Goal: Contribute content: Add original content to the website for others to see

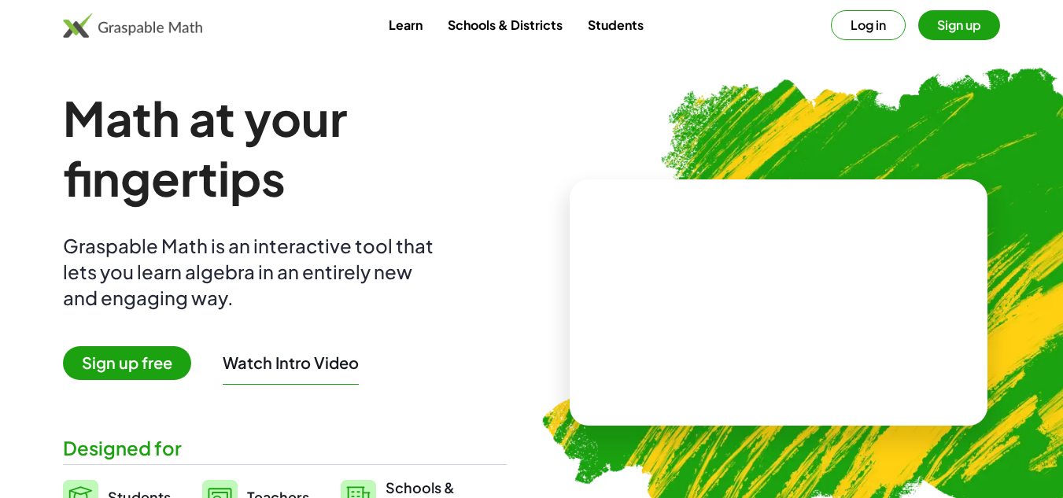
click at [863, 25] on button "Log in" at bounding box center [868, 25] width 75 height 30
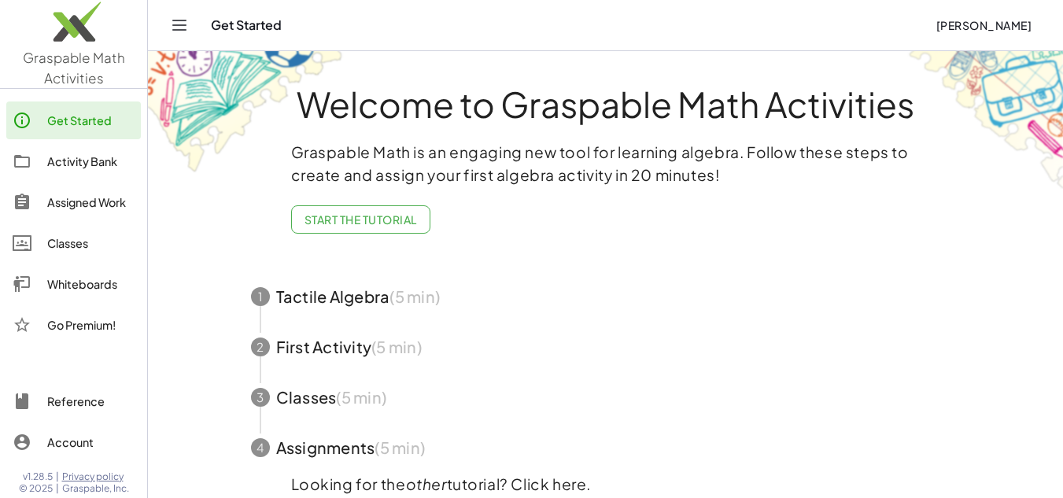
scroll to position [79, 0]
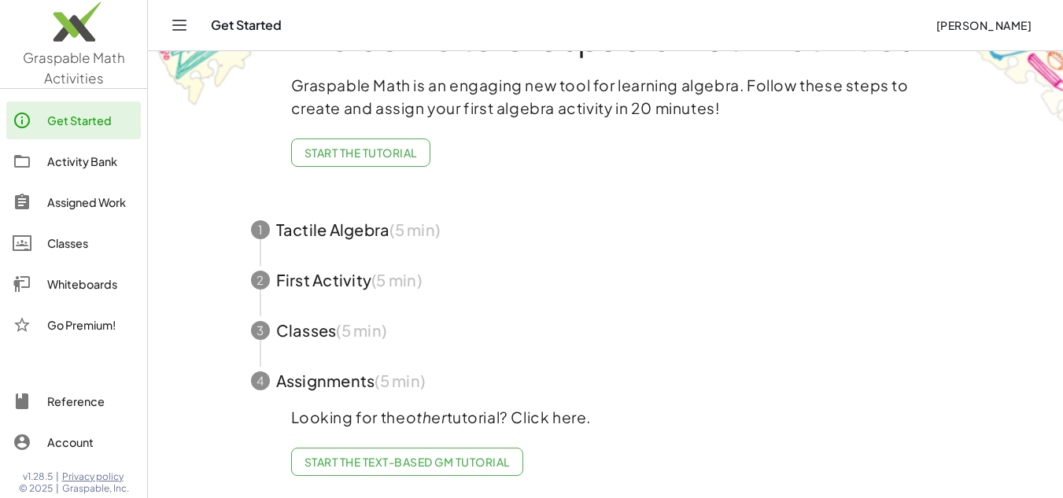
click at [61, 245] on div "Classes" at bounding box center [90, 243] width 87 height 19
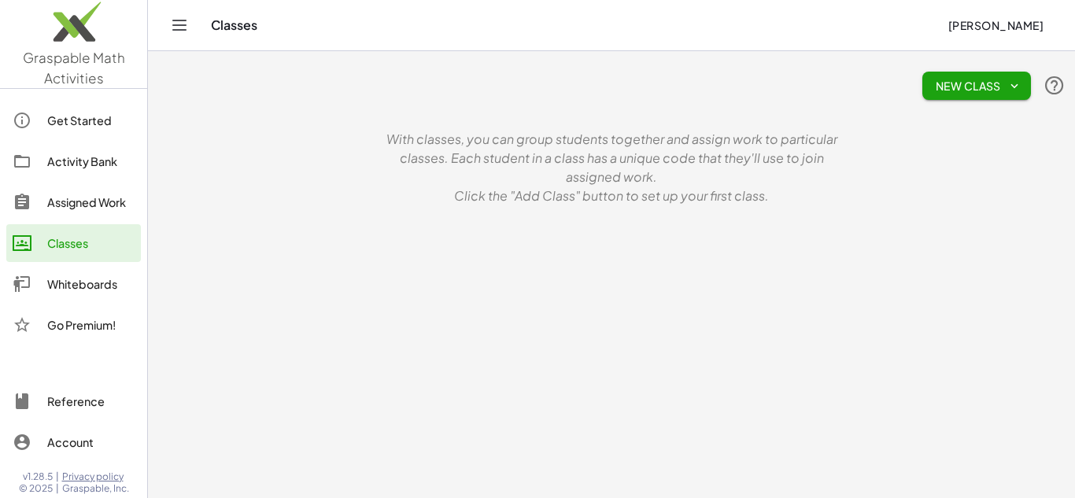
click at [65, 120] on div "Get Started" at bounding box center [90, 120] width 87 height 19
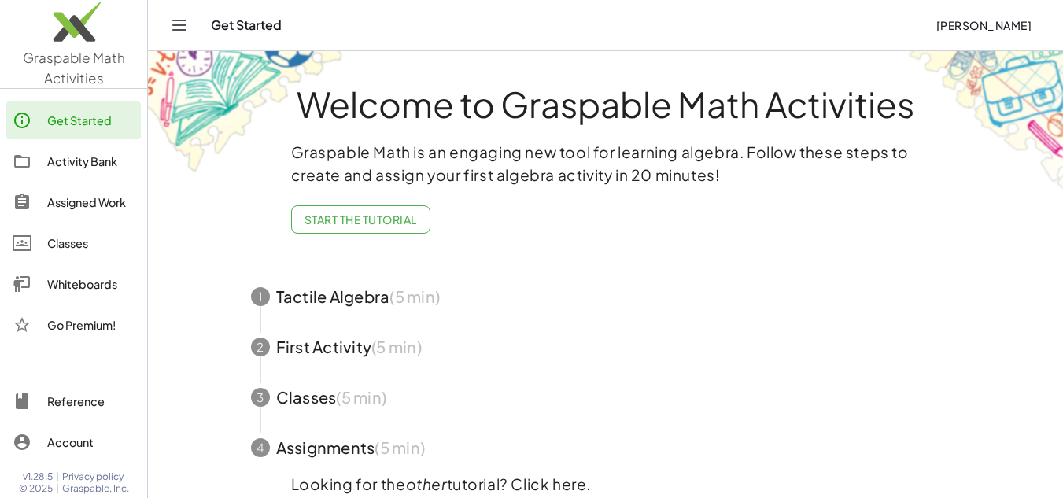
click at [93, 163] on div "Activity Bank" at bounding box center [90, 161] width 87 height 19
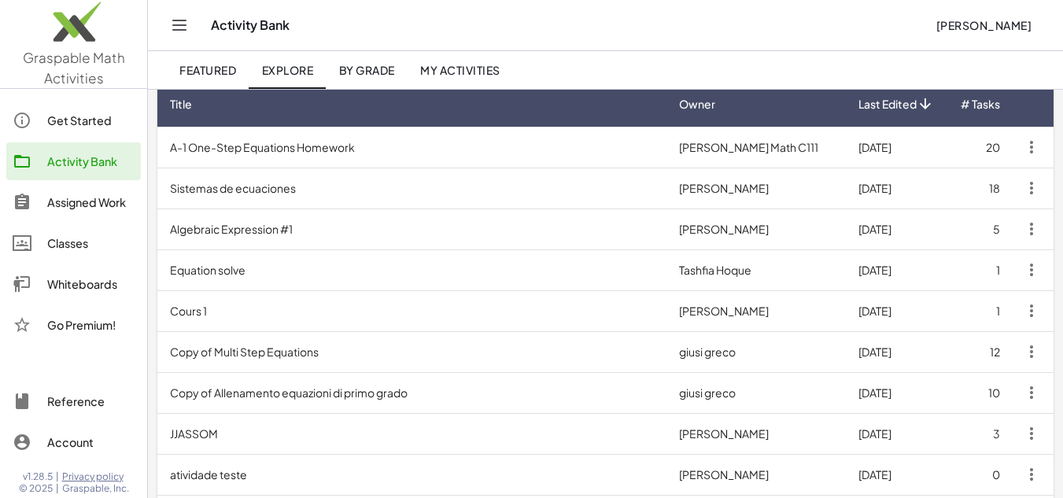
scroll to position [79, 0]
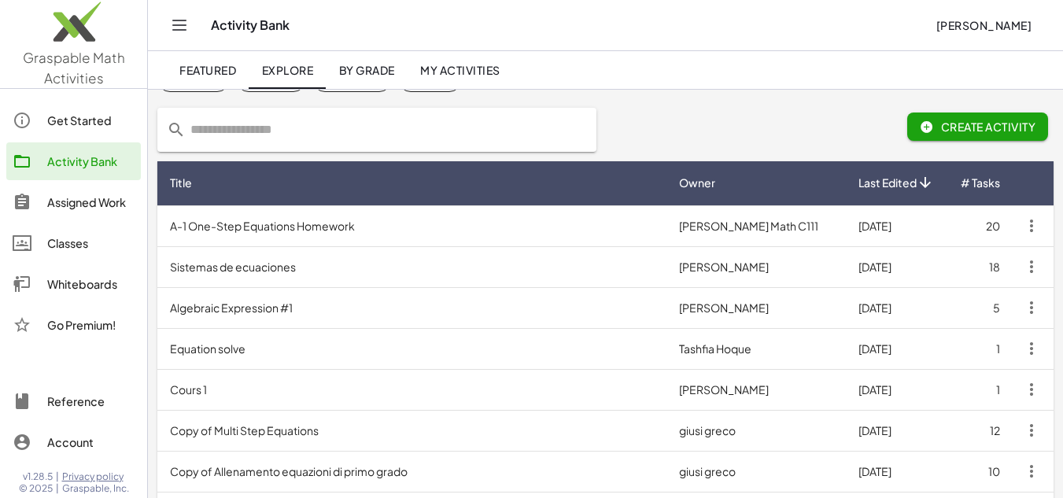
click at [251, 308] on td "Algebraic Expression #1" at bounding box center [411, 307] width 509 height 41
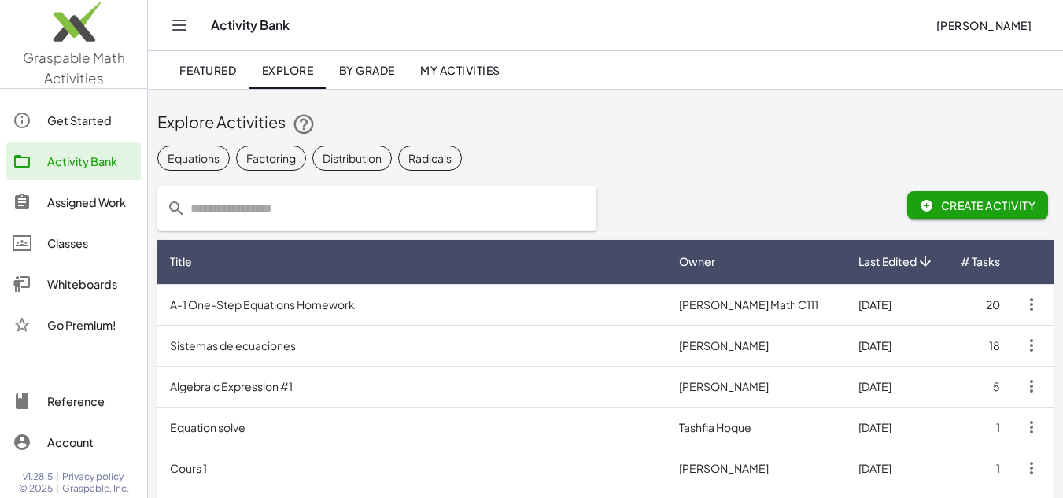
click at [480, 74] on span "My Activities" at bounding box center [460, 70] width 80 height 14
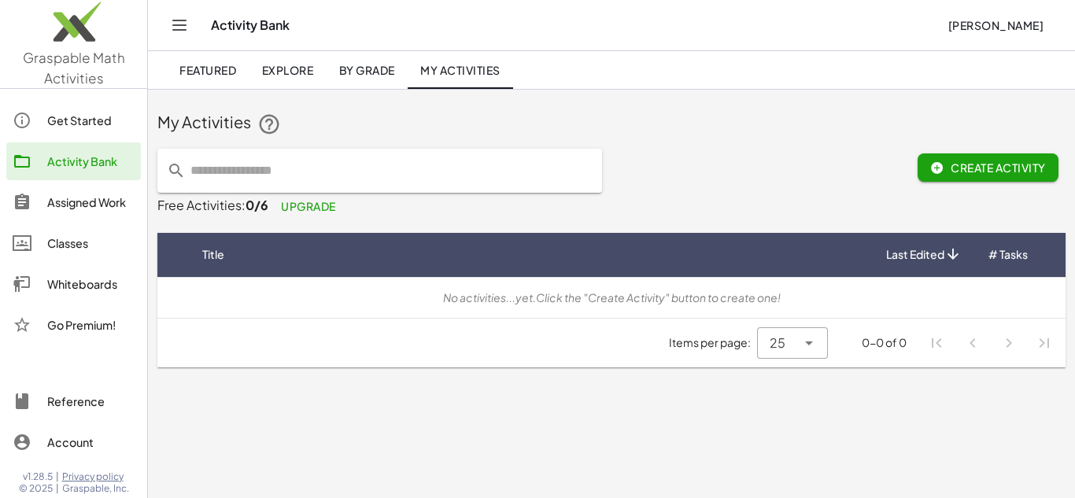
click at [231, 251] on icon at bounding box center [232, 254] width 17 height 17
click at [452, 167] on input "text" at bounding box center [389, 171] width 407 height 44
type input "**********"
click at [170, 168] on icon "prepended action" at bounding box center [176, 170] width 19 height 19
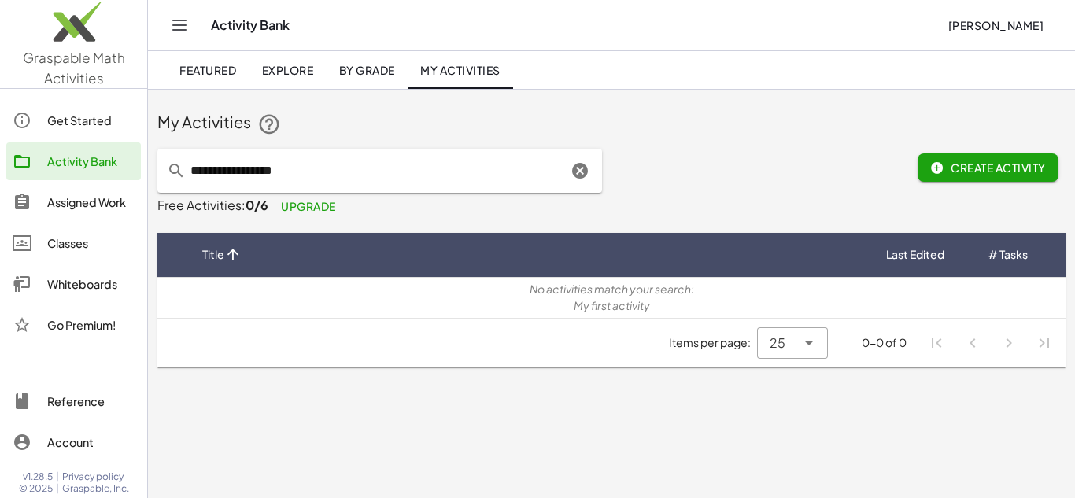
click at [580, 165] on icon "Clear" at bounding box center [579, 170] width 19 height 19
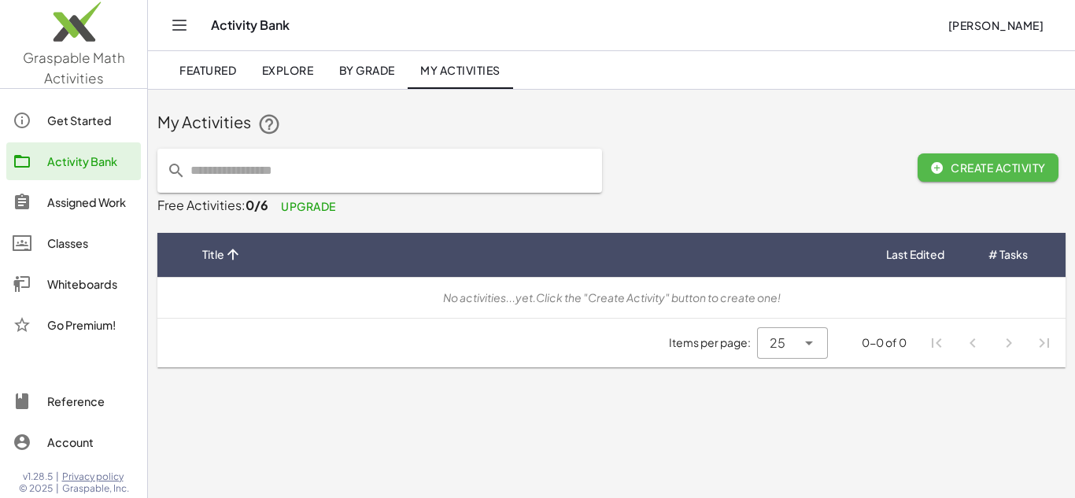
click at [992, 163] on span "Create Activity" at bounding box center [988, 168] width 116 height 14
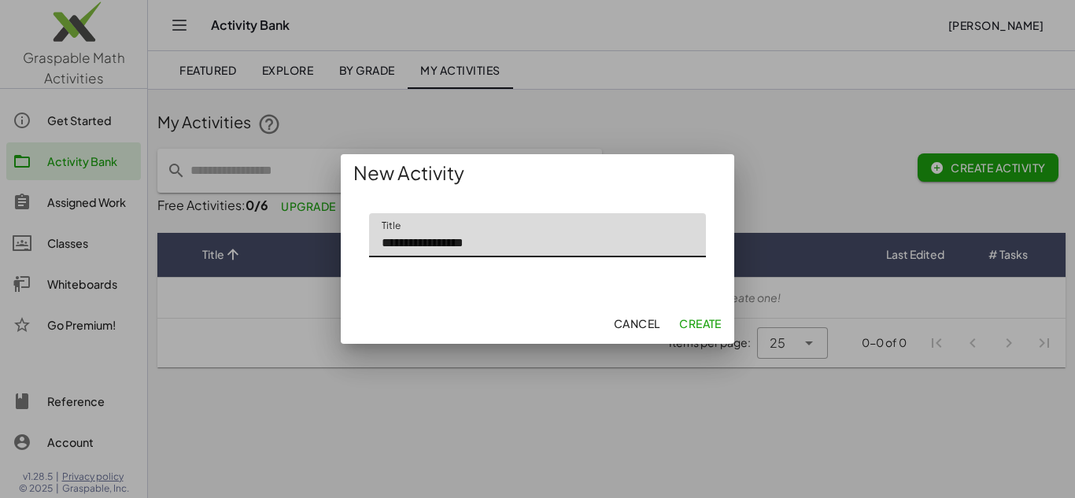
type input "**********"
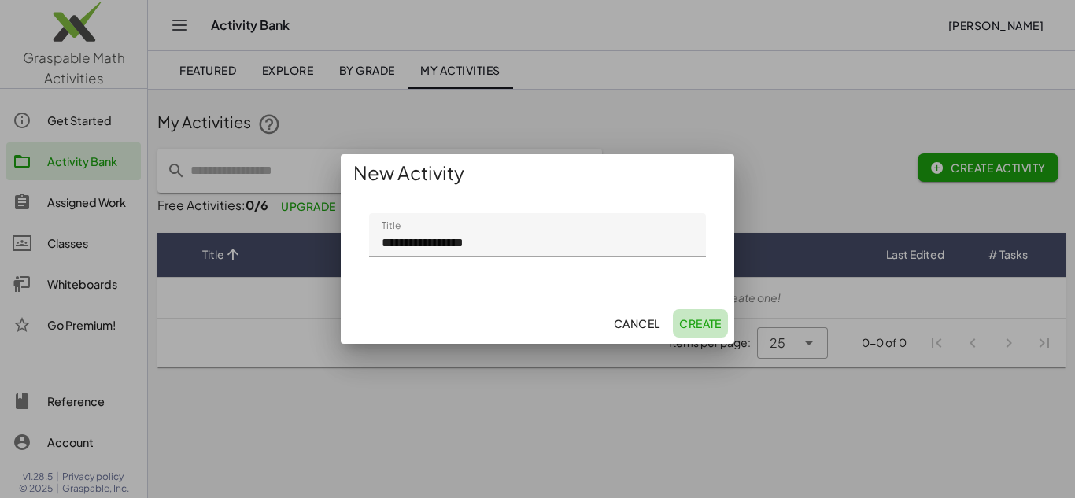
click at [696, 323] on span "Create" at bounding box center [700, 323] width 42 height 14
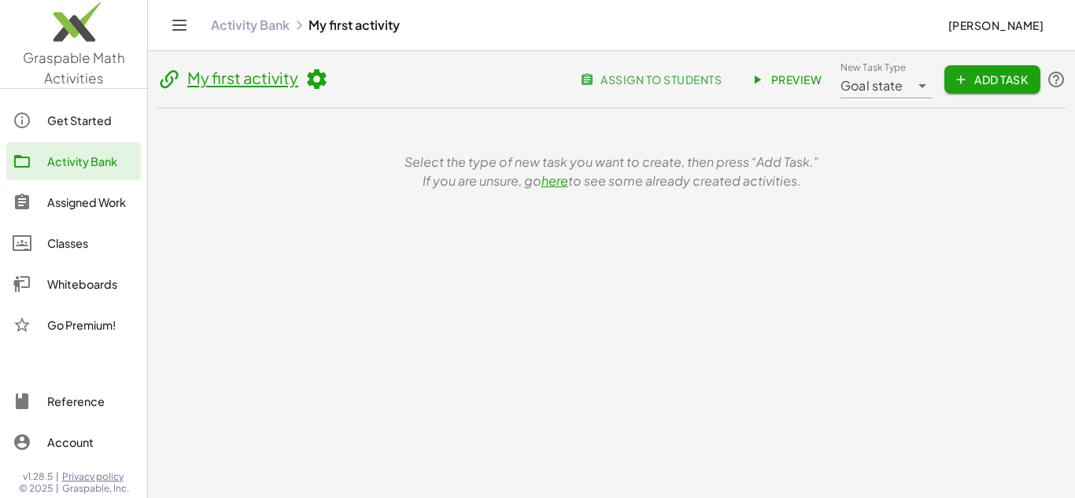
click at [923, 83] on icon at bounding box center [922, 85] width 19 height 19
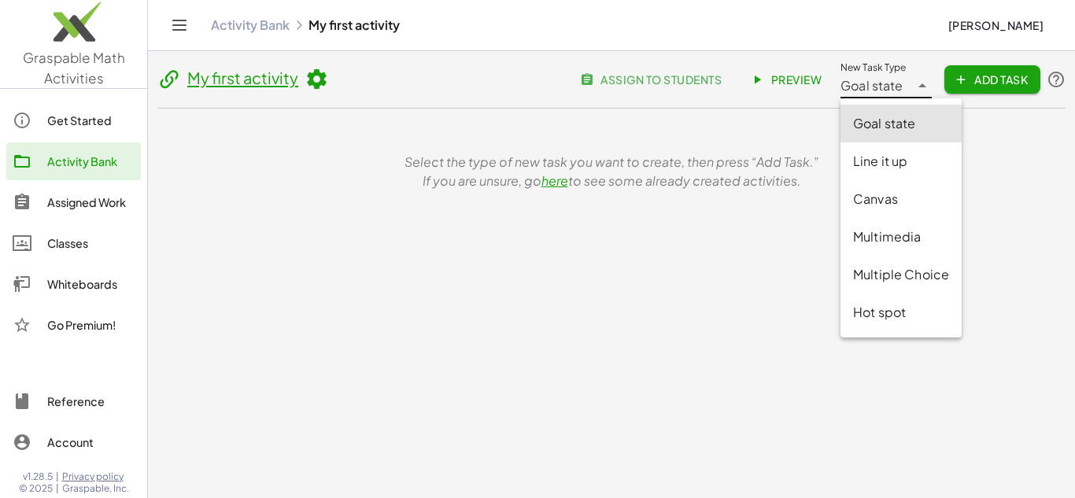
click at [924, 87] on icon at bounding box center [922, 85] width 19 height 19
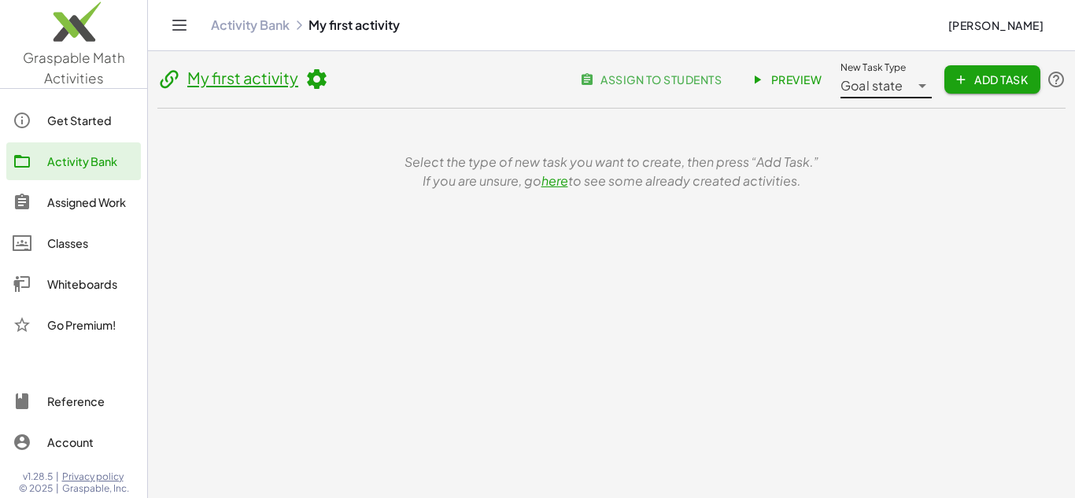
click at [78, 283] on div "Whiteboards" at bounding box center [90, 284] width 87 height 19
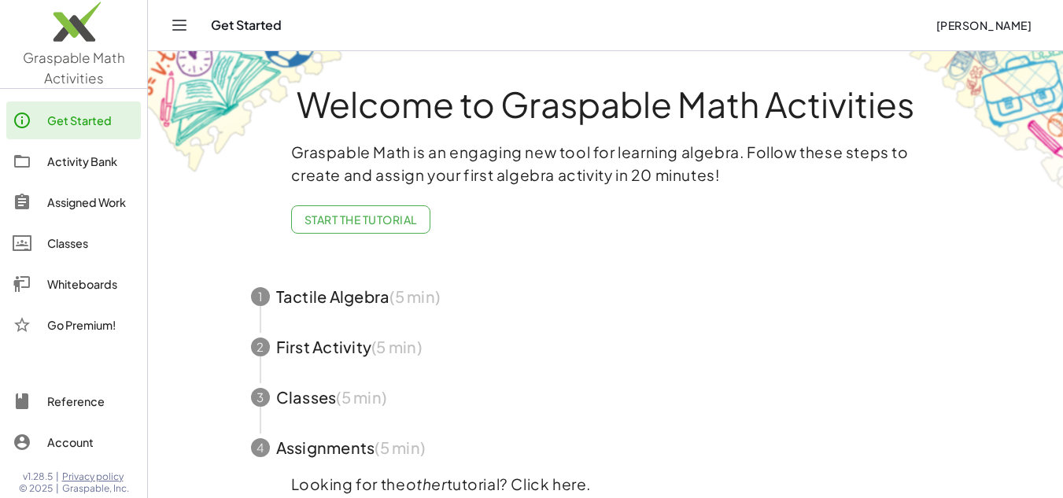
scroll to position [79, 0]
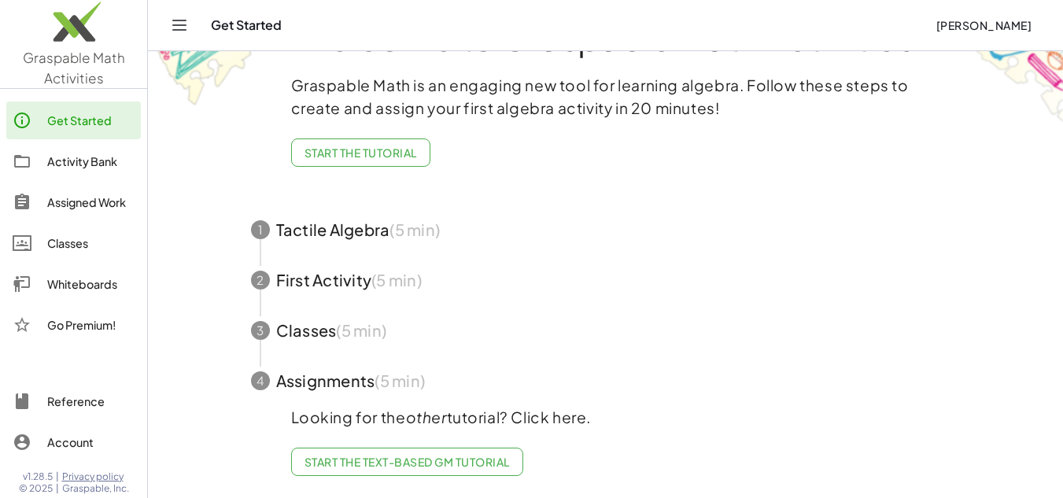
click at [338, 220] on span "button" at bounding box center [606, 230] width 748 height 50
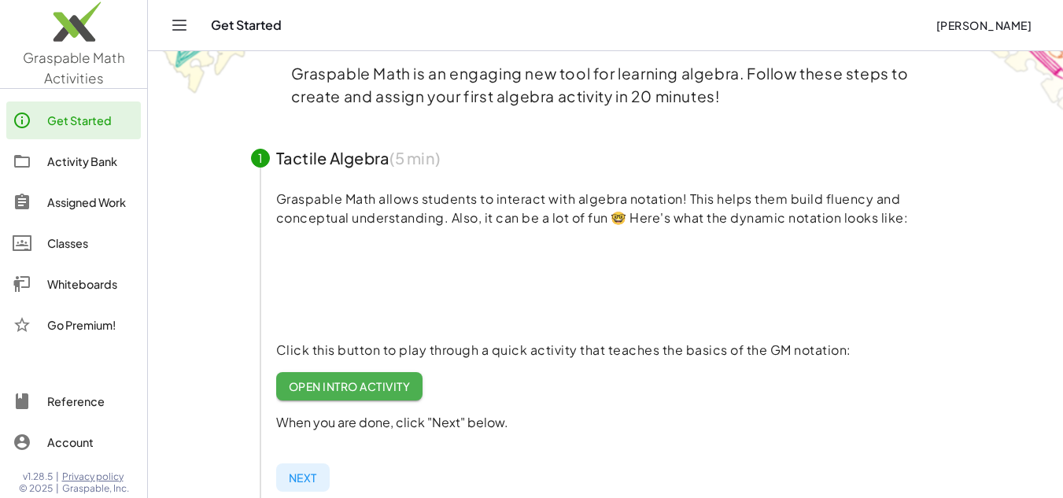
scroll to position [157, 0]
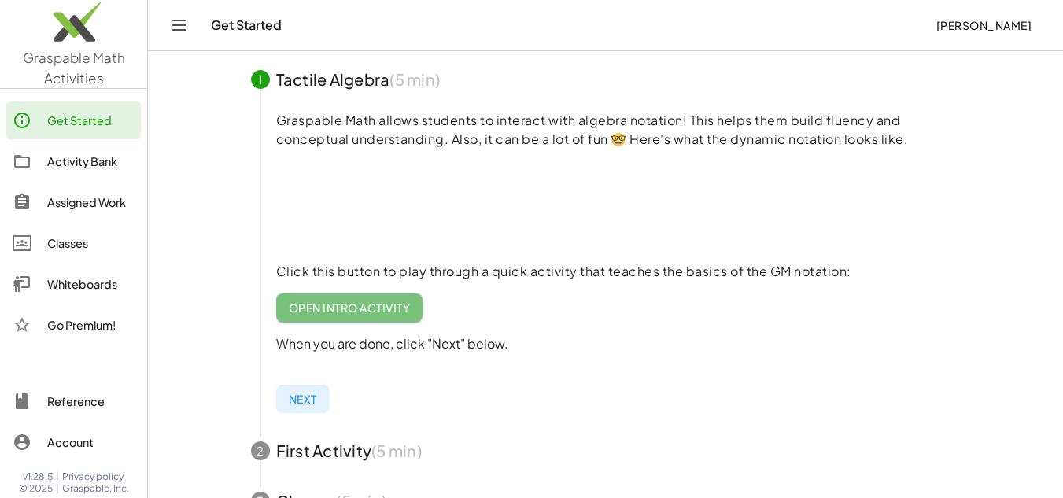
click at [338, 310] on span "Open Intro Activity" at bounding box center [350, 308] width 122 height 14
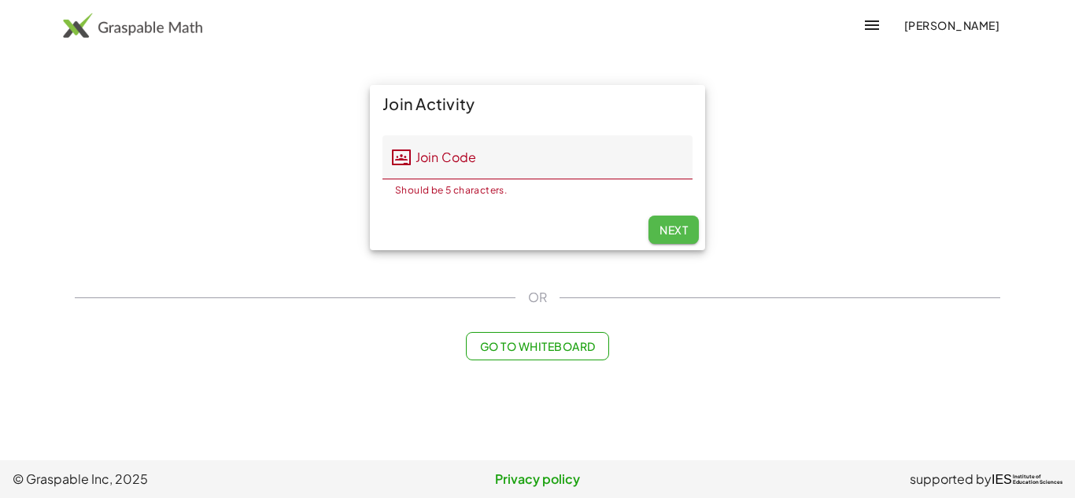
click at [670, 234] on span "Next" at bounding box center [673, 230] width 28 height 14
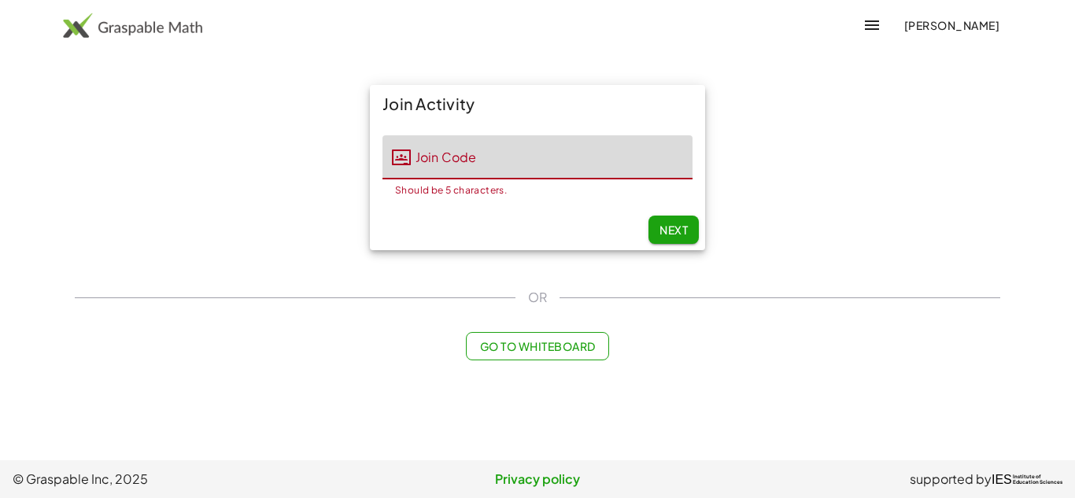
click at [493, 162] on input "Join Code" at bounding box center [552, 157] width 282 height 44
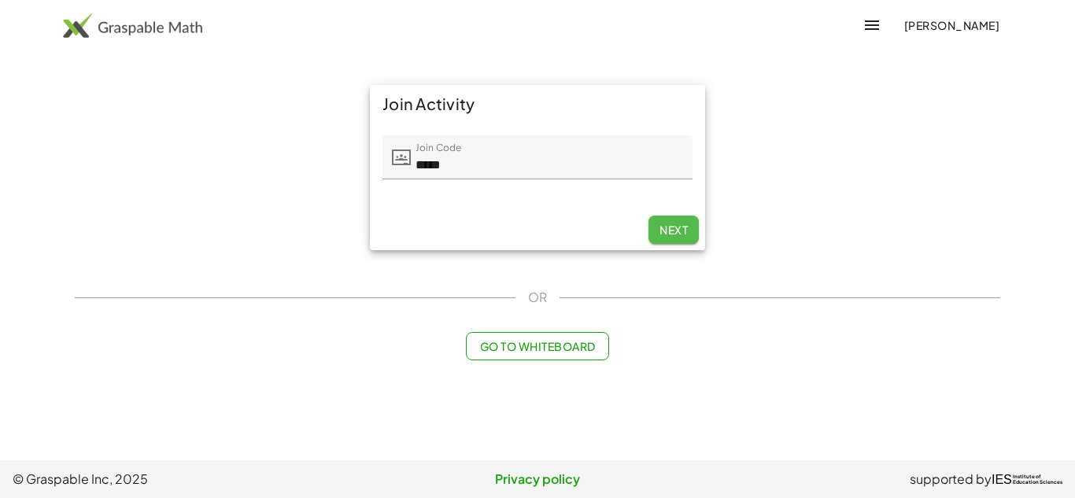
click at [671, 231] on span "Next" at bounding box center [673, 230] width 28 height 14
type input "*****"
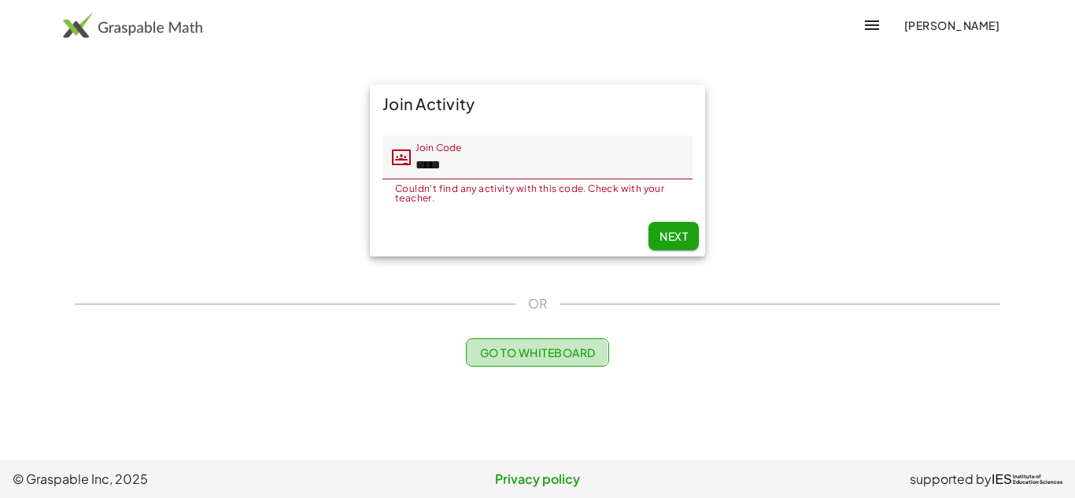
click at [542, 353] on span "Go to Whiteboard" at bounding box center [537, 352] width 116 height 14
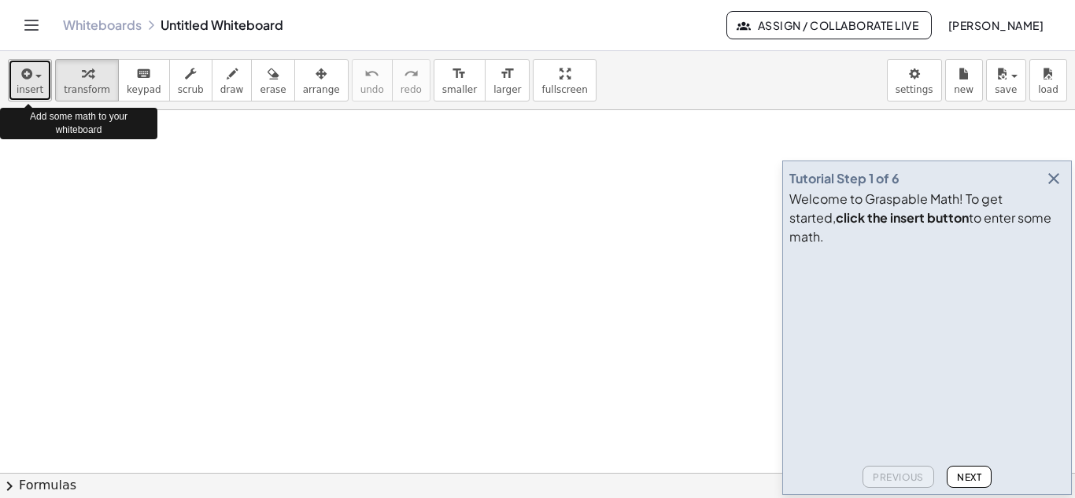
click at [34, 79] on div "button" at bounding box center [30, 73] width 27 height 19
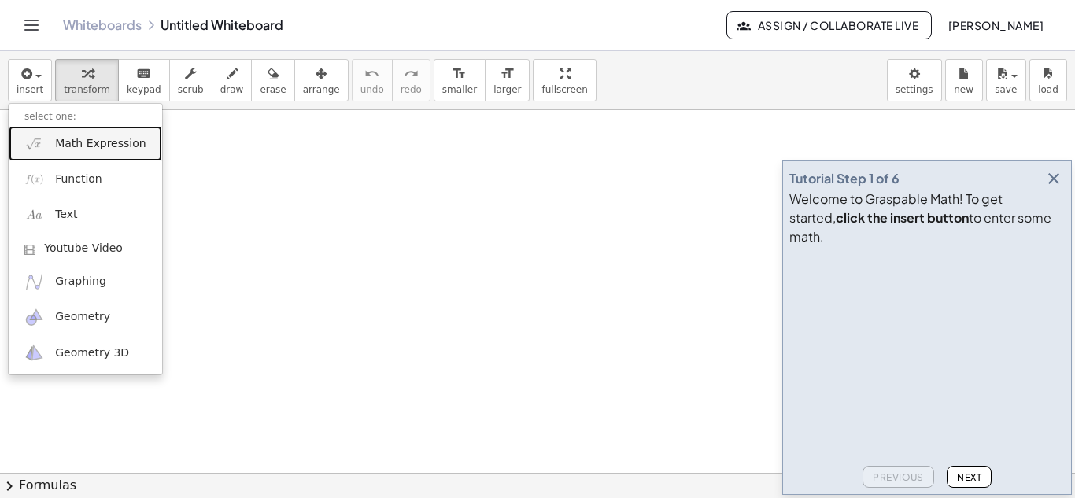
click at [101, 146] on span "Math Expression" at bounding box center [100, 144] width 90 height 16
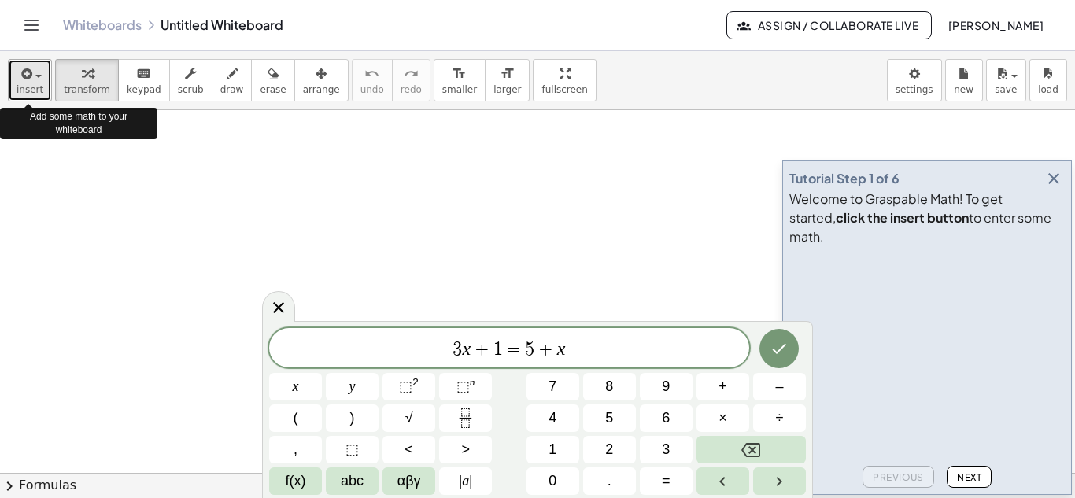
click at [35, 76] on span "button" at bounding box center [38, 76] width 6 height 3
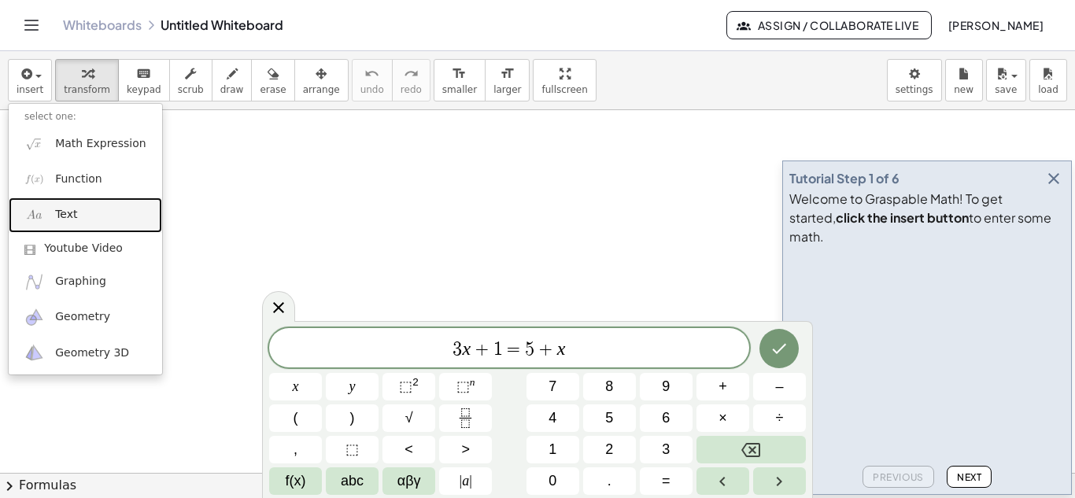
click at [68, 218] on span "Text" at bounding box center [66, 215] width 22 height 16
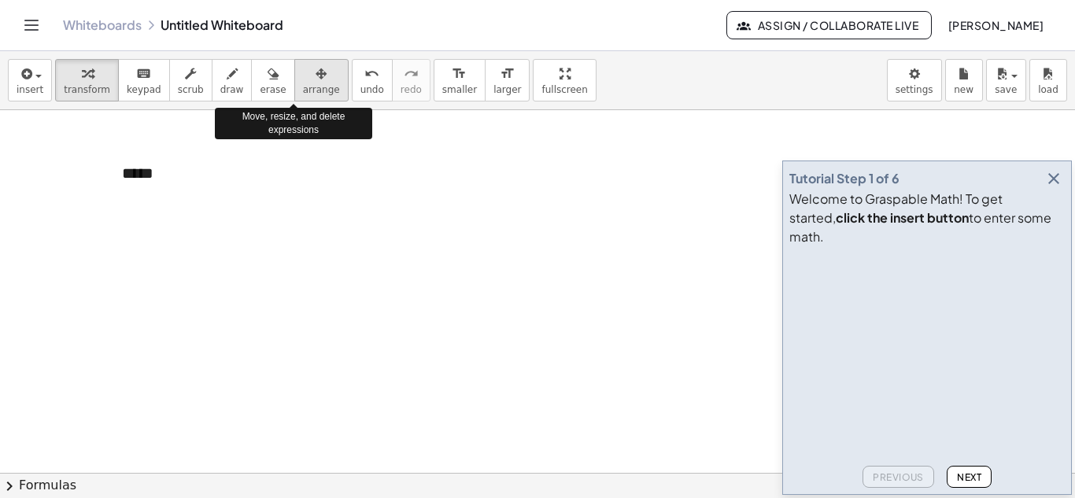
click at [316, 77] on icon "button" at bounding box center [321, 74] width 11 height 19
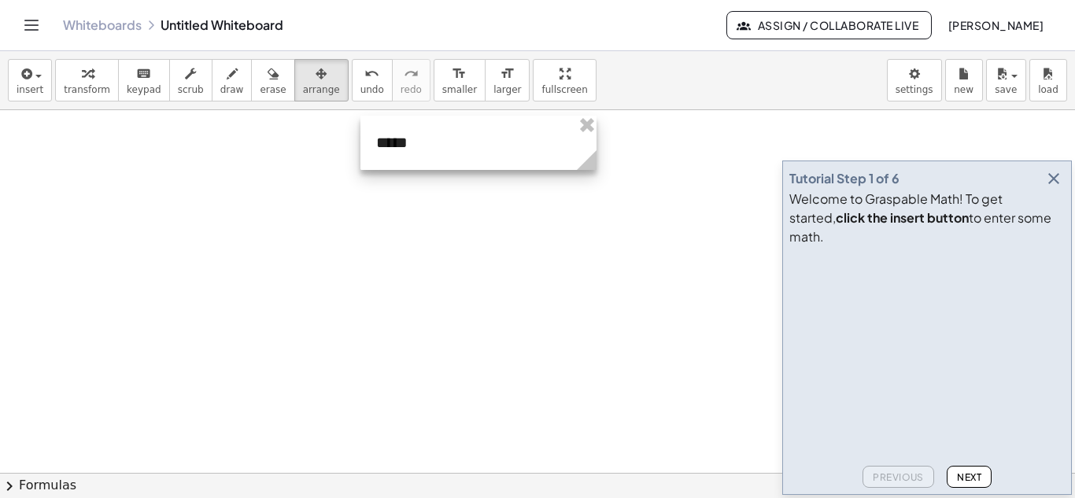
drag, startPoint x: 164, startPoint y: 180, endPoint x: 418, endPoint y: 150, distance: 256.0
click at [418, 150] on div at bounding box center [478, 143] width 236 height 54
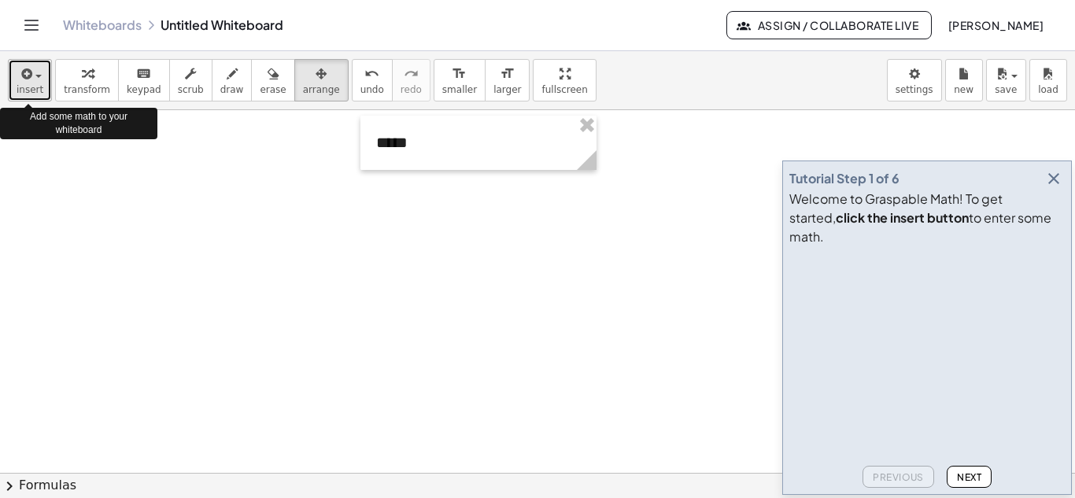
click at [35, 77] on span "button" at bounding box center [38, 76] width 6 height 3
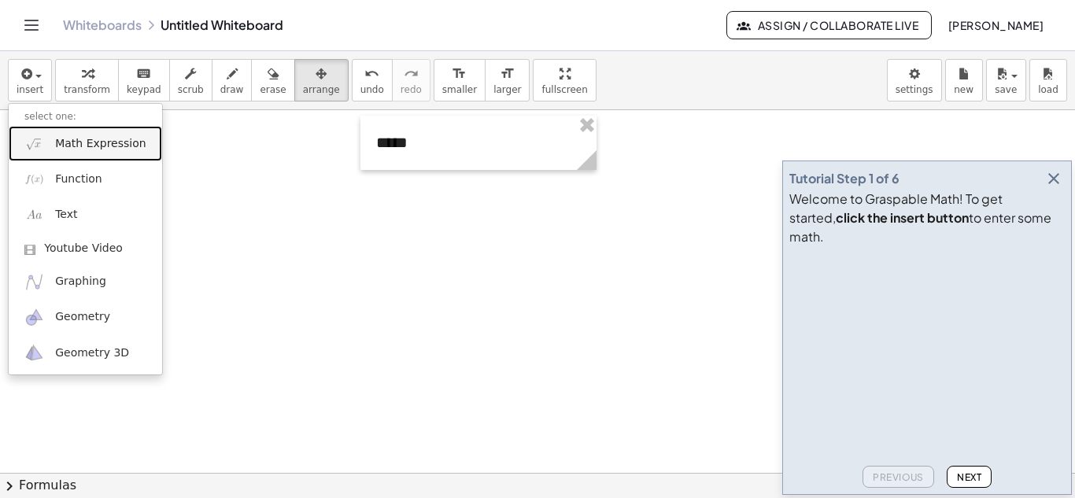
click at [90, 145] on span "Math Expression" at bounding box center [100, 144] width 90 height 16
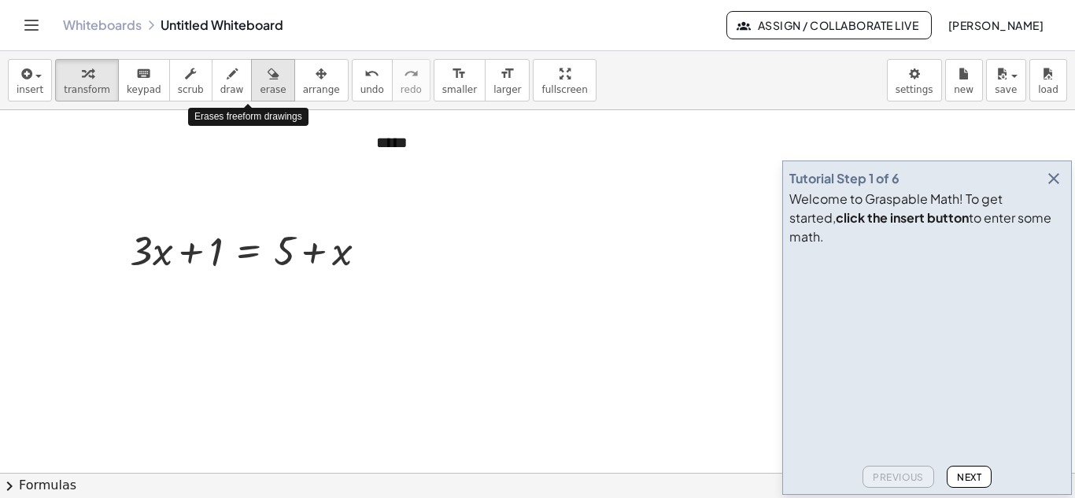
click at [268, 72] on icon "button" at bounding box center [273, 74] width 11 height 19
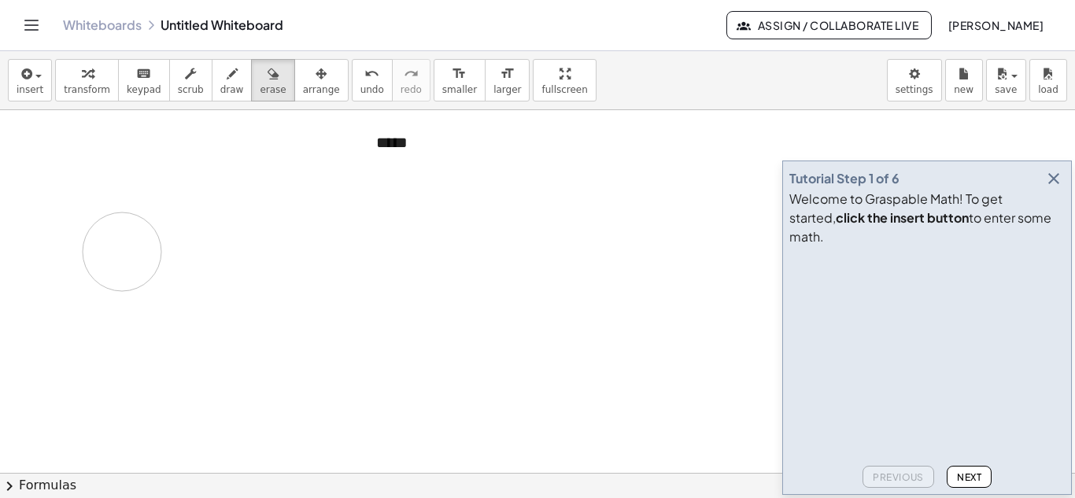
drag, startPoint x: 324, startPoint y: 235, endPoint x: 201, endPoint y: 260, distance: 126.1
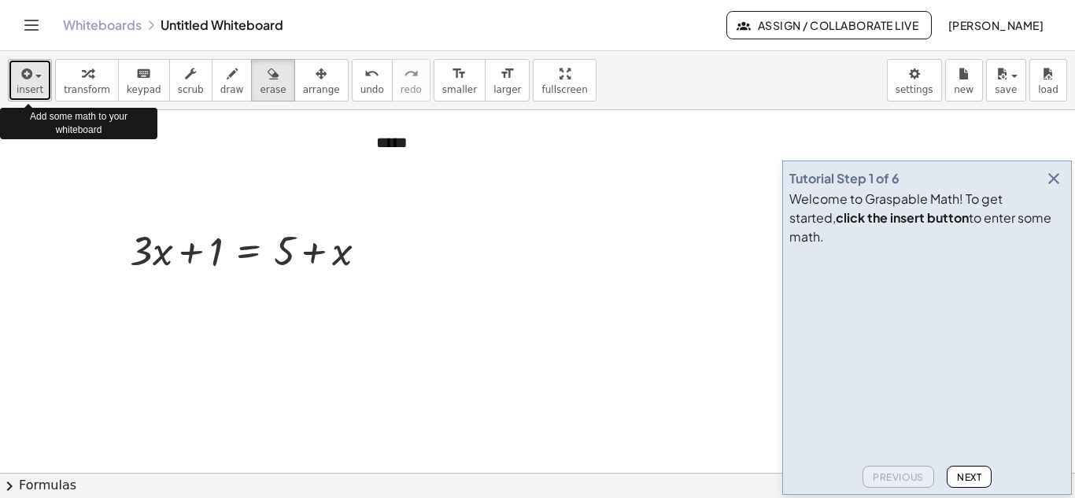
click at [35, 78] on div "button" at bounding box center [30, 73] width 27 height 19
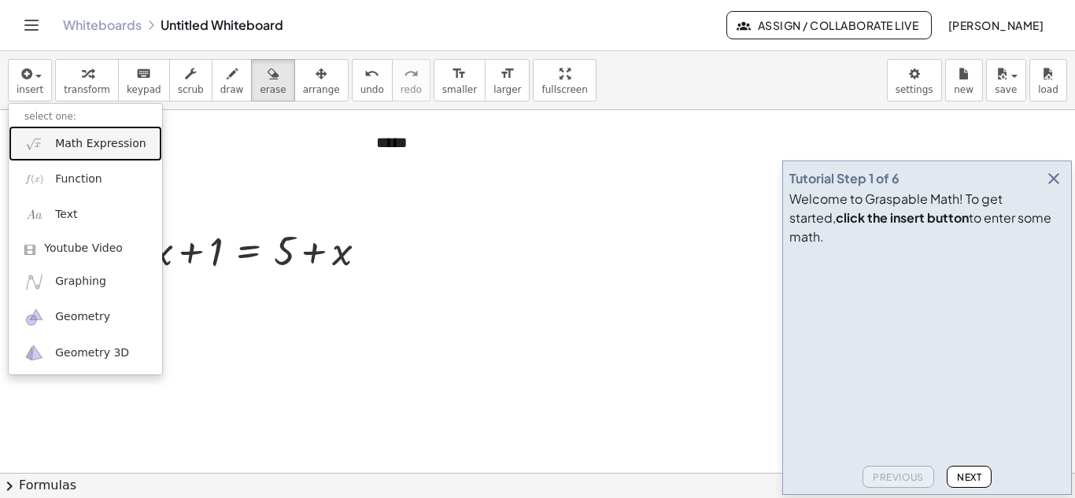
click at [105, 147] on span "Math Expression" at bounding box center [100, 144] width 90 height 16
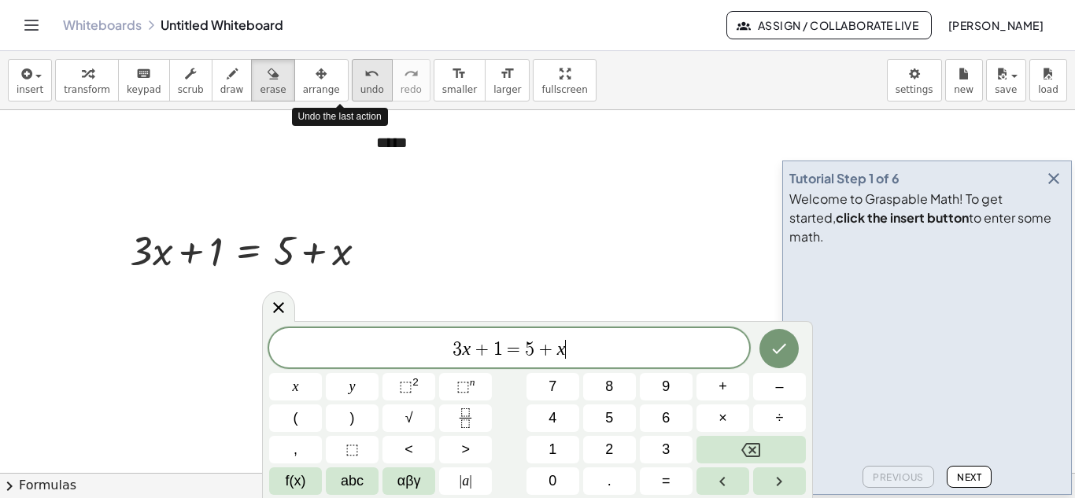
click at [360, 85] on span "undo" at bounding box center [372, 89] width 24 height 11
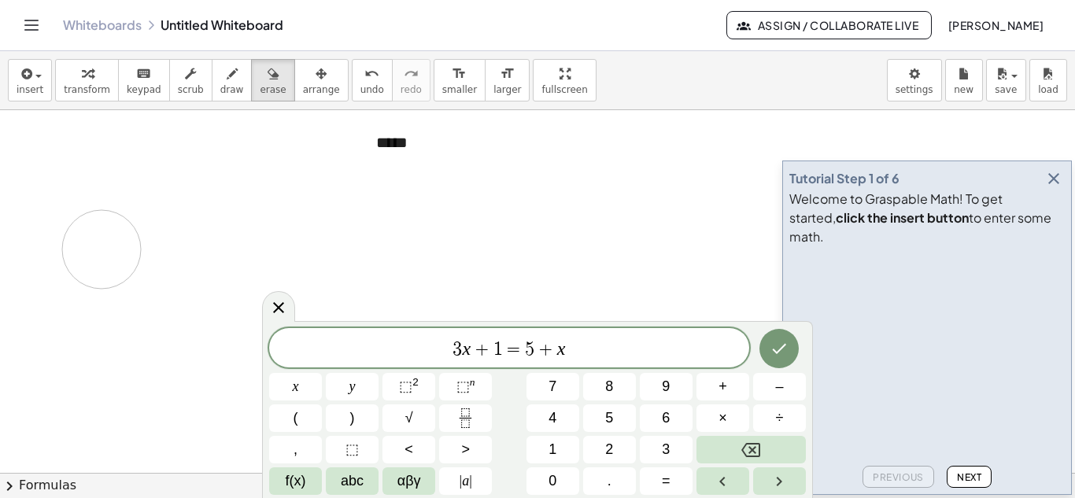
drag, startPoint x: 360, startPoint y: 246, endPoint x: 102, endPoint y: 250, distance: 258.9
drag, startPoint x: 137, startPoint y: 255, endPoint x: 338, endPoint y: 249, distance: 201.5
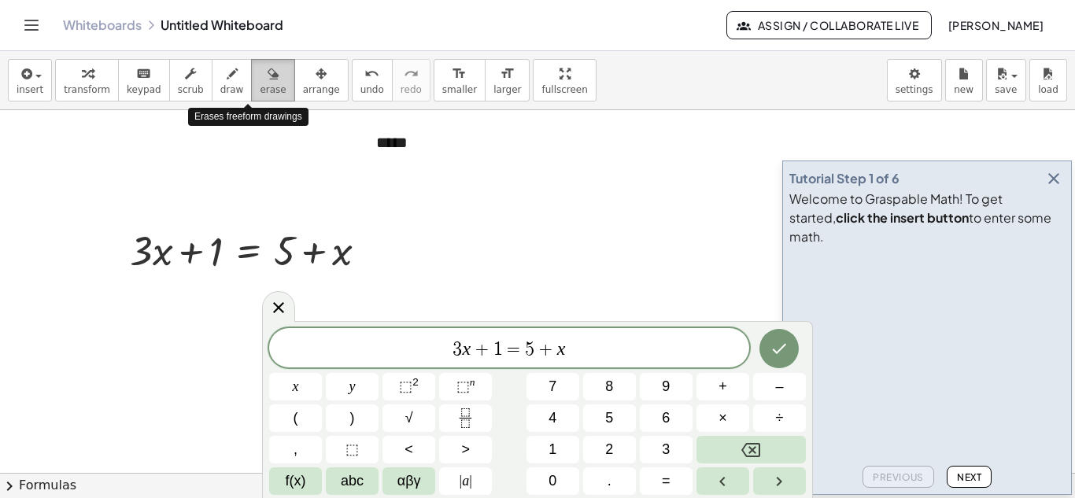
click at [268, 78] on icon "button" at bounding box center [273, 74] width 11 height 19
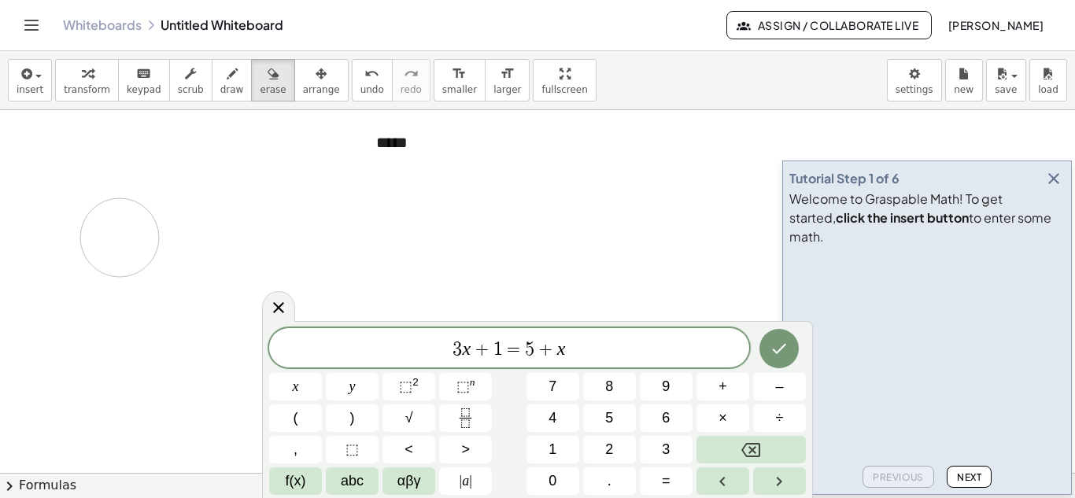
drag, startPoint x: 319, startPoint y: 263, endPoint x: 120, endPoint y: 238, distance: 201.5
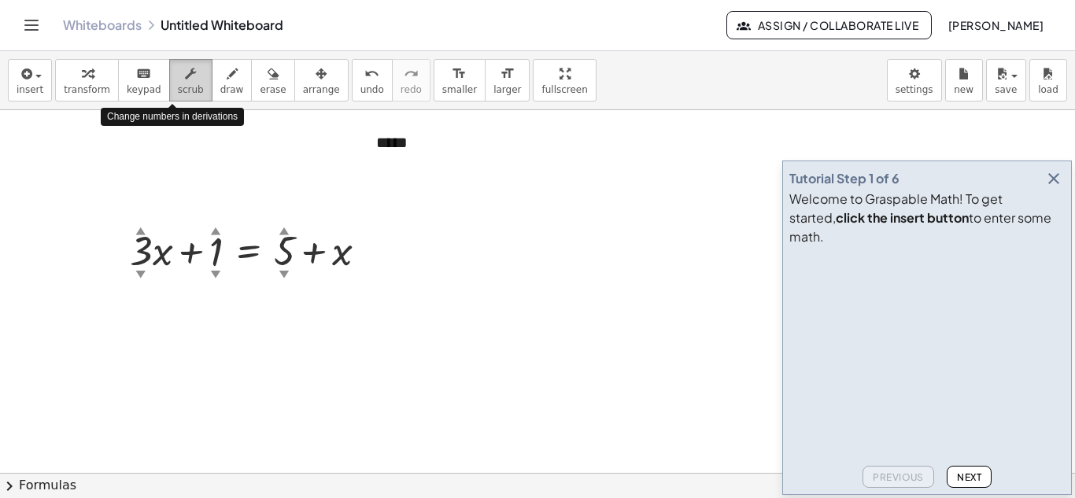
click at [185, 77] on icon "button" at bounding box center [190, 74] width 11 height 19
click at [140, 275] on div "▼" at bounding box center [141, 274] width 10 height 14
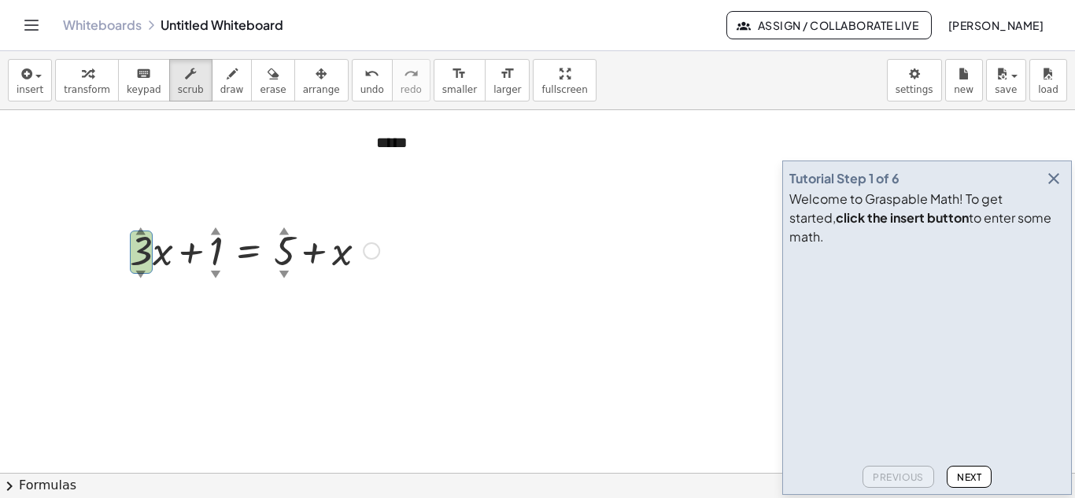
click at [140, 275] on div "▼" at bounding box center [141, 274] width 10 height 14
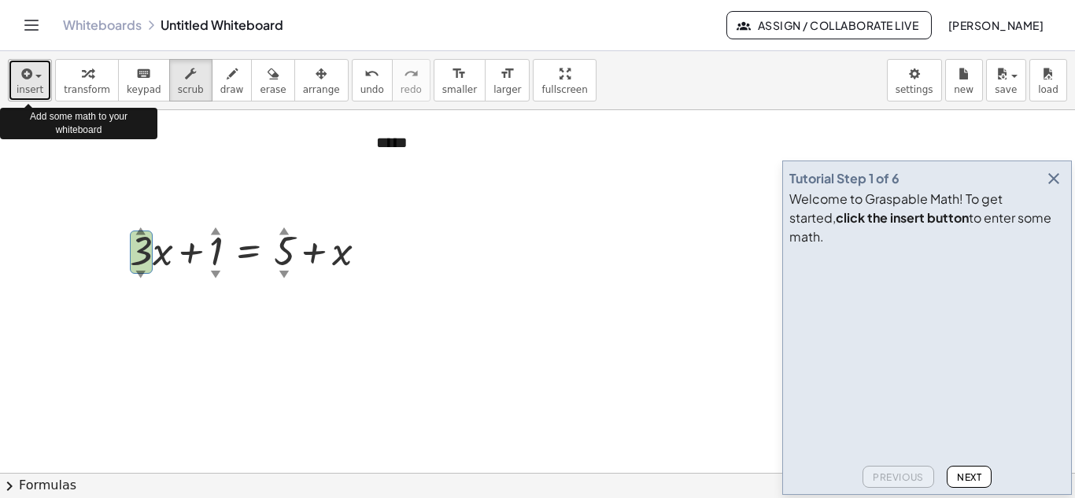
click at [35, 75] on span "button" at bounding box center [38, 76] width 6 height 3
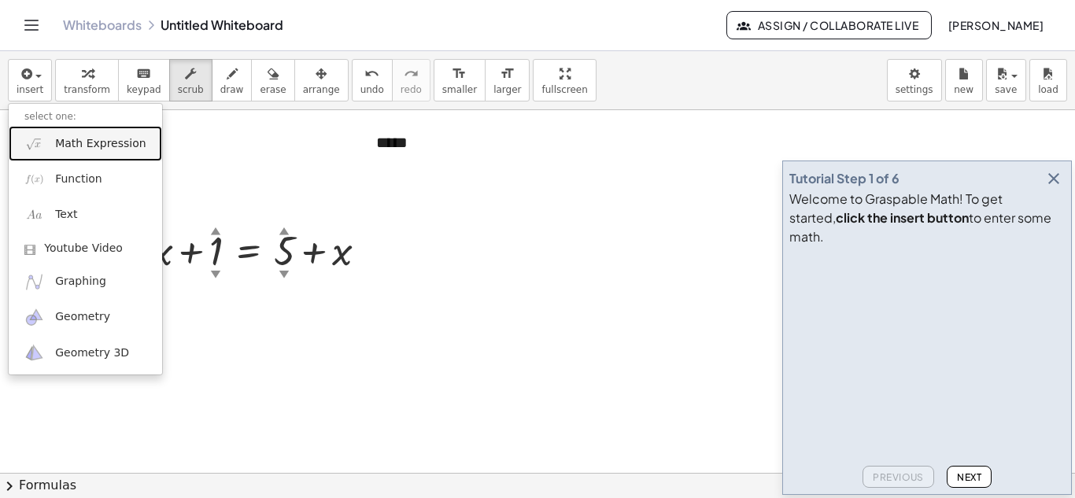
click at [109, 142] on span "Math Expression" at bounding box center [100, 144] width 90 height 16
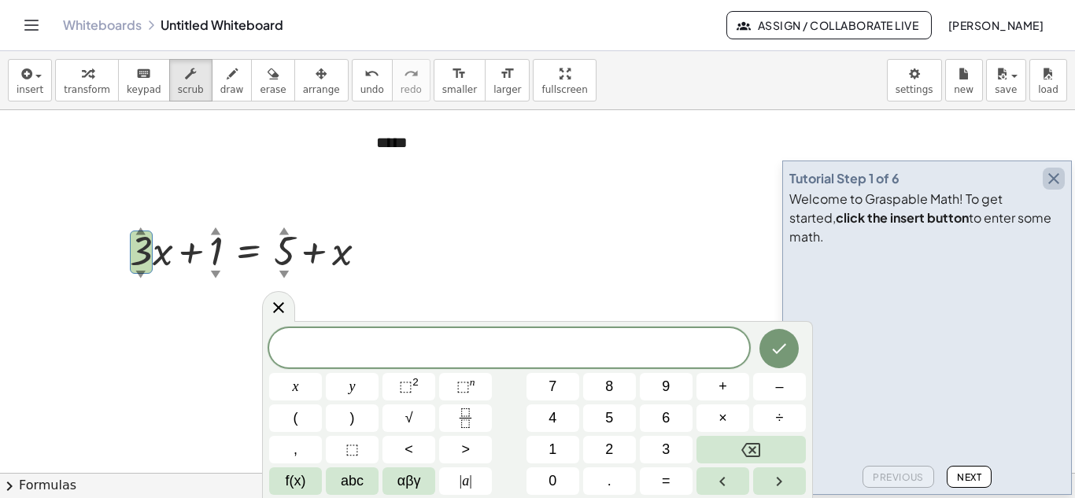
click at [1057, 188] on icon "button" at bounding box center [1053, 178] width 19 height 19
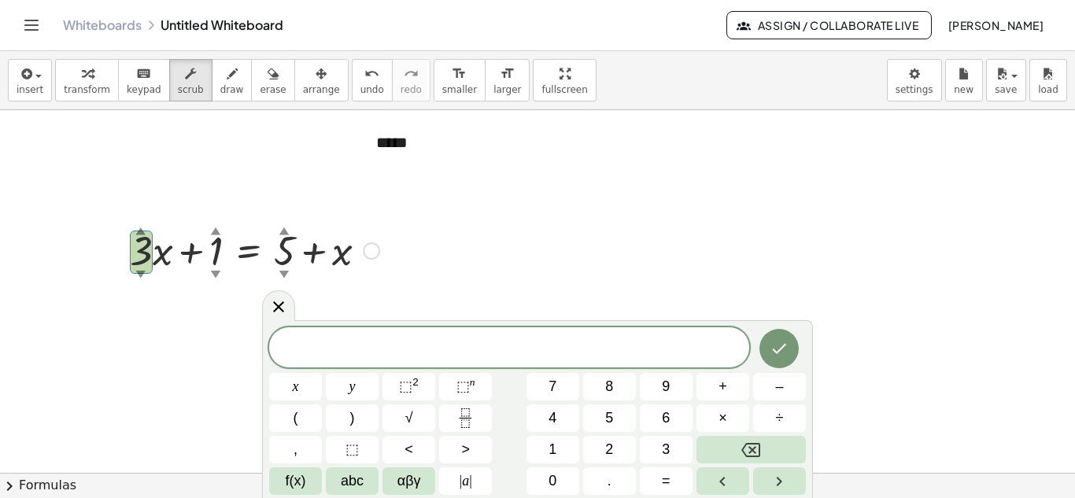
click at [367, 249] on div at bounding box center [371, 250] width 17 height 17
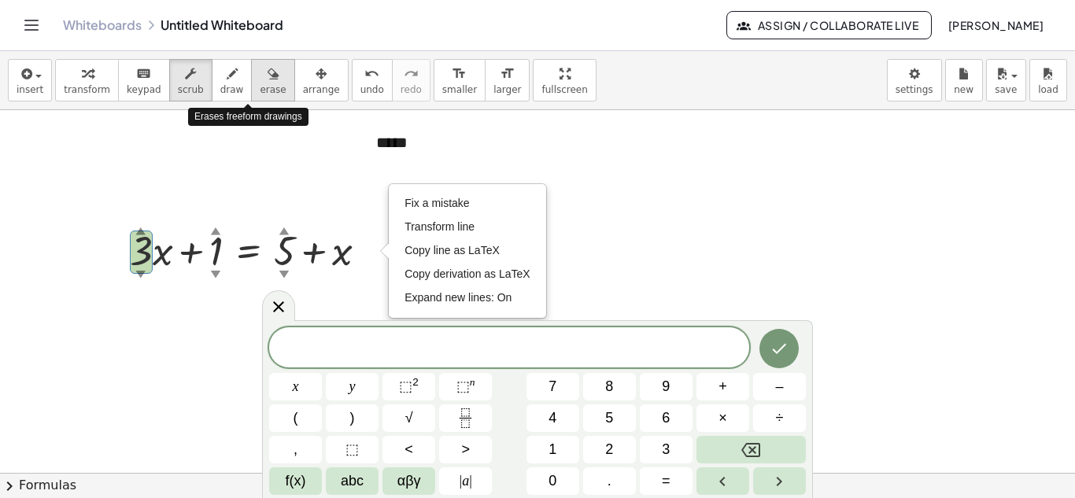
click at [268, 72] on icon "button" at bounding box center [273, 74] width 11 height 19
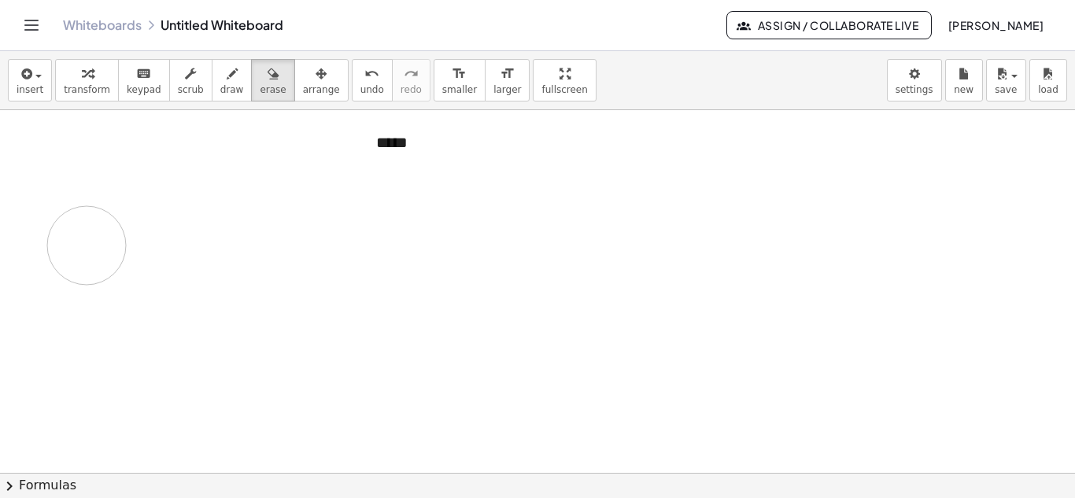
drag, startPoint x: 357, startPoint y: 278, endPoint x: 87, endPoint y: 246, distance: 272.6
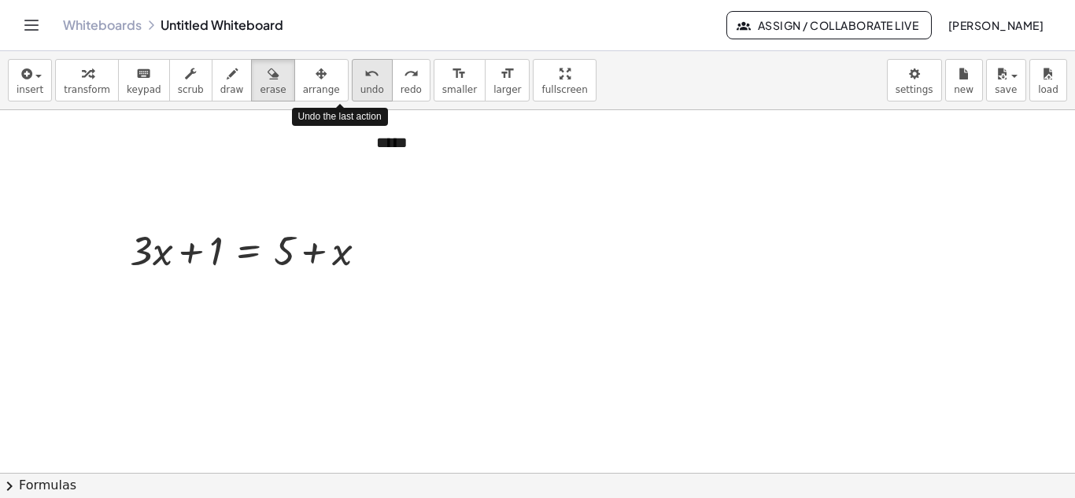
click at [364, 76] on icon "undo" at bounding box center [371, 74] width 15 height 19
click at [360, 89] on span "undo" at bounding box center [372, 89] width 24 height 11
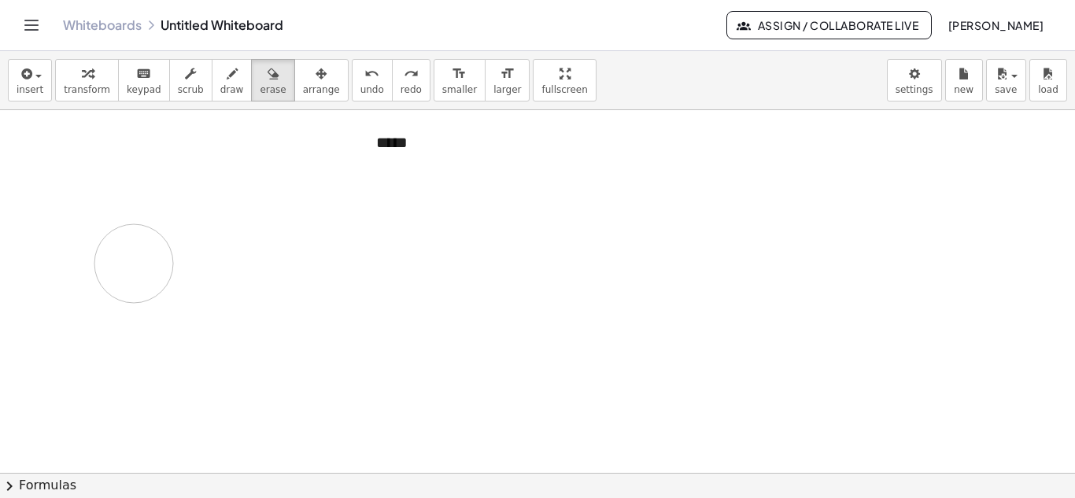
drag, startPoint x: 360, startPoint y: 264, endPoint x: 134, endPoint y: 264, distance: 226.6
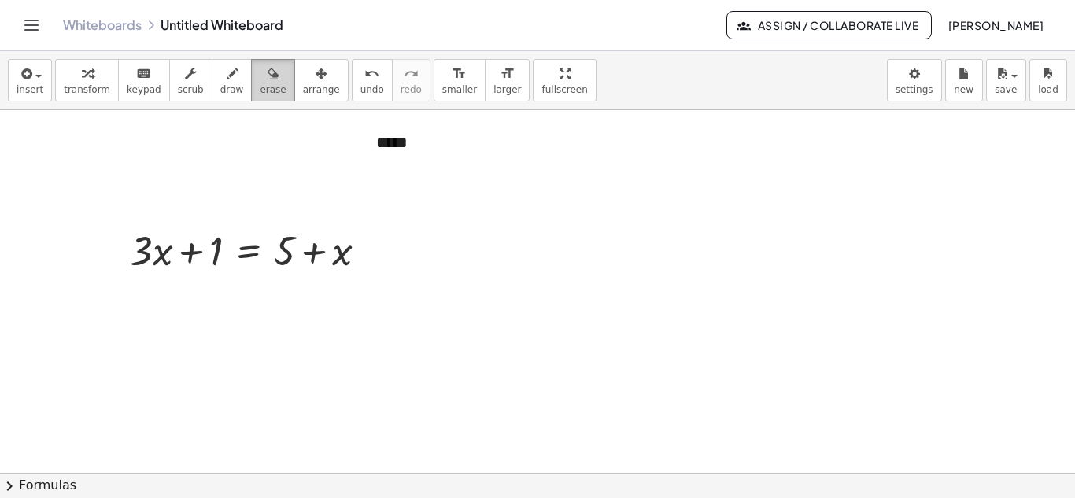
click at [268, 79] on icon "button" at bounding box center [273, 74] width 11 height 19
click at [364, 69] on icon "undo" at bounding box center [371, 74] width 15 height 19
click at [364, 65] on icon "undo" at bounding box center [371, 74] width 15 height 19
click at [260, 90] on span "erase" at bounding box center [273, 89] width 26 height 11
click at [220, 90] on span "draw" at bounding box center [232, 89] width 24 height 11
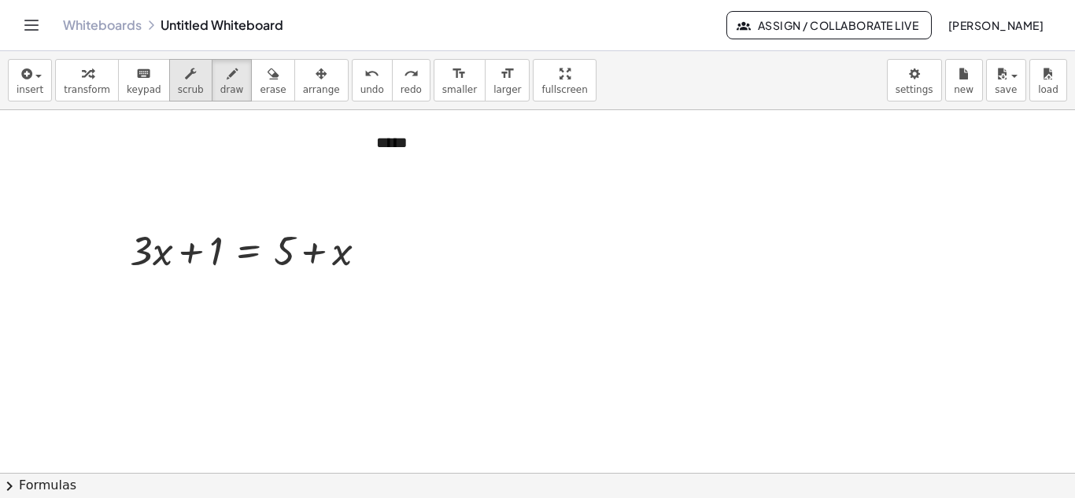
click at [178, 98] on button "scrub" at bounding box center [190, 80] width 43 height 42
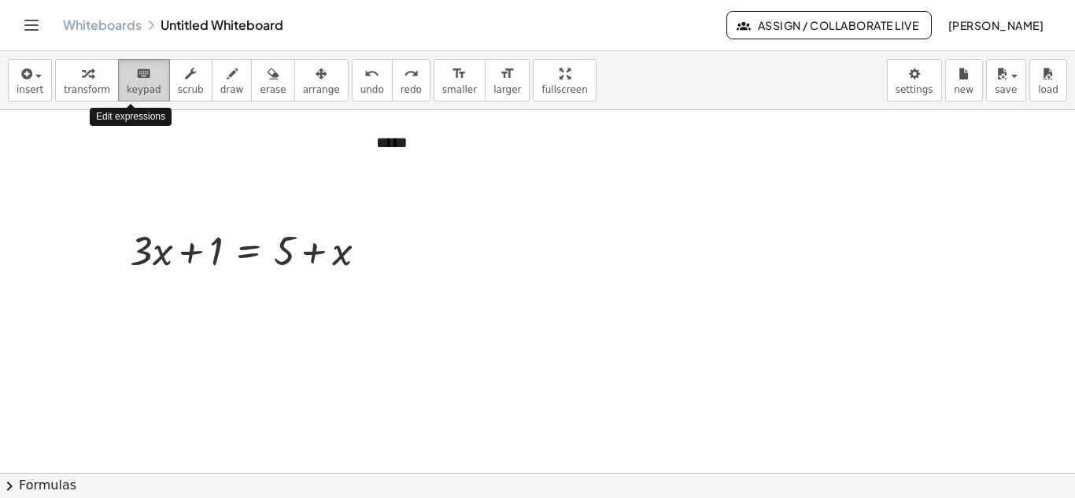
click at [133, 91] on span "keypad" at bounding box center [144, 89] width 35 height 11
click at [356, 250] on div at bounding box center [254, 250] width 265 height 54
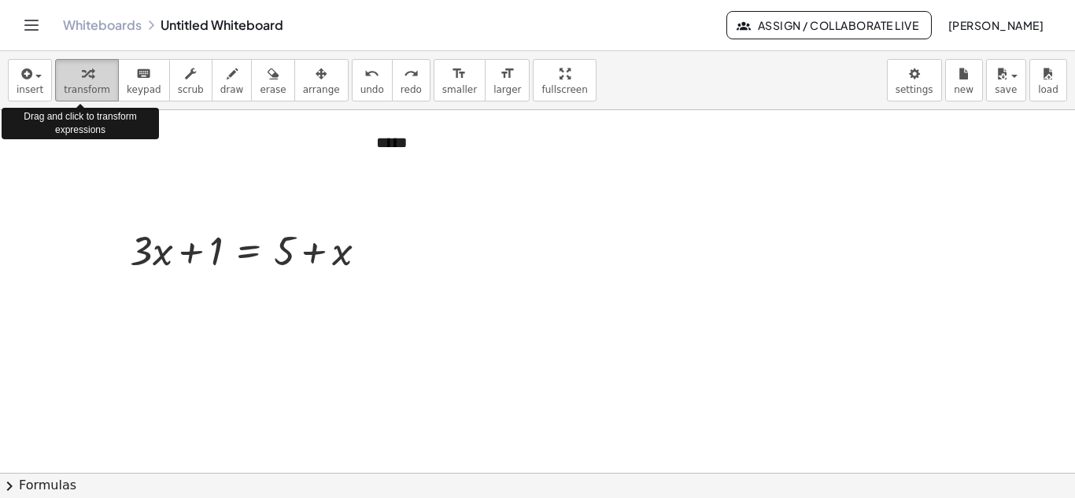
click at [71, 78] on div "button" at bounding box center [87, 73] width 46 height 19
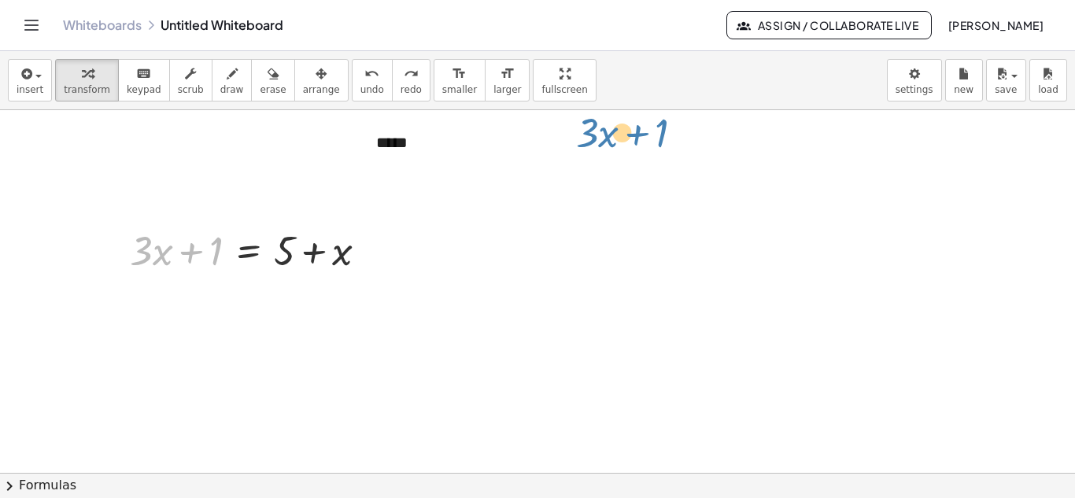
drag, startPoint x: 212, startPoint y: 258, endPoint x: 659, endPoint y: 140, distance: 461.5
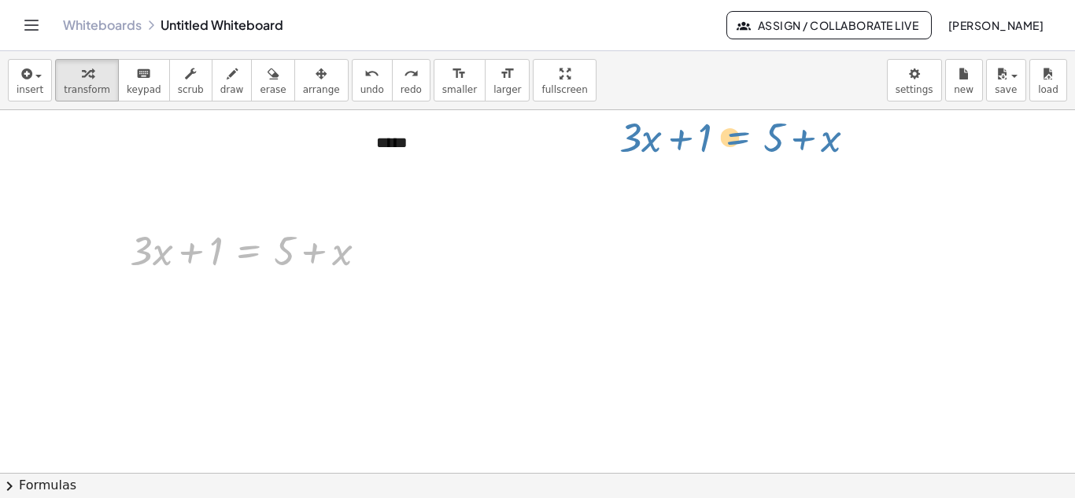
drag, startPoint x: 240, startPoint y: 266, endPoint x: 729, endPoint y: 153, distance: 502.4
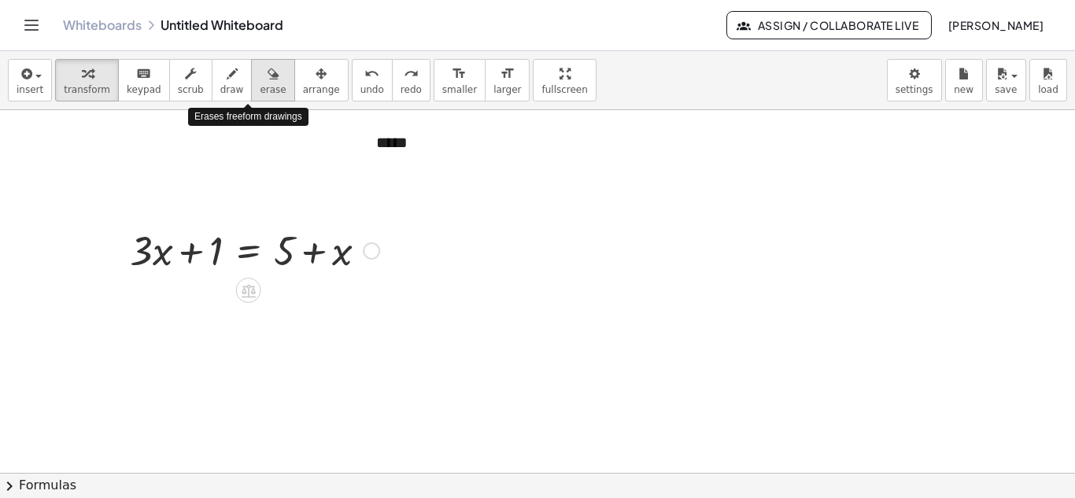
click at [268, 78] on icon "button" at bounding box center [273, 74] width 11 height 19
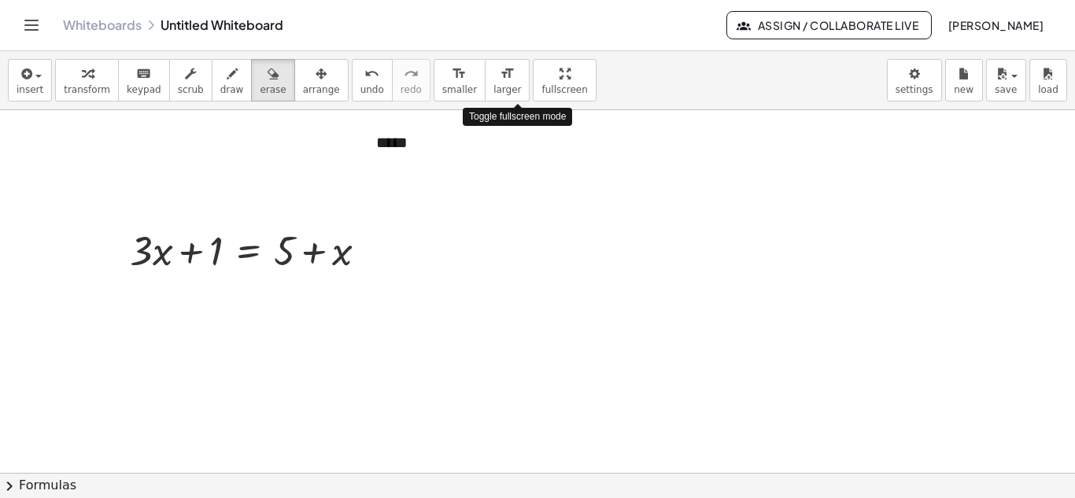
drag, startPoint x: 519, startPoint y: 72, endPoint x: 519, endPoint y: 140, distance: 68.5
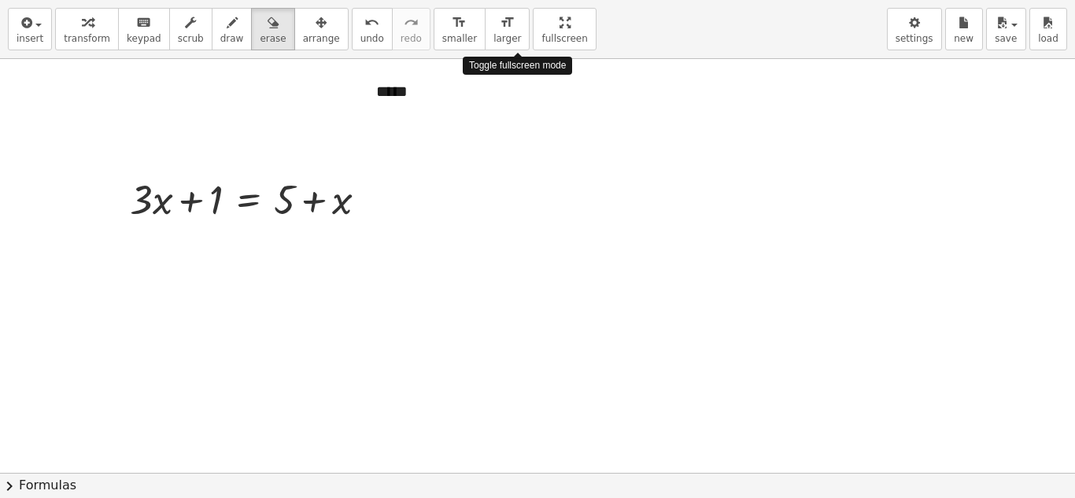
click at [519, 140] on div "insert select one: Math Expression Function Text Youtube Video Graphing Geometr…" at bounding box center [537, 249] width 1075 height 498
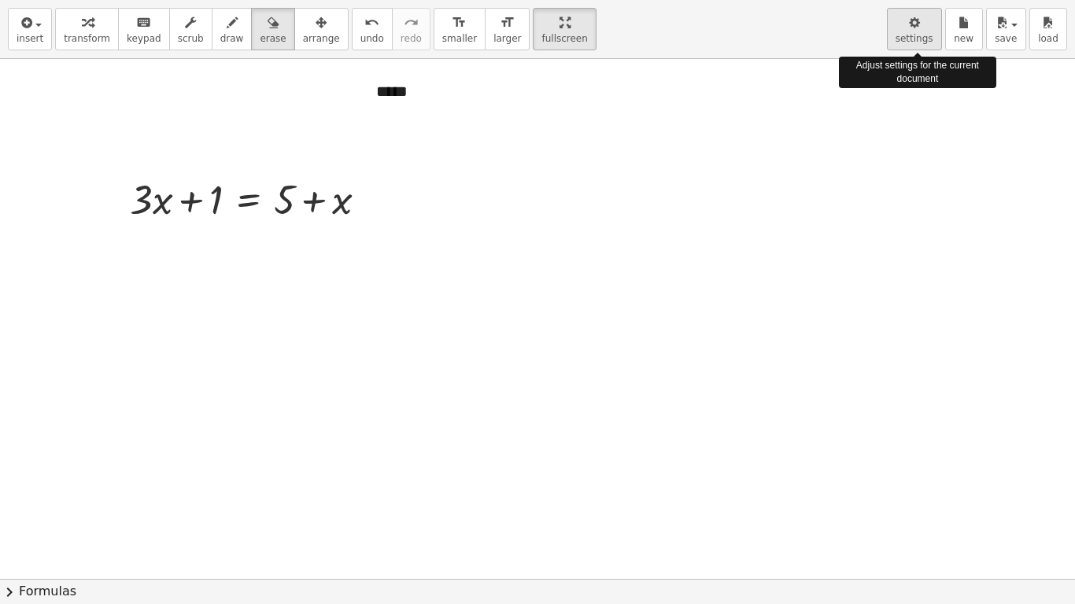
click at [915, 23] on icon "button" at bounding box center [914, 22] width 11 height 19
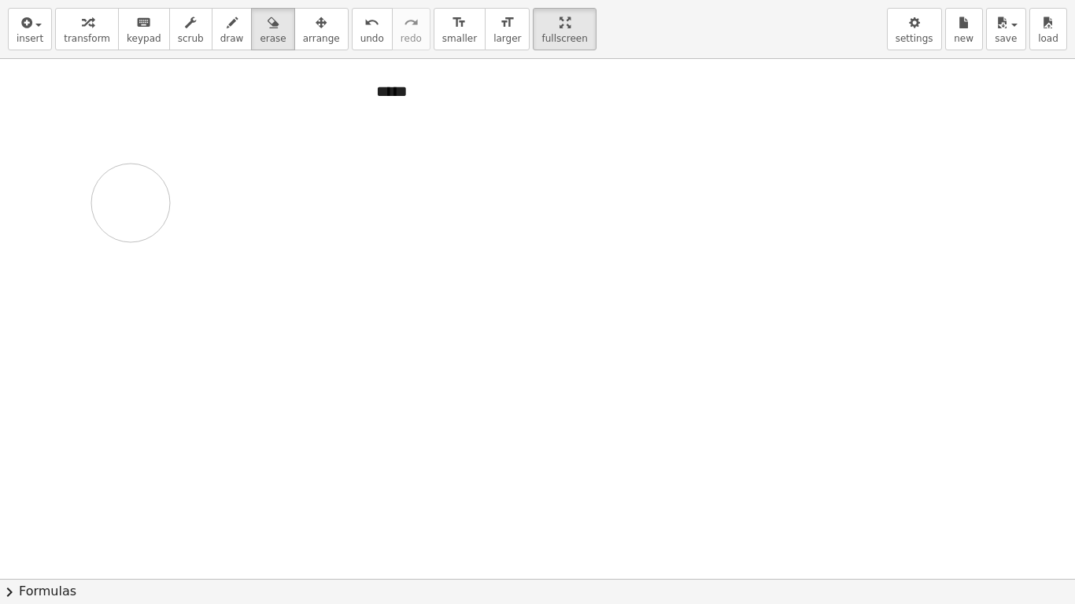
drag, startPoint x: 356, startPoint y: 203, endPoint x: 131, endPoint y: 203, distance: 225.8
click at [131, 203] on div at bounding box center [537, 579] width 1075 height 1040
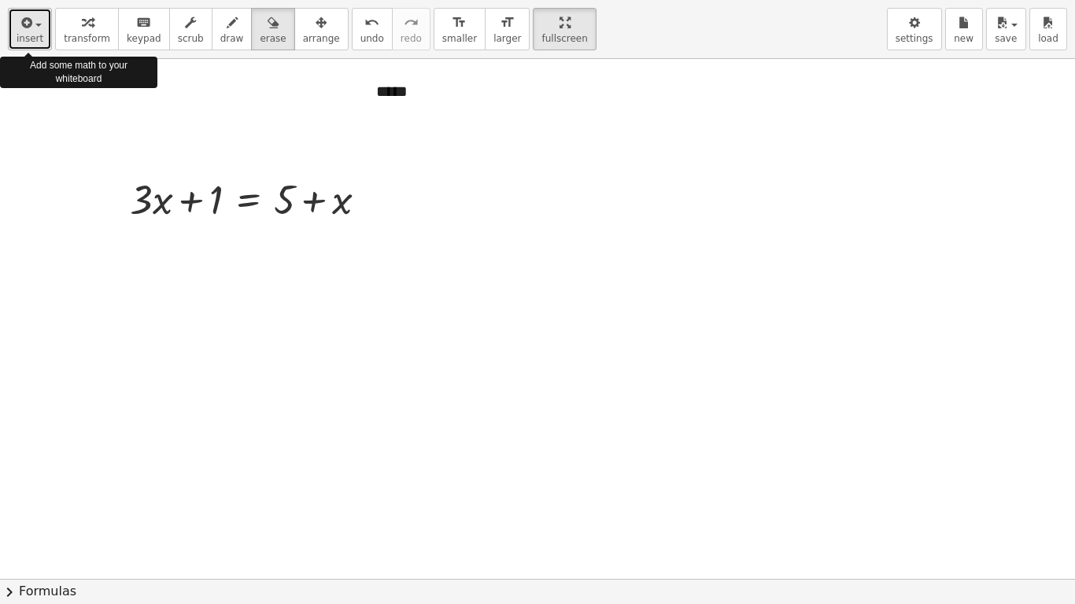
click at [36, 24] on span "button" at bounding box center [38, 25] width 6 height 3
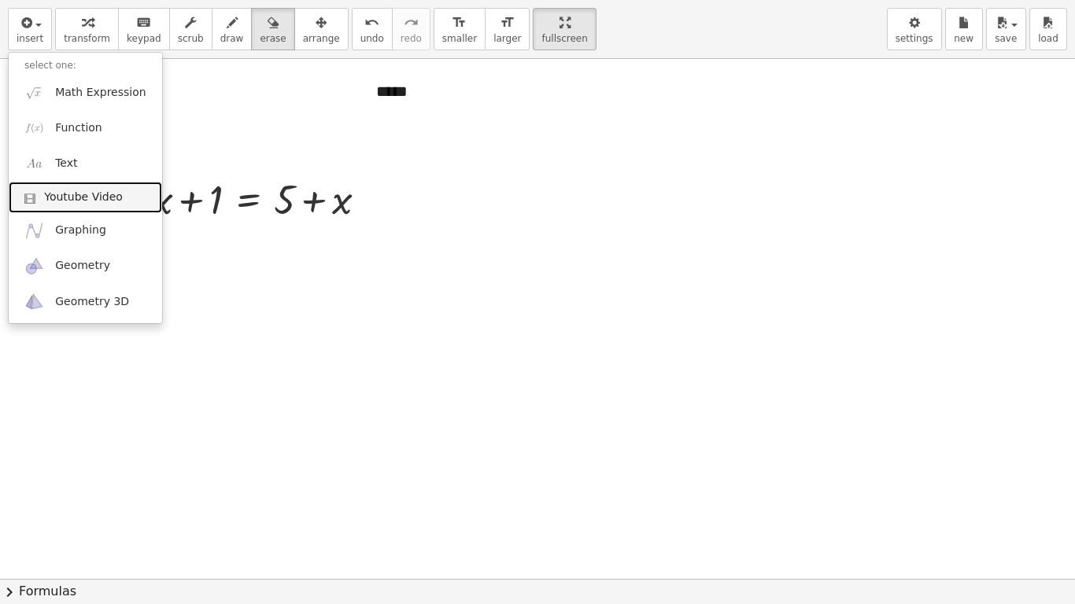
click at [94, 199] on span "Youtube Video" at bounding box center [83, 198] width 79 height 16
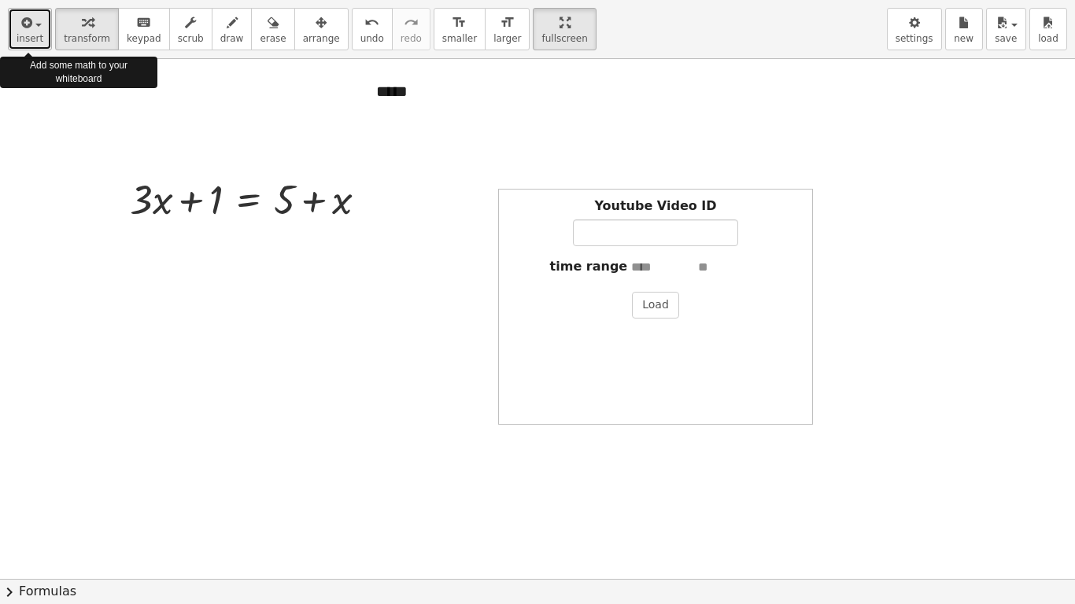
click at [35, 27] on div "button" at bounding box center [30, 22] width 27 height 19
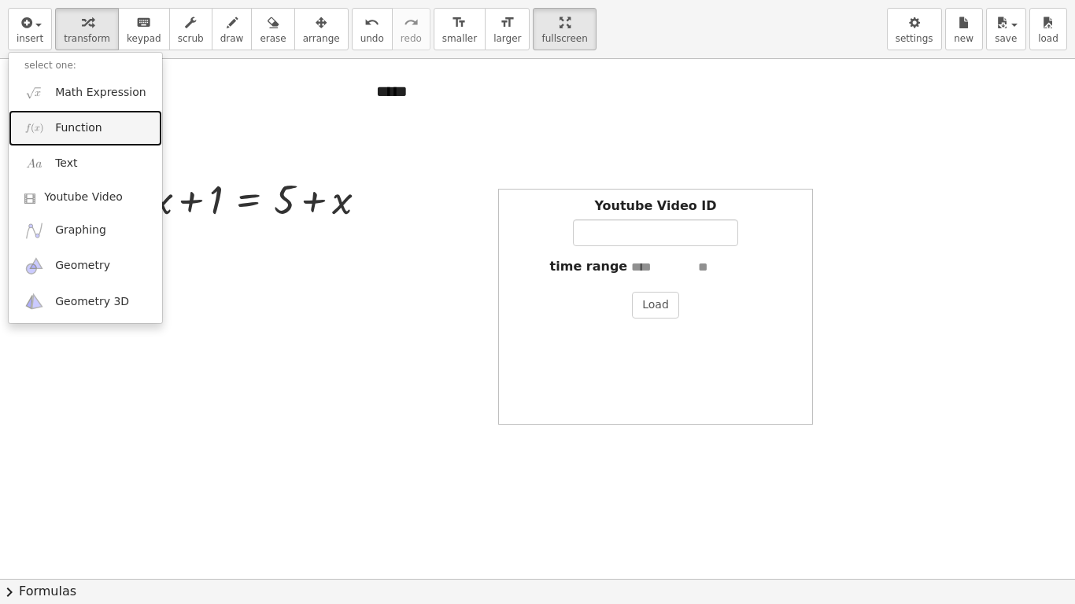
click at [61, 129] on span "Function" at bounding box center [78, 128] width 47 height 16
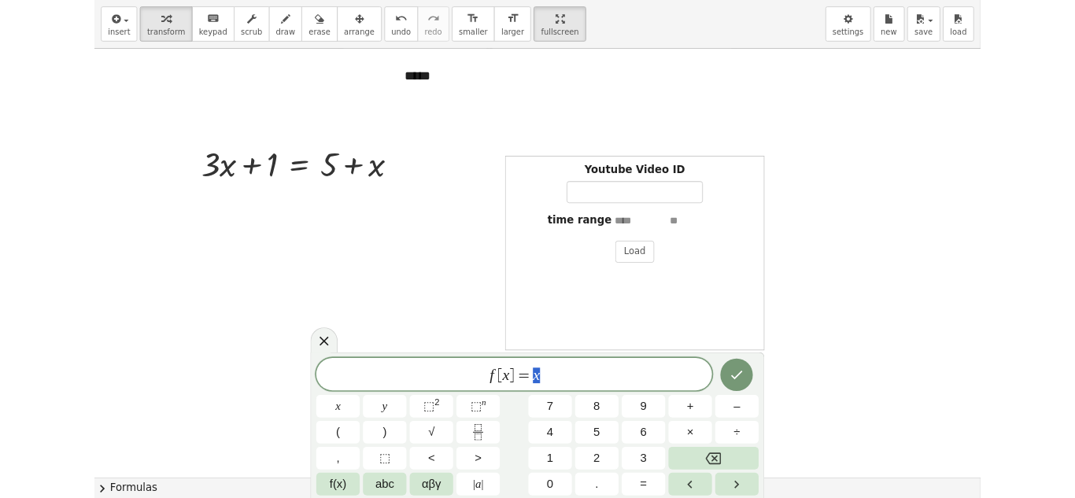
scroll to position [79, 0]
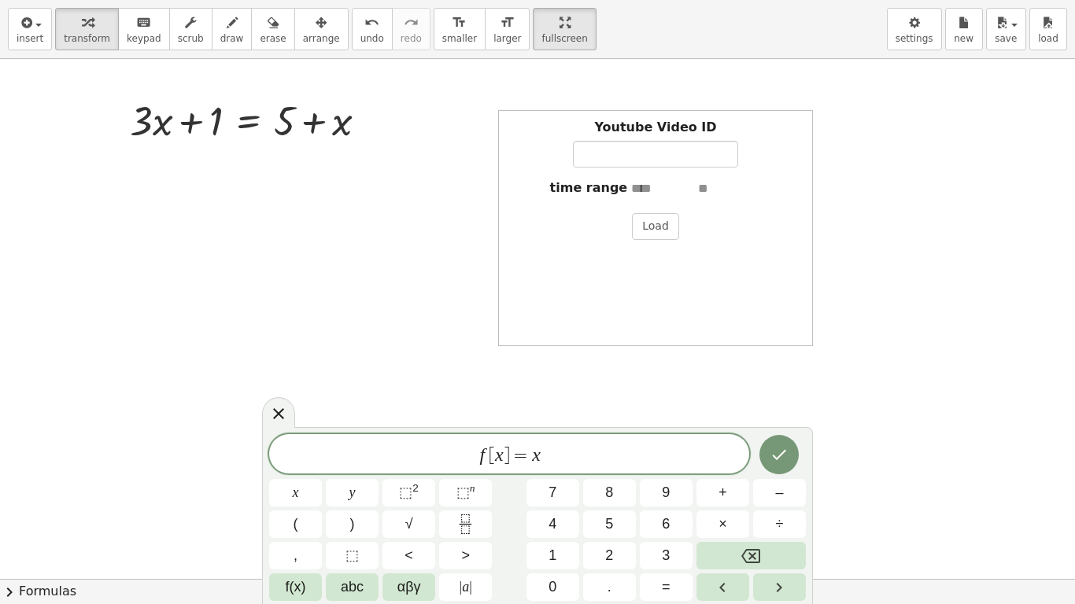
click at [511, 497] on div "f [ x ] = x x y ⬚ 2 ⬚ n 7 8 9 + – ( ) √ 4 5 6 × ÷ , ⬚ < > 1 2 3 f(x) abc αβγ | …" at bounding box center [537, 517] width 537 height 167
click at [297, 497] on span "(" at bounding box center [296, 524] width 5 height 21
click at [754, 497] on icon "Backspace" at bounding box center [750, 556] width 19 height 19
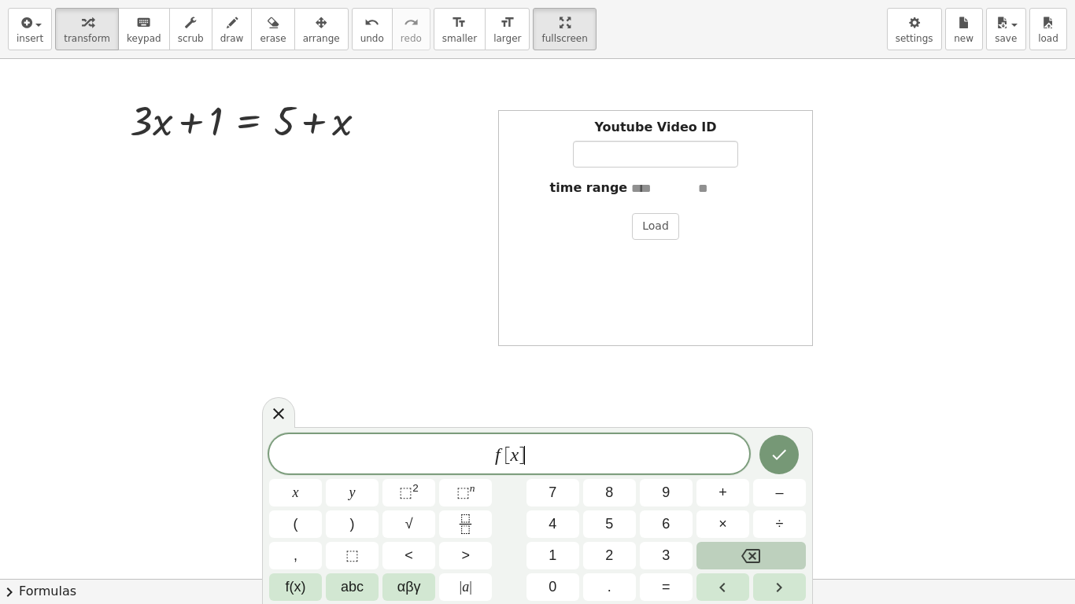
click at [754, 497] on icon "Backspace" at bounding box center [750, 556] width 19 height 19
click at [824, 264] on div at bounding box center [537, 500] width 1075 height 1040
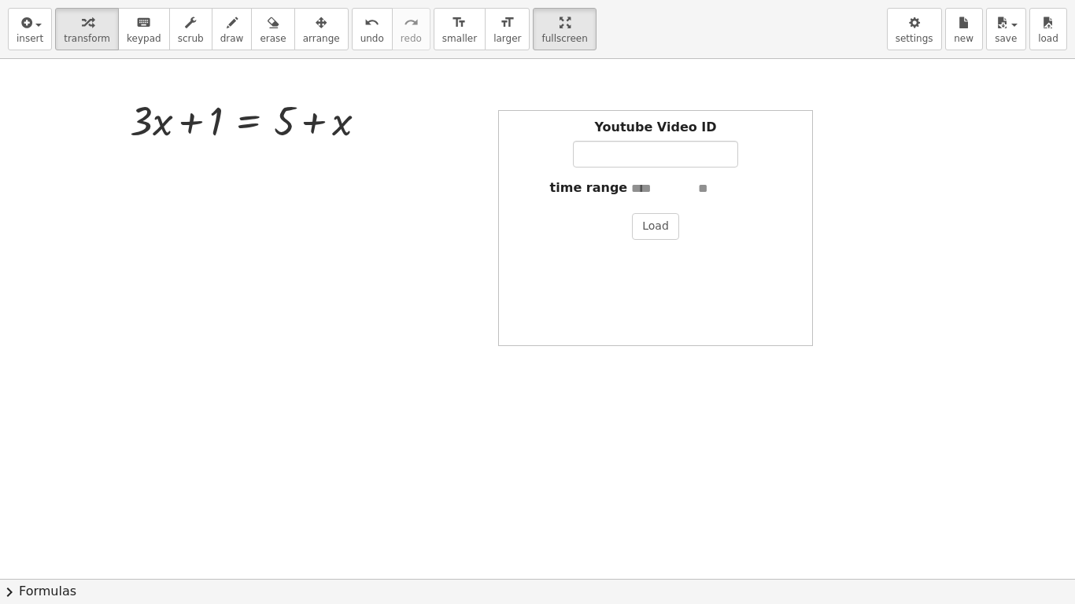
click at [648, 294] on div "Youtube Video ID time range Load" at bounding box center [655, 228] width 315 height 236
click at [434, 282] on div at bounding box center [537, 500] width 1075 height 1040
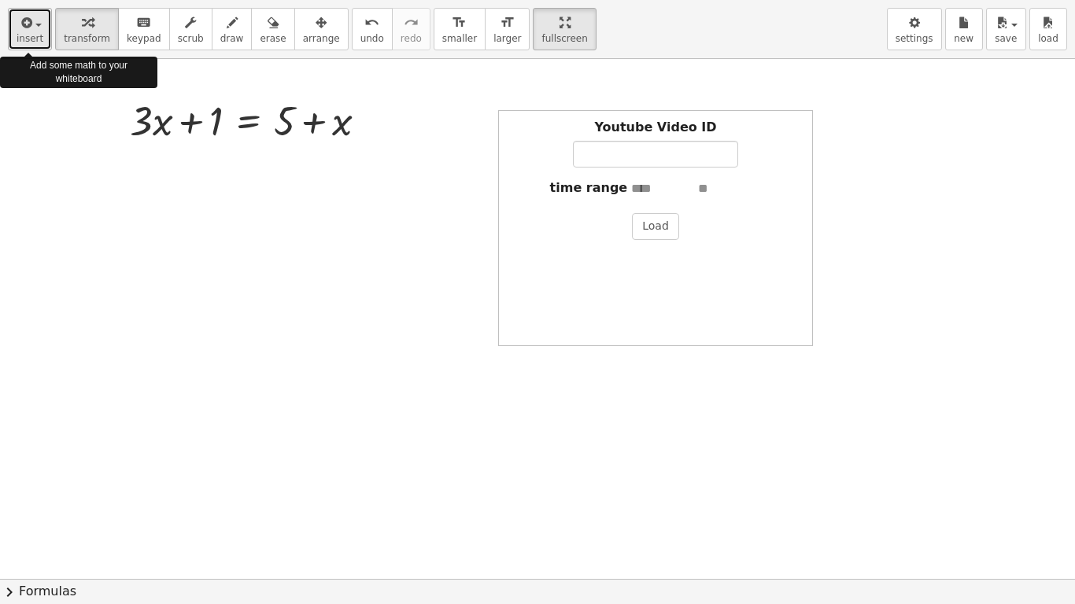
click at [35, 24] on span "button" at bounding box center [38, 25] width 6 height 3
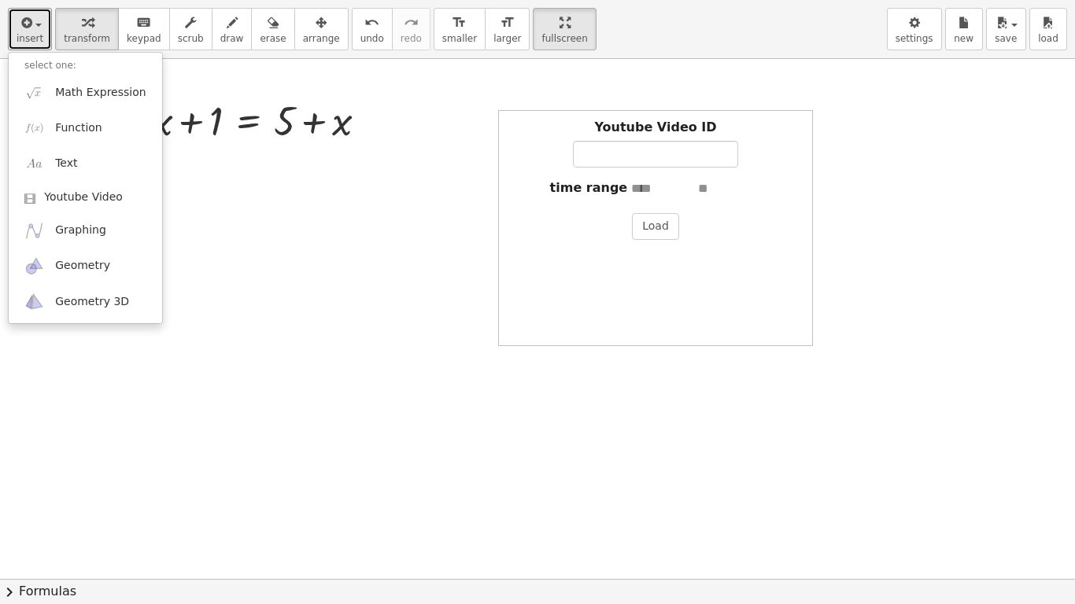
click at [230, 282] on div at bounding box center [537, 500] width 1075 height 1040
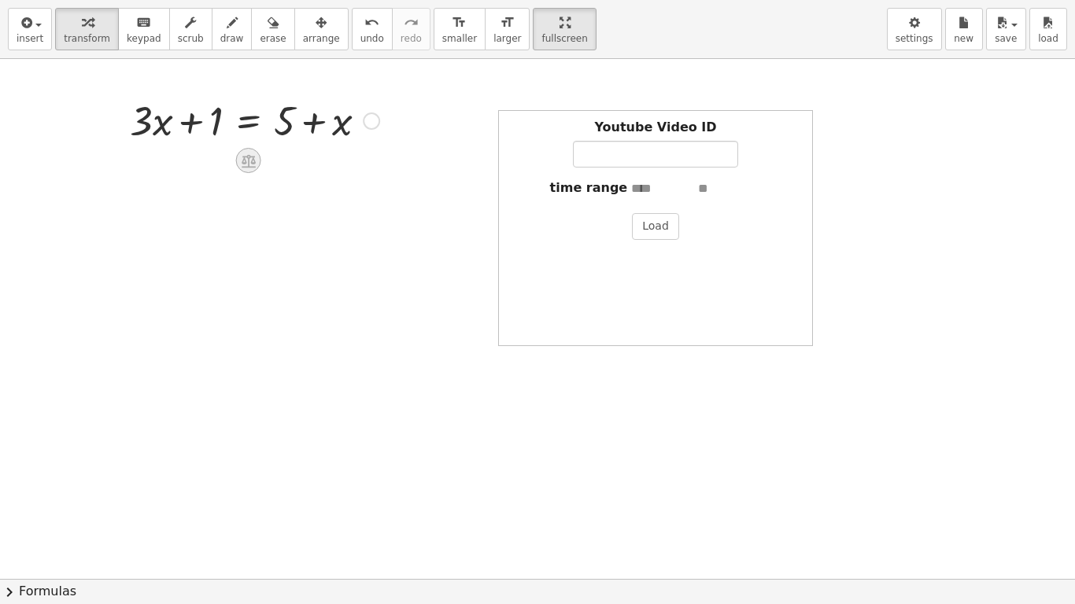
click at [247, 164] on icon at bounding box center [248, 161] width 17 height 17
click at [186, 165] on span "+" at bounding box center [185, 161] width 9 height 23
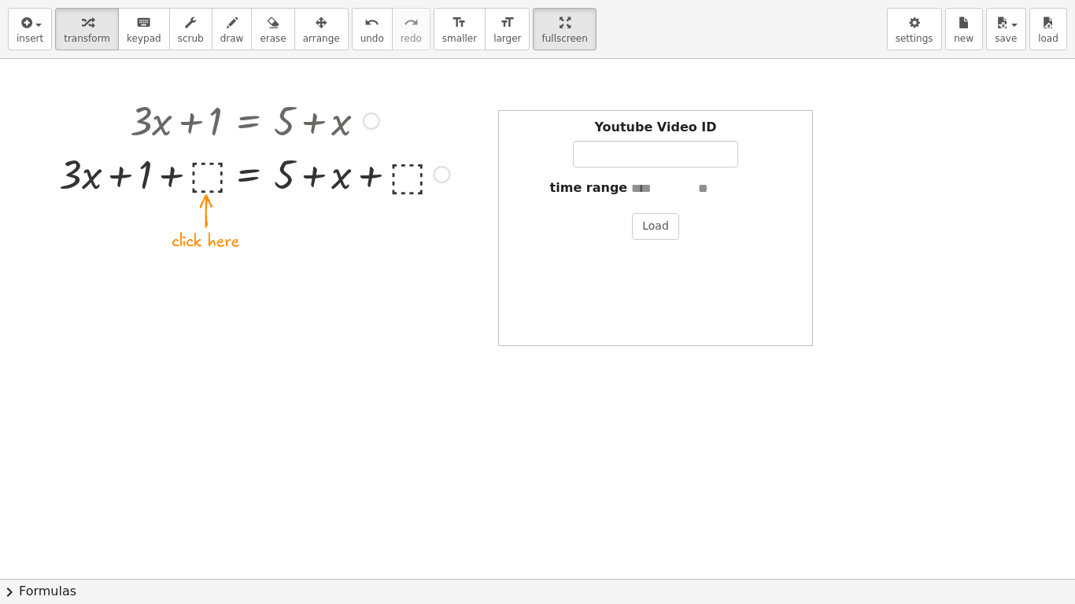
click at [208, 172] on div at bounding box center [254, 173] width 407 height 54
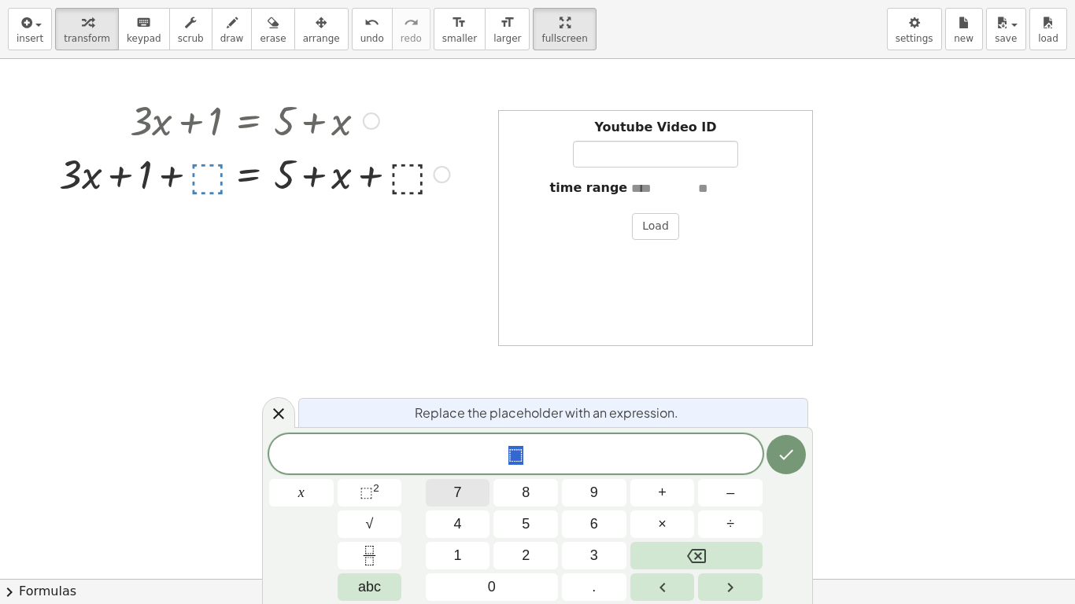
click at [459, 490] on span "7" at bounding box center [458, 492] width 8 height 21
click at [397, 172] on div at bounding box center [254, 173] width 407 height 54
click at [595, 497] on span "3" at bounding box center [594, 555] width 8 height 21
click at [443, 172] on div "Fix a mistake Transform line Copy line as LaTeX Copy derivation as LaTeX Expand…" at bounding box center [442, 174] width 17 height 17
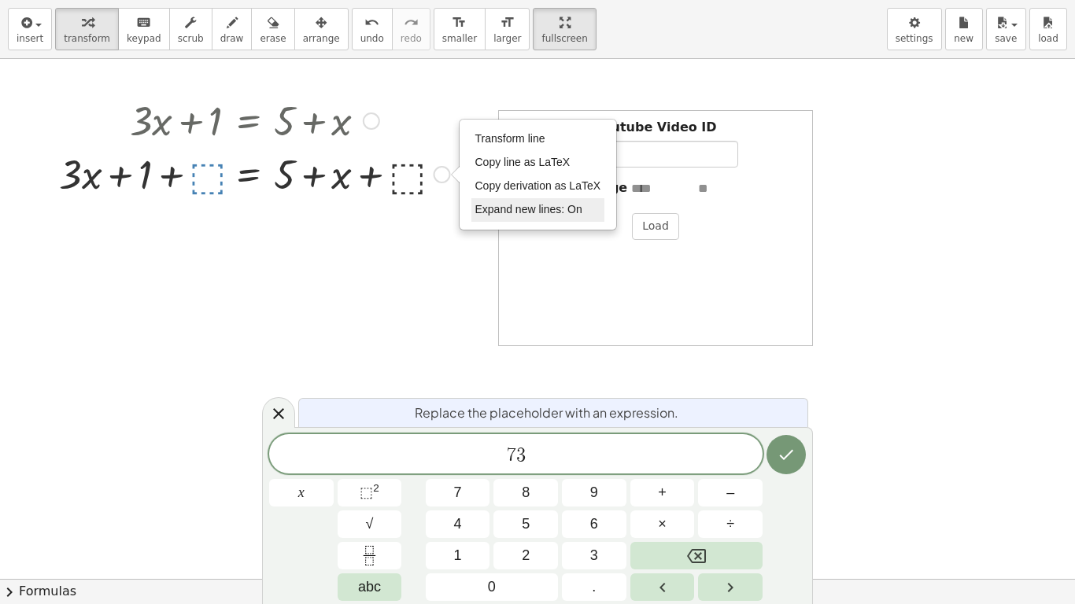
click at [523, 209] on span "Expand new lines: On" at bounding box center [528, 209] width 107 height 13
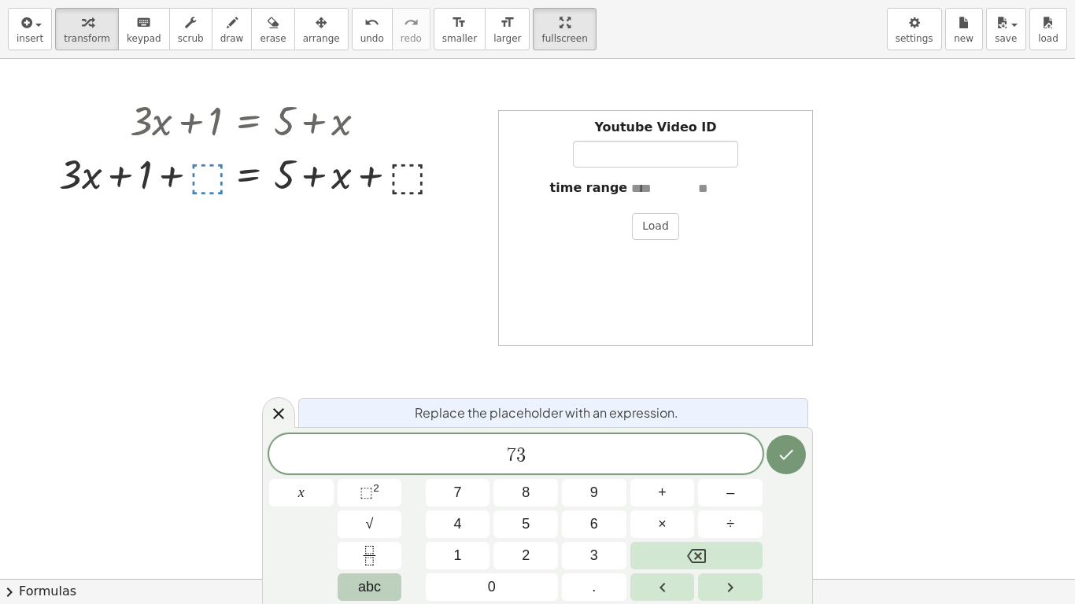
click at [367, 497] on span "abc" at bounding box center [369, 587] width 23 height 21
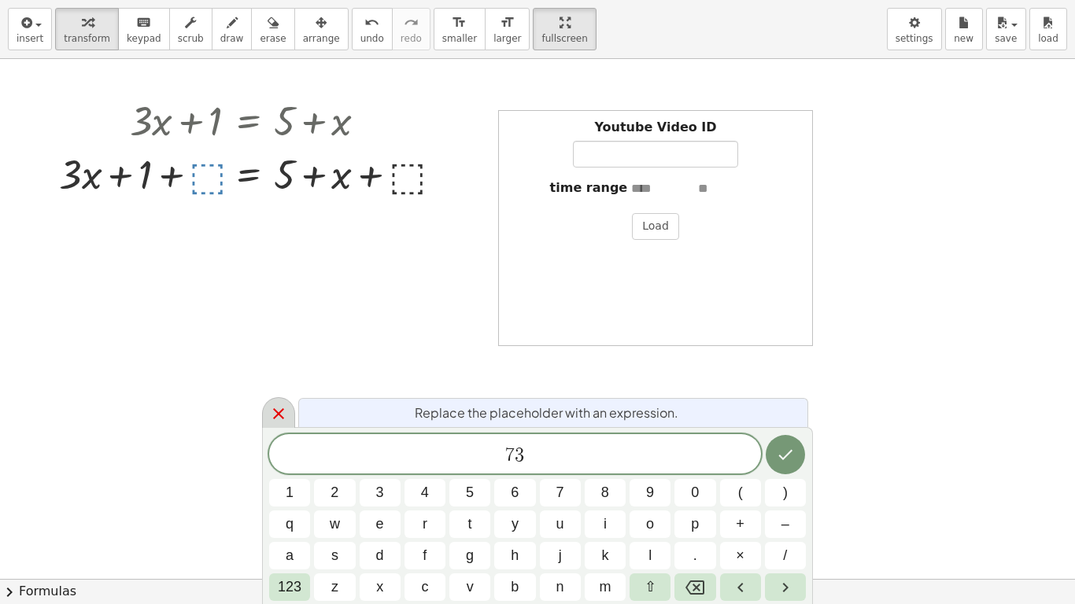
click at [281, 412] on icon at bounding box center [278, 413] width 11 height 11
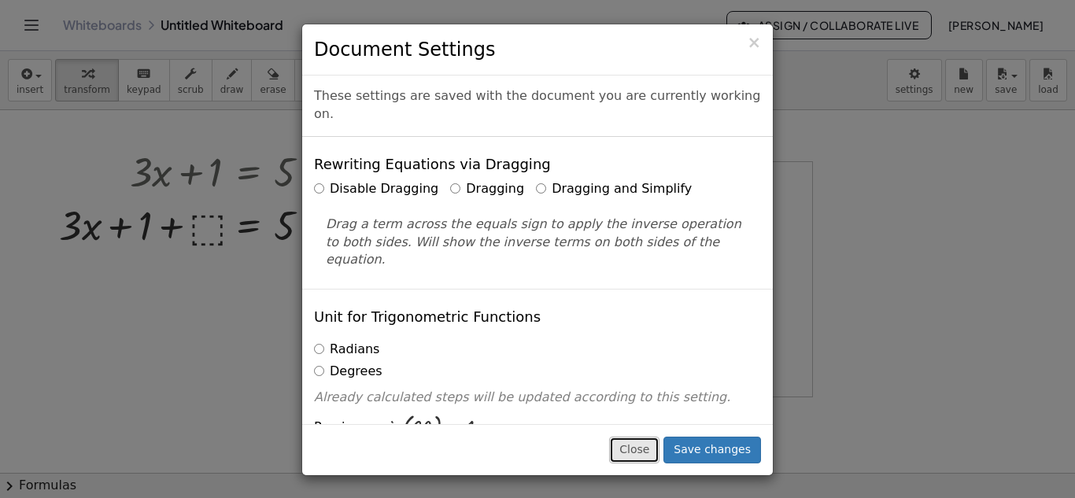
click at [638, 448] on button "Close" at bounding box center [634, 450] width 50 height 27
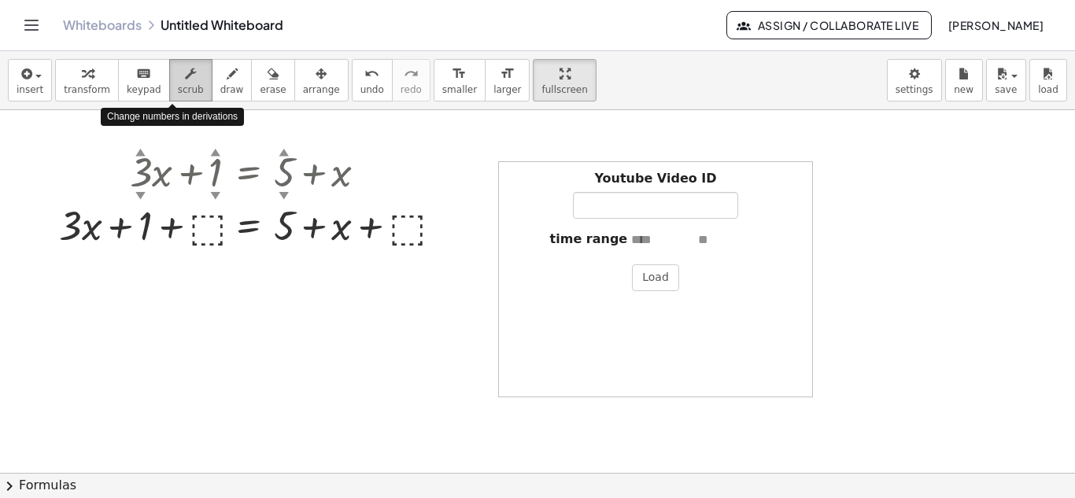
click at [178, 84] on span "scrub" at bounding box center [191, 89] width 26 height 11
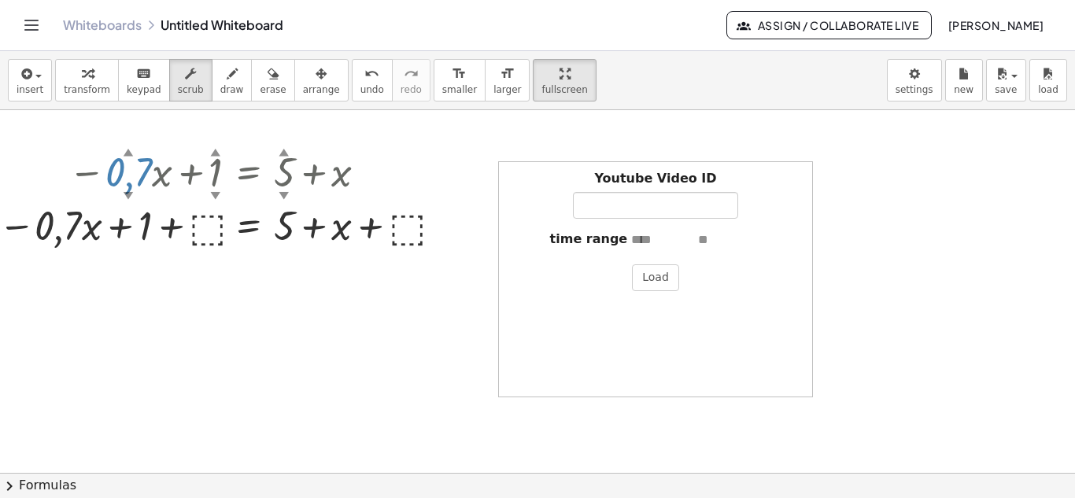
drag, startPoint x: 142, startPoint y: 190, endPoint x: 112, endPoint y: 192, distance: 30.8
click at [248, 172] on div "− · 0,7 ▲ ▼ · x + 1 ▲ ▼ = + 5 ▲ ▼ + x" at bounding box center [248, 172] width 0 height 0
drag, startPoint x: 146, startPoint y: 189, endPoint x: 164, endPoint y: 241, distance: 55.0
click at [148, 257] on div "- + ***** − · 0,7 ▲ ▼ · x + 1 ▲ ▼ = + 5 ▲ ▼ + x − · 0,7 · x + 1 + ⬚ = + 5 + x +…" at bounding box center [537, 445] width 1075 height 828
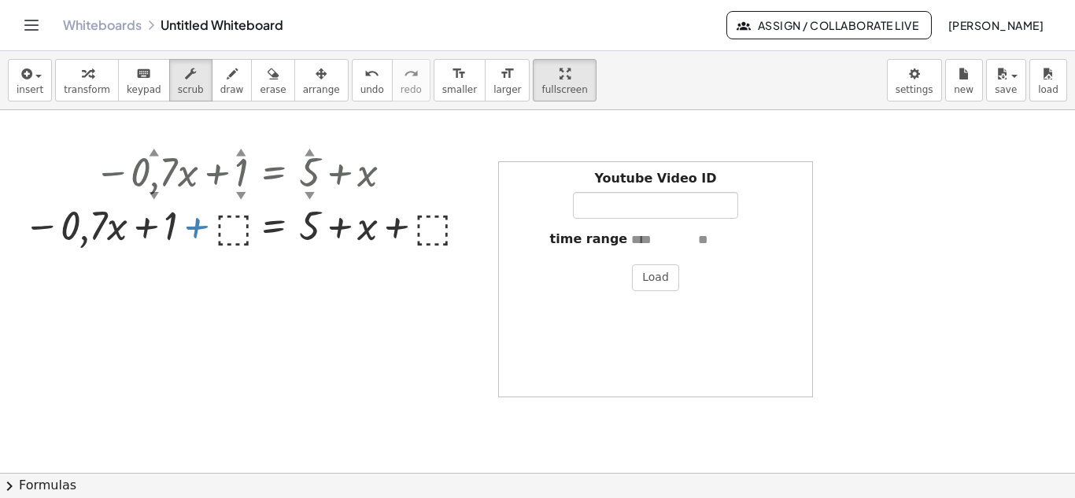
drag, startPoint x: 13, startPoint y: 212, endPoint x: 307, endPoint y: 248, distance: 295.6
click at [311, 248] on div at bounding box center [246, 225] width 461 height 54
click at [153, 153] on div "▲" at bounding box center [154, 152] width 10 height 14
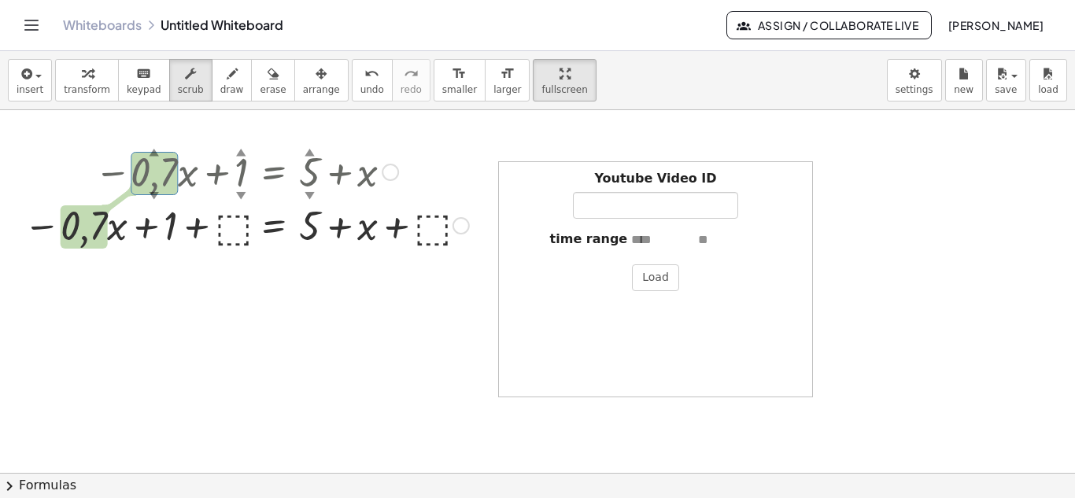
click at [240, 194] on div "▼" at bounding box center [241, 195] width 10 height 14
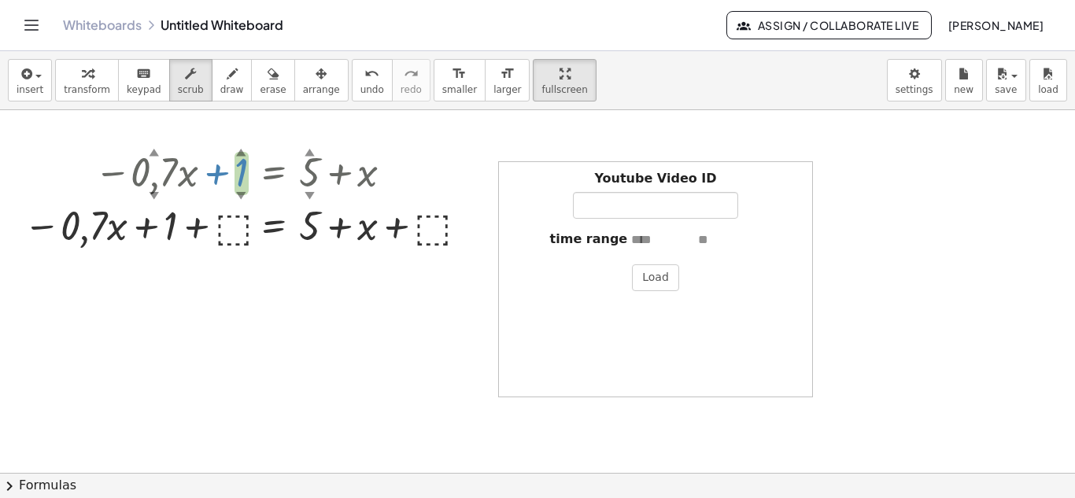
drag, startPoint x: 240, startPoint y: 194, endPoint x: 218, endPoint y: 186, distance: 23.7
click at [274, 172] on div "− · 0,7 ▲ ▼ · x + 1 ▲ ▼ = + 5 ▲ ▼ + x" at bounding box center [274, 172] width 0 height 0
click at [82, 246] on div at bounding box center [246, 225] width 461 height 54
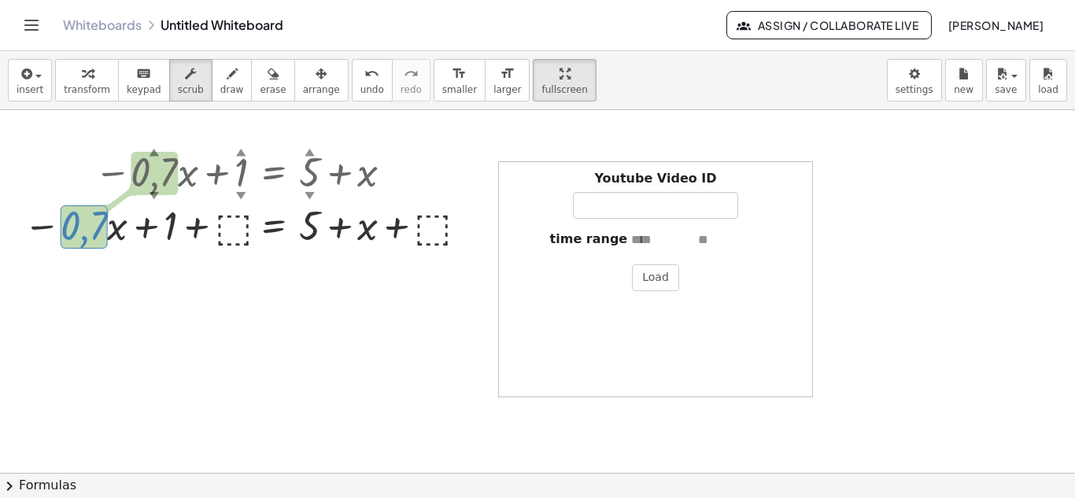
drag, startPoint x: 80, startPoint y: 246, endPoint x: 144, endPoint y: 187, distance: 86.3
click at [274, 172] on div "− · 0,7 ▲ ▼ · x + 1 ▲ ▼ = + 5 ▲ ▼ + x − · 0,7 · x + 1 + ⬚ = + 5 + x + ⬚ Transfo…" at bounding box center [274, 172] width 0 height 0
drag, startPoint x: 154, startPoint y: 152, endPoint x: 139, endPoint y: 130, distance: 26.6
click at [139, 130] on div "- + ***** + · 1,3 ▲ ▼ · x + 1 ▲ ▼ = + 5 ▲ ▼ + x + · 1,3 · x + 1 + ⬚ = + 5 + x +…" at bounding box center [537, 445] width 1075 height 828
drag, startPoint x: 152, startPoint y: 192, endPoint x: 151, endPoint y: 208, distance: 15.8
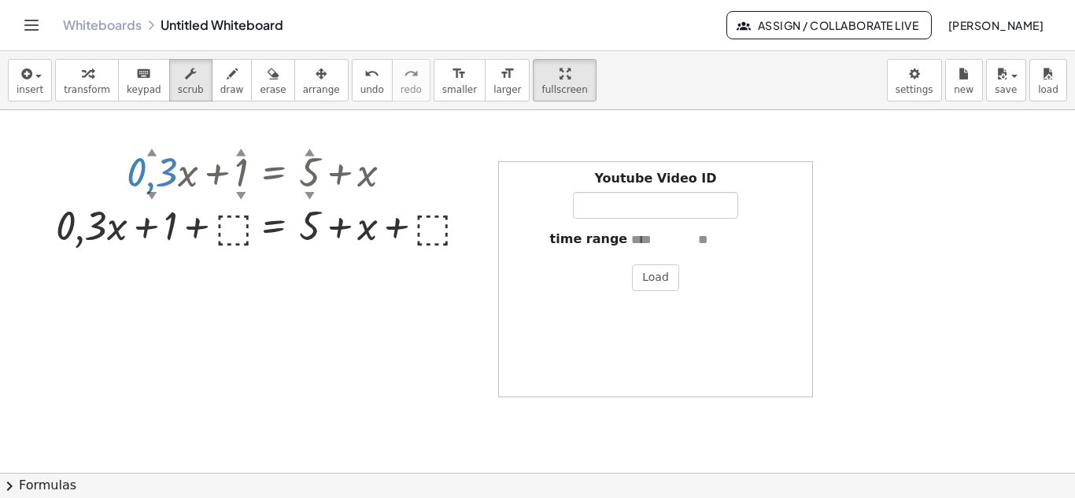
click at [274, 172] on div "+ · 0,3 ▲ ▼ · x + 1 ▲ ▼ = + 5 ▲ ▼ + x + · 0,3 · x + 1 + ⬚ = + 5 + x + ⬚ Transfo…" at bounding box center [274, 172] width 0 height 0
drag, startPoint x: 152, startPoint y: 195, endPoint x: 137, endPoint y: 215, distance: 24.7
click at [274, 172] on div "− · 0,7 ▲ ▼ · x + 1 ▲ ▼ = + 5 ▲ ▼ + x − · 0,7 · x + 1 + ⬚ = + 5 + x + ⬚ Transfo…" at bounding box center [274, 172] width 0 height 0
drag, startPoint x: 153, startPoint y: 154, endPoint x: 153, endPoint y: 144, distance: 10.2
click at [153, 145] on div "▲" at bounding box center [154, 152] width 10 height 14
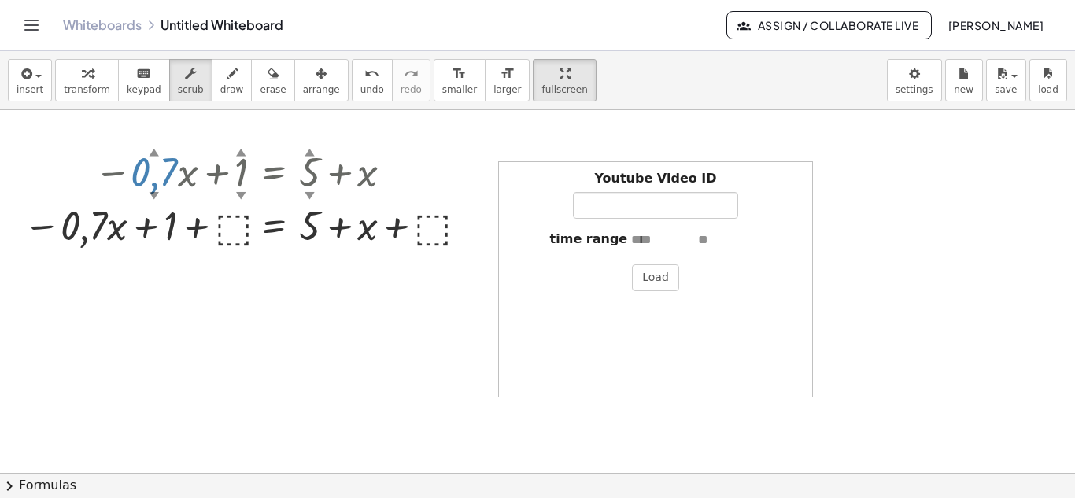
click at [149, 152] on div "▲" at bounding box center [154, 152] width 10 height 14
drag, startPoint x: 157, startPoint y: 155, endPoint x: 154, endPoint y: 136, distance: 19.0
click at [154, 136] on div "- + ***** + · 0,3 ▲ ▼ · x + 1 ▲ ▼ = + 5 ▲ ▼ + x + · 0,3 · x + 1 + ⬚ = + 5 + x +…" at bounding box center [537, 445] width 1075 height 828
click at [152, 146] on div "▲" at bounding box center [152, 152] width 10 height 14
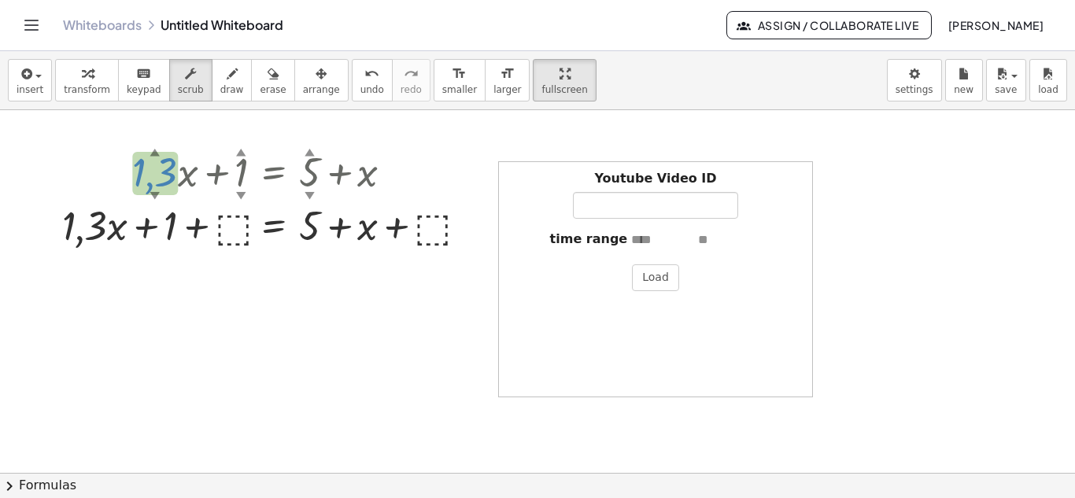
drag, startPoint x: 152, startPoint y: 150, endPoint x: 152, endPoint y: 138, distance: 11.8
click at [152, 138] on div "- + ***** + · 1,3 ▲ ▼ · x + 1 ▲ ▼ = + 5 ▲ ▼ + x + · 1,3 · x + 1 + ⬚ = + 5 + x +…" at bounding box center [537, 445] width 1075 height 828
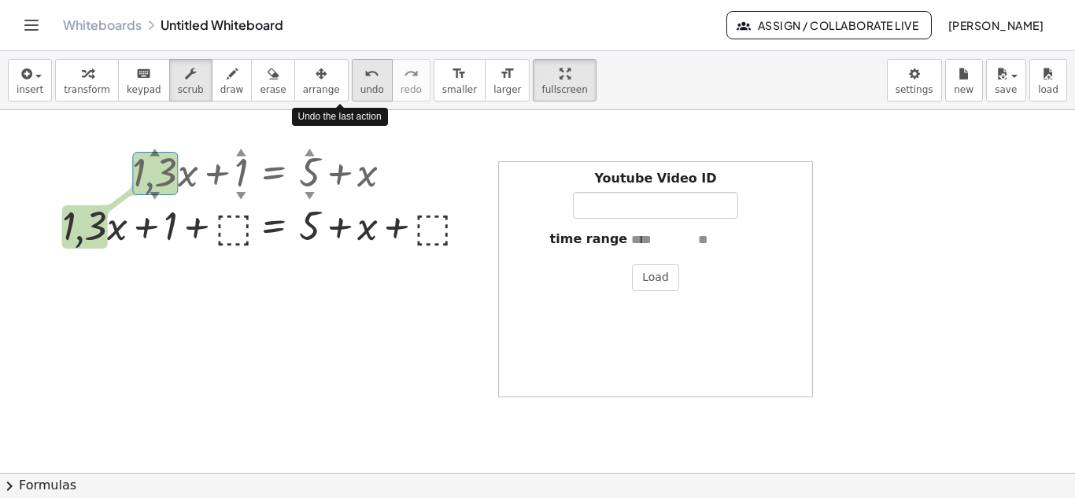
click at [364, 75] on icon "undo" at bounding box center [371, 74] width 15 height 19
click at [364, 79] on icon "undo" at bounding box center [371, 74] width 15 height 19
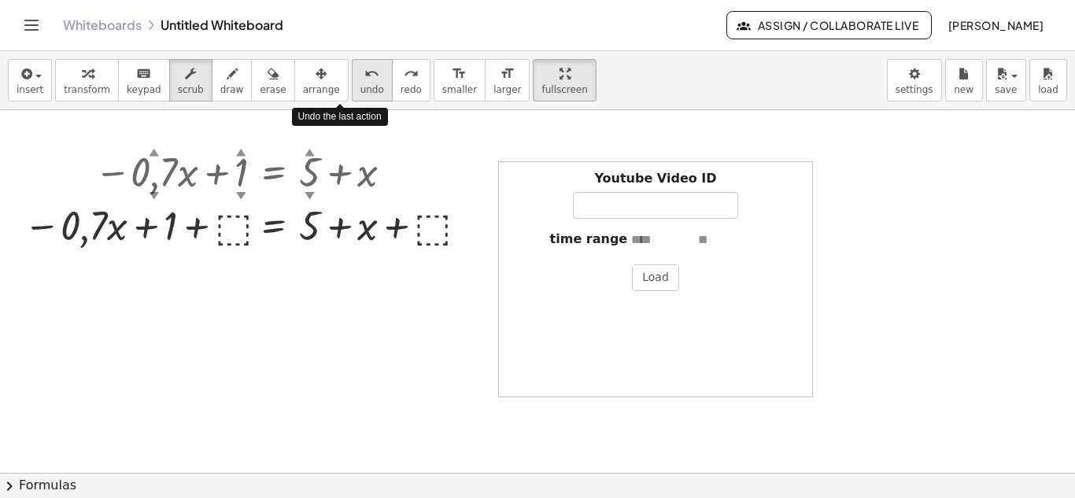
click at [364, 79] on icon "undo" at bounding box center [371, 74] width 15 height 19
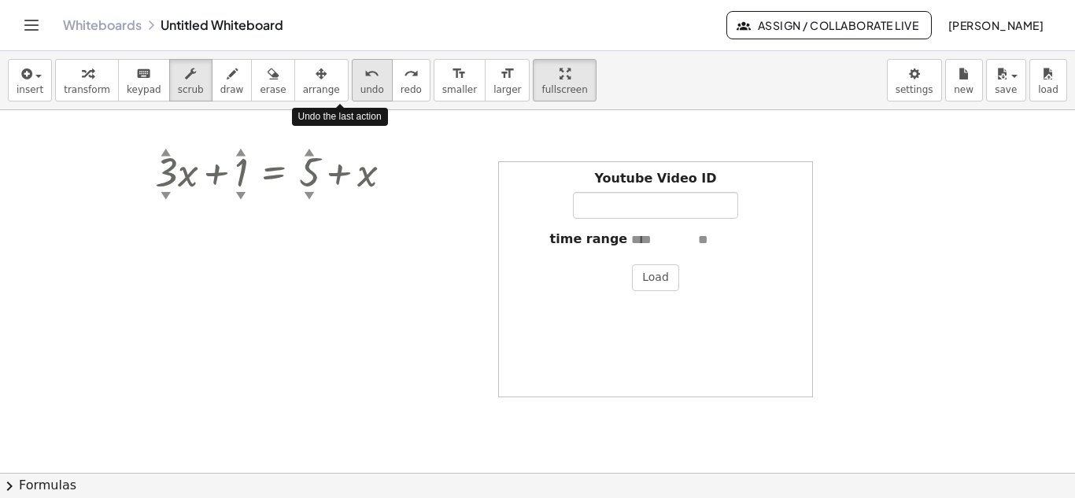
click at [364, 79] on icon "undo" at bounding box center [371, 74] width 15 height 19
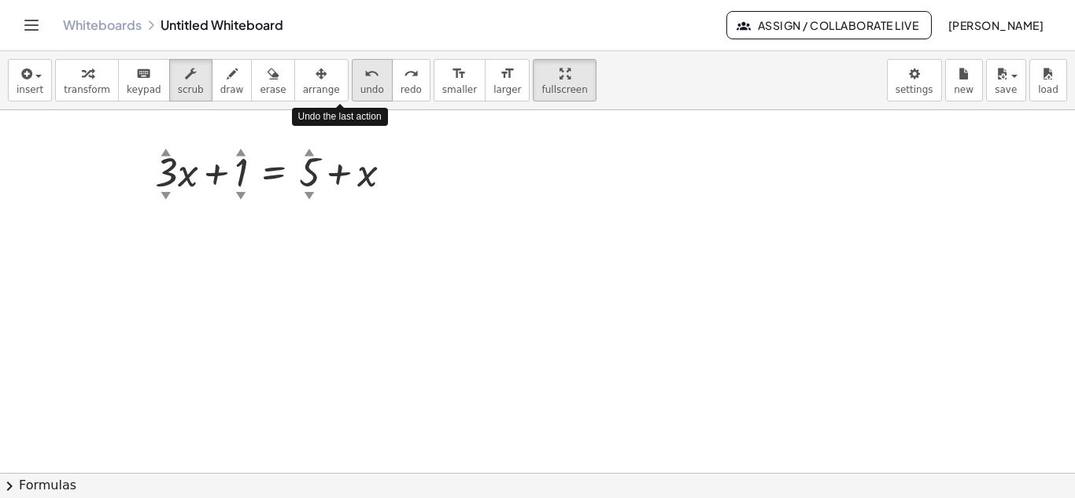
click at [364, 79] on icon "undo" at bounding box center [371, 74] width 15 height 19
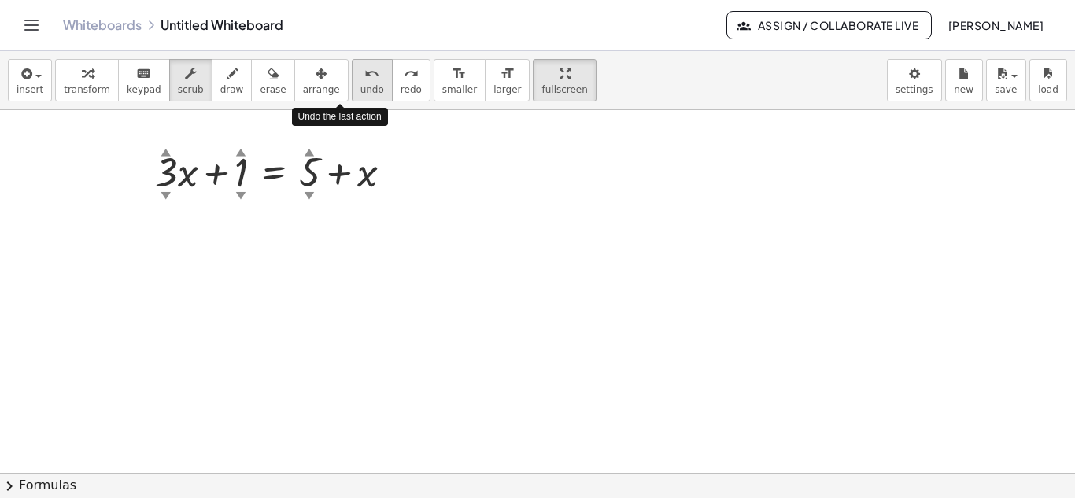
click at [364, 79] on icon "undo" at bounding box center [371, 74] width 15 height 19
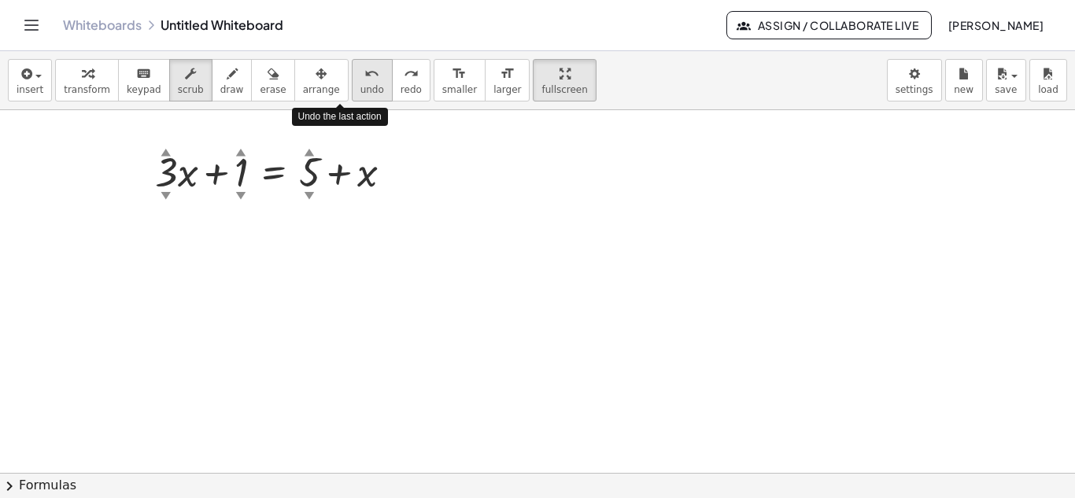
click at [364, 79] on icon "undo" at bounding box center [371, 74] width 15 height 19
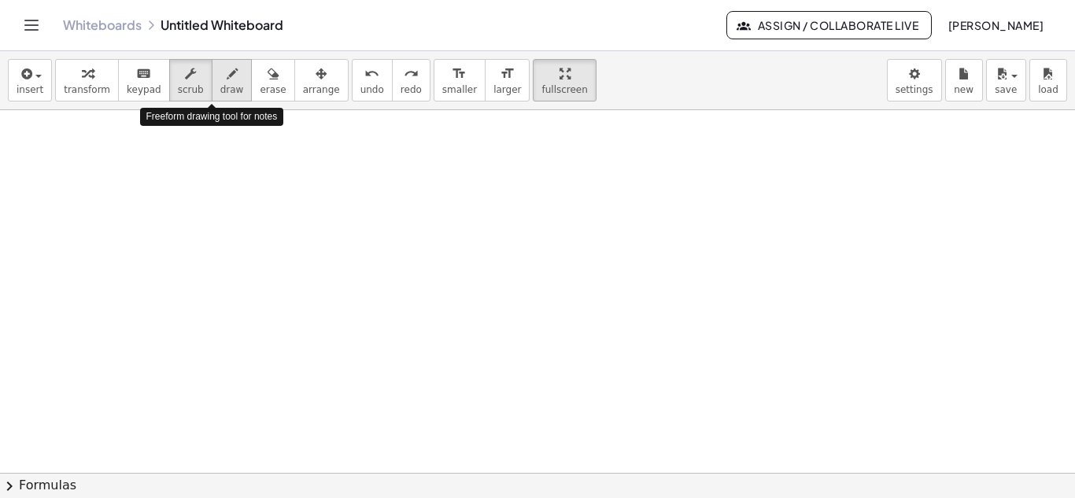
click at [227, 75] on icon "button" at bounding box center [232, 74] width 11 height 19
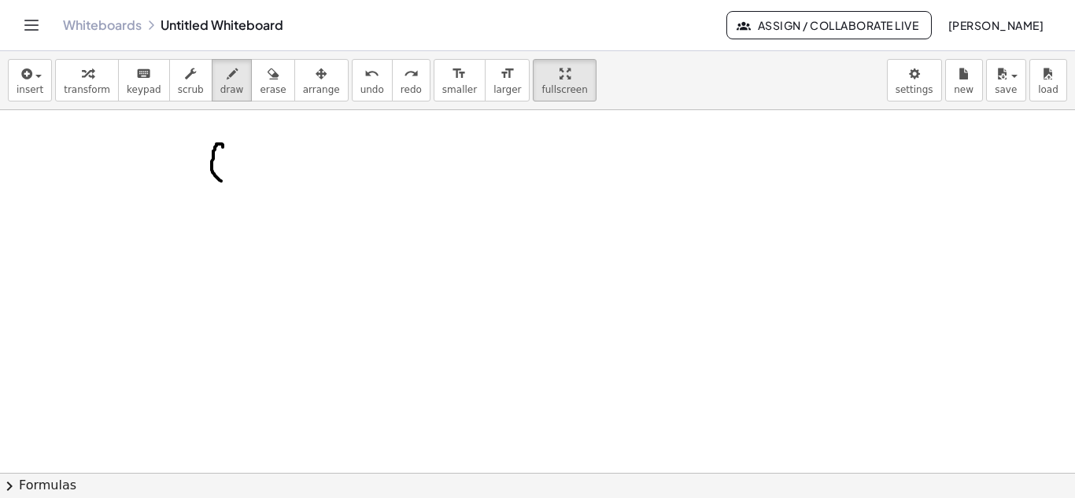
drag, startPoint x: 223, startPoint y: 147, endPoint x: 221, endPoint y: 181, distance: 33.9
click at [221, 181] on div at bounding box center [537, 445] width 1075 height 828
drag, startPoint x: 243, startPoint y: 152, endPoint x: 254, endPoint y: 161, distance: 14.0
click at [254, 161] on div at bounding box center [537, 445] width 1075 height 828
drag, startPoint x: 264, startPoint y: 151, endPoint x: 279, endPoint y: 151, distance: 15.0
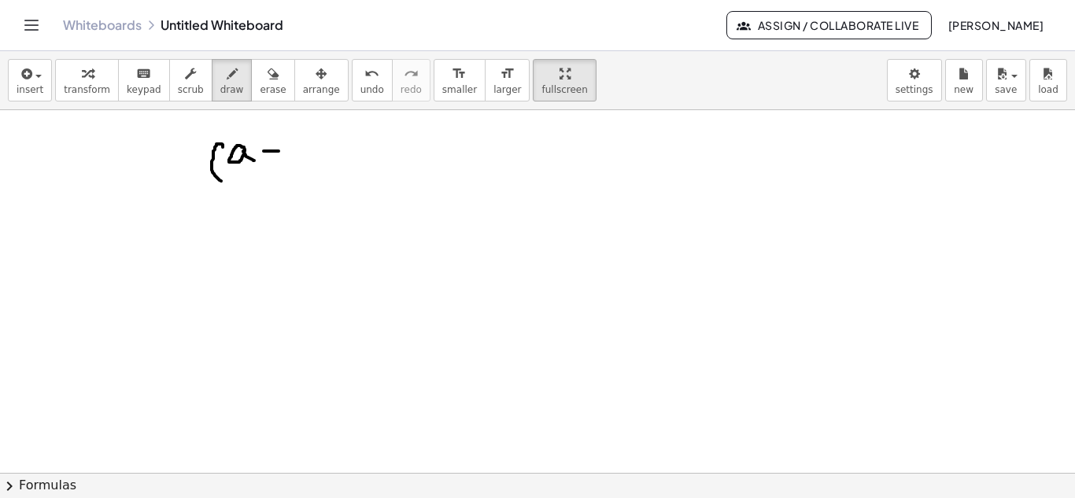
click at [279, 151] on div at bounding box center [537, 445] width 1075 height 828
drag, startPoint x: 270, startPoint y: 138, endPoint x: 268, endPoint y: 161, distance: 22.9
click at [268, 161] on div at bounding box center [537, 445] width 1075 height 828
drag, startPoint x: 290, startPoint y: 135, endPoint x: 290, endPoint y: 161, distance: 26.0
click at [290, 161] on div at bounding box center [537, 445] width 1075 height 828
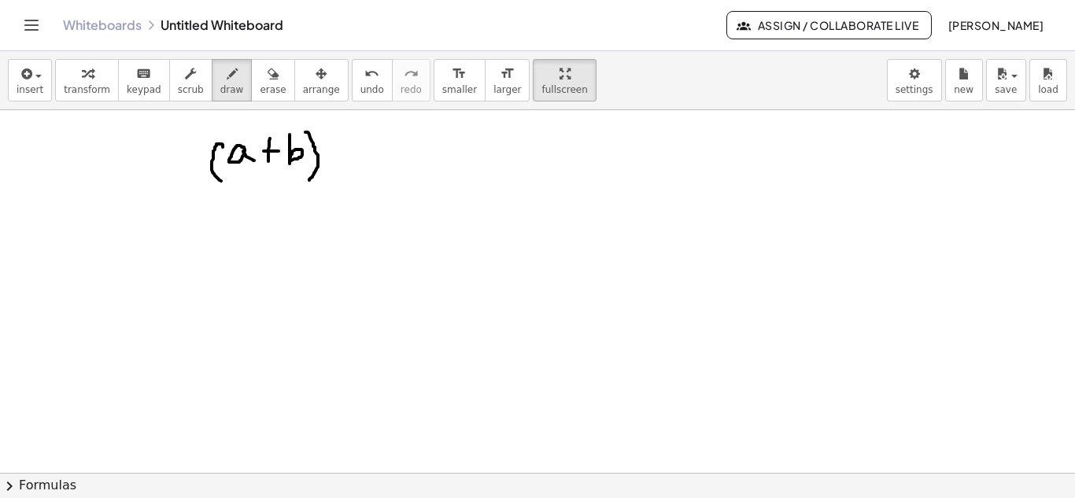
drag, startPoint x: 305, startPoint y: 132, endPoint x: 309, endPoint y: 180, distance: 48.2
click at [309, 180] on div at bounding box center [537, 445] width 1075 height 828
drag, startPoint x: 317, startPoint y: 127, endPoint x: 338, endPoint y: 136, distance: 22.2
click at [338, 136] on div at bounding box center [537, 445] width 1075 height 828
drag, startPoint x: 329, startPoint y: 158, endPoint x: 339, endPoint y: 159, distance: 10.3
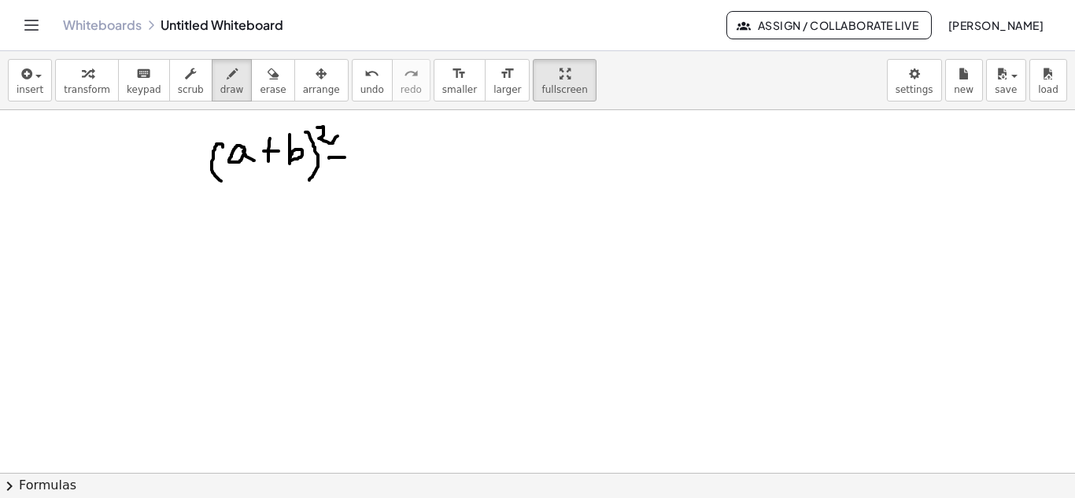
click at [345, 157] on div at bounding box center [537, 445] width 1075 height 828
drag, startPoint x: 335, startPoint y: 167, endPoint x: 352, endPoint y: 167, distance: 16.5
click at [352, 167] on div at bounding box center [537, 445] width 1075 height 828
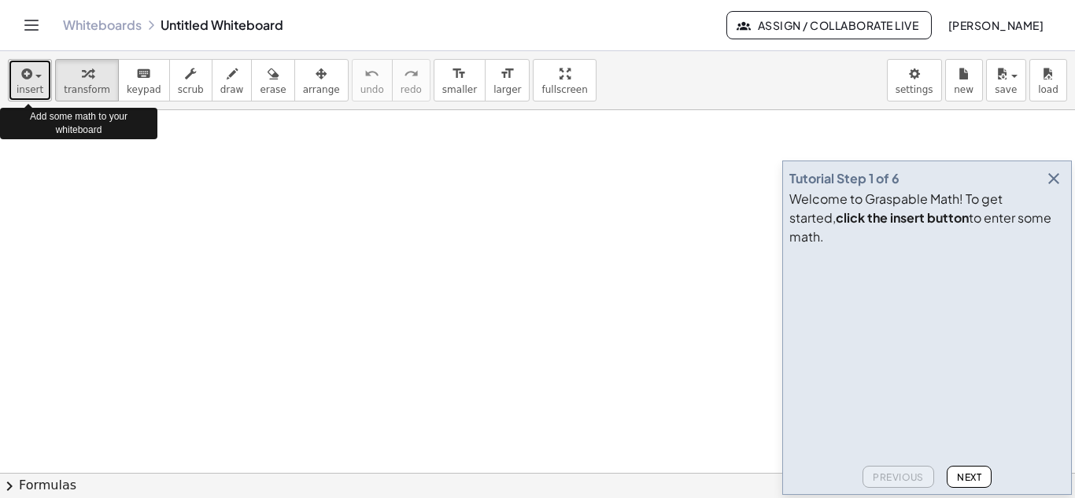
click at [35, 76] on span "button" at bounding box center [38, 76] width 6 height 3
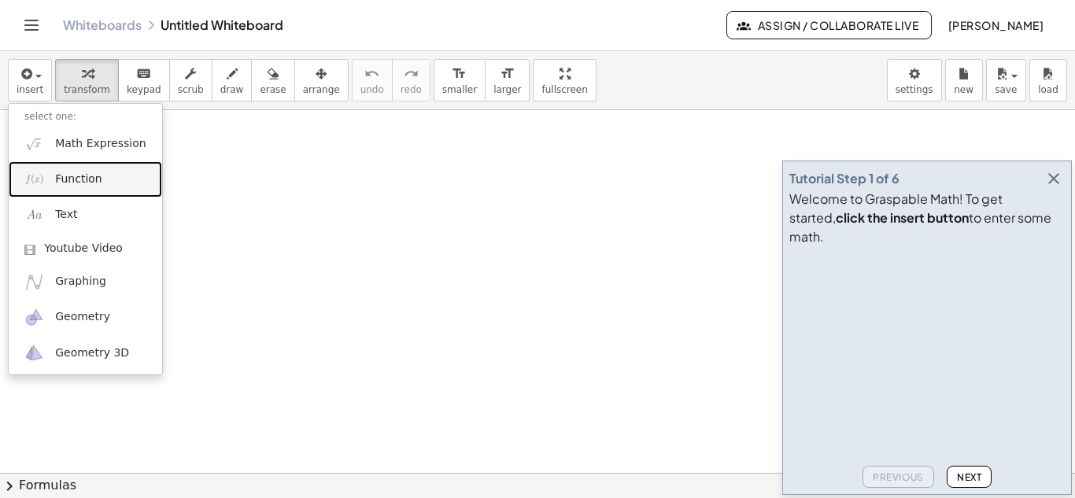
click at [87, 179] on span "Function" at bounding box center [78, 180] width 47 height 16
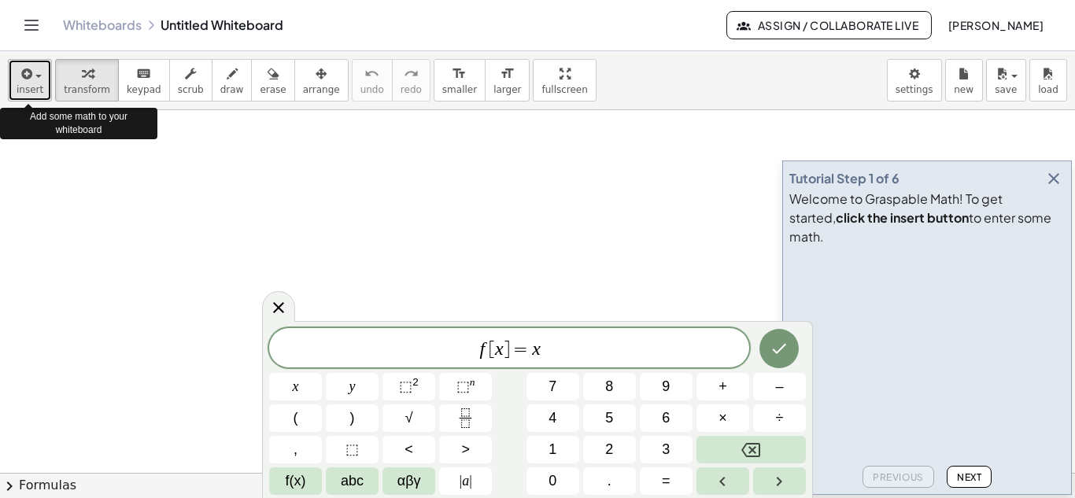
click at [35, 77] on span "button" at bounding box center [38, 76] width 6 height 3
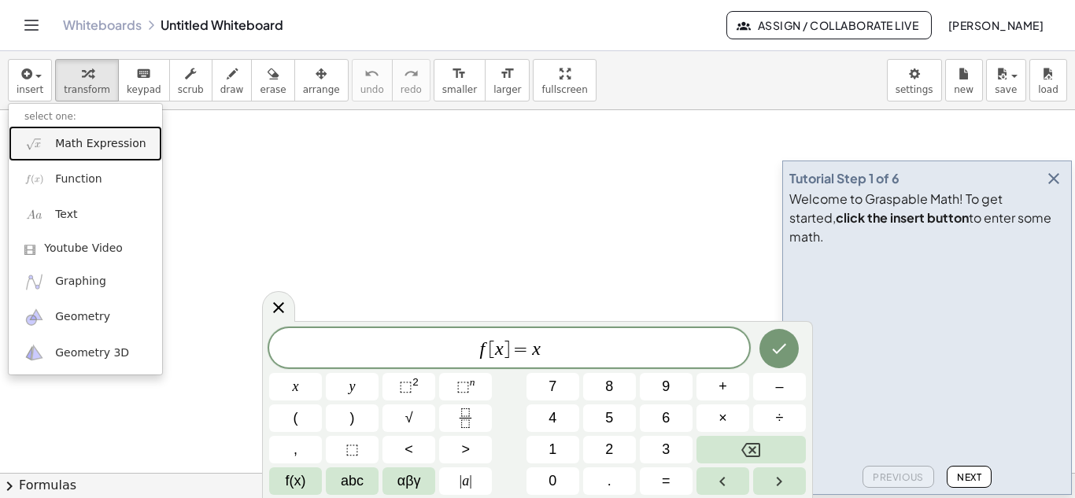
click at [79, 149] on span "Math Expression" at bounding box center [100, 144] width 90 height 16
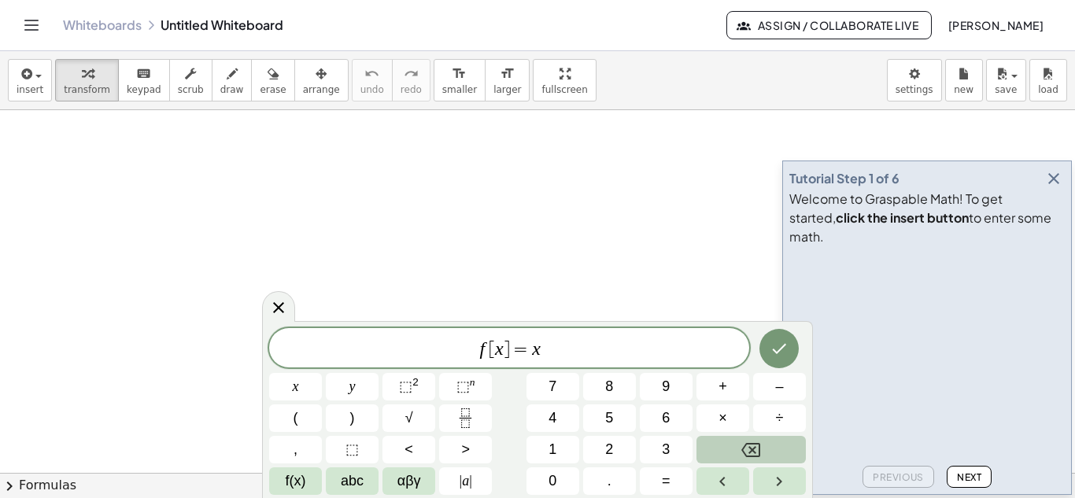
click at [748, 449] on icon "Backspace" at bounding box center [750, 450] width 19 height 19
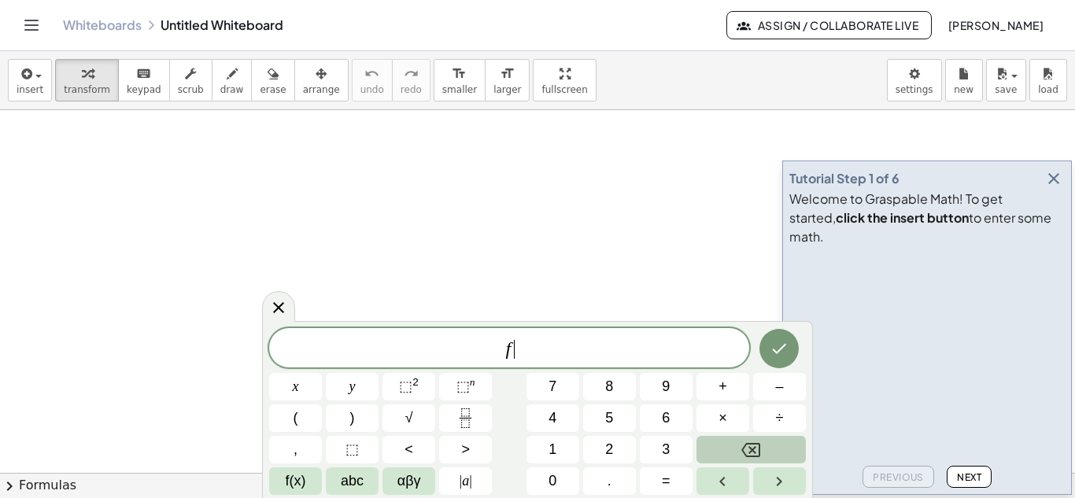
click at [748, 449] on icon "Backspace" at bounding box center [750, 450] width 19 height 19
click at [298, 418] on button "(" at bounding box center [295, 418] width 53 height 28
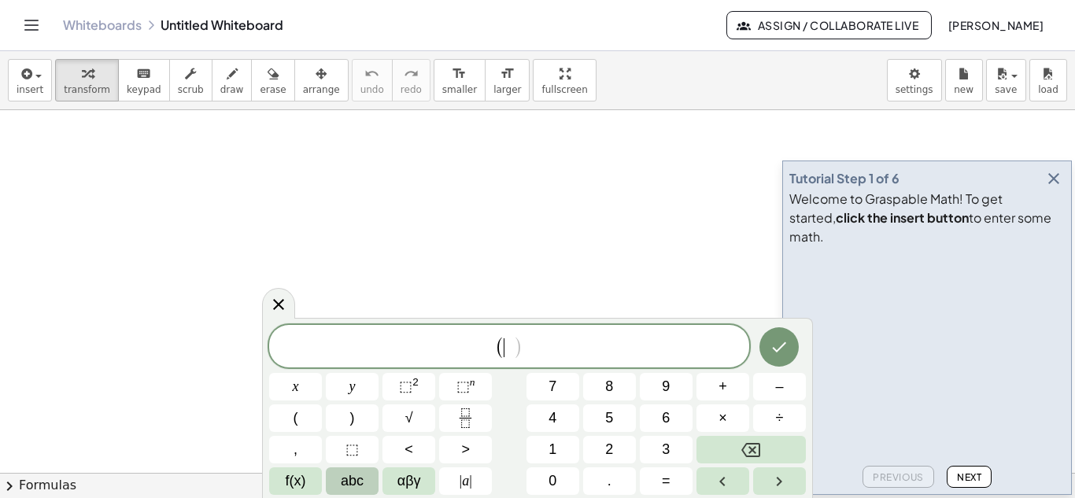
click at [353, 480] on span "abc" at bounding box center [352, 481] width 23 height 21
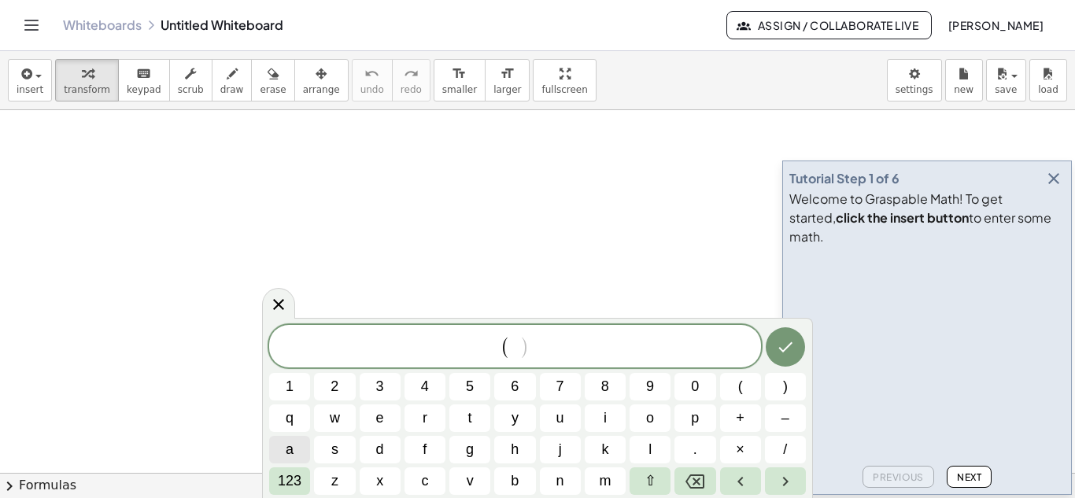
click at [289, 449] on span "a" at bounding box center [290, 449] width 8 height 21
click at [737, 419] on span "+" at bounding box center [740, 418] width 9 height 21
click at [512, 483] on span "b" at bounding box center [515, 481] width 8 height 21
click at [783, 386] on span ")" at bounding box center [785, 386] width 5 height 21
click at [651, 479] on span "⇧" at bounding box center [650, 481] width 12 height 21
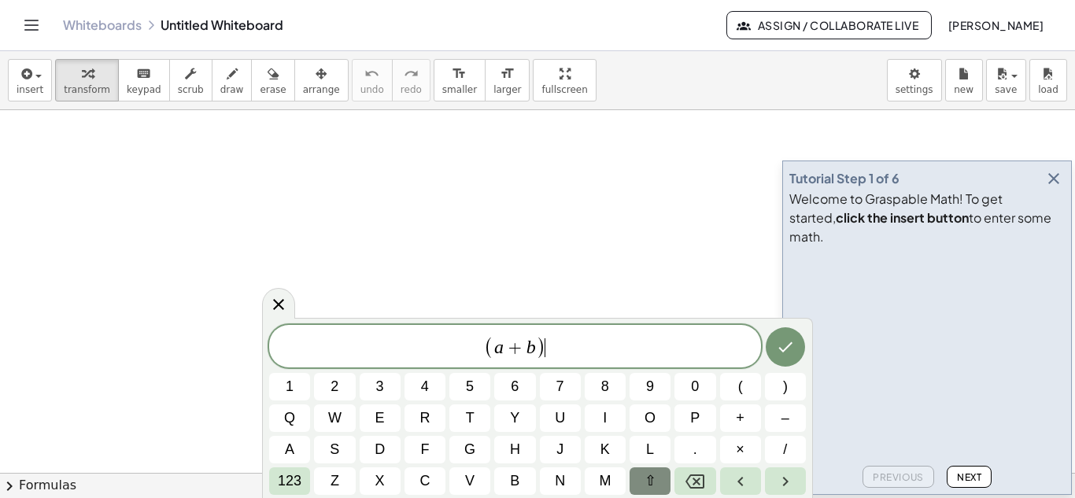
click at [651, 479] on span "⇧" at bounding box center [650, 481] width 12 height 21
click at [333, 387] on span "2" at bounding box center [334, 386] width 8 height 21
click at [700, 481] on icon "Backspace" at bounding box center [694, 481] width 19 height 19
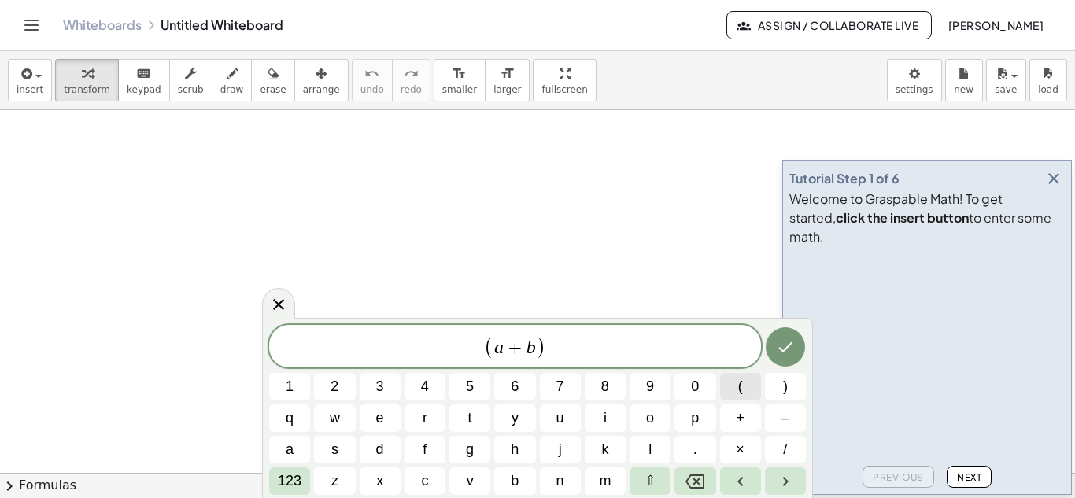
click at [740, 389] on span "(" at bounding box center [740, 386] width 5 height 21
click at [283, 446] on button "a" at bounding box center [289, 450] width 41 height 28
click at [736, 419] on span "+" at bounding box center [740, 418] width 9 height 21
click at [514, 480] on span "b" at bounding box center [515, 481] width 8 height 21
click at [781, 389] on button ")" at bounding box center [785, 387] width 41 height 28
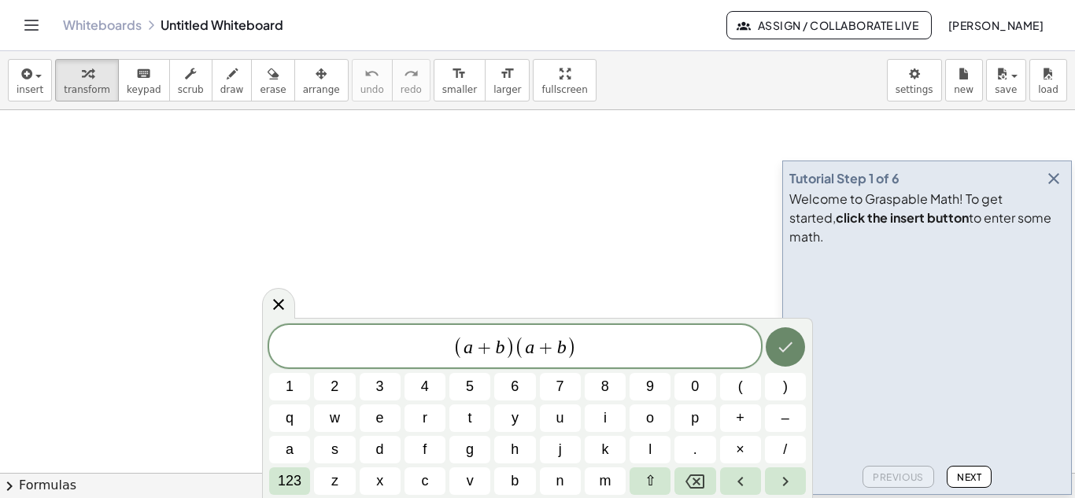
click at [782, 348] on icon "Done" at bounding box center [785, 347] width 19 height 19
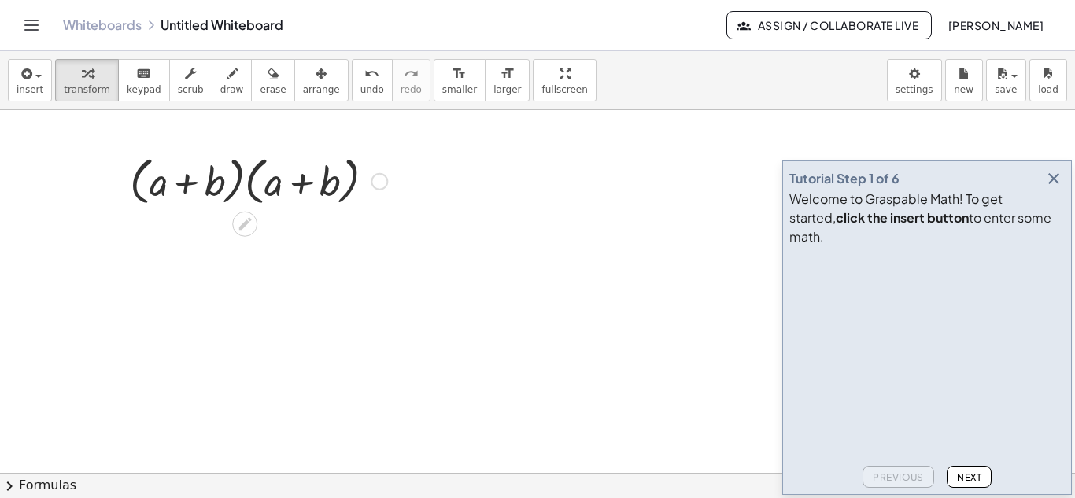
click at [382, 184] on div at bounding box center [379, 181] width 17 height 17
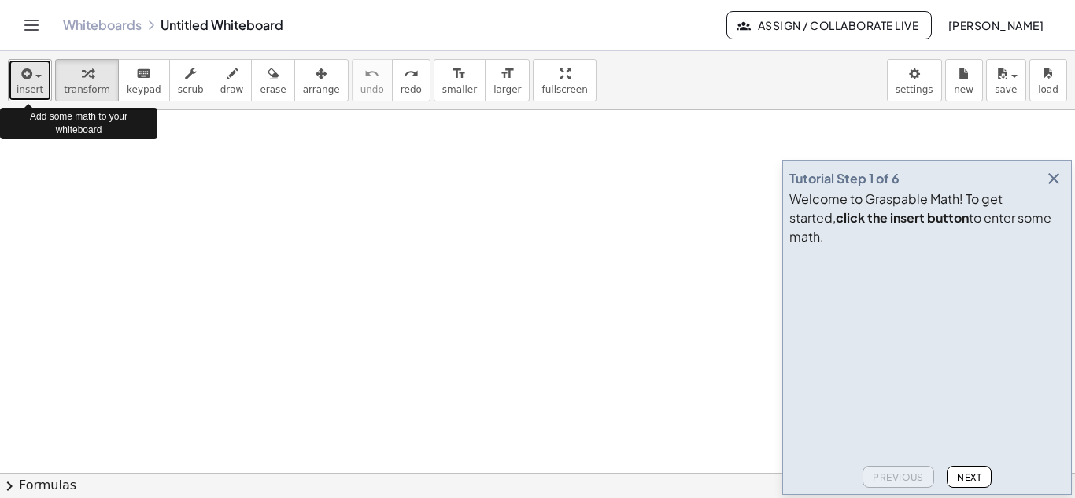
click at [35, 76] on span "button" at bounding box center [38, 76] width 6 height 3
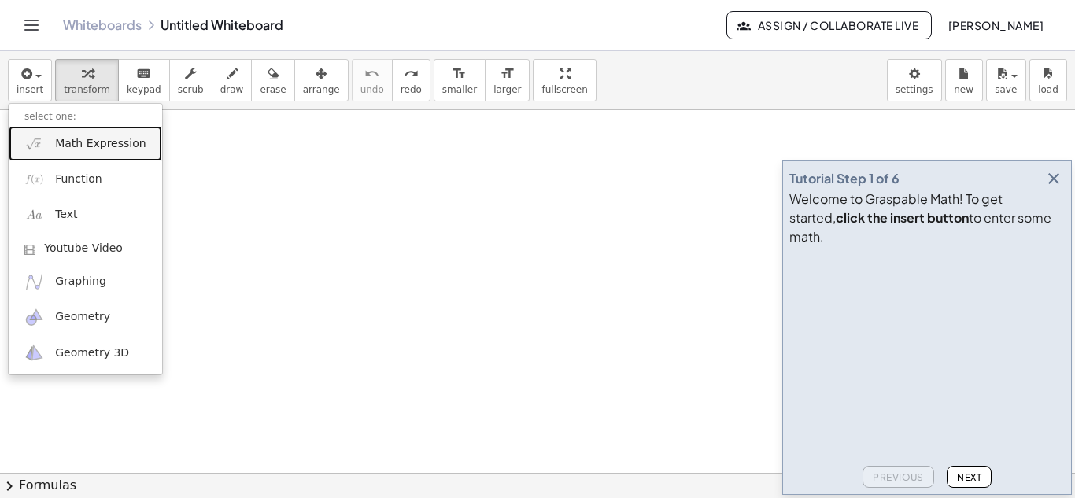
click at [83, 146] on span "Math Expression" at bounding box center [100, 144] width 90 height 16
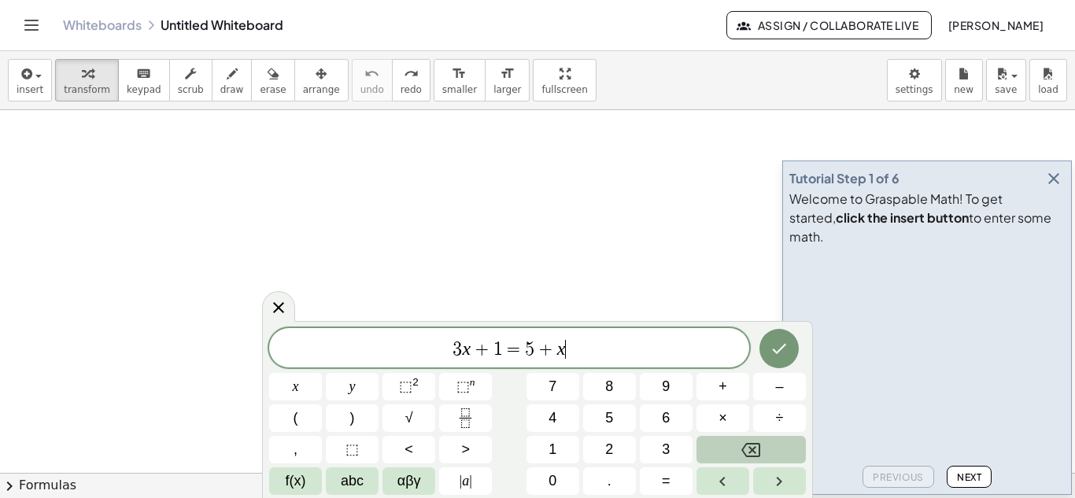
click at [752, 450] on icon "Backspace" at bounding box center [750, 450] width 19 height 14
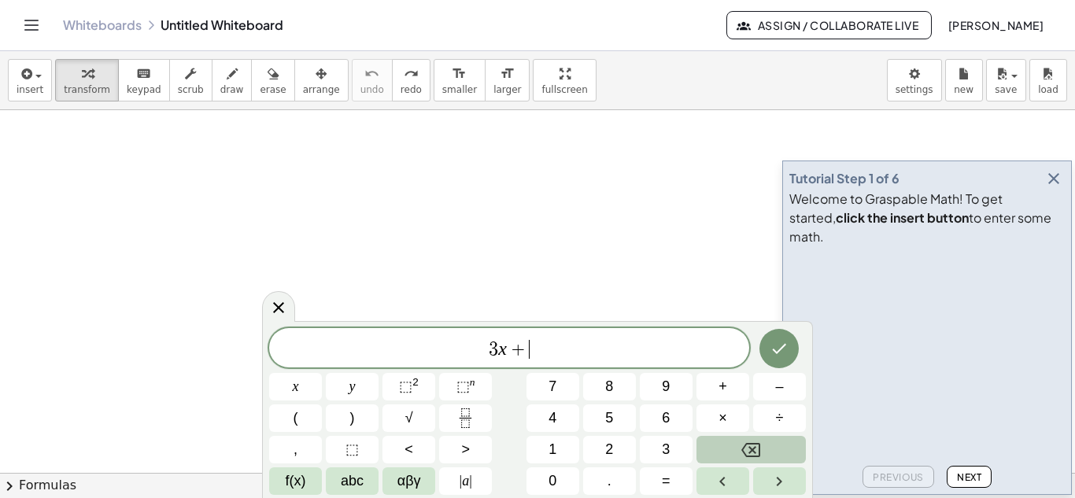
click at [752, 450] on icon "Backspace" at bounding box center [750, 450] width 19 height 14
click at [297, 415] on span "(" at bounding box center [296, 418] width 5 height 21
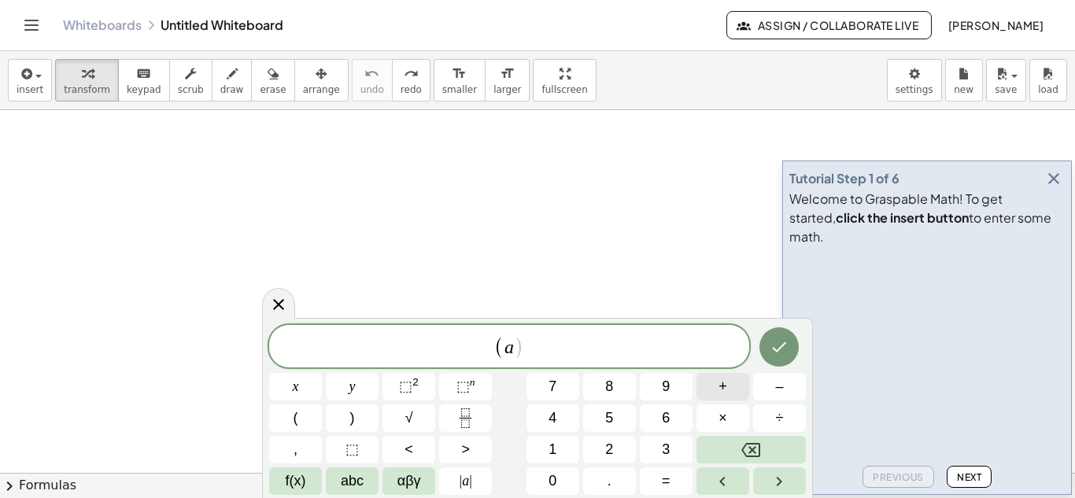
click at [723, 389] on span "+" at bounding box center [722, 386] width 9 height 21
click at [300, 480] on span "f(x)" at bounding box center [296, 481] width 20 height 21
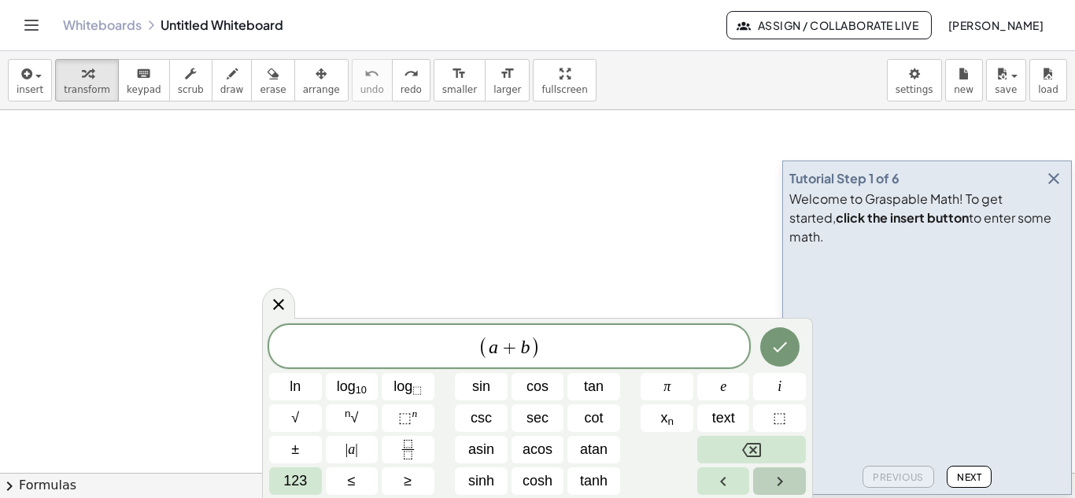
click at [785, 480] on icon "Right arrow" at bounding box center [779, 481] width 19 height 19
click at [716, 479] on icon "Left arrow" at bounding box center [723, 481] width 19 height 19
click at [666, 420] on span "x n" at bounding box center [666, 418] width 13 height 21
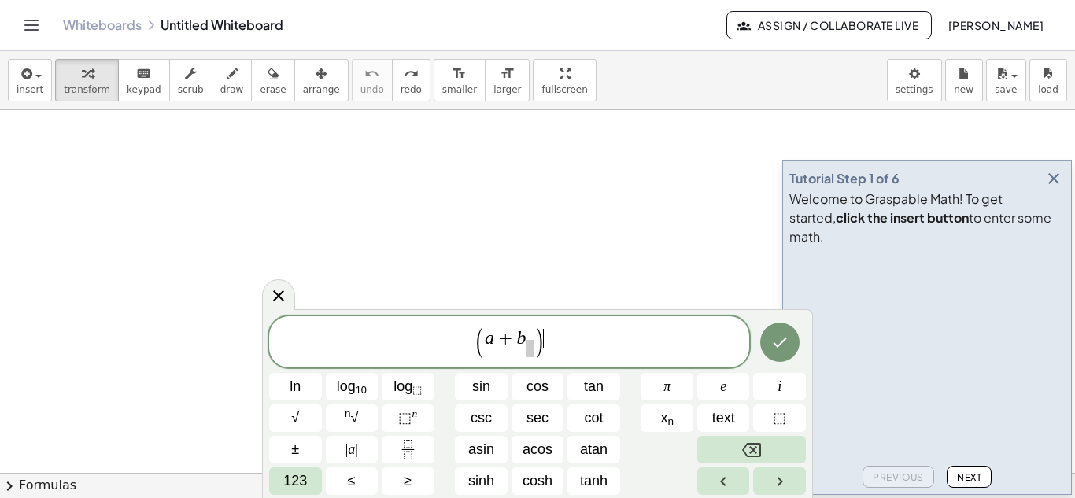
click at [567, 344] on span "( a + b ​ ) ​" at bounding box center [509, 343] width 480 height 35
click at [312, 477] on button "123" at bounding box center [295, 481] width 53 height 28
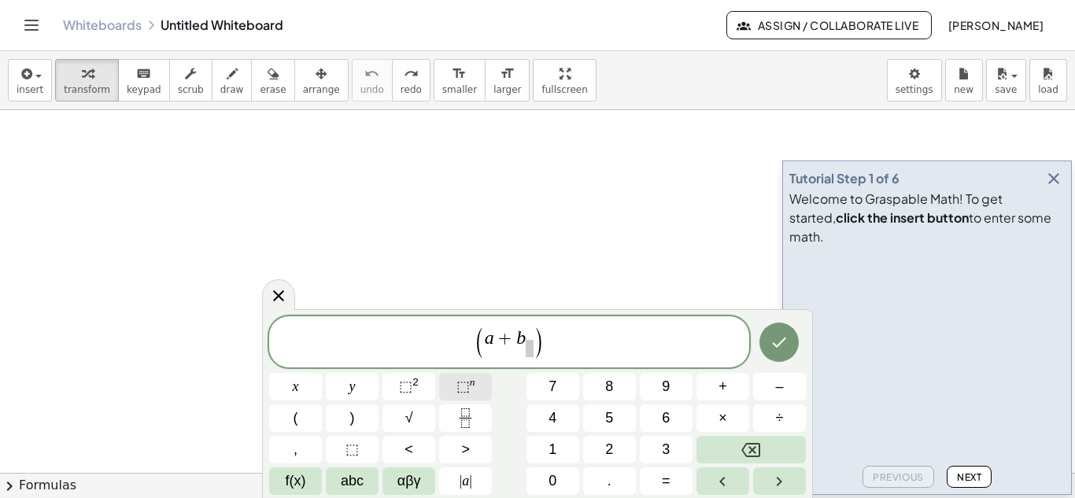
click at [466, 386] on span "⬚" at bounding box center [462, 386] width 13 height 16
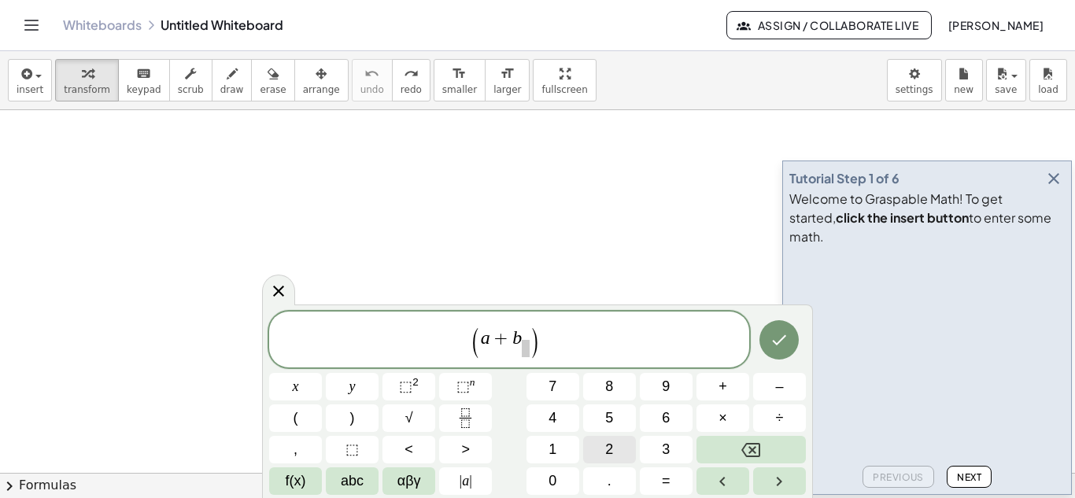
click at [610, 448] on span "2" at bounding box center [609, 449] width 8 height 21
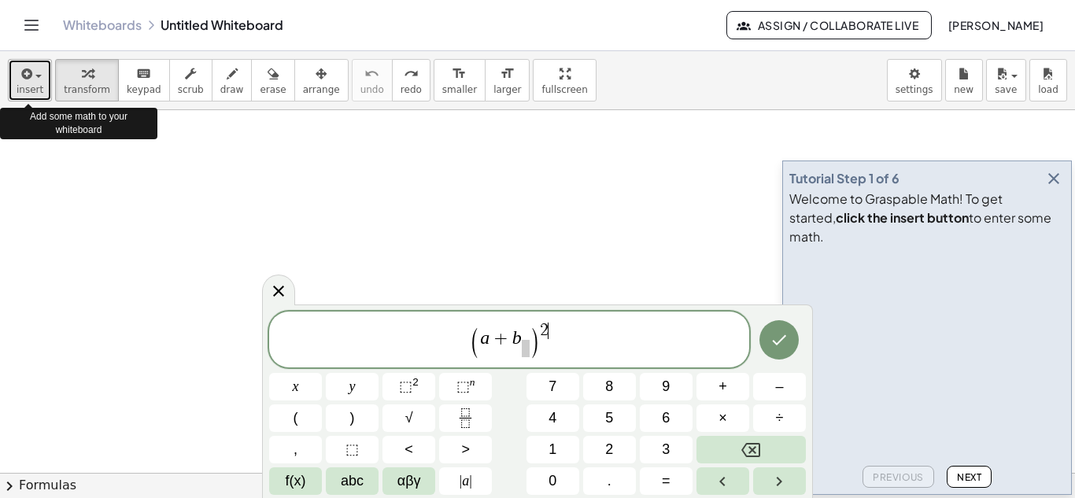
click at [28, 79] on icon "button" at bounding box center [25, 74] width 14 height 19
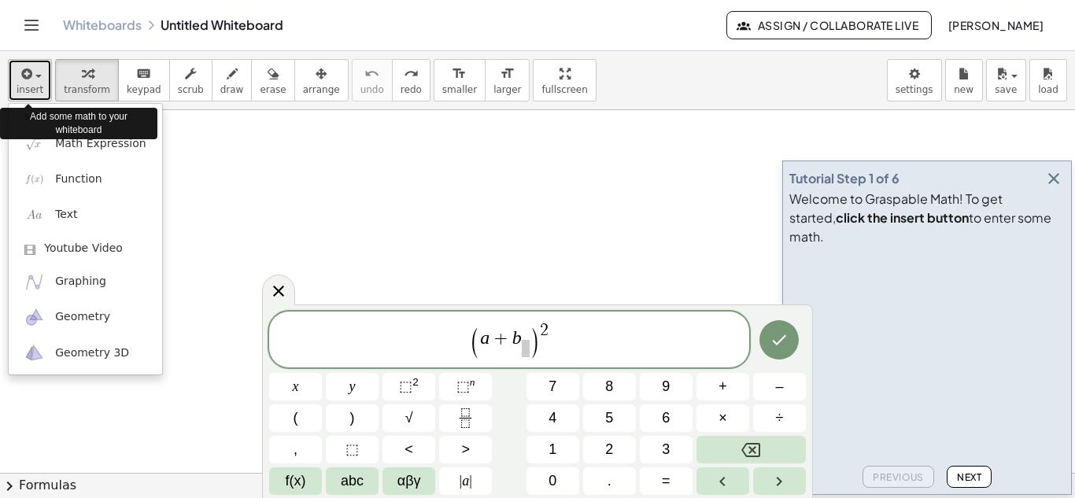
click at [28, 79] on icon "button" at bounding box center [25, 74] width 14 height 19
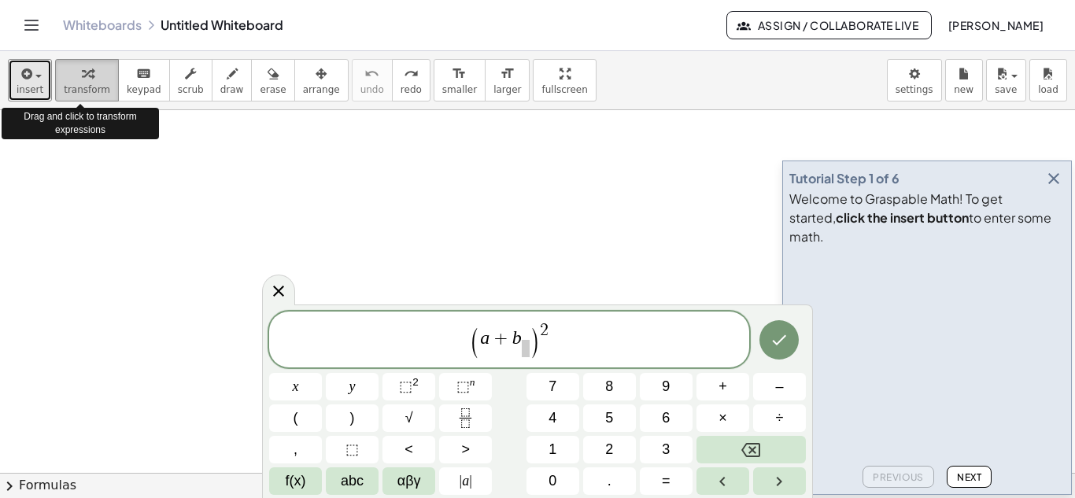
click at [82, 81] on icon "button" at bounding box center [87, 74] width 11 height 19
click at [83, 75] on icon "button" at bounding box center [87, 74] width 11 height 19
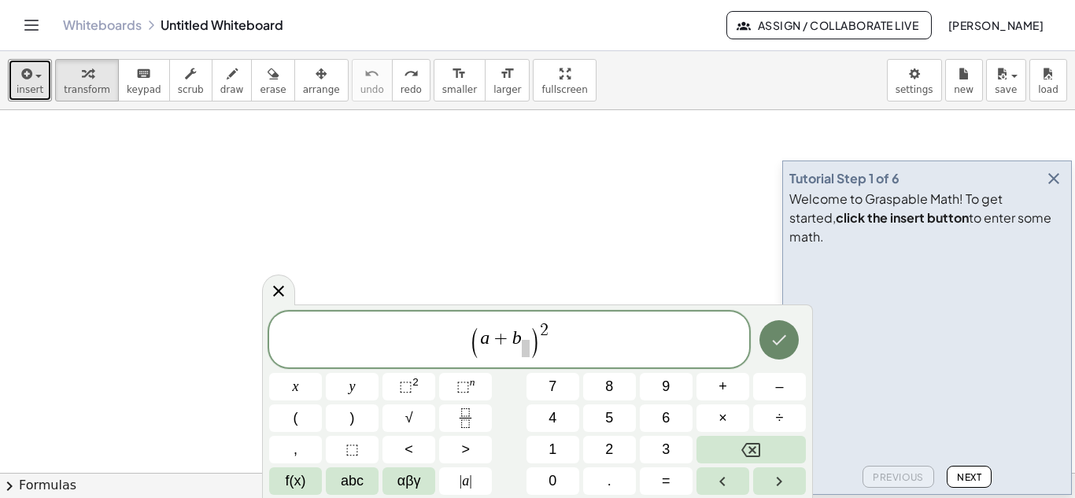
click at [775, 340] on icon "Done" at bounding box center [779, 339] width 19 height 19
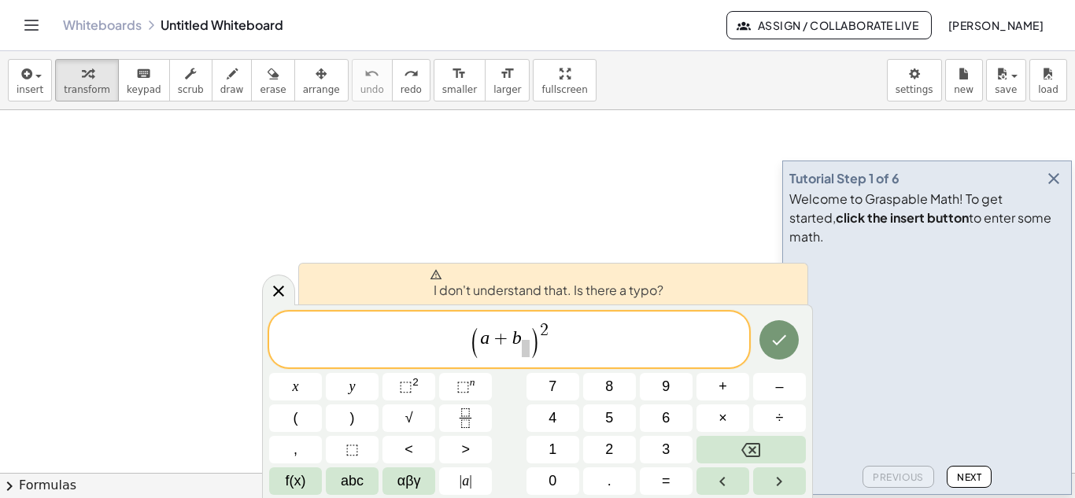
click at [530, 345] on span ")" at bounding box center [534, 343] width 11 height 33
click at [755, 449] on icon "Backspace" at bounding box center [750, 450] width 19 height 19
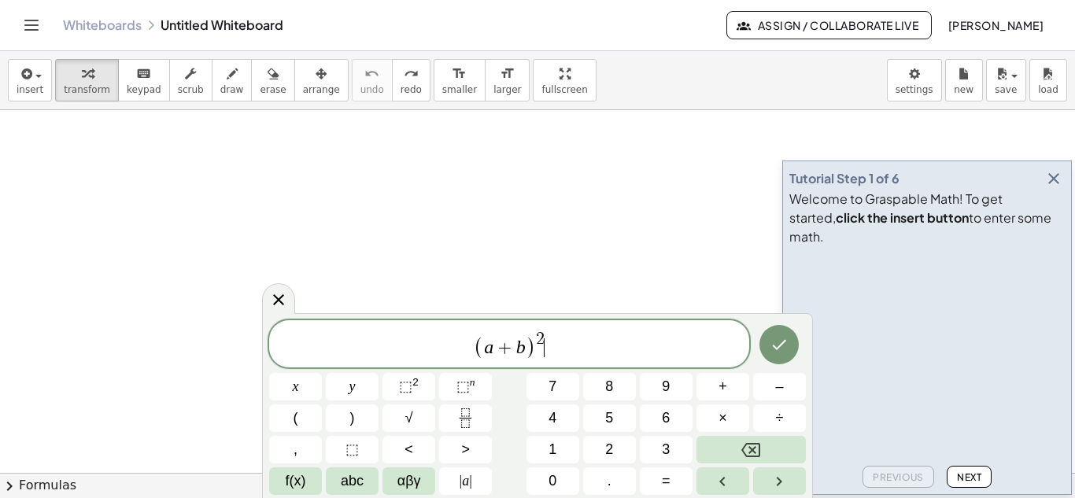
click at [555, 337] on span "( a + b ) 2 ​" at bounding box center [509, 345] width 480 height 31
click at [775, 340] on icon "Done" at bounding box center [779, 344] width 19 height 19
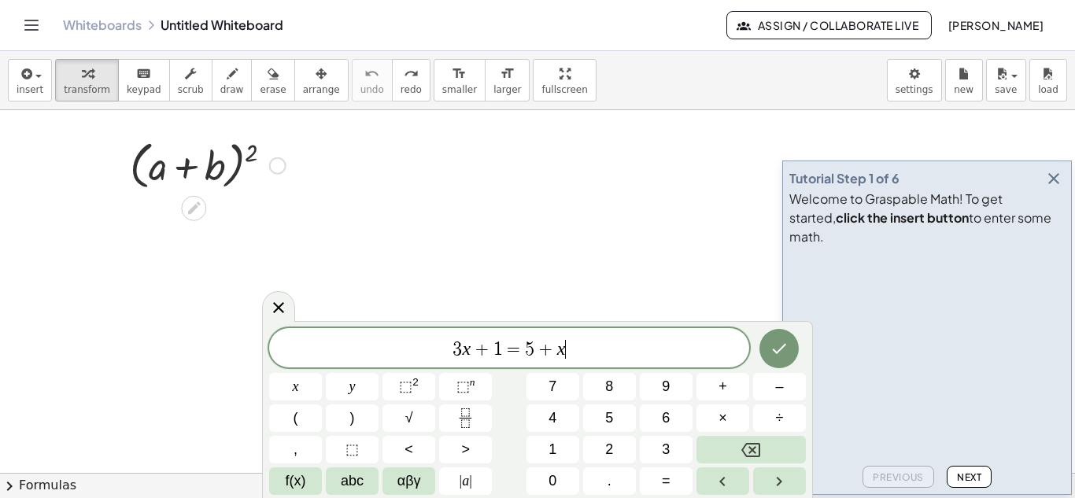
scroll to position [15, 0]
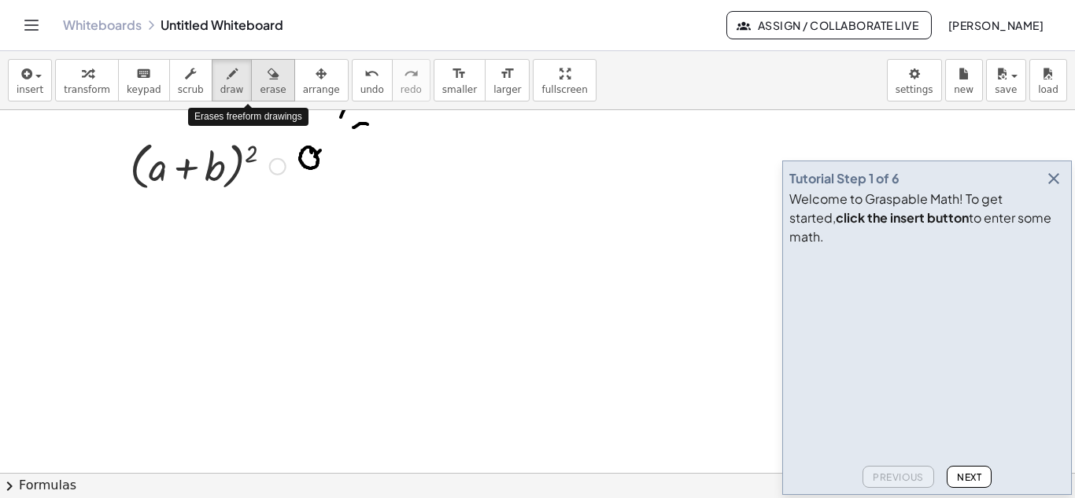
click at [268, 76] on icon "button" at bounding box center [273, 74] width 11 height 19
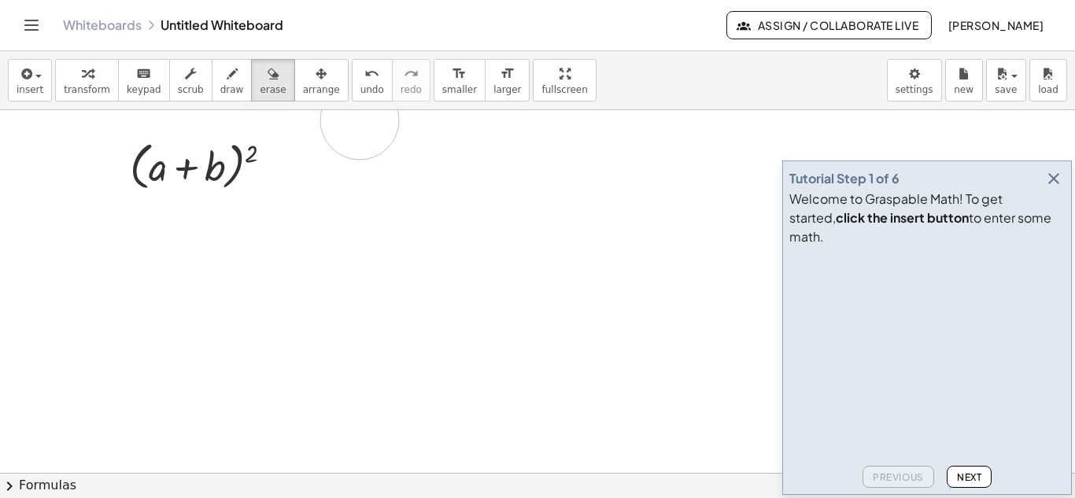
drag, startPoint x: 310, startPoint y: 159, endPoint x: 354, endPoint y: 114, distance: 62.9
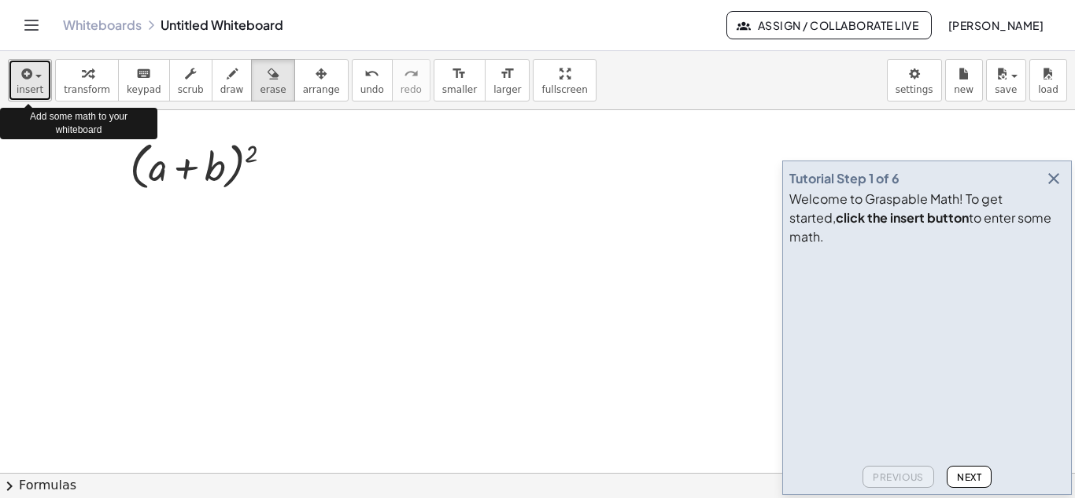
click at [36, 79] on div "button" at bounding box center [30, 73] width 27 height 19
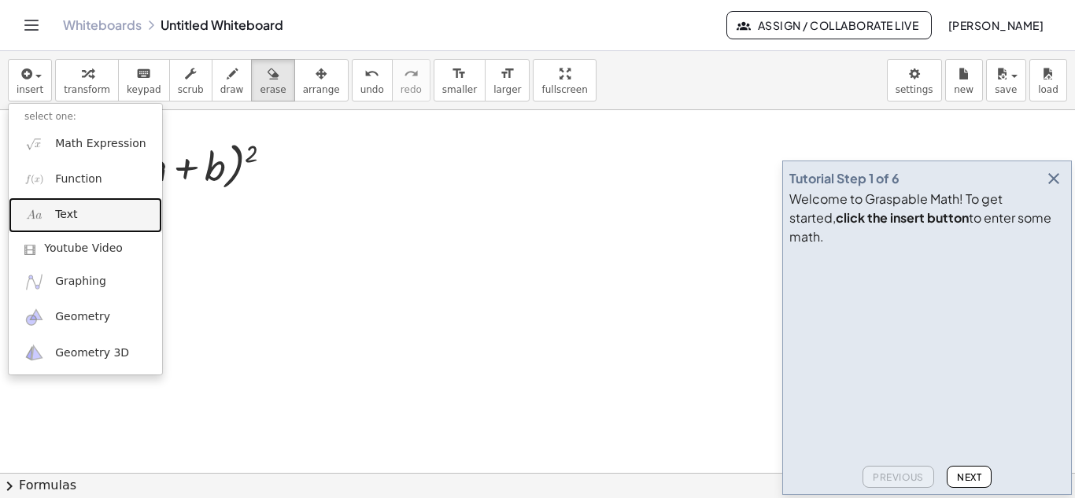
click at [67, 216] on span "Text" at bounding box center [66, 215] width 22 height 16
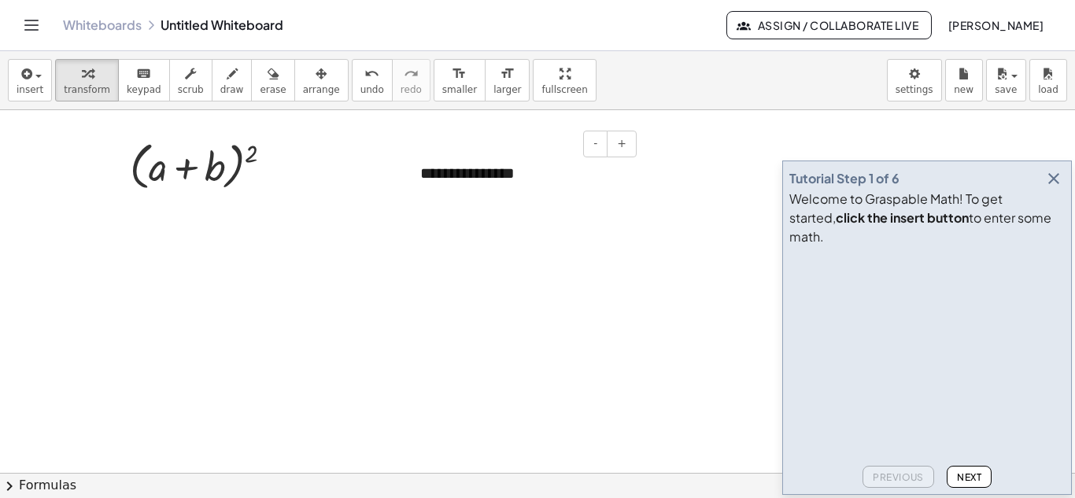
click at [544, 178] on div "**********" at bounding box center [522, 173] width 236 height 54
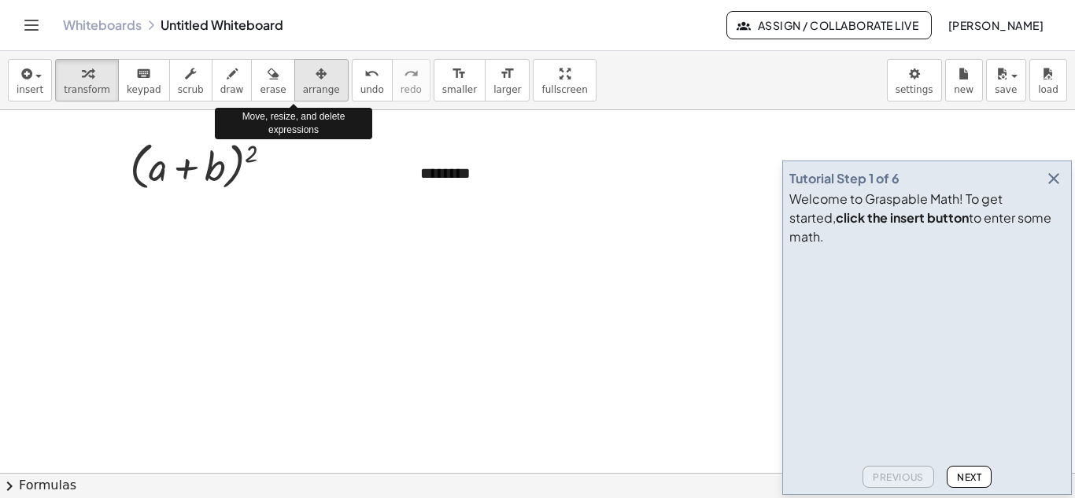
click at [316, 75] on icon "button" at bounding box center [321, 74] width 11 height 19
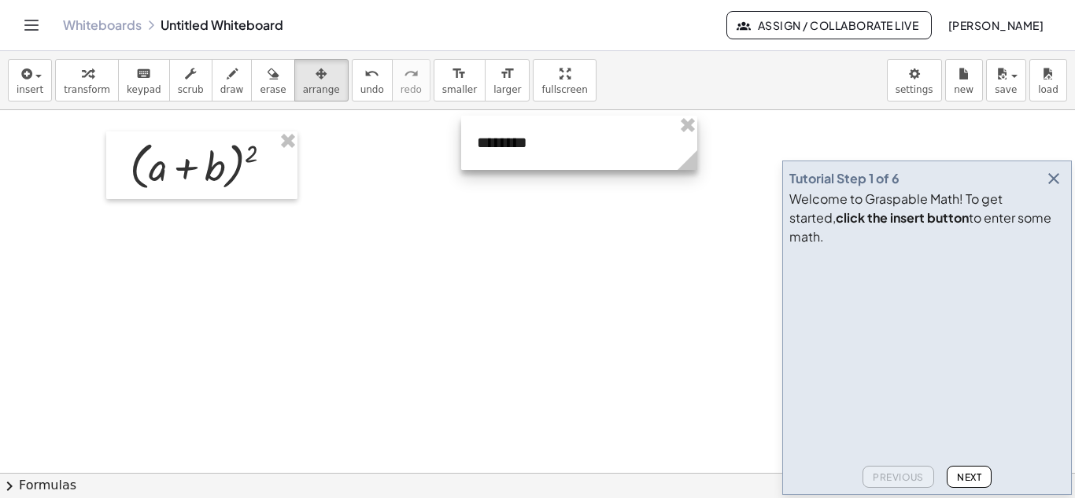
drag, startPoint x: 579, startPoint y: 179, endPoint x: 636, endPoint y: 149, distance: 64.4
click at [636, 149] on div at bounding box center [579, 143] width 236 height 54
click at [630, 138] on div at bounding box center [579, 143] width 236 height 54
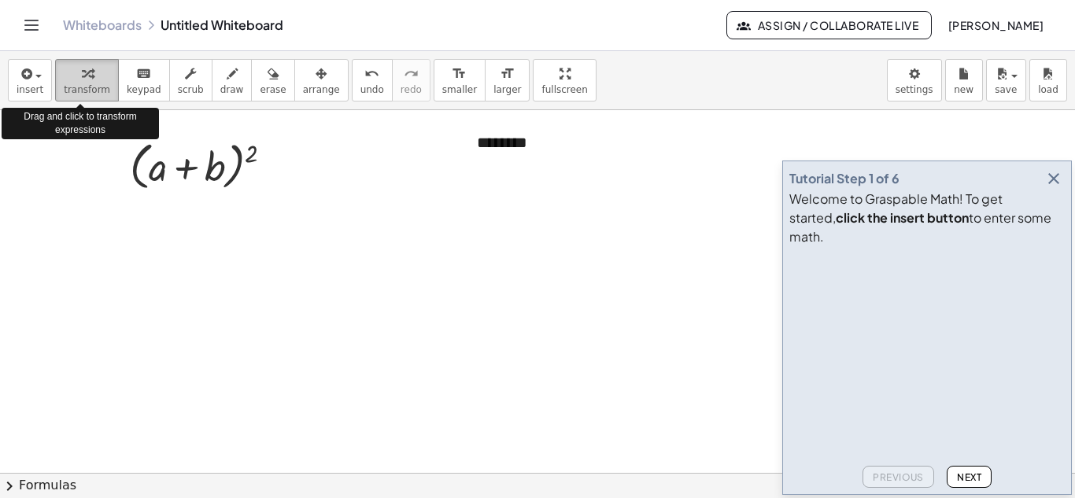
click at [82, 78] on icon "button" at bounding box center [87, 74] width 11 height 19
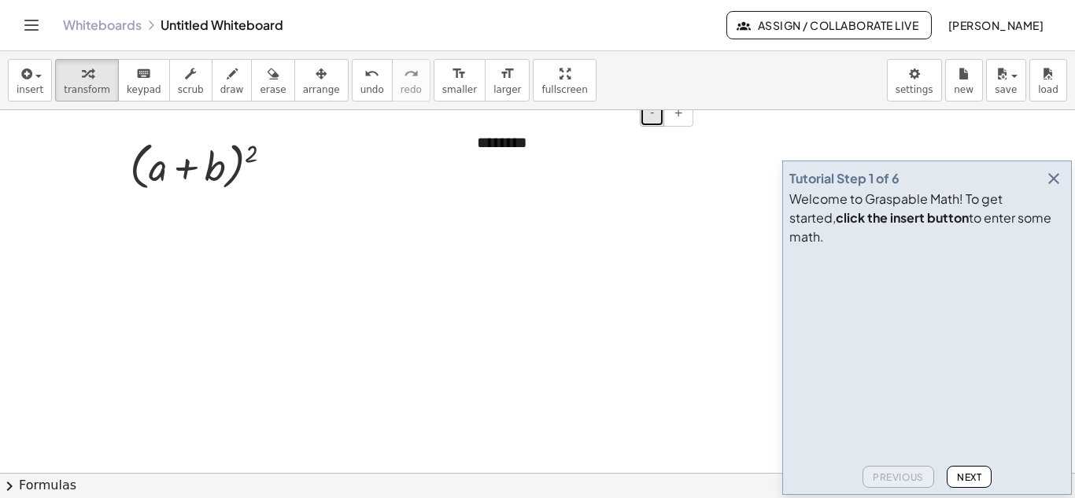
click at [653, 117] on span "-" at bounding box center [652, 112] width 4 height 13
click at [679, 118] on span "+" at bounding box center [678, 112] width 9 height 13
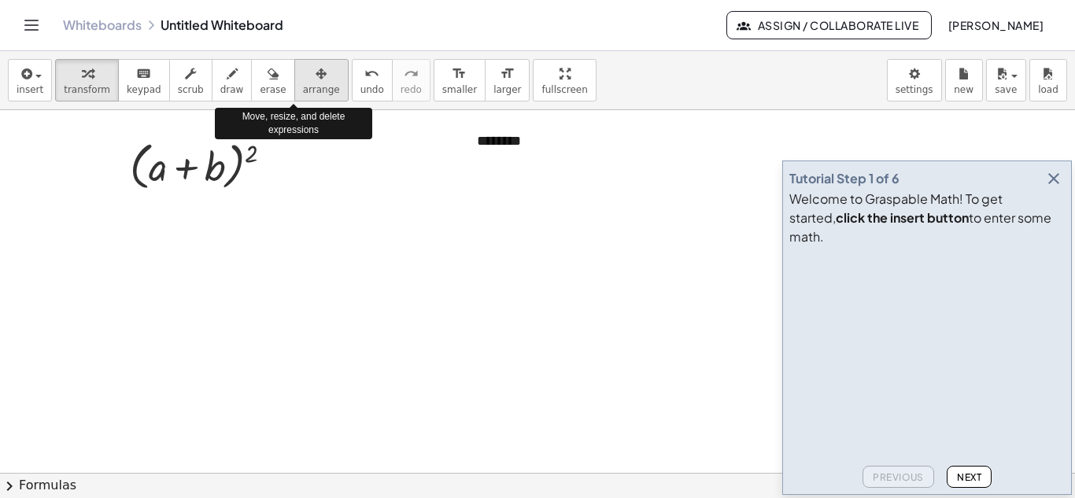
click at [316, 77] on icon "button" at bounding box center [321, 74] width 11 height 19
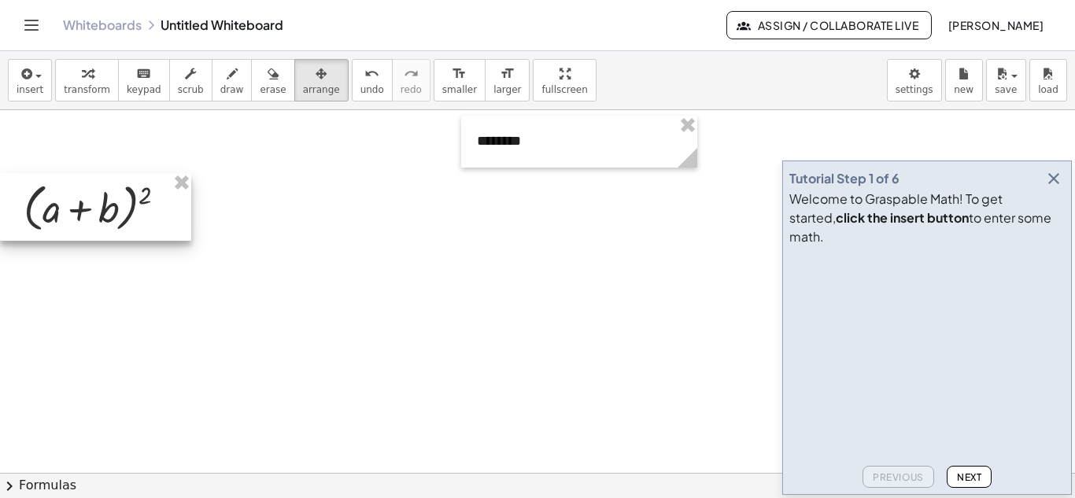
drag, startPoint x: 198, startPoint y: 183, endPoint x: 98, endPoint y: 244, distance: 116.9
click at [94, 232] on div at bounding box center [95, 207] width 191 height 68
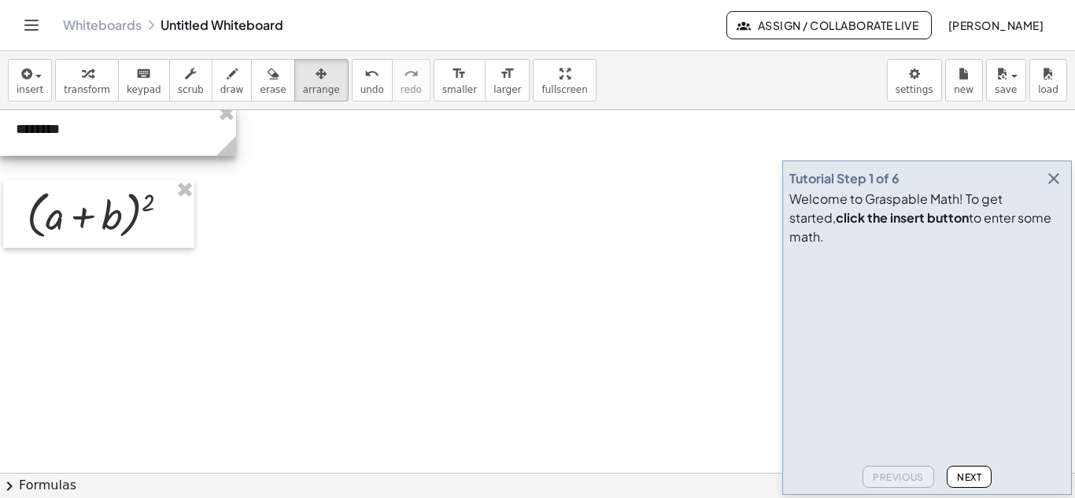
drag, startPoint x: 581, startPoint y: 154, endPoint x: 94, endPoint y: 142, distance: 487.2
click at [94, 142] on div at bounding box center [118, 130] width 236 height 52
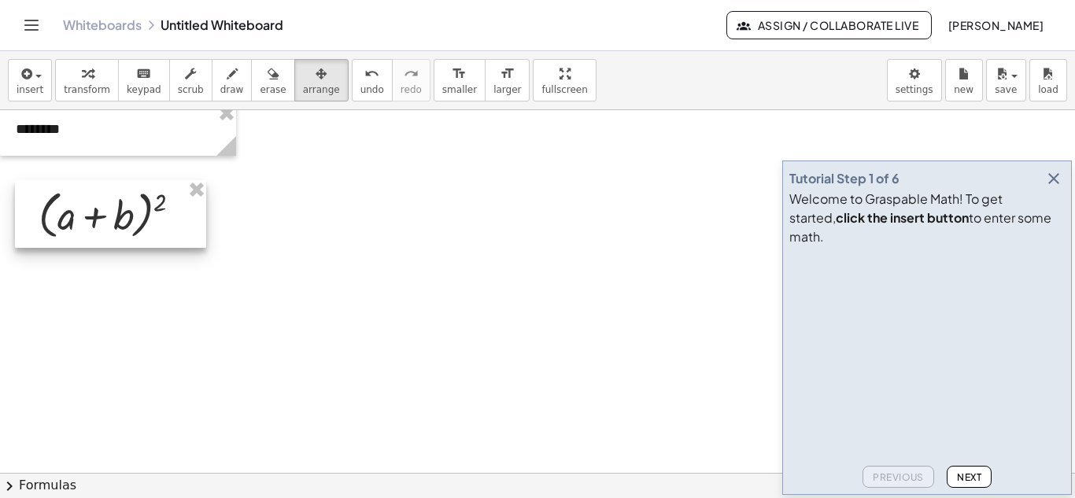
drag, startPoint x: 90, startPoint y: 218, endPoint x: 102, endPoint y: 218, distance: 11.8
click at [102, 218] on div at bounding box center [110, 214] width 191 height 68
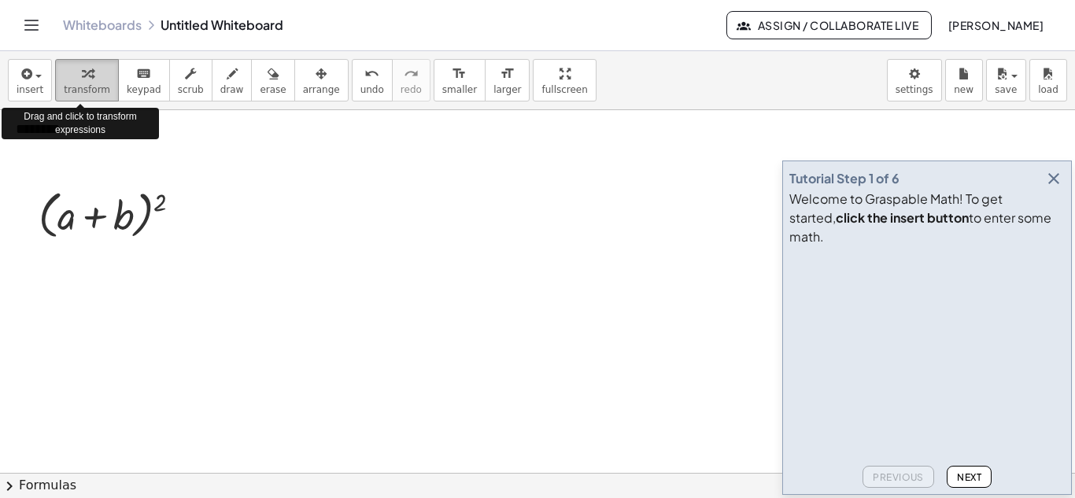
click at [74, 79] on div "button" at bounding box center [87, 73] width 46 height 19
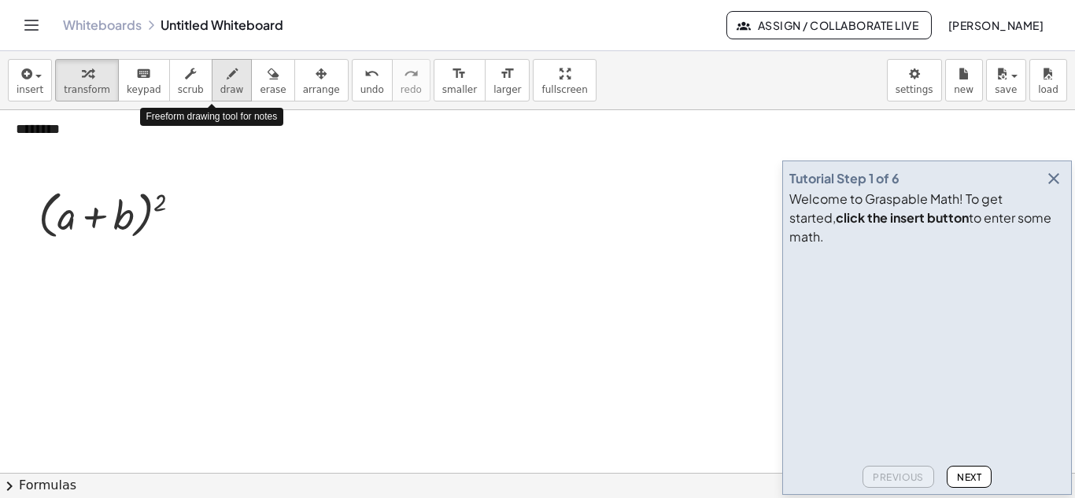
click at [227, 75] on icon "button" at bounding box center [232, 74] width 11 height 19
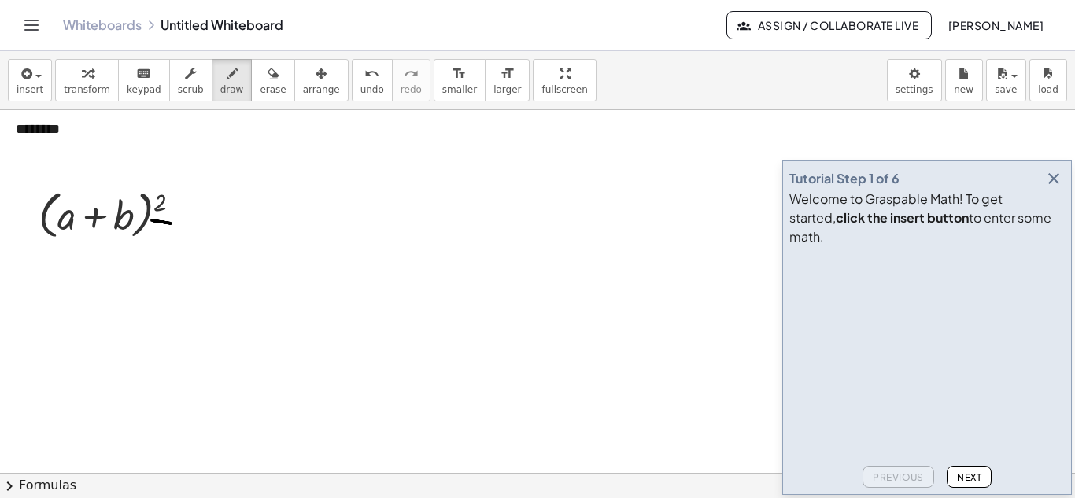
drag, startPoint x: 153, startPoint y: 220, endPoint x: 171, endPoint y: 223, distance: 18.4
drag, startPoint x: 153, startPoint y: 228, endPoint x: 175, endPoint y: 232, distance: 23.2
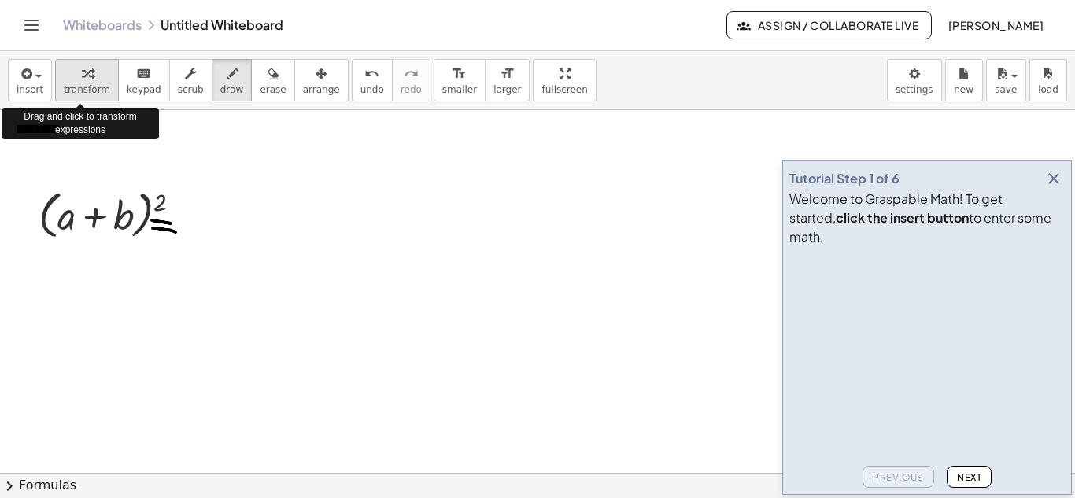
click at [82, 81] on icon "button" at bounding box center [87, 74] width 11 height 19
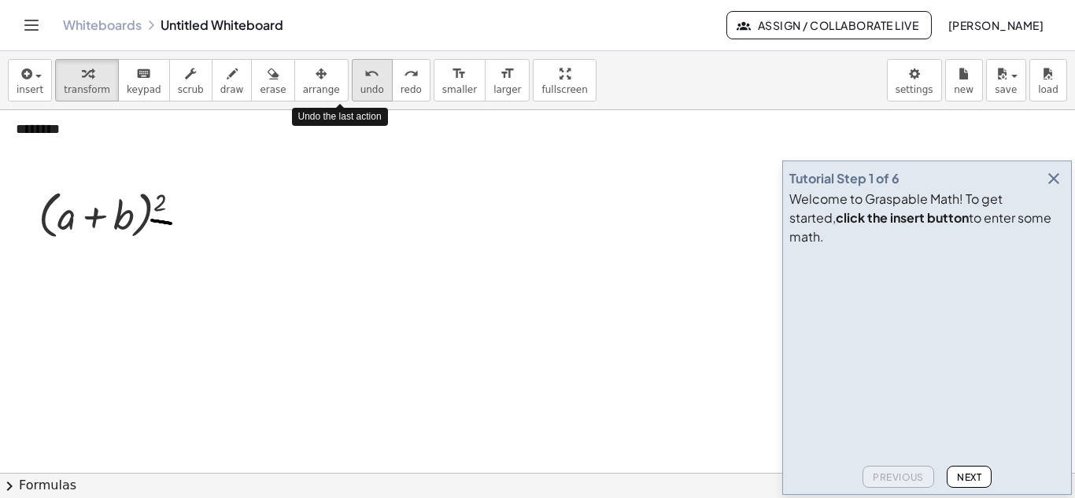
click at [364, 77] on icon "undo" at bounding box center [371, 74] width 15 height 19
drag, startPoint x: 126, startPoint y: 219, endPoint x: 218, endPoint y: 249, distance: 96.8
click at [360, 86] on span "undo" at bounding box center [372, 89] width 24 height 11
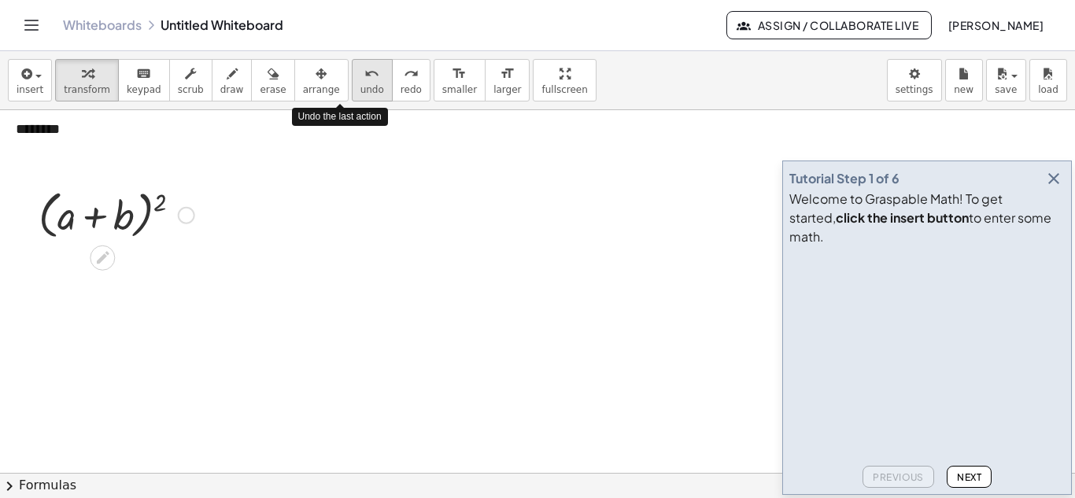
click at [360, 86] on span "undo" at bounding box center [372, 89] width 24 height 11
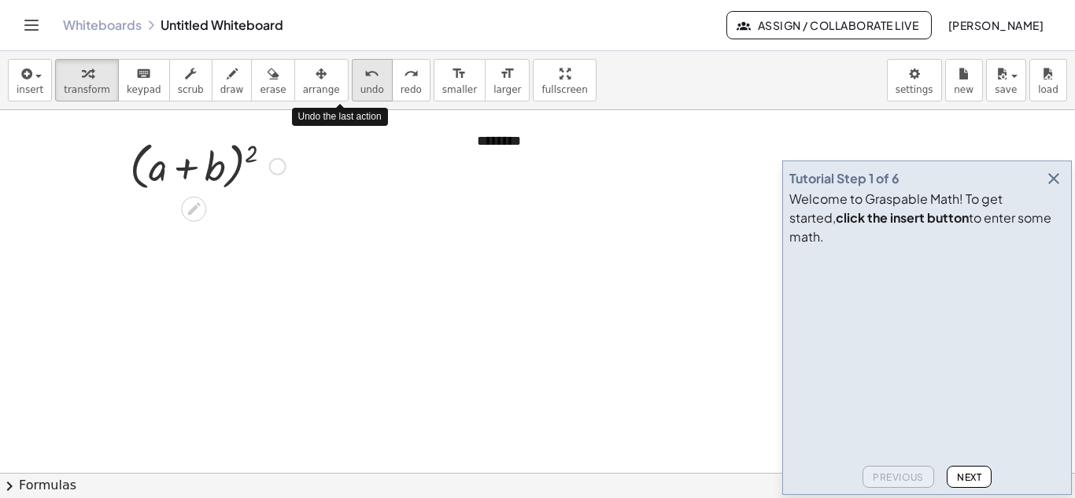
click at [360, 86] on span "undo" at bounding box center [372, 89] width 24 height 11
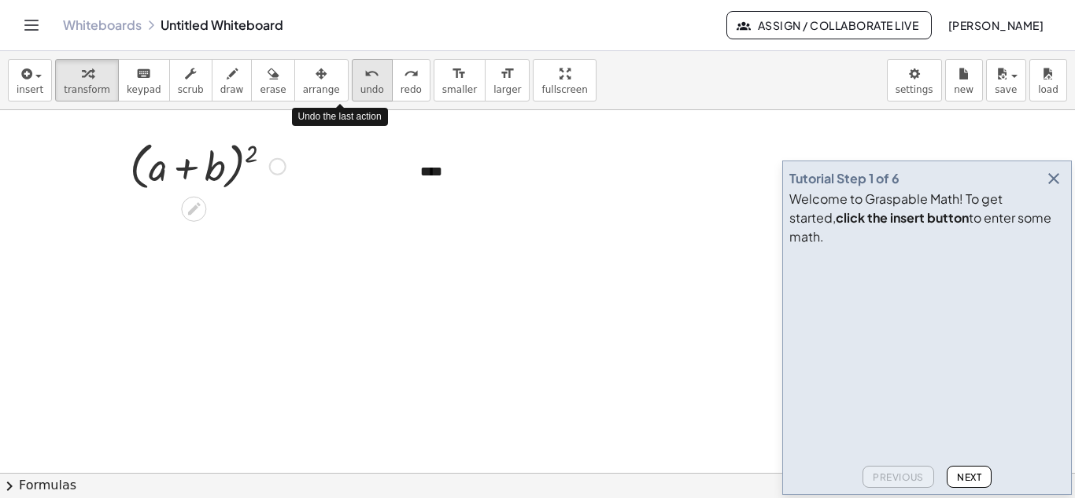
click at [360, 86] on span "undo" at bounding box center [372, 89] width 24 height 11
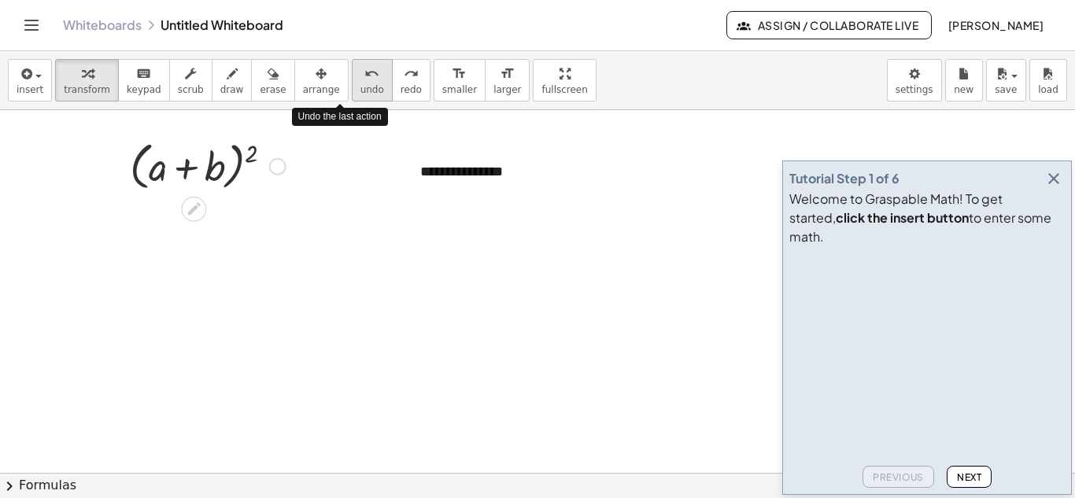
click at [360, 86] on span "undo" at bounding box center [372, 89] width 24 height 11
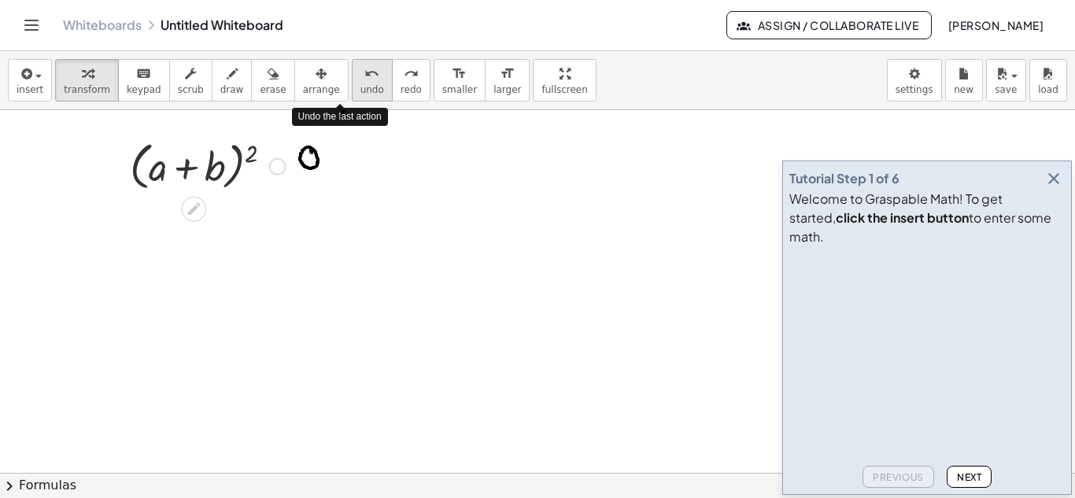
click at [360, 86] on span "undo" at bounding box center [372, 89] width 24 height 11
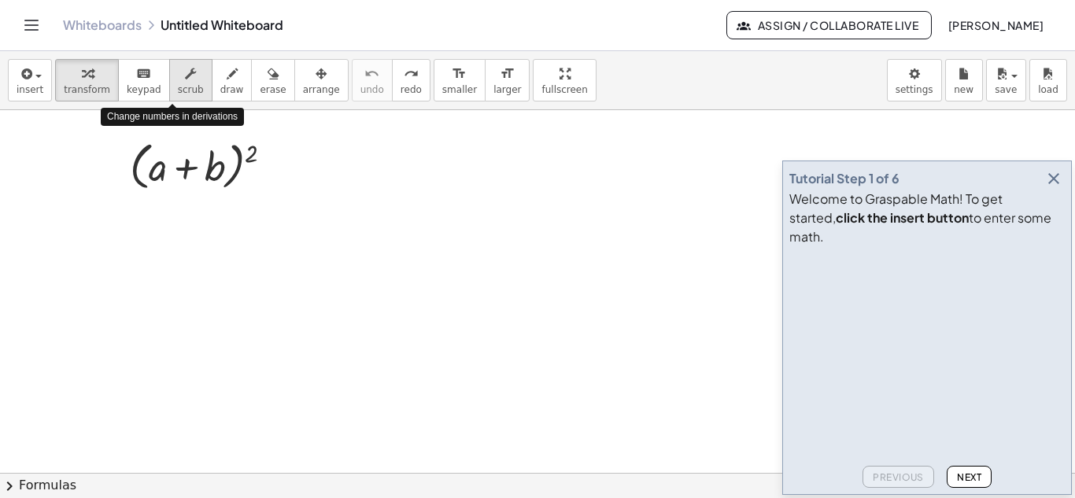
click at [185, 79] on icon "button" at bounding box center [190, 74] width 11 height 19
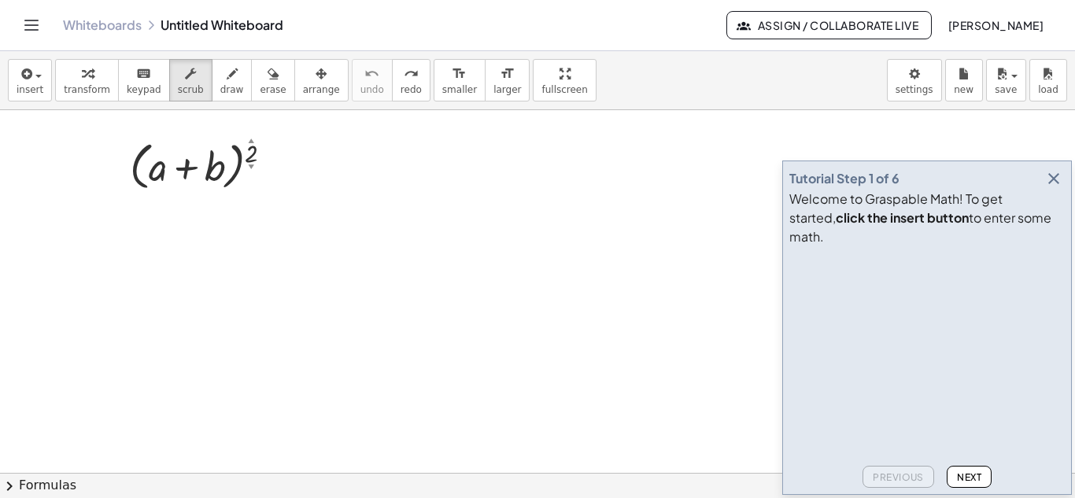
drag, startPoint x: 254, startPoint y: 175, endPoint x: 178, endPoint y: 143, distance: 82.6
click at [171, 143] on div at bounding box center [208, 165] width 172 height 60
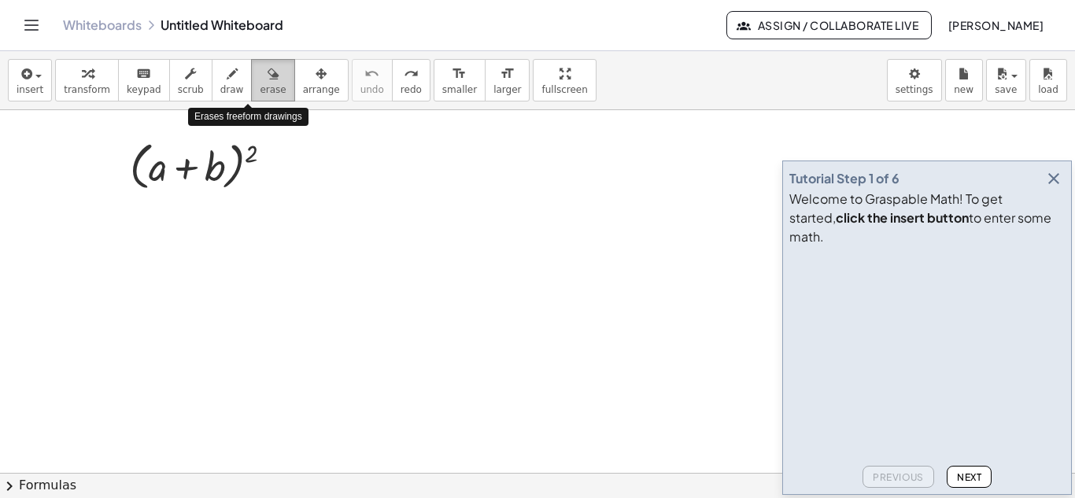
click at [268, 79] on icon "button" at bounding box center [273, 74] width 11 height 19
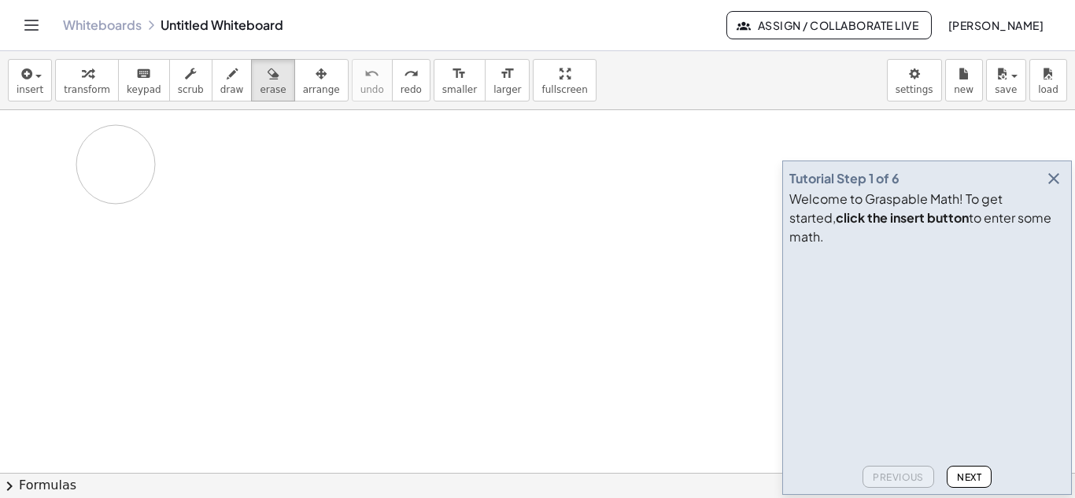
drag, startPoint x: 253, startPoint y: 151, endPoint x: 83, endPoint y: 164, distance: 170.4
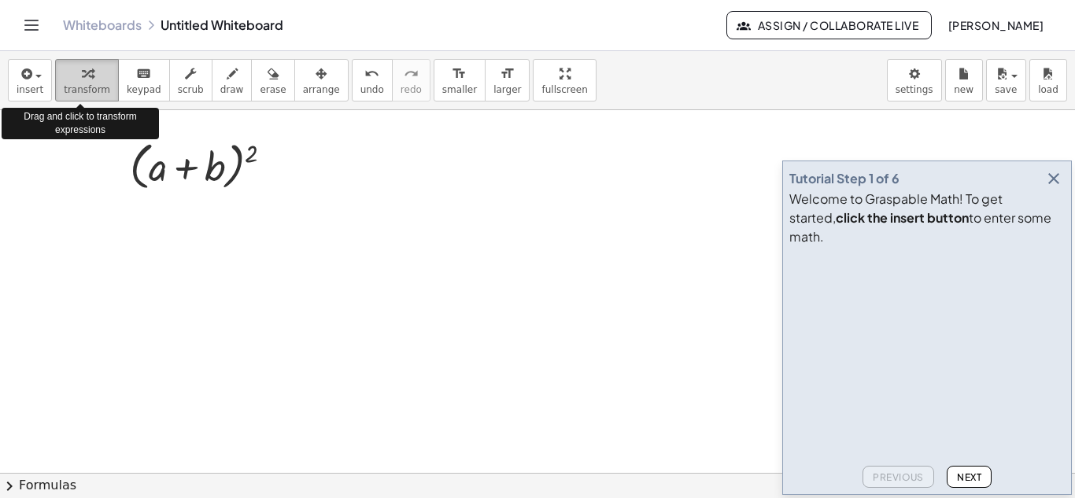
click at [82, 79] on icon "button" at bounding box center [87, 74] width 11 height 19
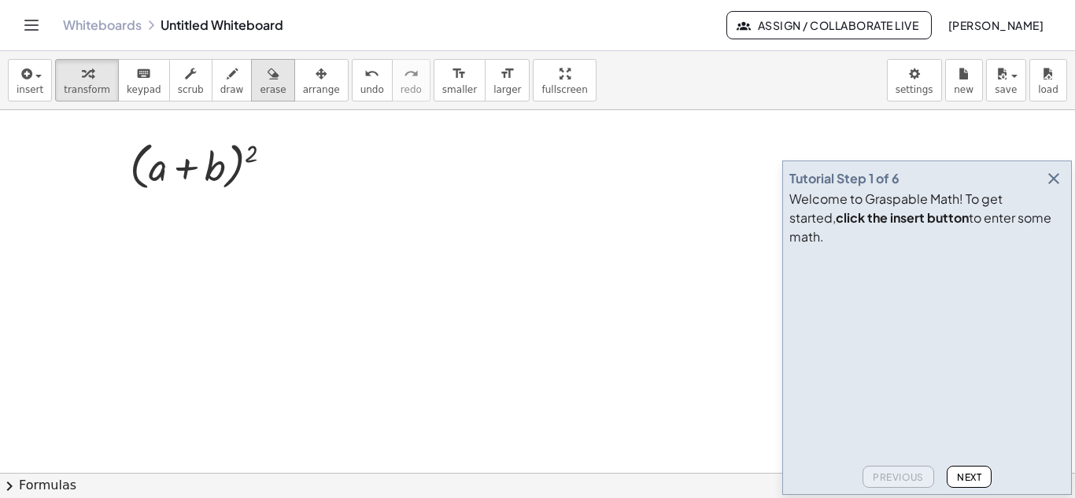
click at [260, 86] on span "erase" at bounding box center [273, 89] width 26 height 11
drag, startPoint x: 231, startPoint y: 162, endPoint x: 68, endPoint y: 156, distance: 163.0
click at [76, 88] on span "transform" at bounding box center [87, 89] width 46 height 11
drag, startPoint x: 98, startPoint y: 146, endPoint x: 316, endPoint y: 164, distance: 218.0
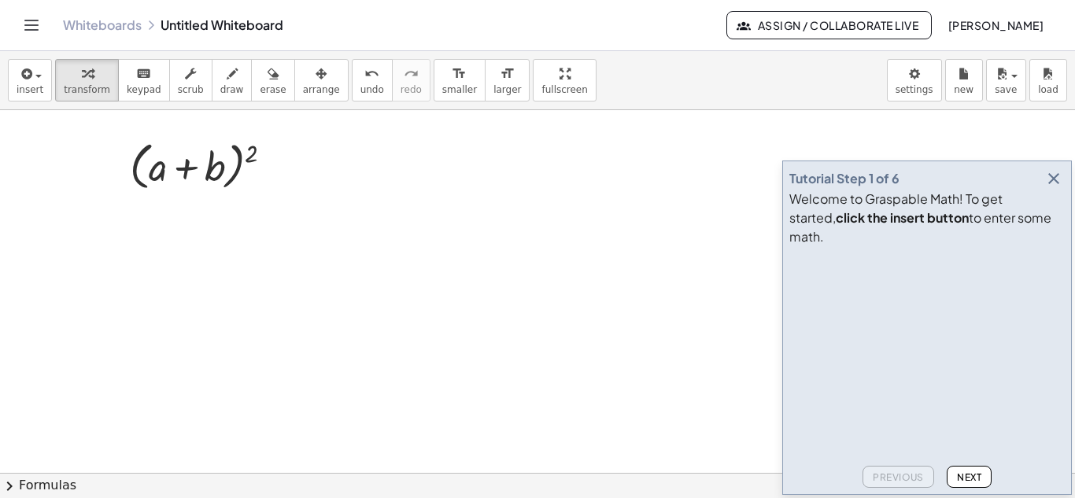
click at [185, 72] on icon "button" at bounding box center [190, 74] width 11 height 19
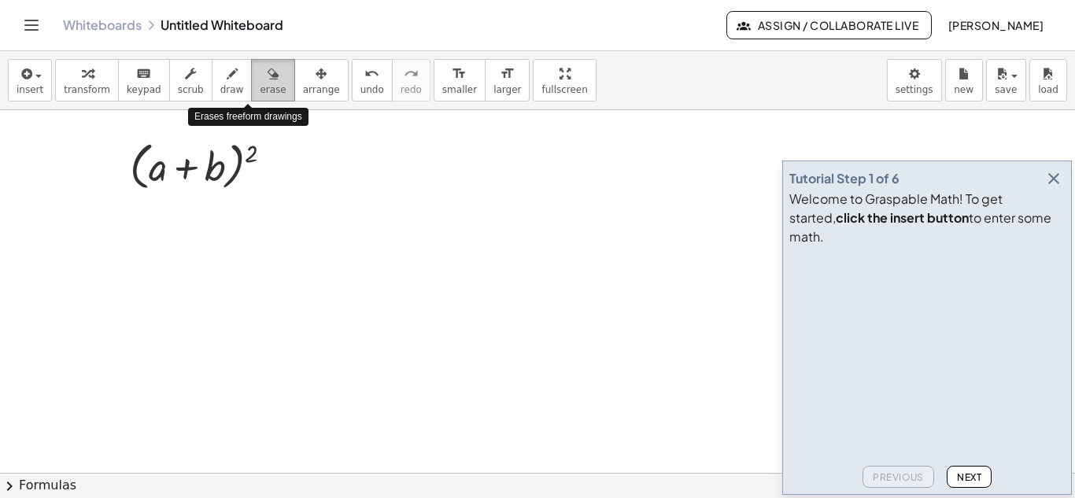
click at [268, 78] on icon "button" at bounding box center [273, 74] width 11 height 19
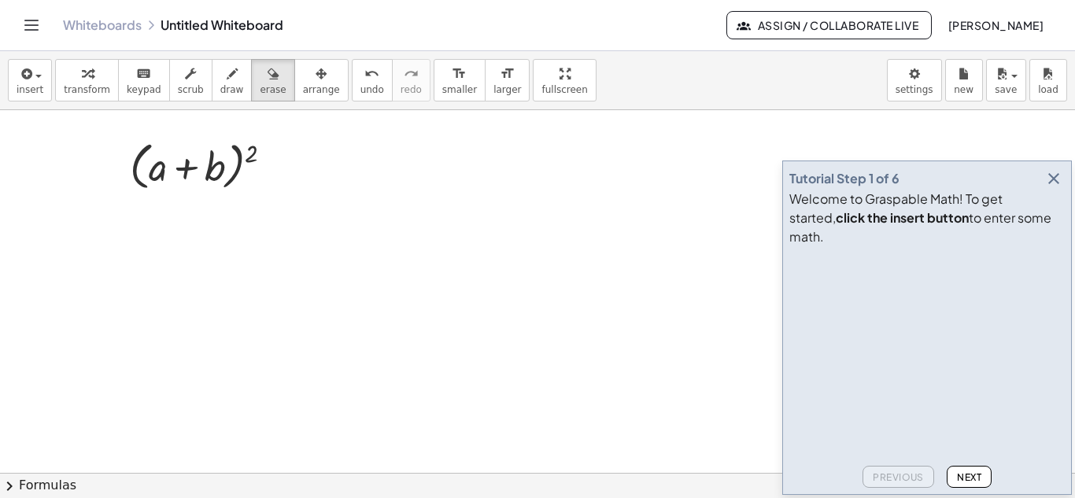
drag, startPoint x: 186, startPoint y: 178, endPoint x: 154, endPoint y: 188, distance: 33.1
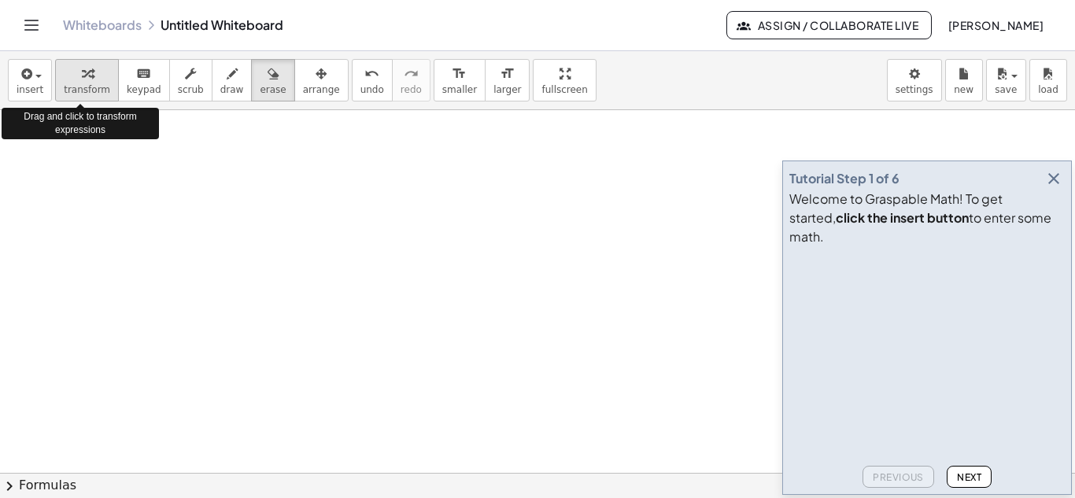
drag, startPoint x: 238, startPoint y: 159, endPoint x: 90, endPoint y: 78, distance: 168.7
click at [90, 78] on div "insert select one: Math Expression Function Text Youtube Video Graphing Geometr…" at bounding box center [537, 274] width 1075 height 447
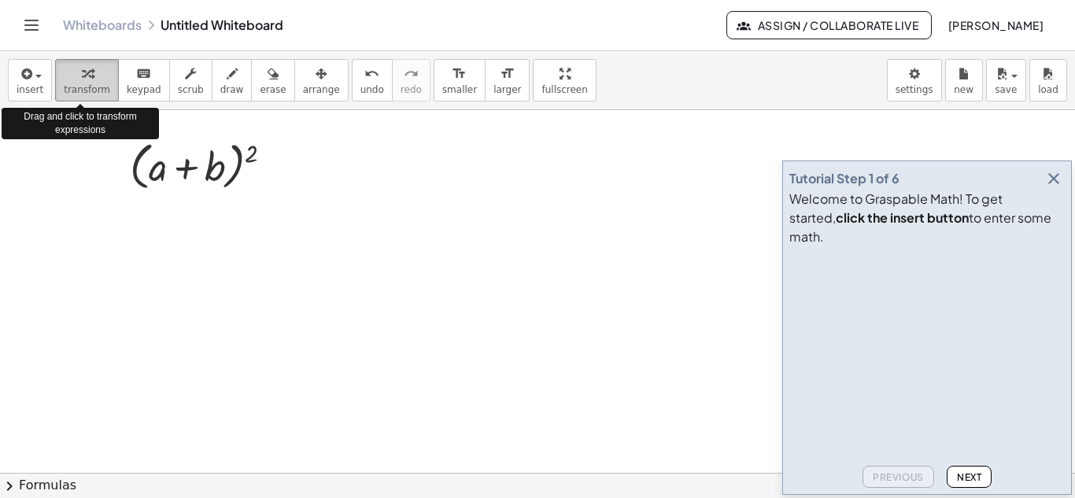
click at [90, 78] on div "button" at bounding box center [87, 73] width 46 height 19
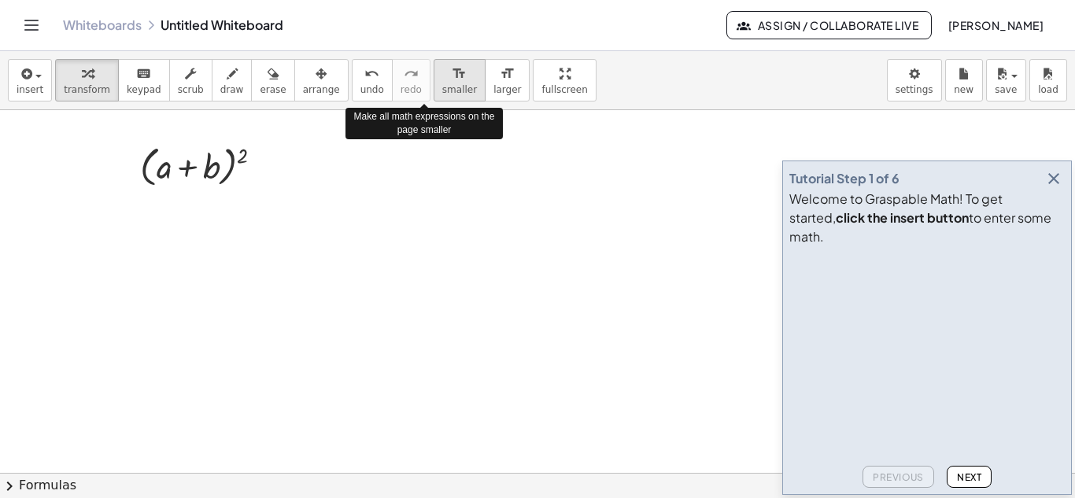
click at [452, 79] on icon "format_size" at bounding box center [459, 74] width 15 height 19
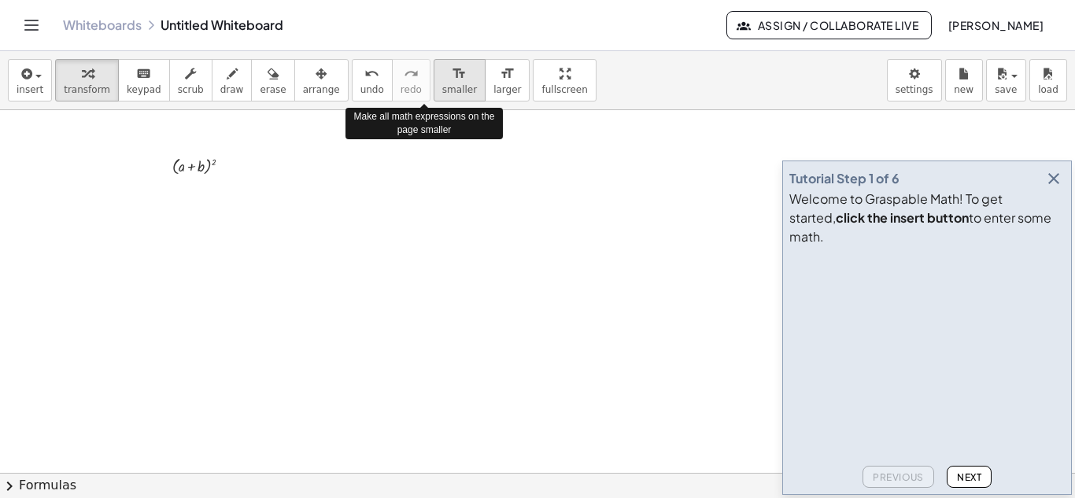
click at [452, 79] on icon "format_size" at bounding box center [459, 74] width 15 height 19
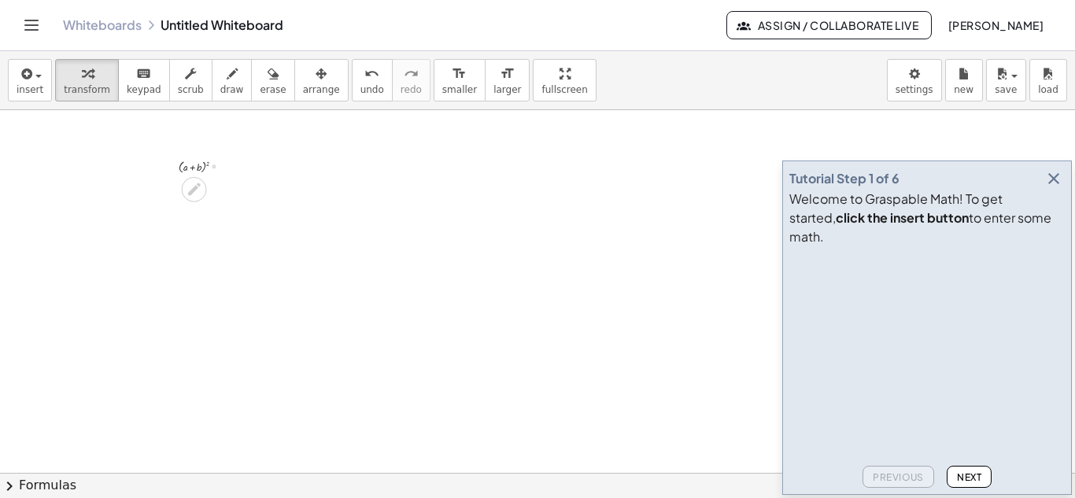
drag, startPoint x: 209, startPoint y: 181, endPoint x: 227, endPoint y: 168, distance: 22.0
click at [194, 167] on div "( + a + b ) 2" at bounding box center [194, 167] width 0 height 0
click at [268, 71] on icon "button" at bounding box center [273, 74] width 11 height 19
drag, startPoint x: 202, startPoint y: 159, endPoint x: 154, endPoint y: 168, distance: 48.9
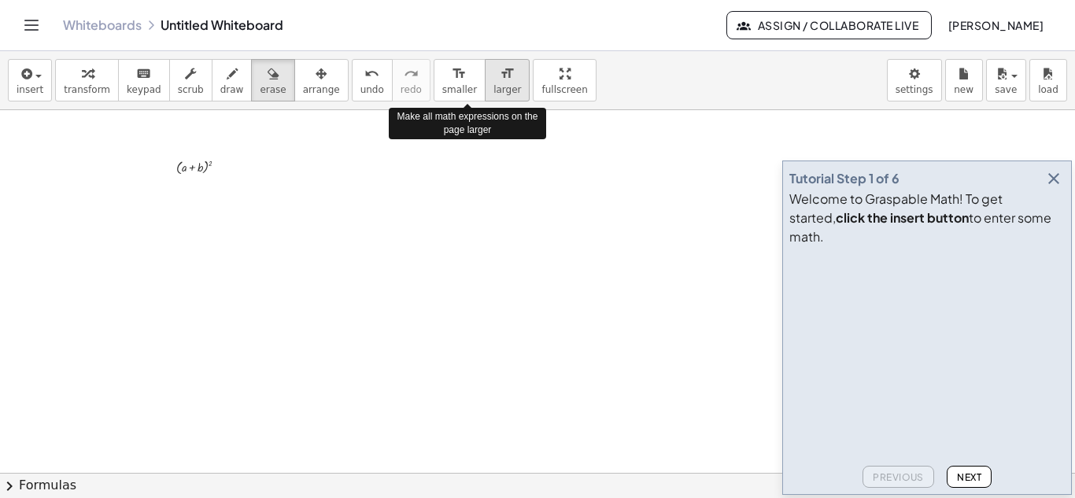
click at [493, 84] on span "larger" at bounding box center [507, 89] width 28 height 11
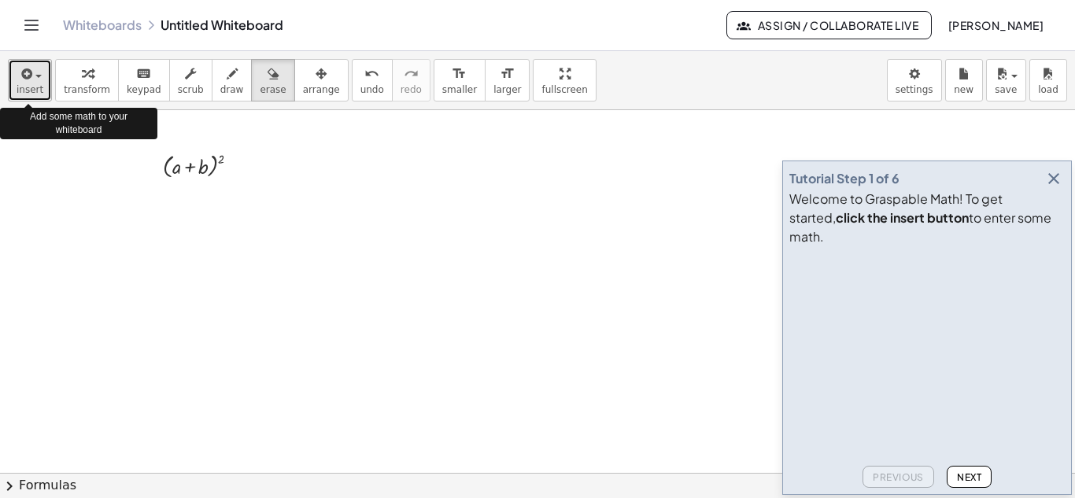
click at [36, 74] on div "button" at bounding box center [30, 73] width 27 height 19
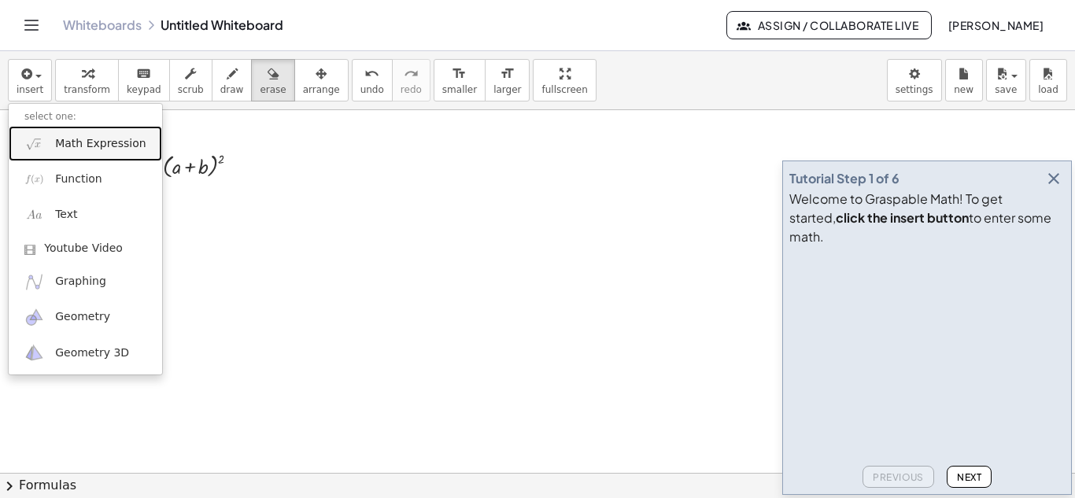
click at [82, 147] on span "Math Expression" at bounding box center [100, 144] width 90 height 16
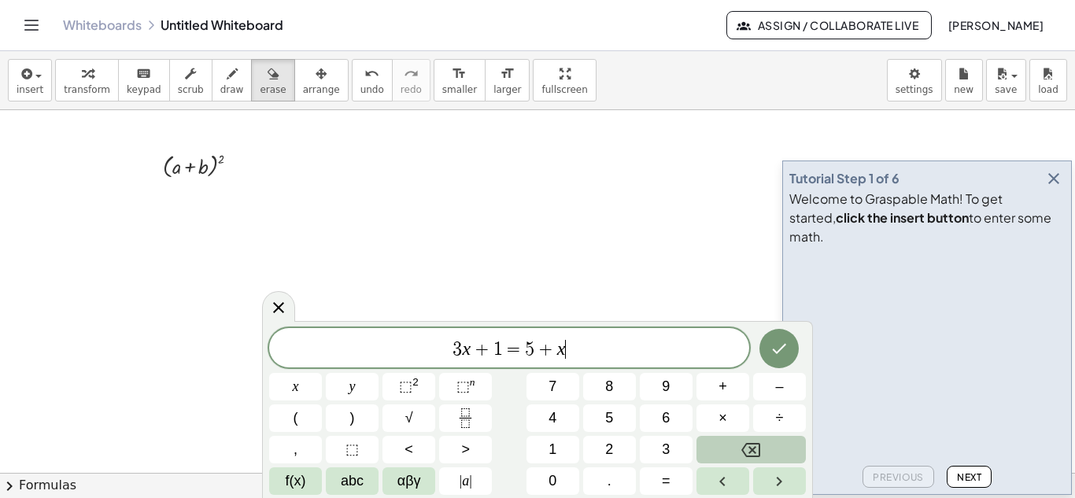
click at [751, 446] on icon "Backspace" at bounding box center [750, 450] width 19 height 19
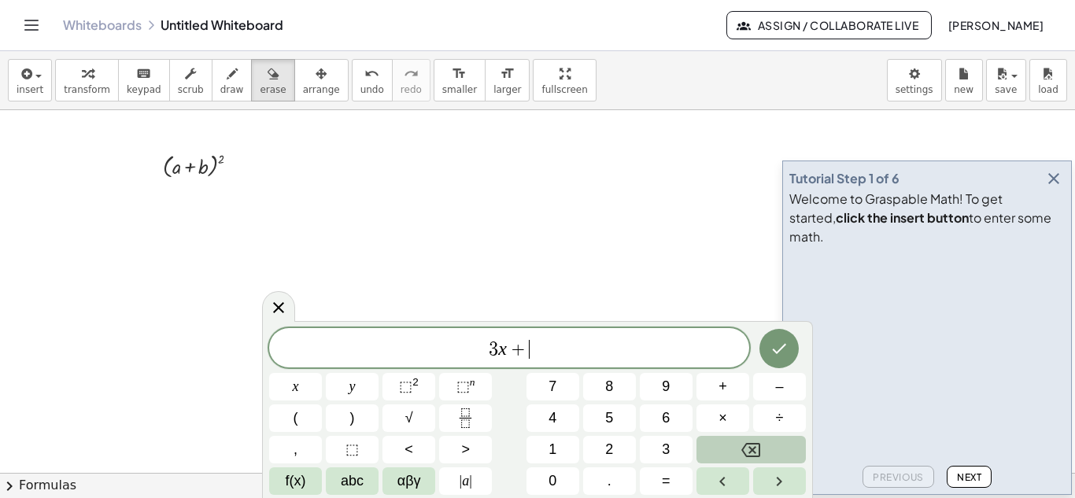
click at [751, 446] on icon "Backspace" at bounding box center [750, 450] width 19 height 19
click at [352, 478] on span "abc" at bounding box center [352, 481] width 23 height 21
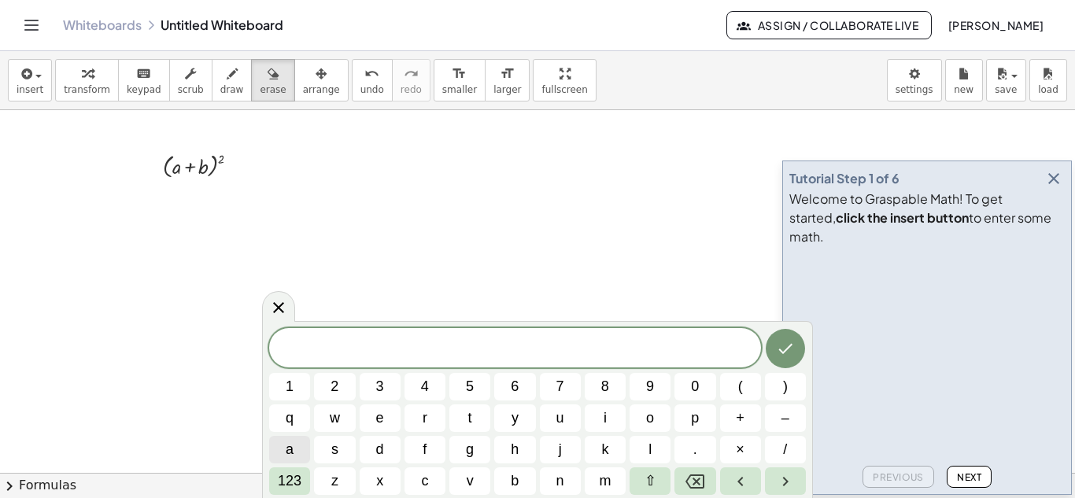
click at [291, 450] on span "a" at bounding box center [290, 449] width 8 height 21
click at [515, 482] on span "b" at bounding box center [515, 481] width 8 height 21
click at [513, 348] on var "a" at bounding box center [509, 348] width 9 height 20
click at [526, 349] on span "a b ​" at bounding box center [515, 349] width 492 height 22
click at [294, 482] on span "123" at bounding box center [290, 481] width 24 height 21
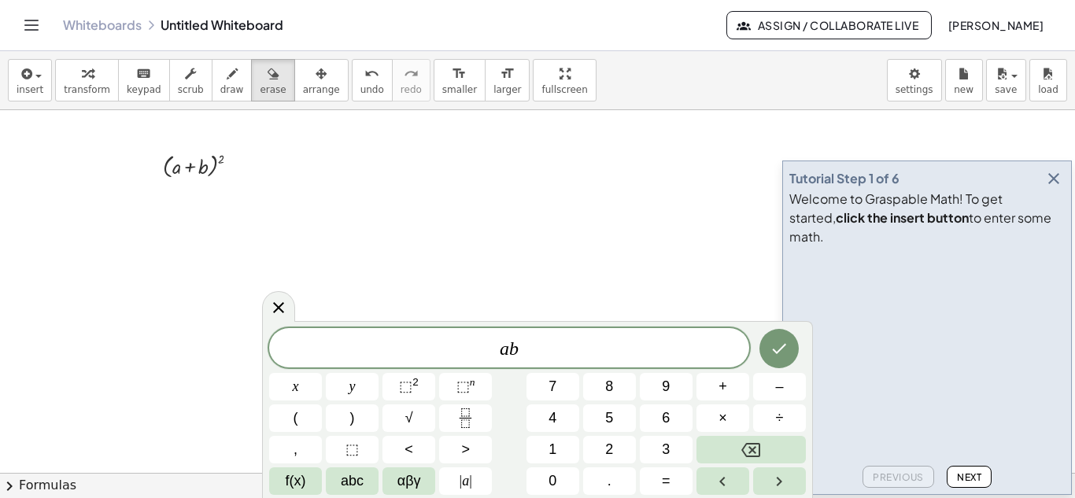
click at [509, 349] on var "b" at bounding box center [513, 348] width 9 height 20
click at [407, 382] on span "⬚" at bounding box center [405, 386] width 13 height 16
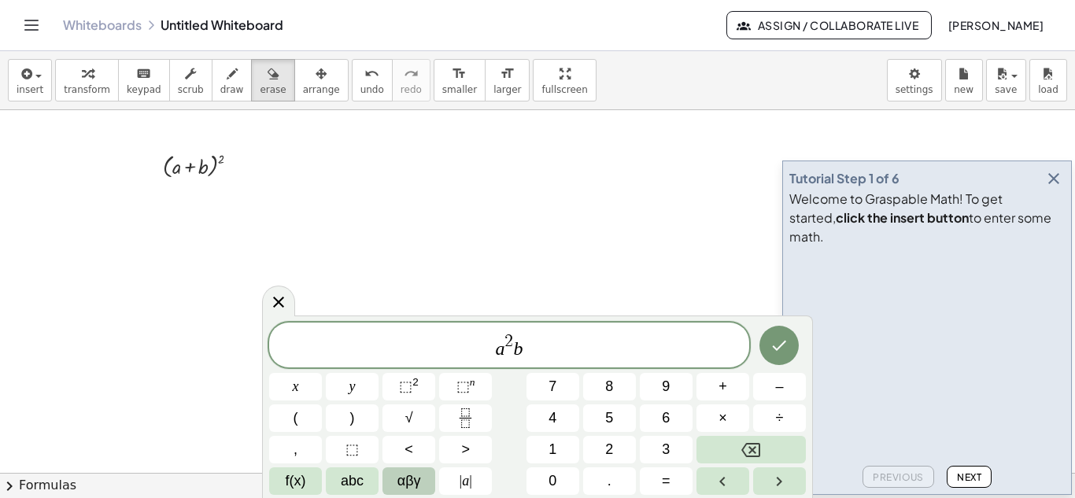
click at [408, 480] on span "αβγ" at bounding box center [409, 481] width 24 height 21
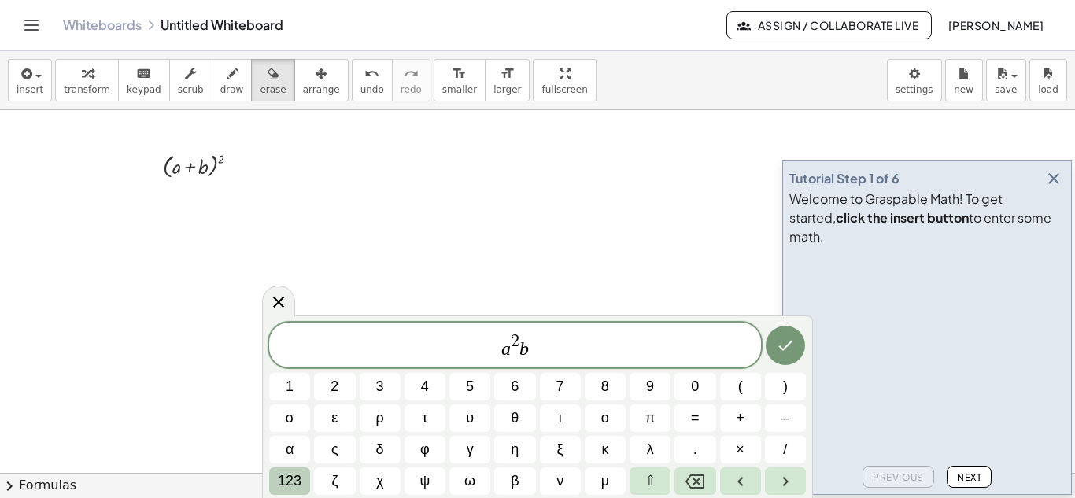
click at [297, 485] on span "123" at bounding box center [290, 481] width 24 height 21
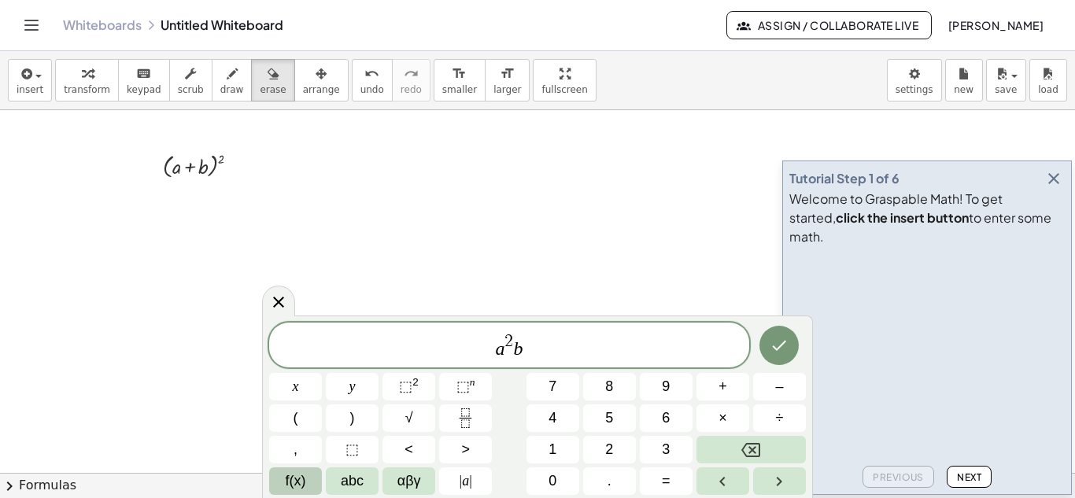
click at [302, 484] on span "f(x)" at bounding box center [296, 481] width 20 height 21
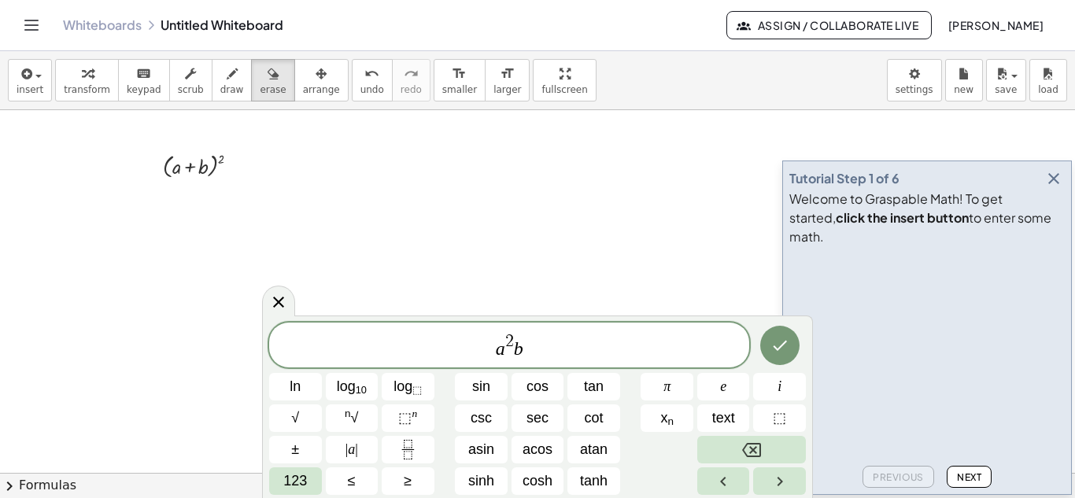
click at [526, 350] on span "a 2 ​ b" at bounding box center [509, 346] width 480 height 28
click at [355, 419] on span "n √" at bounding box center [351, 418] width 13 height 21
click at [297, 479] on span "123" at bounding box center [295, 481] width 24 height 21
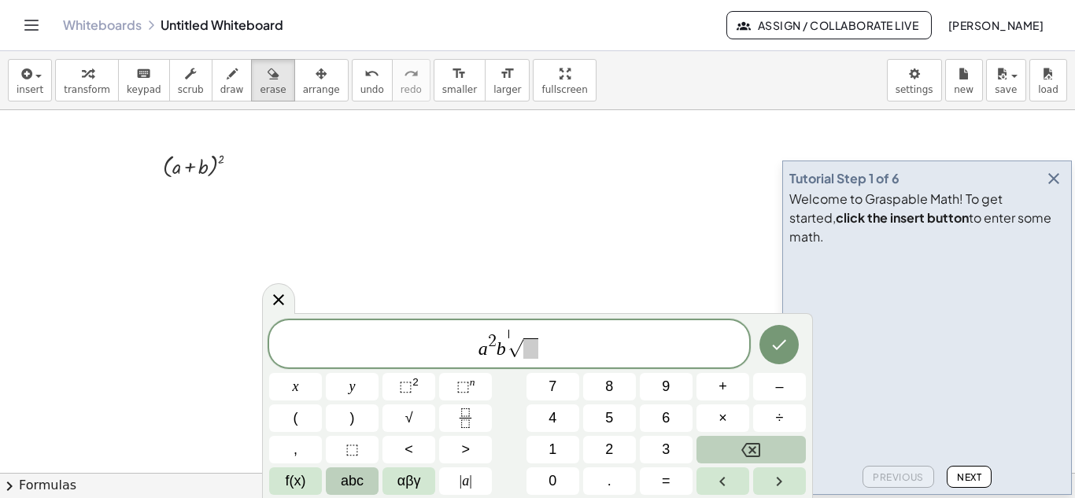
click at [350, 478] on span "abc" at bounding box center [352, 481] width 23 height 21
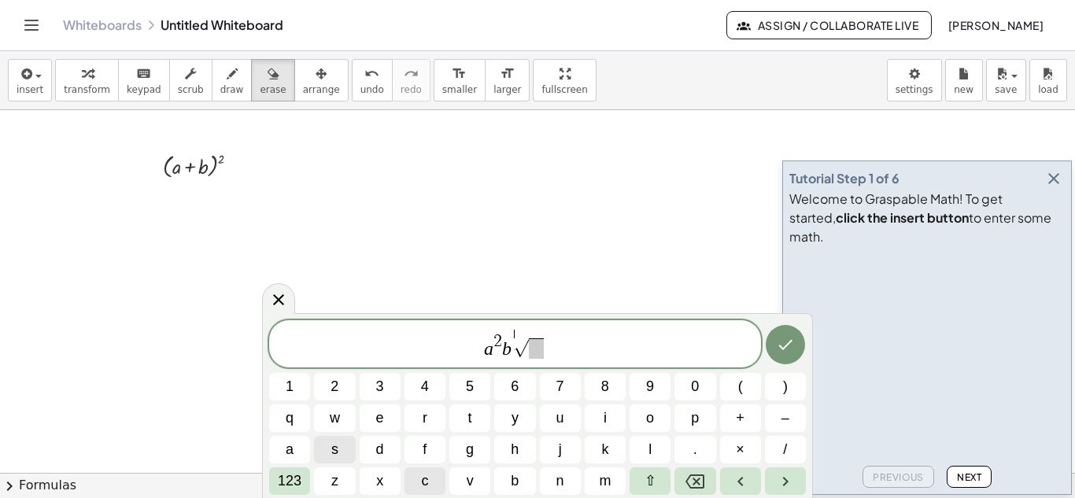
click at [426, 483] on span "c" at bounding box center [424, 481] width 7 height 21
click at [699, 483] on icon "Backspace" at bounding box center [694, 481] width 19 height 14
click at [539, 351] on span at bounding box center [536, 348] width 15 height 20
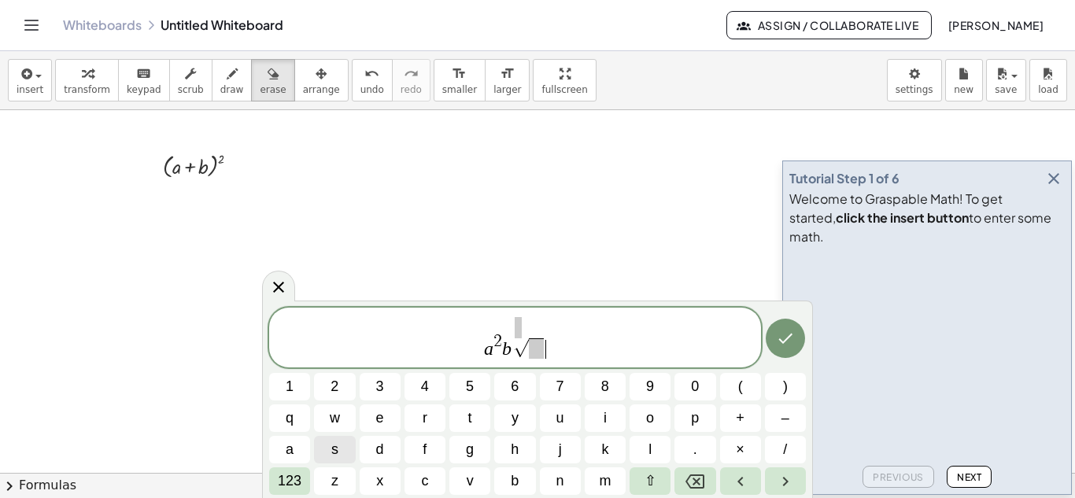
click at [524, 326] on span "a 2 b √ ​" at bounding box center [515, 338] width 492 height 43
click at [536, 355] on span "​" at bounding box center [536, 348] width 15 height 20
click at [423, 478] on span "c" at bounding box center [424, 481] width 7 height 21
click at [523, 324] on span "a 2 b √ c ​" at bounding box center [515, 338] width 492 height 43
click at [522, 332] on sup at bounding box center [519, 326] width 8 height 28
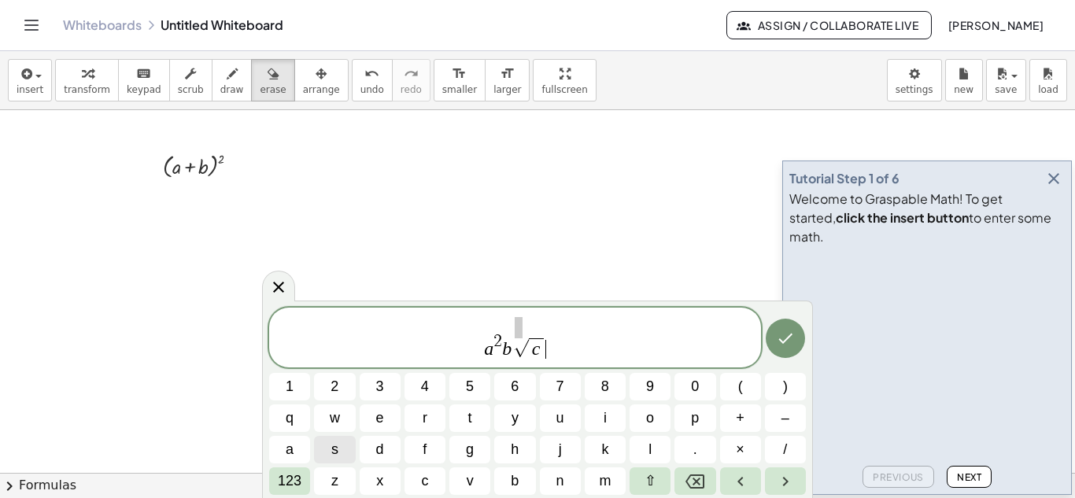
click at [558, 351] on span "a 2 b √ c ​" at bounding box center [515, 338] width 492 height 43
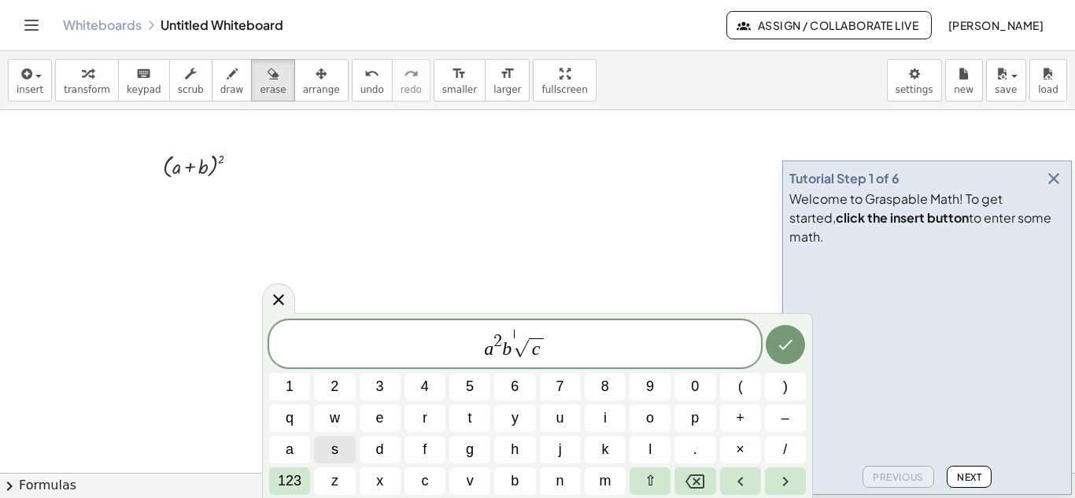
click at [522, 325] on div "a 2 b ​ √ c" at bounding box center [515, 343] width 492 height 47
click at [334, 386] on span "2" at bounding box center [334, 386] width 8 height 21
click at [550, 349] on span "a 2 b 2 ​ √ c" at bounding box center [515, 345] width 492 height 31
click at [296, 486] on span "123" at bounding box center [290, 481] width 24 height 21
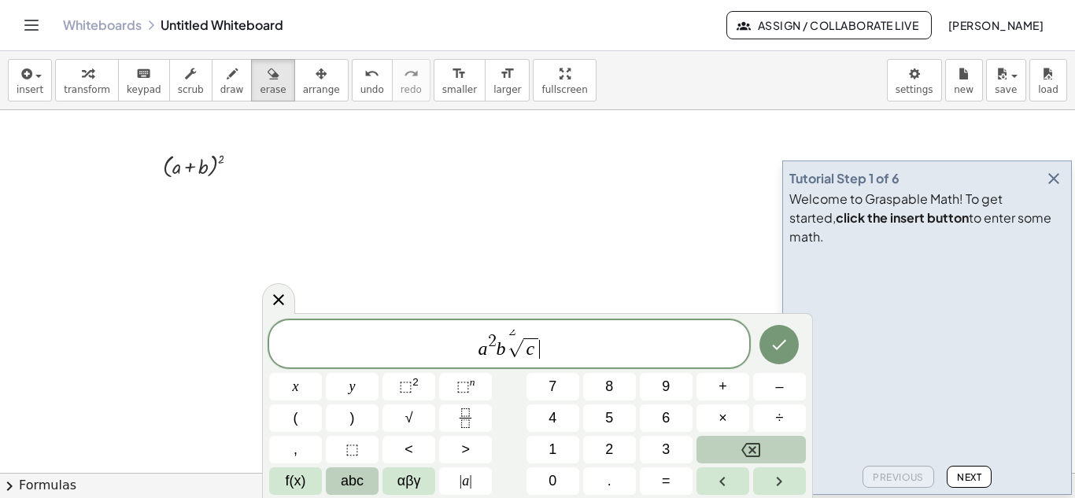
click at [350, 480] on span "abc" at bounding box center [352, 481] width 23 height 21
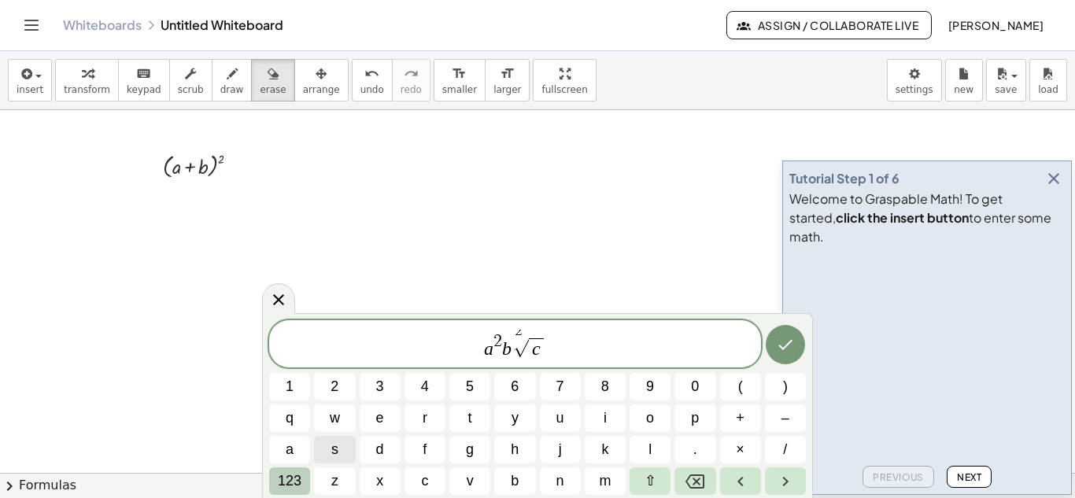
click at [302, 486] on button "123" at bounding box center [289, 481] width 41 height 28
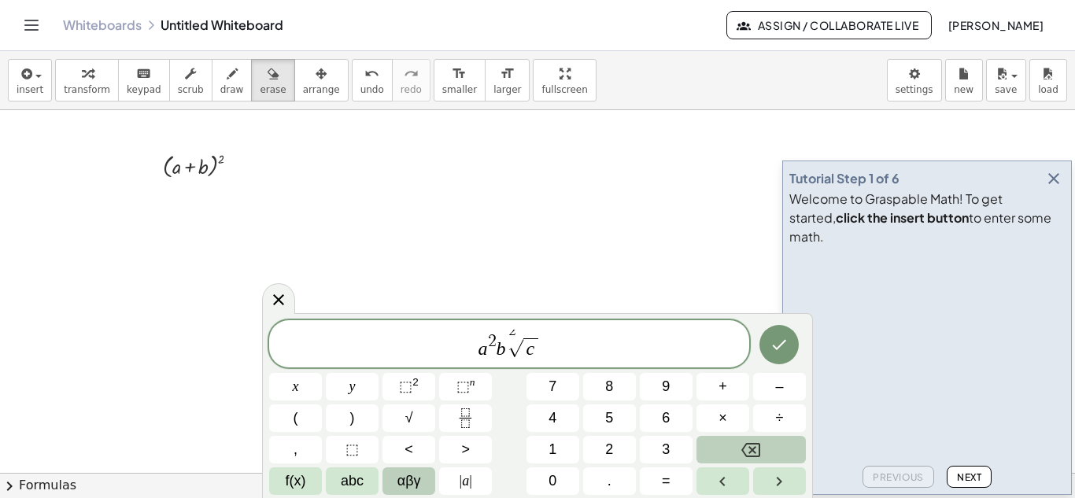
click at [418, 482] on span "αβγ" at bounding box center [409, 481] width 24 height 21
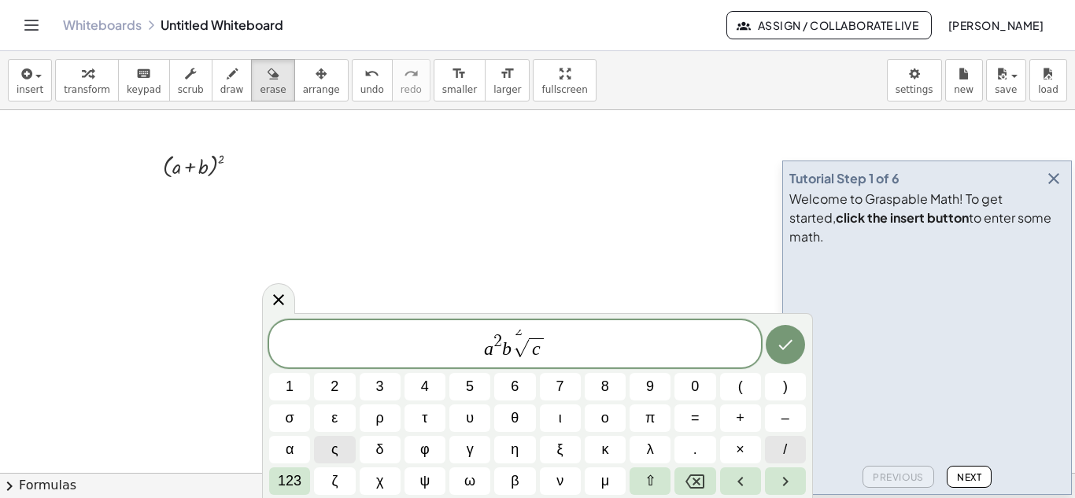
click at [787, 446] on span "/" at bounding box center [785, 449] width 4 height 21
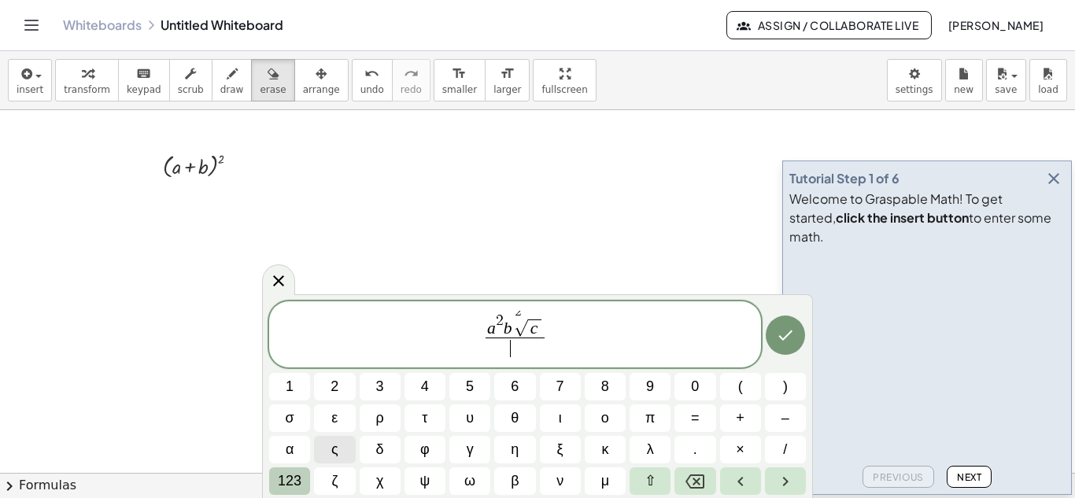
click at [283, 479] on span "123" at bounding box center [290, 481] width 24 height 21
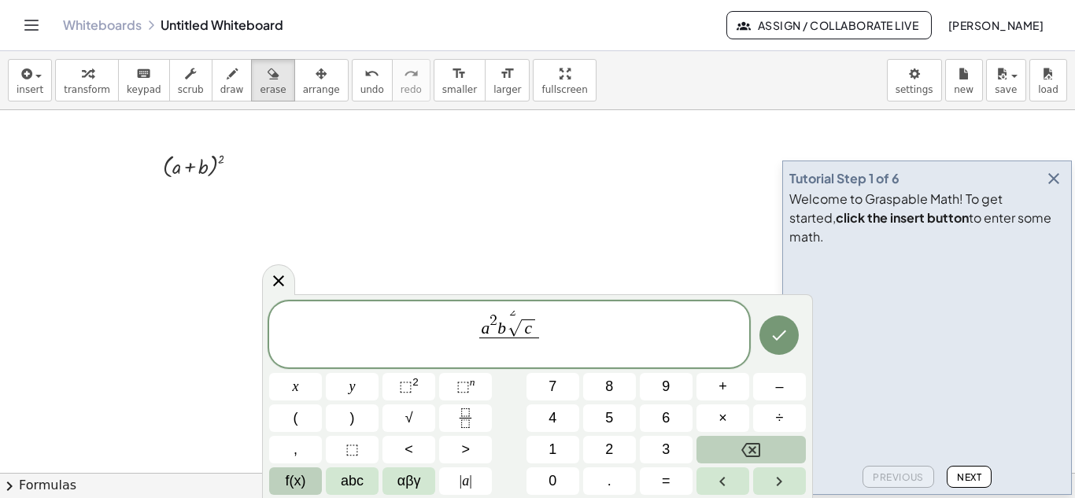
click at [291, 483] on span "f(x)" at bounding box center [296, 481] width 20 height 21
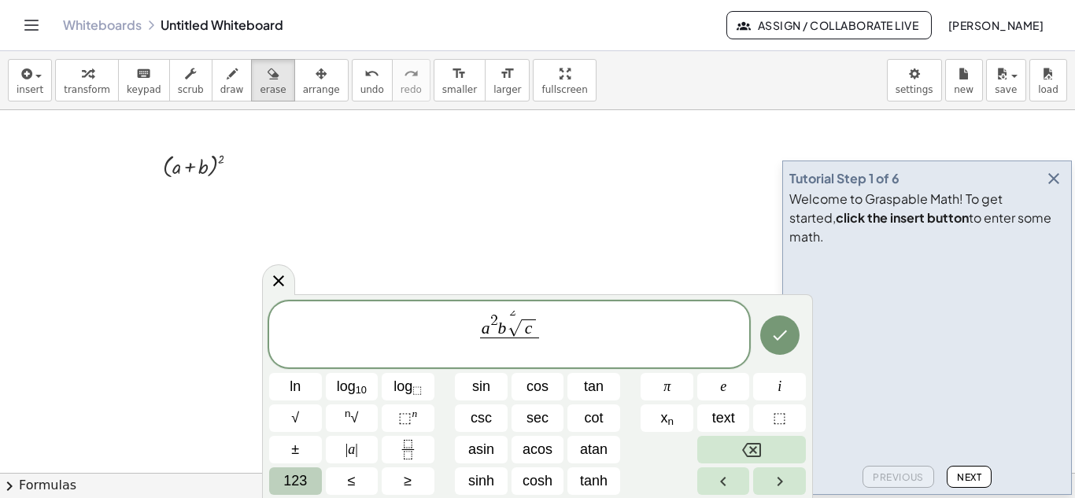
click at [290, 483] on span "123" at bounding box center [295, 481] width 24 height 21
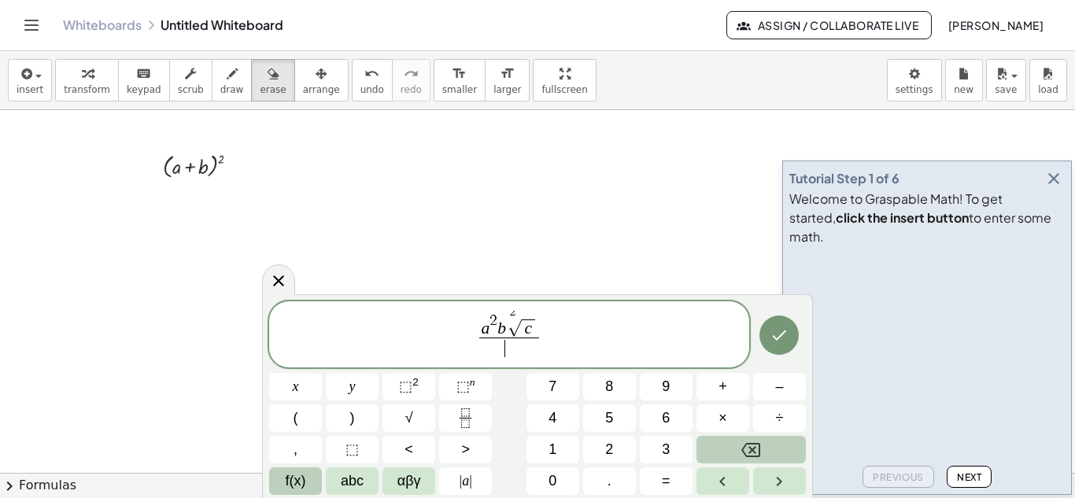
click at [296, 482] on span "f(x)" at bounding box center [296, 481] width 20 height 21
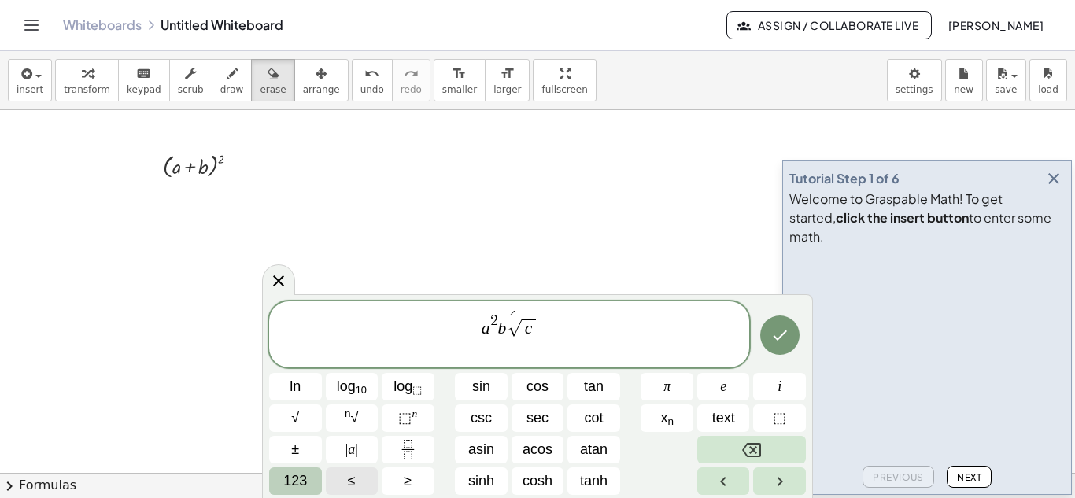
click at [296, 482] on span "123" at bounding box center [295, 481] width 24 height 21
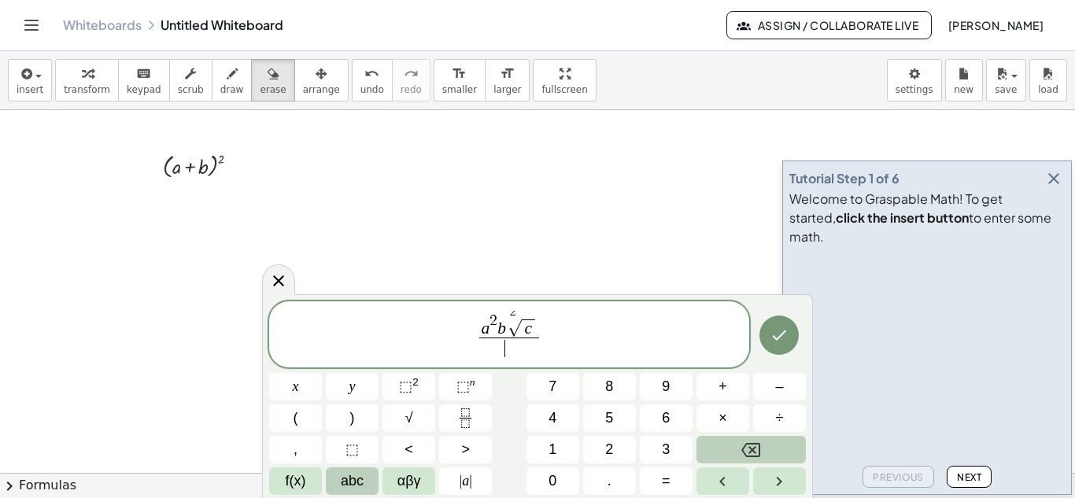
click at [343, 483] on span "abc" at bounding box center [352, 481] width 23 height 21
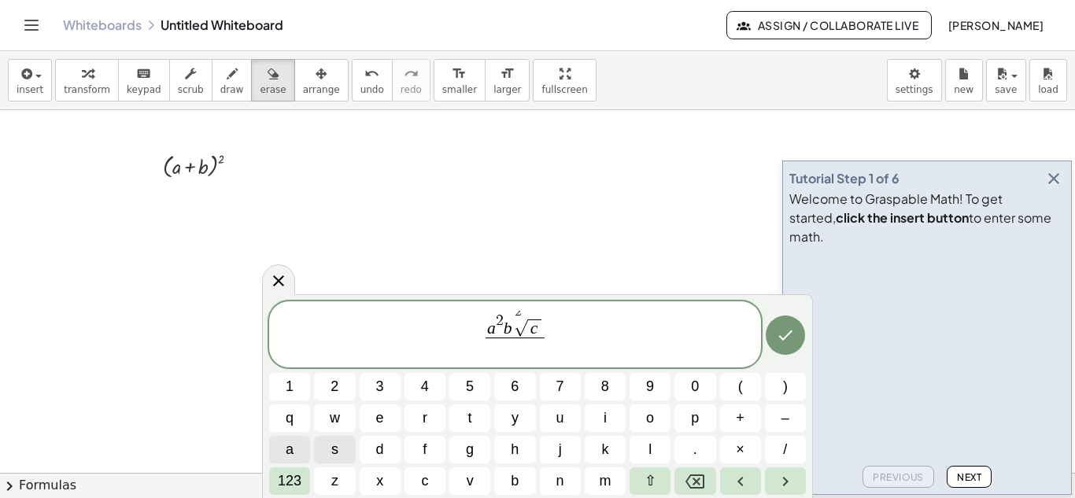
click at [291, 454] on span "a" at bounding box center [290, 449] width 8 height 21
click at [742, 416] on span "+" at bounding box center [740, 418] width 9 height 21
click at [513, 482] on span "b" at bounding box center [515, 481] width 8 height 21
click at [290, 483] on span "123" at bounding box center [290, 481] width 24 height 21
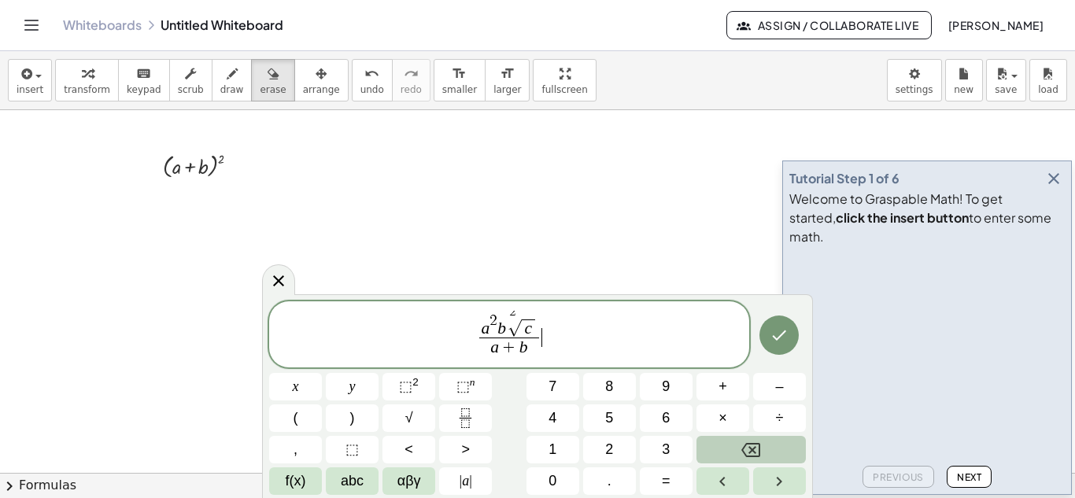
click at [541, 337] on span "a 2 b 2 √ c a + b ​ ​" at bounding box center [509, 336] width 480 height 50
click at [664, 481] on span "=" at bounding box center [666, 481] width 9 height 21
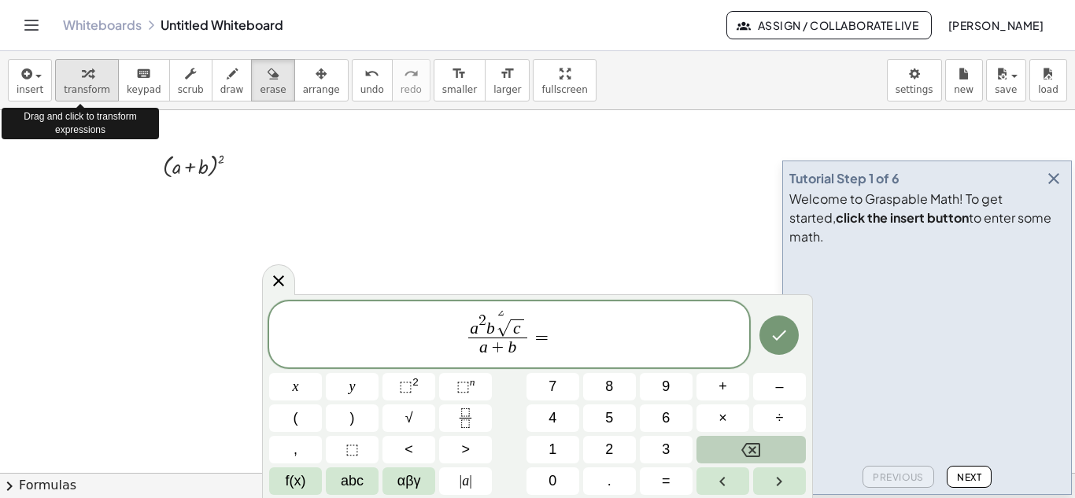
click at [83, 76] on icon "button" at bounding box center [87, 74] width 11 height 19
click at [32, 86] on span "insert" at bounding box center [30, 89] width 27 height 11
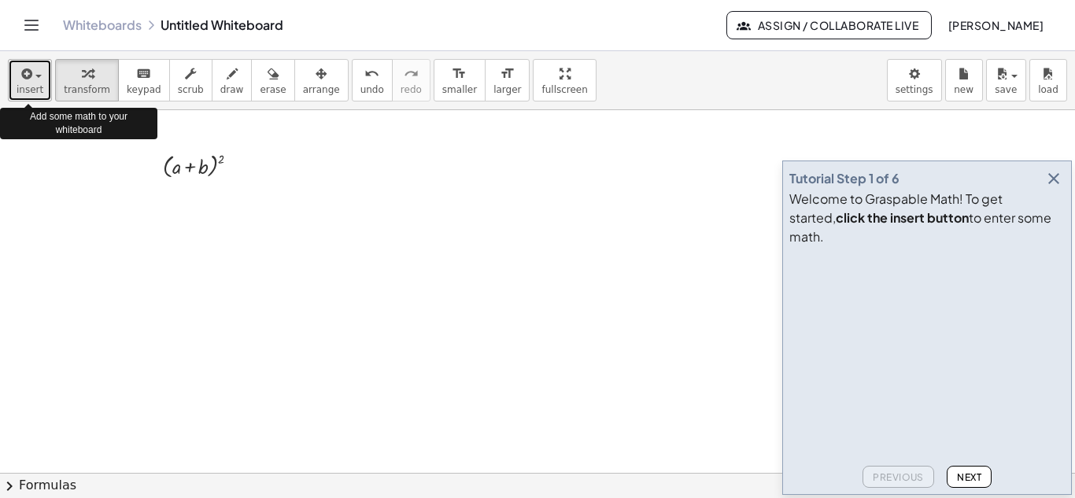
click at [35, 76] on span "button" at bounding box center [38, 76] width 6 height 3
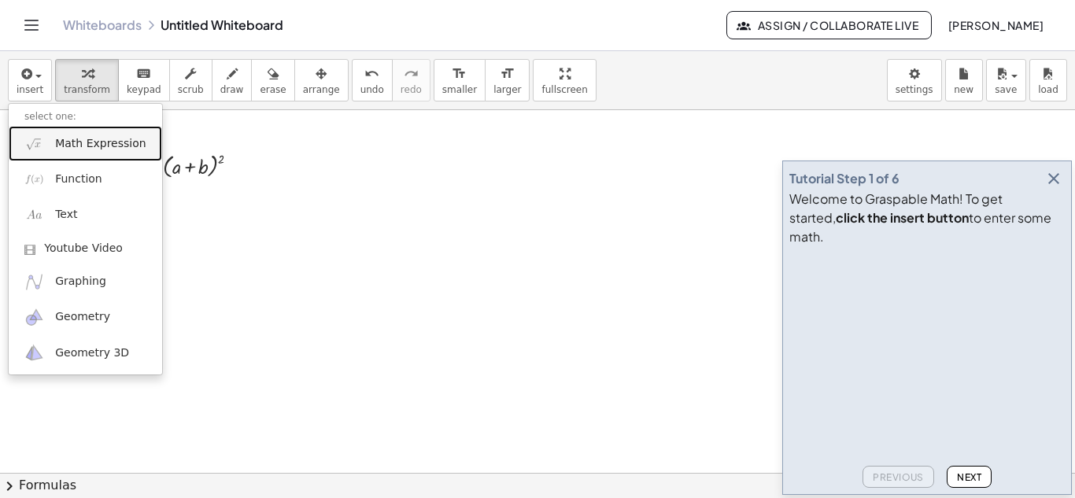
click at [90, 142] on span "Math Expression" at bounding box center [100, 144] width 90 height 16
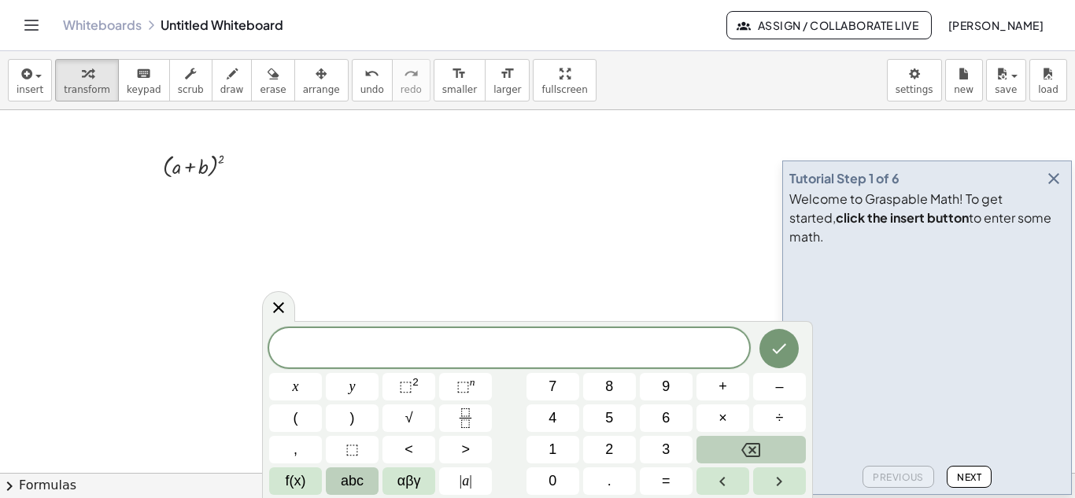
click at [351, 482] on span "abc" at bounding box center [352, 481] width 23 height 21
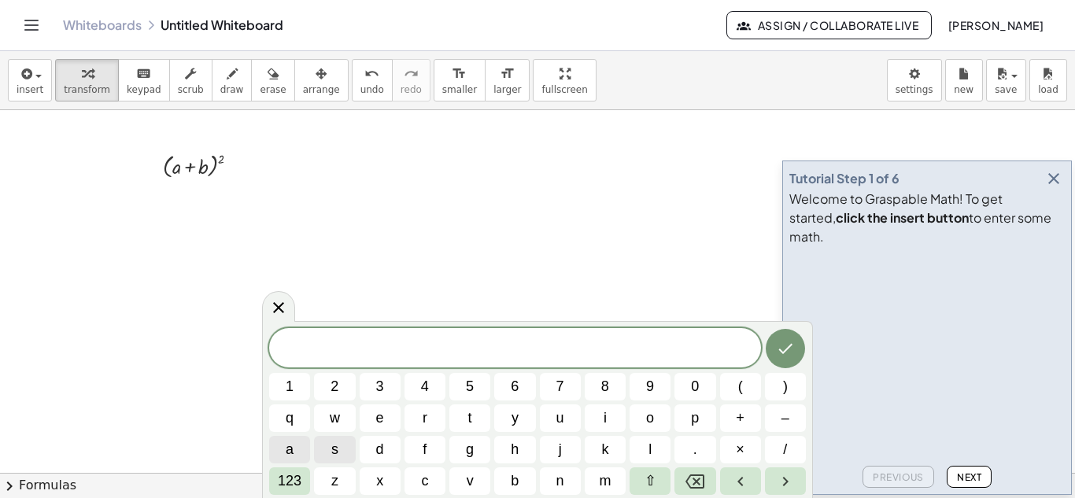
click at [291, 451] on span "a" at bounding box center [290, 449] width 8 height 21
click at [289, 484] on span "123" at bounding box center [290, 481] width 24 height 21
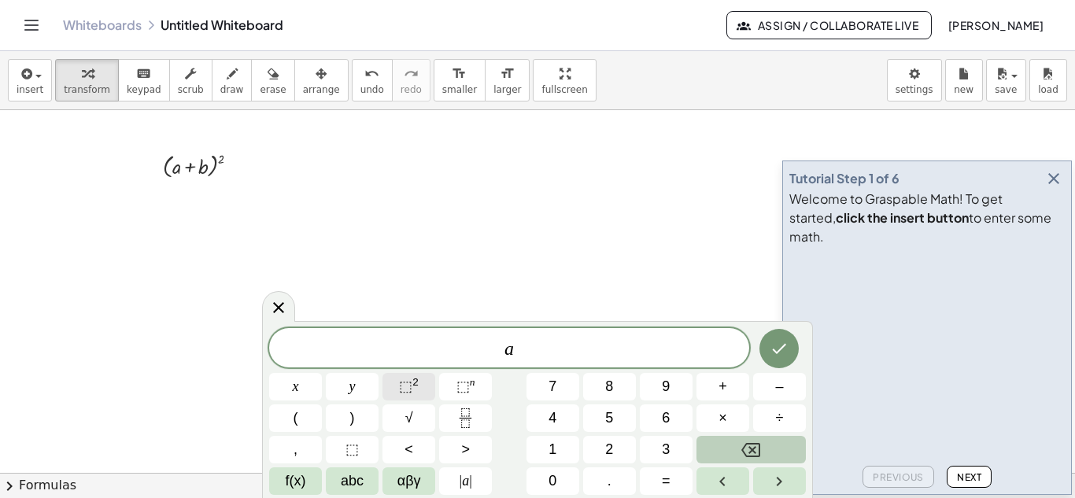
click at [408, 387] on span "⬚" at bounding box center [405, 386] width 13 height 16
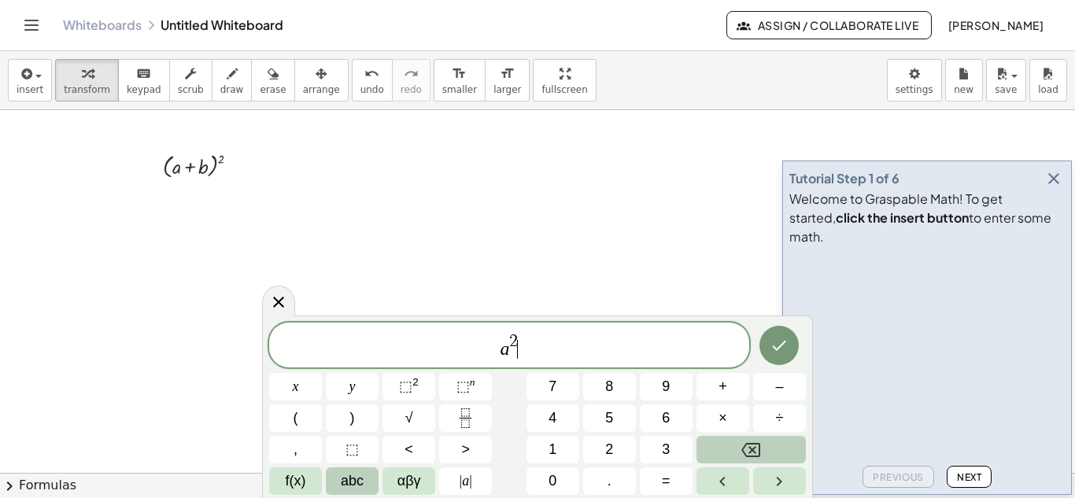
click at [356, 487] on span "abc" at bounding box center [352, 481] width 23 height 21
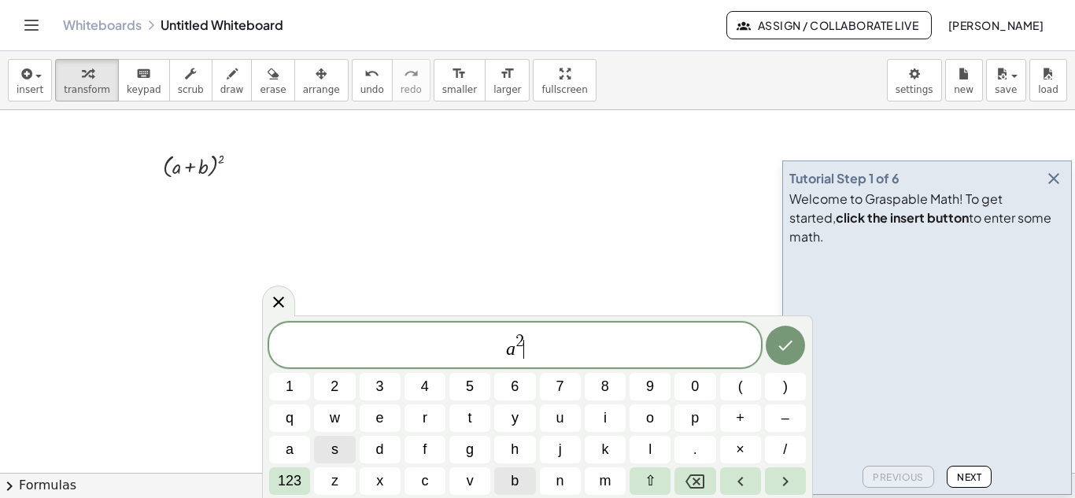
click at [515, 480] on span "b" at bounding box center [515, 481] width 8 height 21
click at [288, 480] on span "123" at bounding box center [290, 481] width 24 height 21
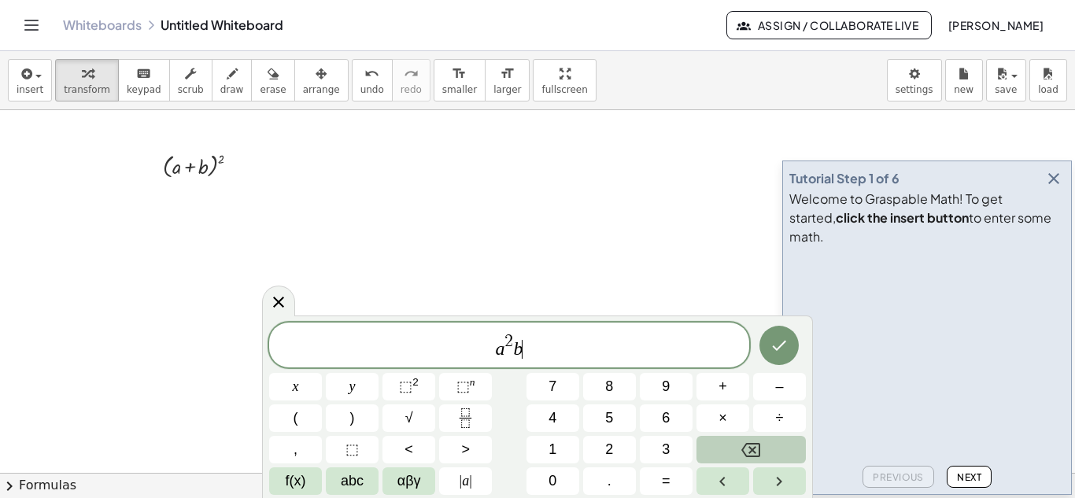
click at [288, 480] on span "f(x)" at bounding box center [296, 481] width 20 height 21
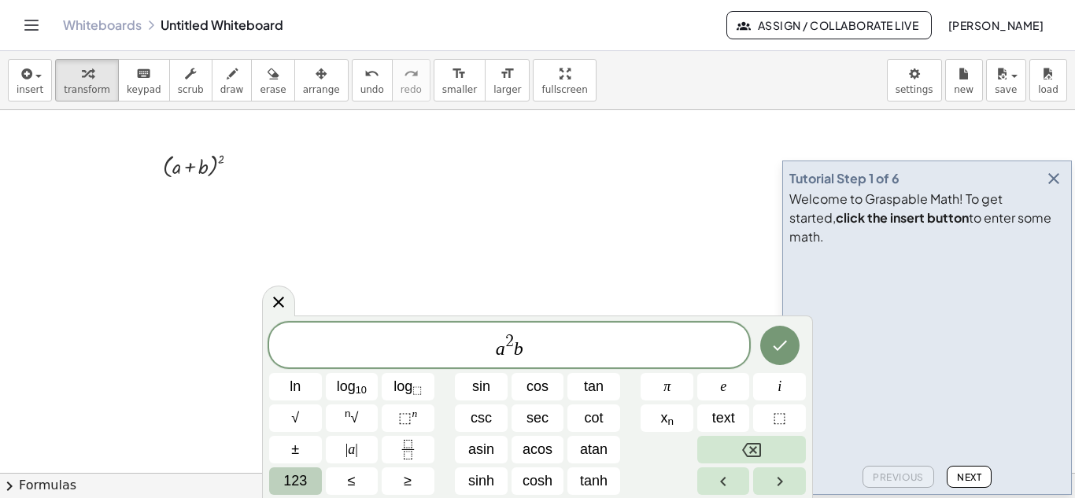
click at [288, 480] on span "123" at bounding box center [295, 481] width 24 height 21
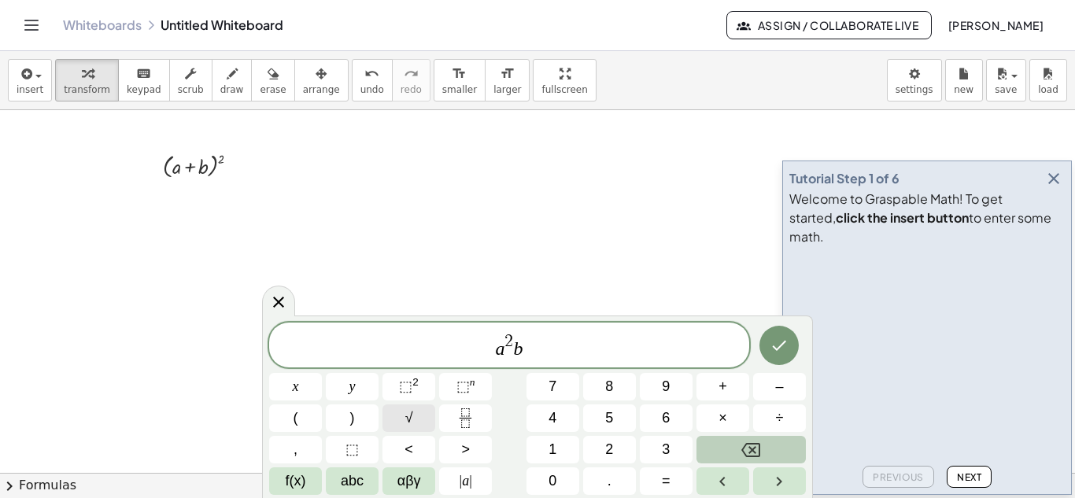
click at [415, 413] on button "√" at bounding box center [408, 418] width 53 height 28
click at [345, 481] on span "abc" at bounding box center [352, 481] width 23 height 21
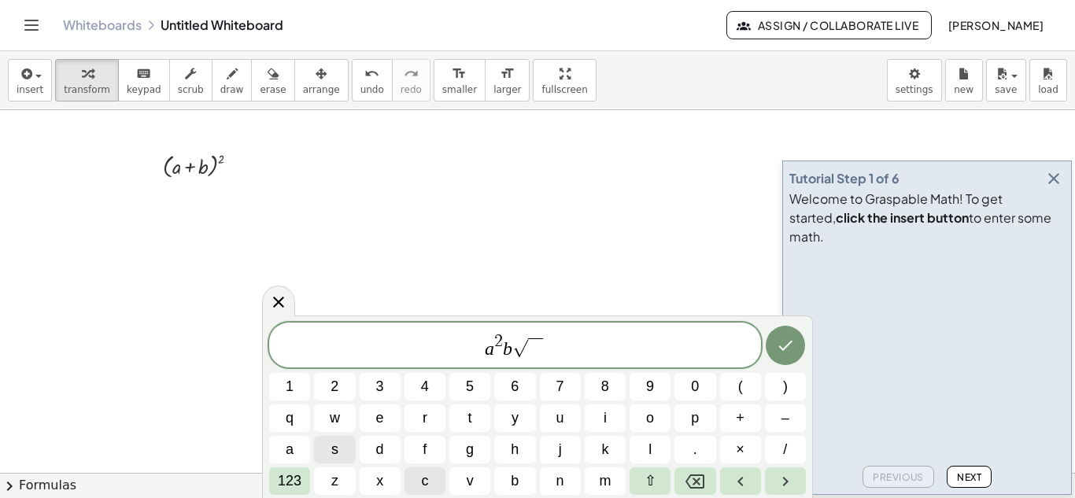
click at [426, 479] on span "c" at bounding box center [424, 481] width 7 height 21
click at [788, 449] on button "/" at bounding box center [785, 450] width 41 height 28
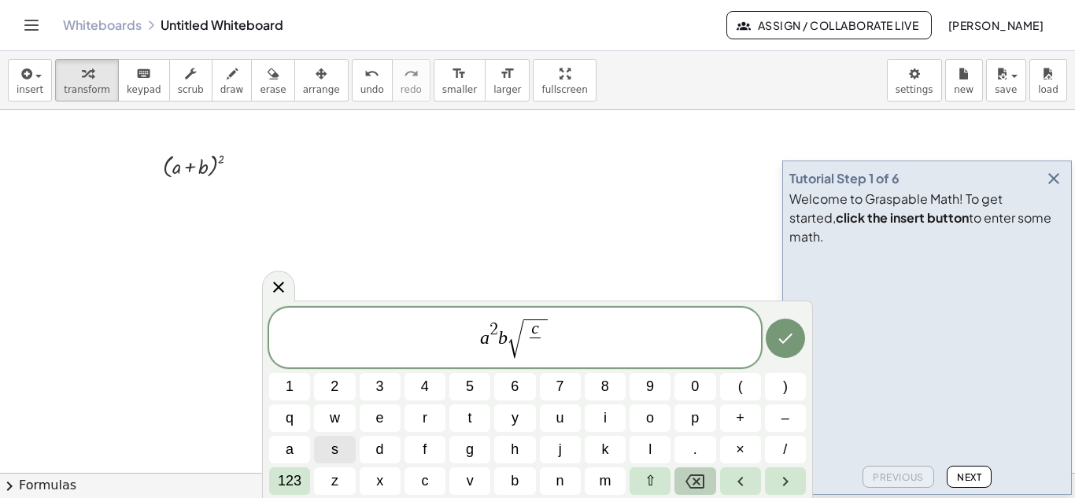
click at [694, 480] on icon "Backspace" at bounding box center [694, 481] width 19 height 19
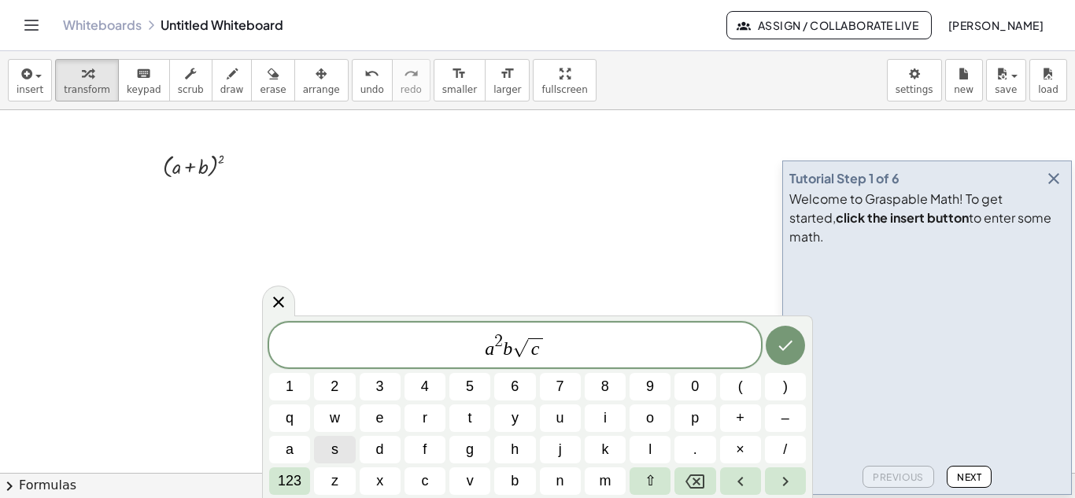
click at [565, 355] on span "a 2 b √ c ​" at bounding box center [515, 346] width 492 height 28
click at [785, 449] on span "/" at bounding box center [785, 449] width 4 height 21
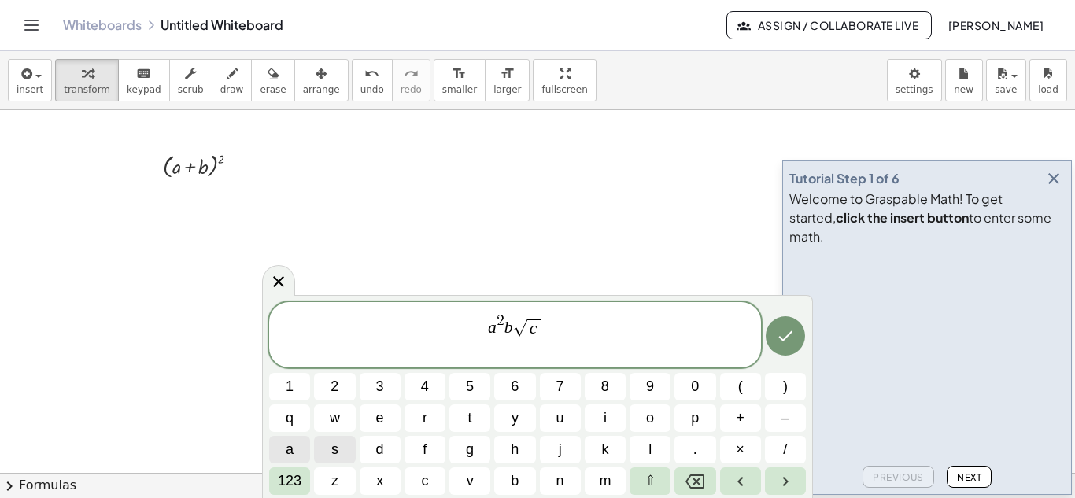
click at [290, 452] on span "a" at bounding box center [290, 449] width 8 height 21
click at [739, 412] on span "+" at bounding box center [740, 418] width 9 height 21
click at [513, 485] on span "b" at bounding box center [515, 481] width 8 height 21
click at [287, 480] on span "123" at bounding box center [290, 481] width 24 height 21
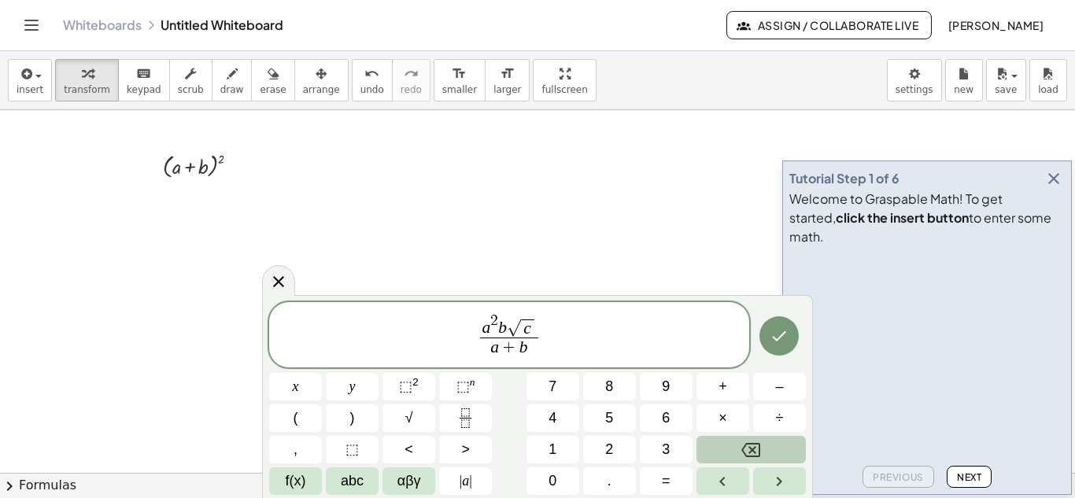
click at [541, 337] on span "a 2 b √ c a + b ​ ​" at bounding box center [509, 336] width 480 height 49
click at [668, 481] on span "=" at bounding box center [666, 481] width 9 height 21
click at [778, 334] on icon "Done" at bounding box center [779, 336] width 19 height 19
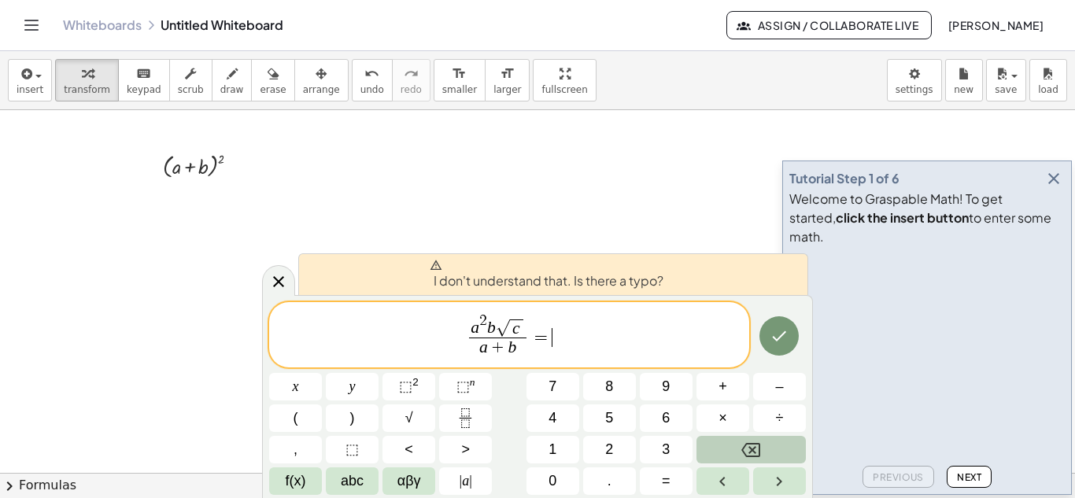
click at [751, 453] on icon "Backspace" at bounding box center [750, 450] width 19 height 19
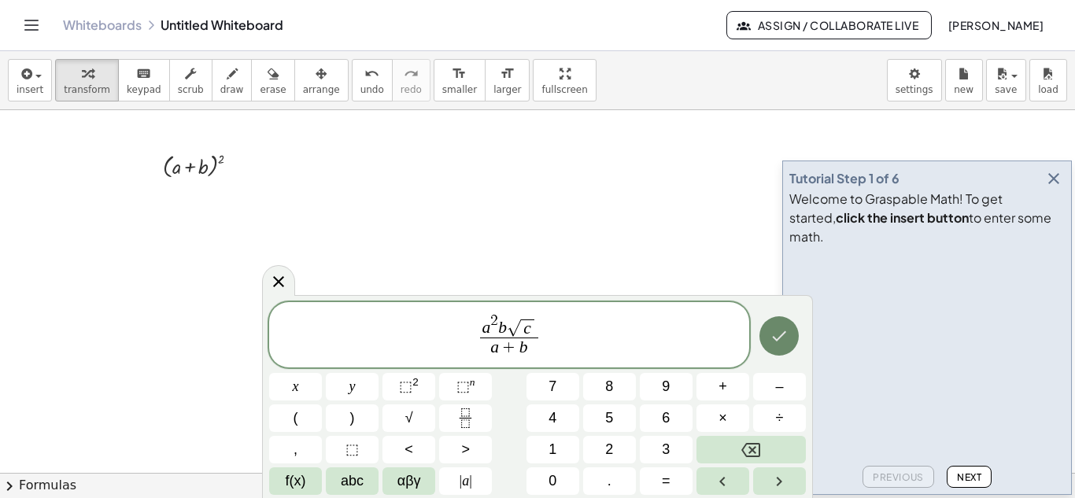
click at [781, 338] on icon "Done" at bounding box center [779, 336] width 19 height 19
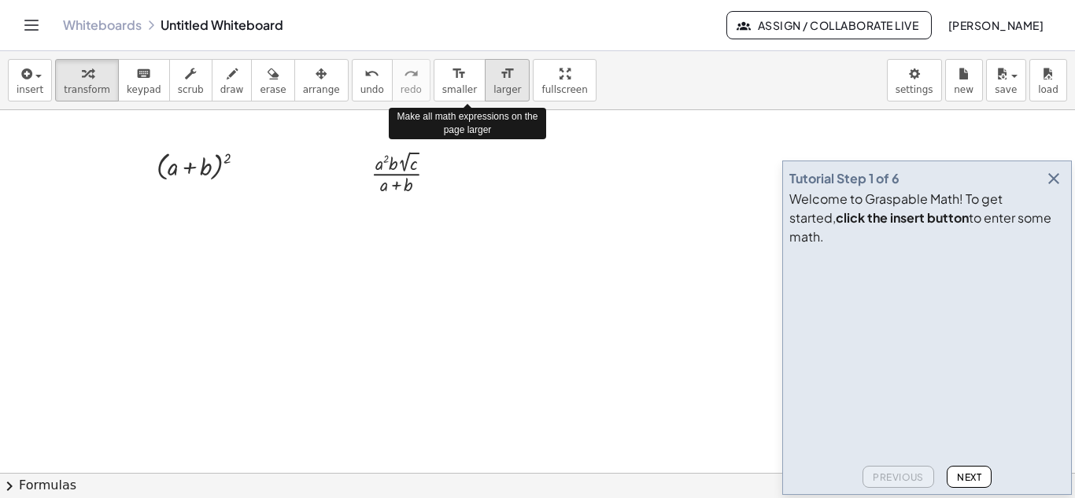
click at [493, 91] on span "larger" at bounding box center [507, 89] width 28 height 11
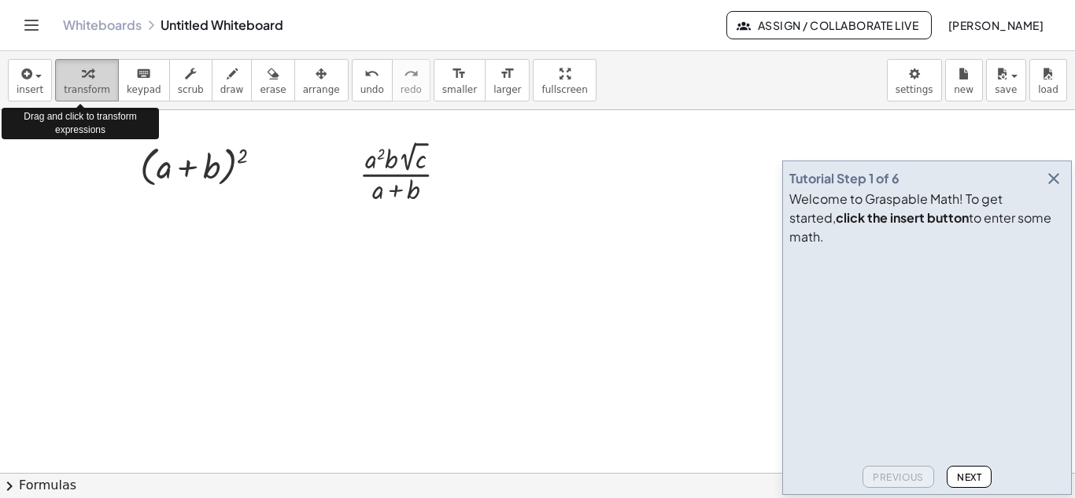
click at [82, 77] on icon "button" at bounding box center [87, 74] width 11 height 19
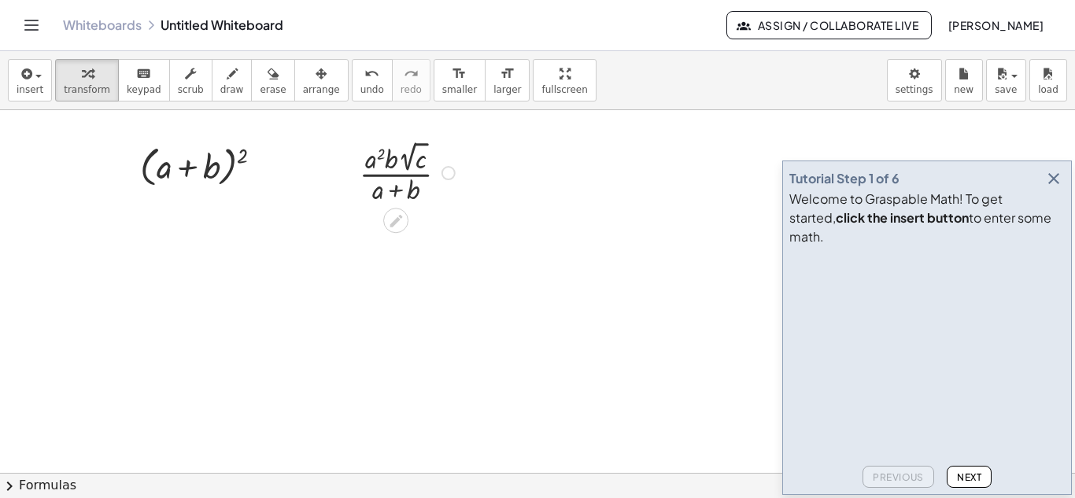
click at [445, 176] on div at bounding box center [448, 173] width 14 height 14
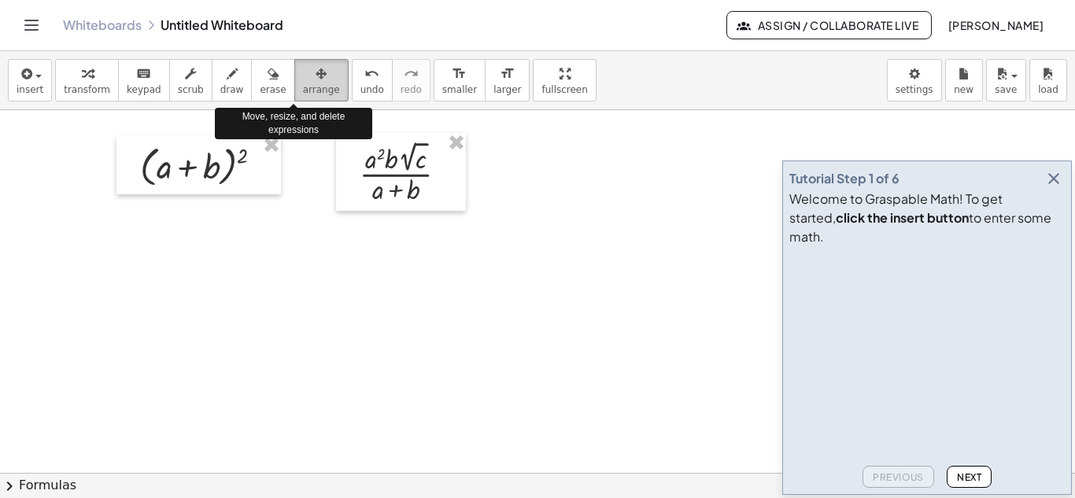
click at [316, 80] on icon "button" at bounding box center [321, 74] width 11 height 19
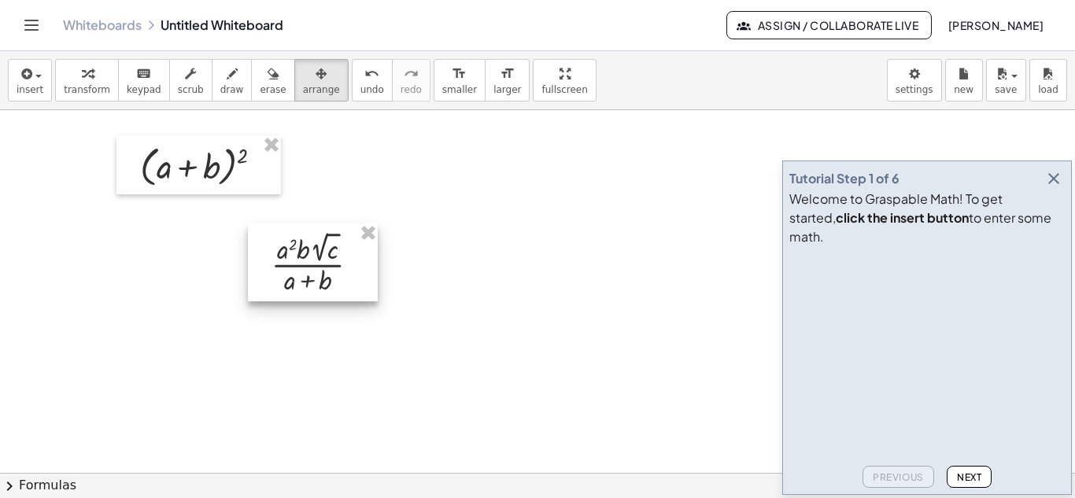
drag, startPoint x: 388, startPoint y: 183, endPoint x: 300, endPoint y: 272, distance: 125.8
click at [300, 272] on div at bounding box center [313, 262] width 130 height 78
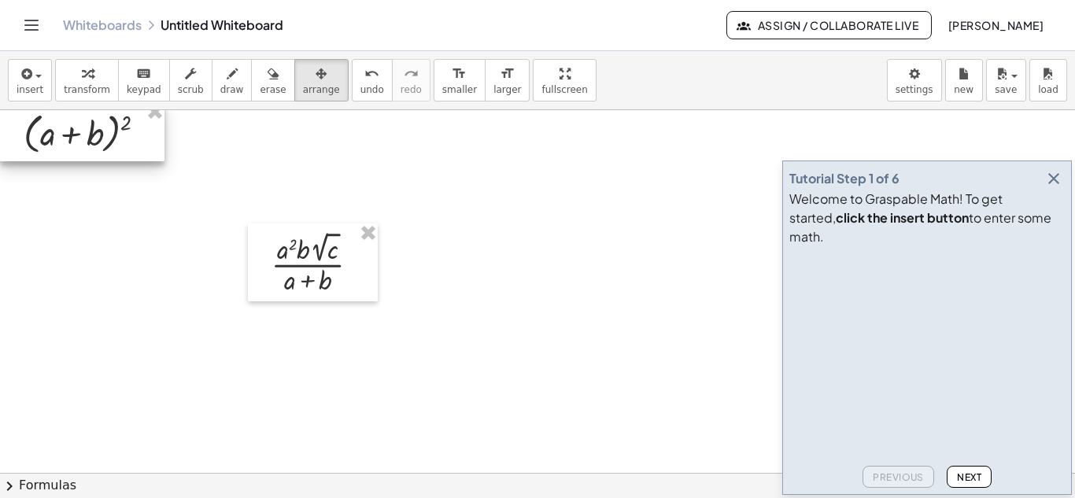
drag, startPoint x: 216, startPoint y: 175, endPoint x: 5, endPoint y: 145, distance: 213.8
click at [6, 146] on div at bounding box center [82, 131] width 164 height 59
drag, startPoint x: 59, startPoint y: 163, endPoint x: 52, endPoint y: 126, distance: 37.7
click at [52, 126] on div at bounding box center [82, 124] width 164 height 59
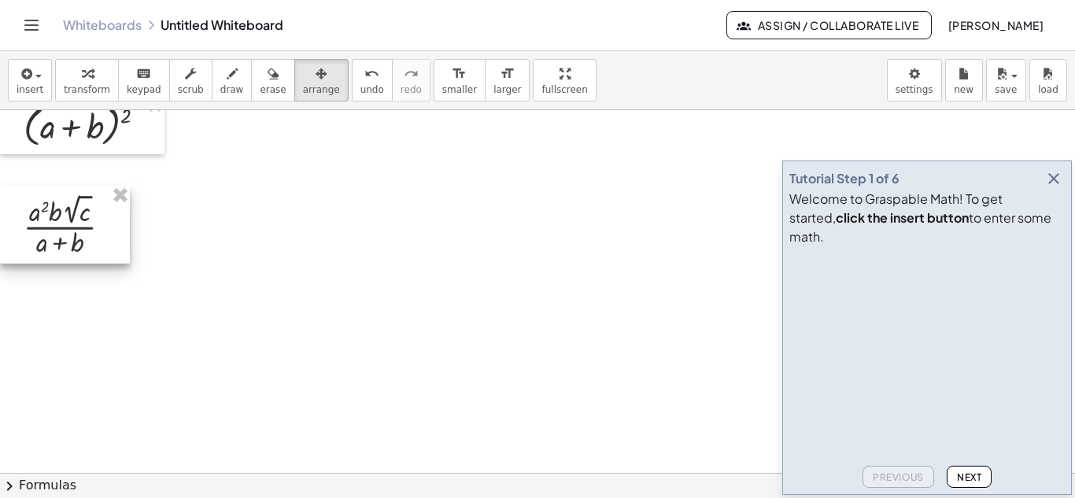
drag, startPoint x: 319, startPoint y: 262, endPoint x: 19, endPoint y: 225, distance: 302.9
click at [19, 225] on div at bounding box center [65, 225] width 130 height 78
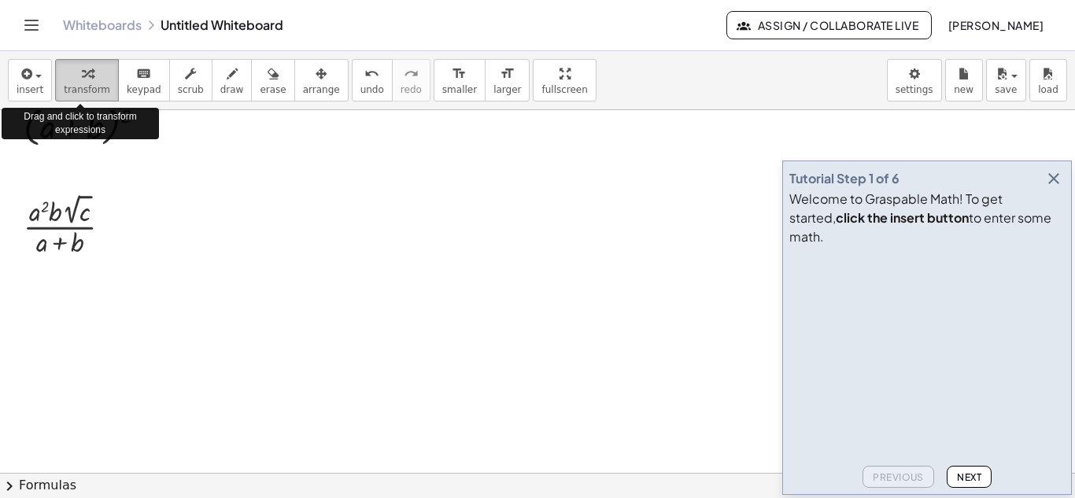
click at [69, 83] on button "transform" at bounding box center [87, 80] width 64 height 42
click at [35, 76] on span "button" at bounding box center [38, 76] width 6 height 3
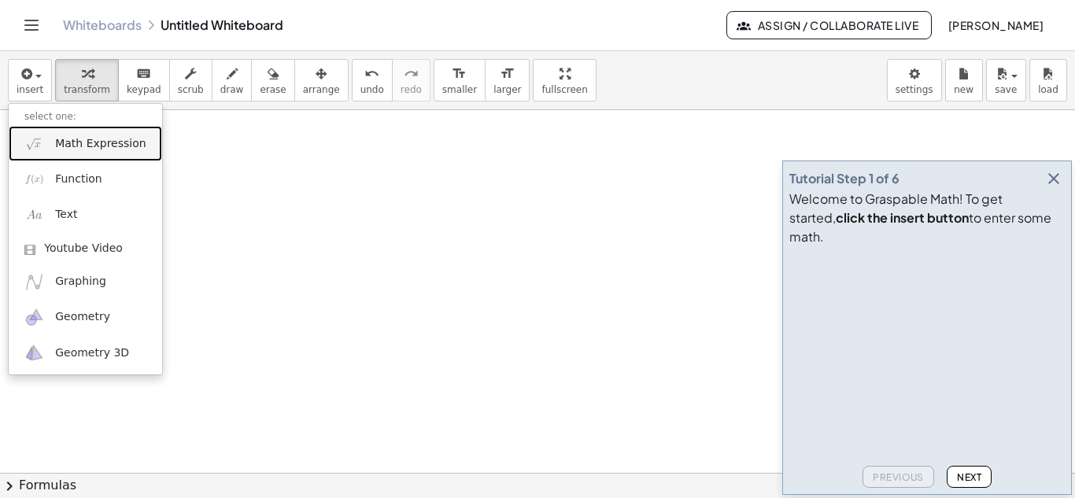
click at [57, 143] on span "Math Expression" at bounding box center [100, 144] width 90 height 16
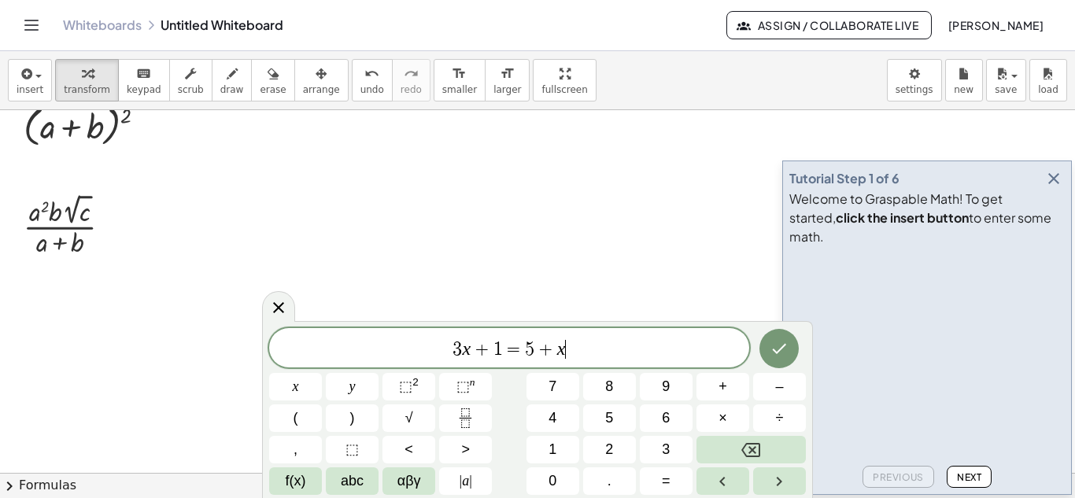
click at [610, 355] on span "3 x + 1 = 5 + x ​" at bounding box center [509, 349] width 480 height 22
click at [357, 350] on span "​" at bounding box center [509, 349] width 480 height 22
click at [718, 482] on icon "Left arrow" at bounding box center [722, 481] width 19 height 19
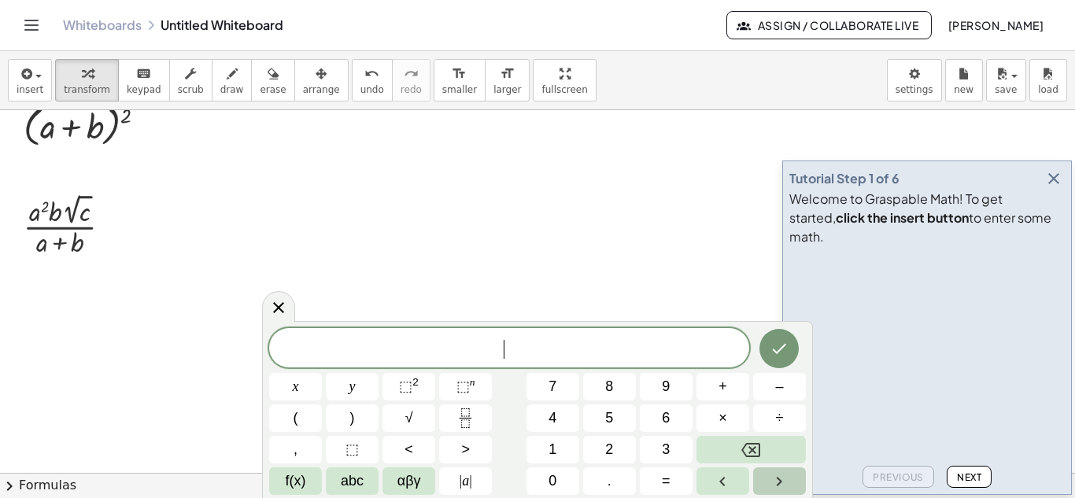
click at [781, 478] on icon "Right arrow" at bounding box center [779, 481] width 19 height 19
click at [782, 478] on icon "Right arrow" at bounding box center [779, 481] width 19 height 19
click at [352, 489] on span "abc" at bounding box center [352, 481] width 23 height 21
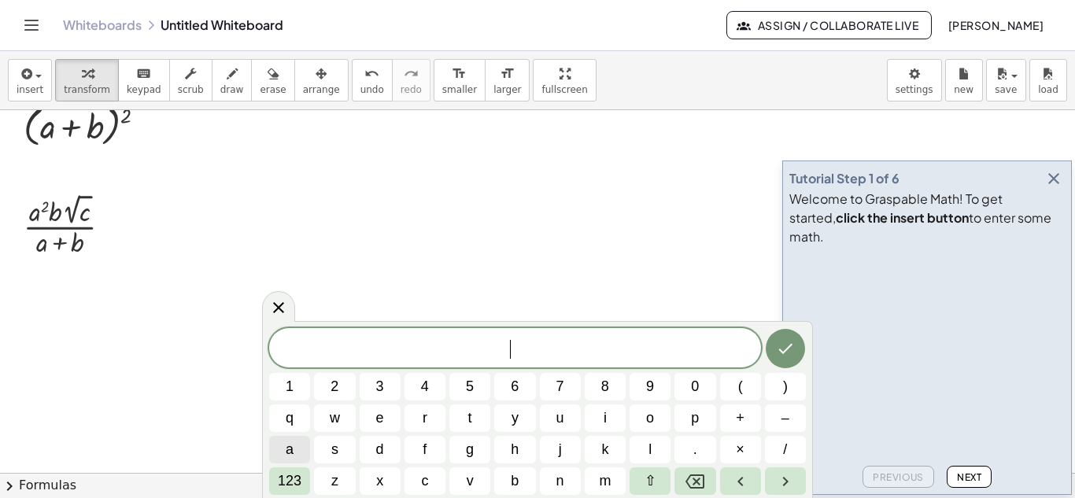
click at [291, 452] on span "a" at bounding box center [290, 449] width 8 height 21
click at [299, 480] on span "123" at bounding box center [290, 481] width 24 height 21
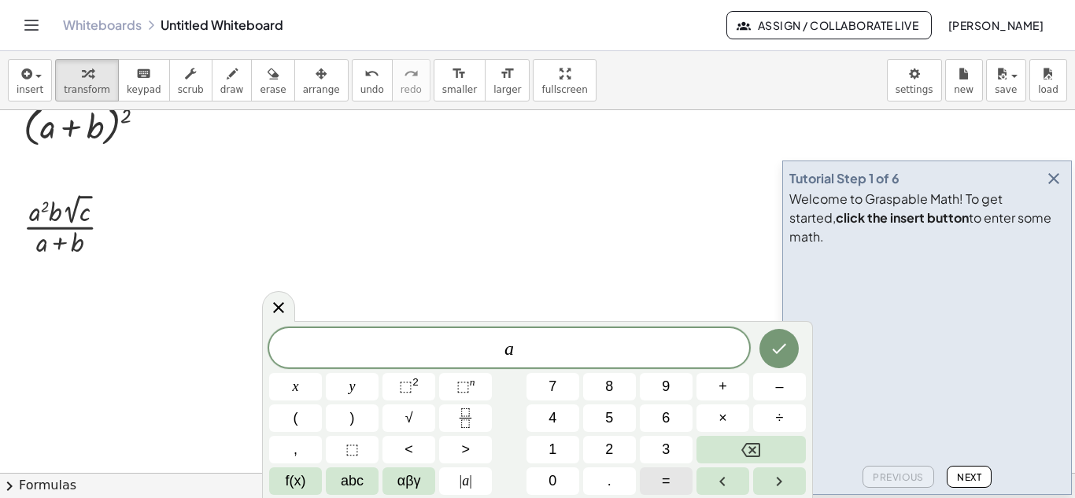
click at [666, 479] on span "=" at bounding box center [666, 481] width 9 height 21
click at [609, 419] on span "5" at bounding box center [609, 418] width 8 height 21
click at [777, 349] on icon "Done" at bounding box center [779, 348] width 19 height 19
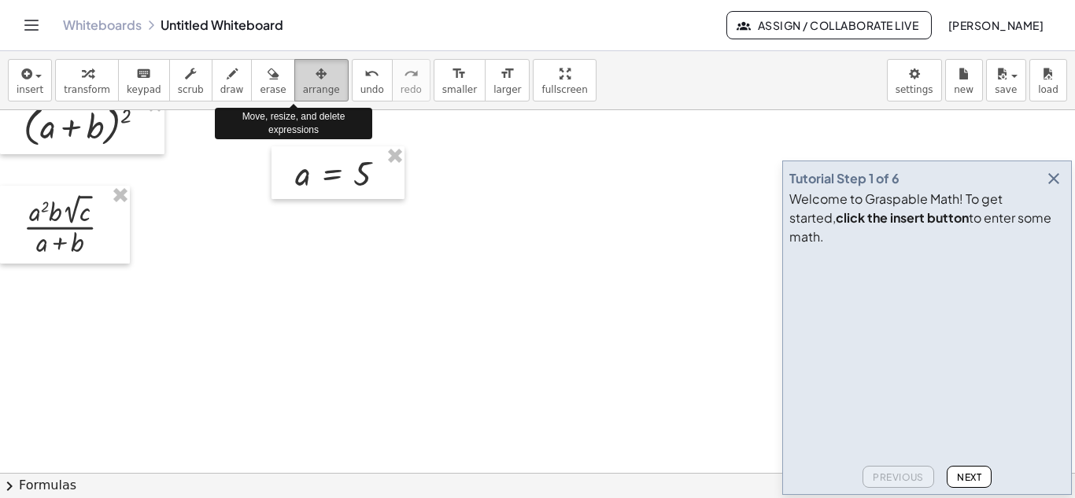
click at [316, 79] on icon "button" at bounding box center [321, 74] width 11 height 19
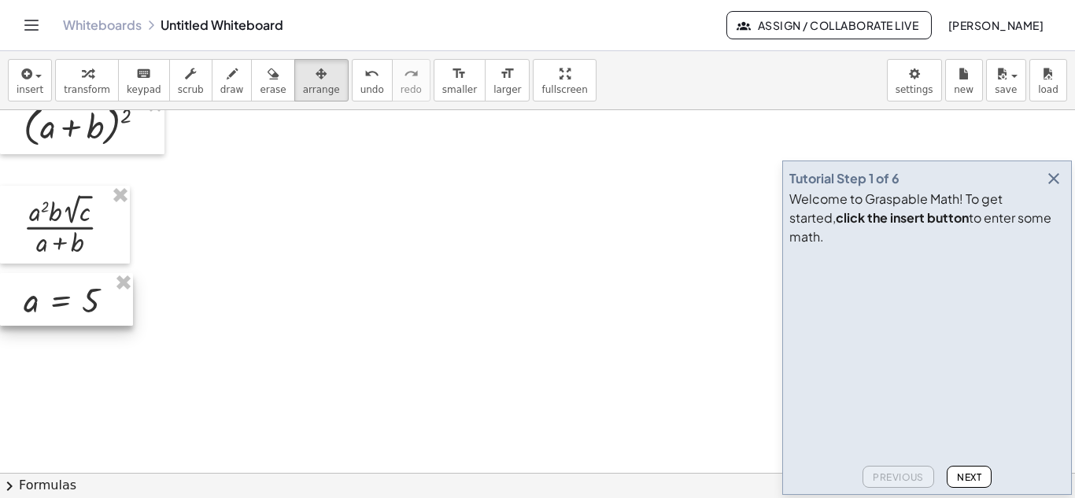
drag, startPoint x: 335, startPoint y: 186, endPoint x: 4, endPoint y: 313, distance: 354.7
click at [4, 313] on div at bounding box center [66, 299] width 133 height 53
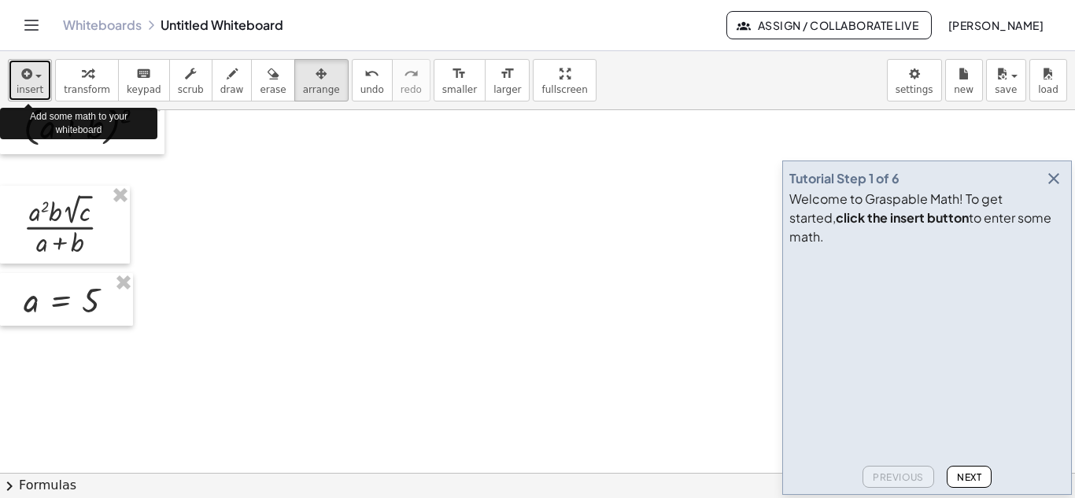
click at [37, 78] on div "button" at bounding box center [30, 73] width 27 height 19
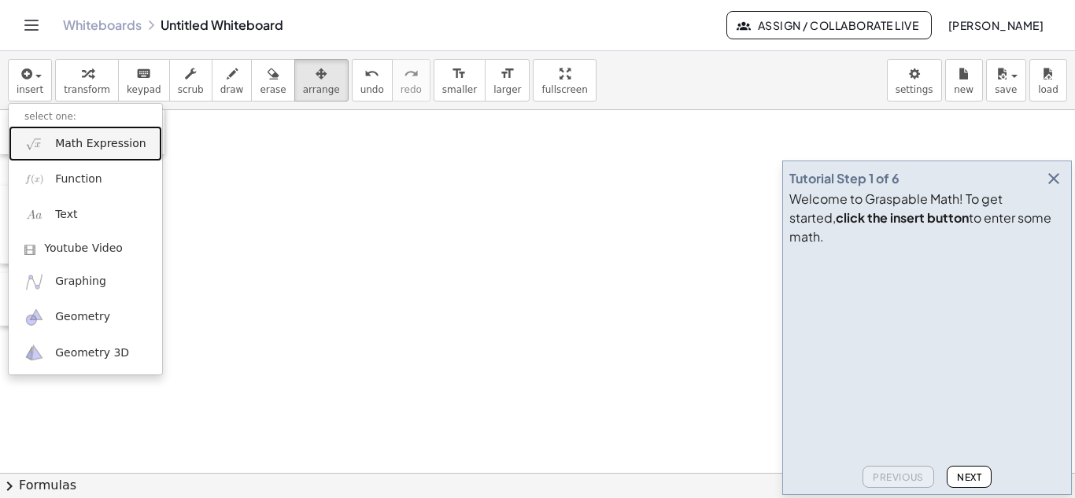
click at [68, 146] on span "Math Expression" at bounding box center [100, 144] width 90 height 16
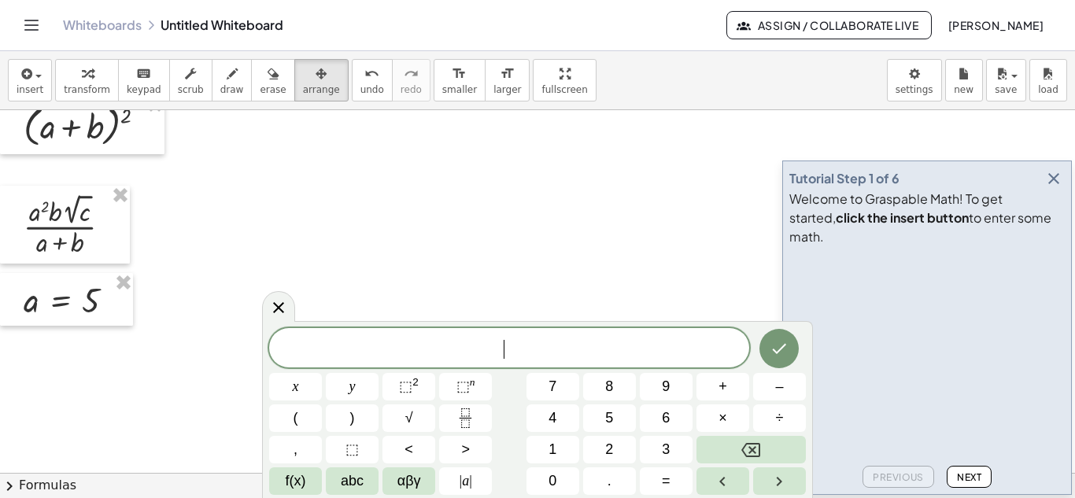
click at [587, 335] on div "​" at bounding box center [509, 347] width 480 height 39
click at [589, 334] on div "​" at bounding box center [509, 347] width 480 height 39
drag, startPoint x: 521, startPoint y: 334, endPoint x: 491, endPoint y: 334, distance: 29.9
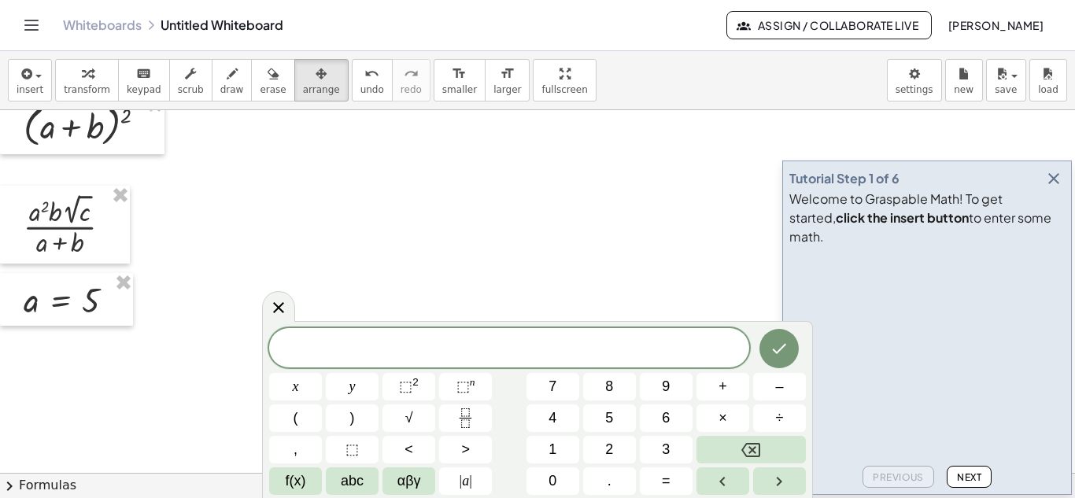
click at [519, 334] on div "​" at bounding box center [509, 347] width 480 height 39
click at [314, 338] on span "​" at bounding box center [509, 349] width 480 height 22
click at [750, 353] on div "x y ⬚ 2 ⬚ n 7 8 9 + – ( ) √ 4 5 6 × ÷ , ⬚ < > 1 2 3 f(x) abc αβγ | a | 0 . =" at bounding box center [537, 411] width 537 height 168
click at [719, 349] on span "​" at bounding box center [509, 349] width 480 height 22
click at [722, 342] on span "​" at bounding box center [509, 349] width 480 height 22
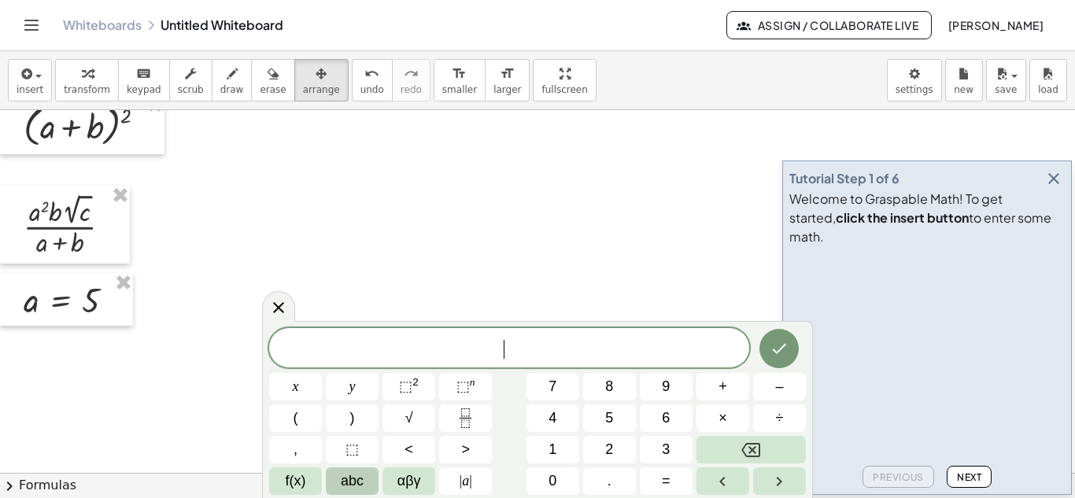
click at [353, 478] on span "abc" at bounding box center [352, 481] width 23 height 21
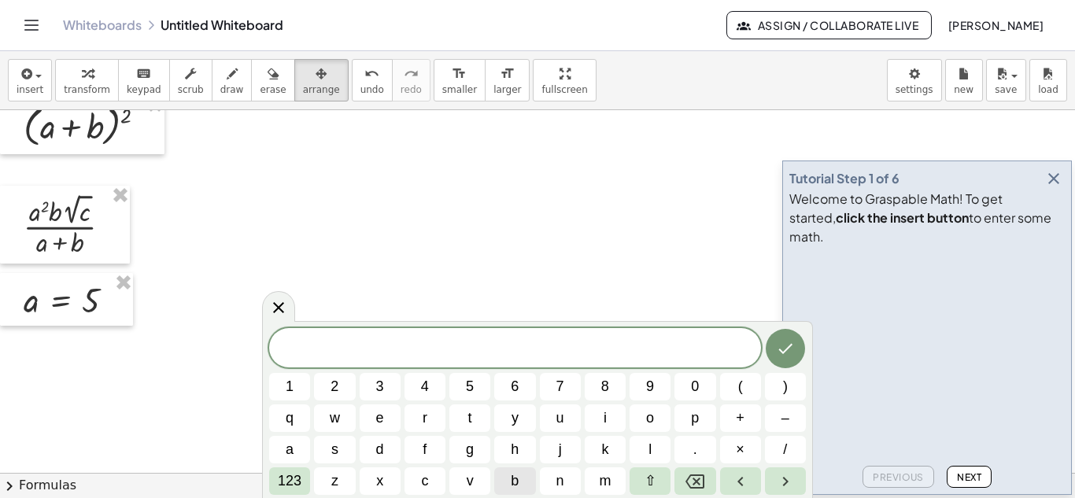
click at [515, 478] on span "b" at bounding box center [515, 481] width 8 height 21
click at [292, 475] on span "123" at bounding box center [290, 481] width 24 height 21
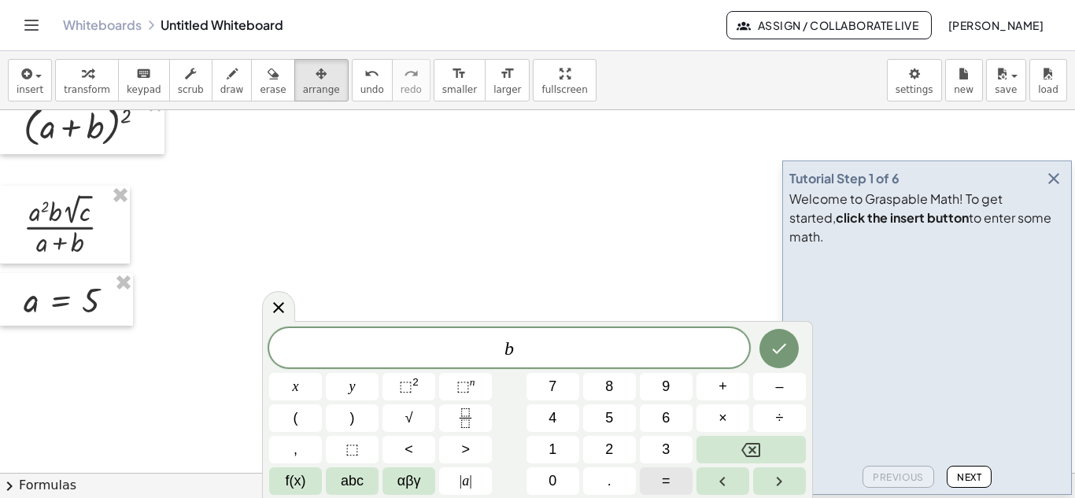
click at [667, 480] on span "=" at bounding box center [666, 481] width 9 height 21
click at [666, 448] on span "3" at bounding box center [666, 449] width 8 height 21
click at [775, 350] on icon "Done" at bounding box center [780, 349] width 14 height 10
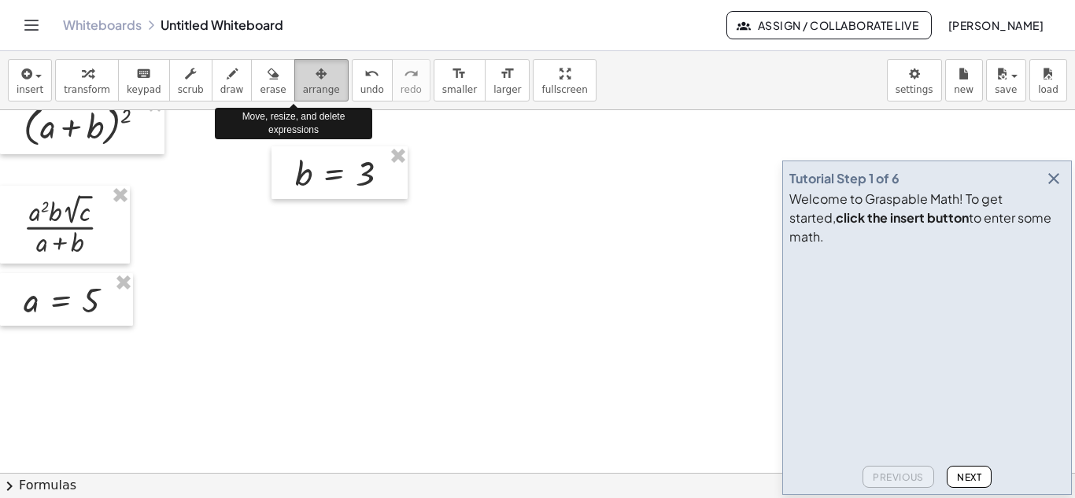
click at [316, 79] on icon "button" at bounding box center [321, 74] width 11 height 19
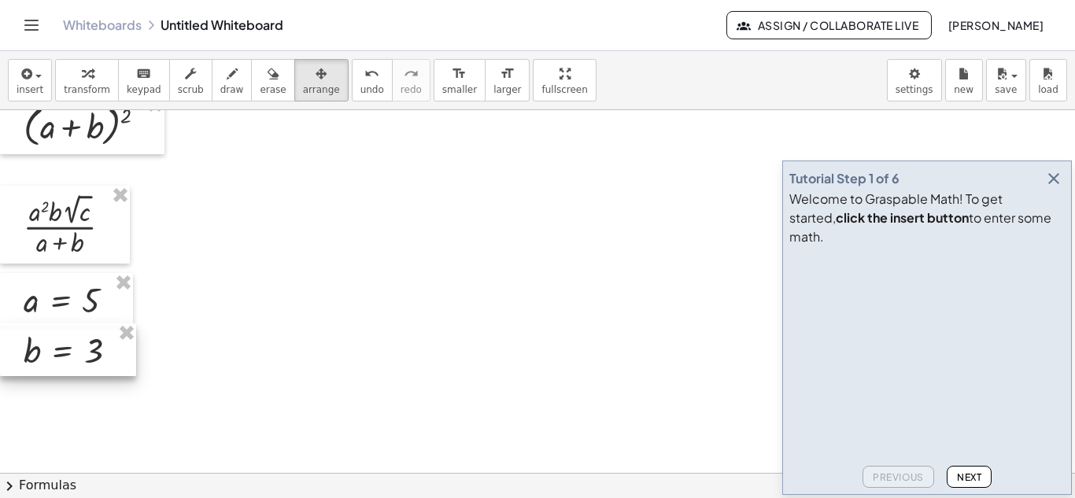
drag, startPoint x: 334, startPoint y: 174, endPoint x: 5, endPoint y: 351, distance: 374.2
click at [5, 351] on div at bounding box center [68, 349] width 136 height 53
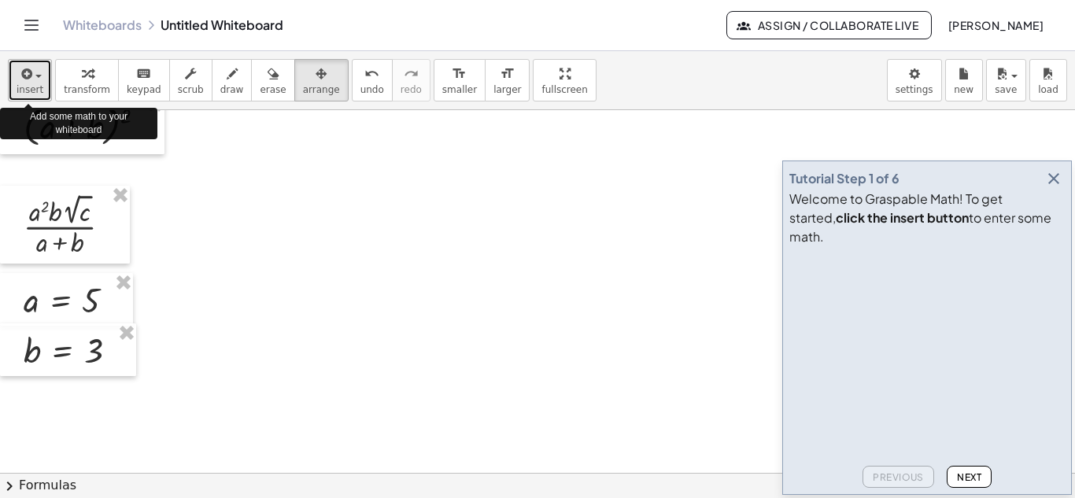
click at [37, 74] on div "button" at bounding box center [30, 73] width 27 height 19
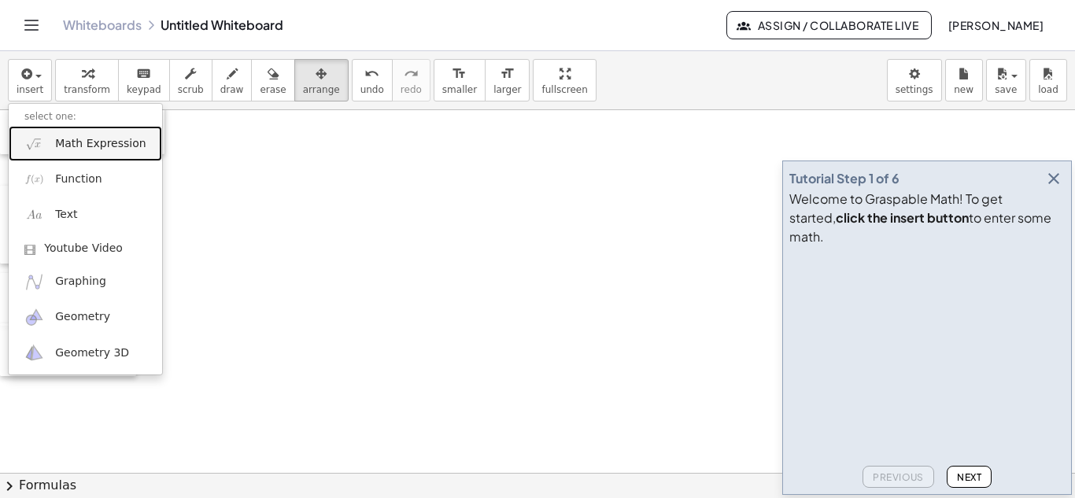
click at [68, 146] on span "Math Expression" at bounding box center [100, 144] width 90 height 16
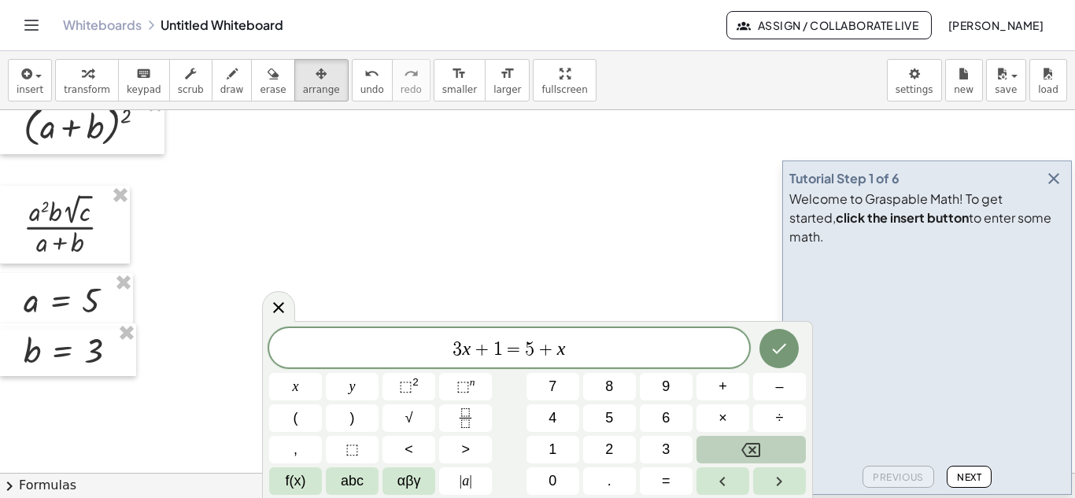
click at [755, 452] on icon "Backspace" at bounding box center [750, 450] width 19 height 14
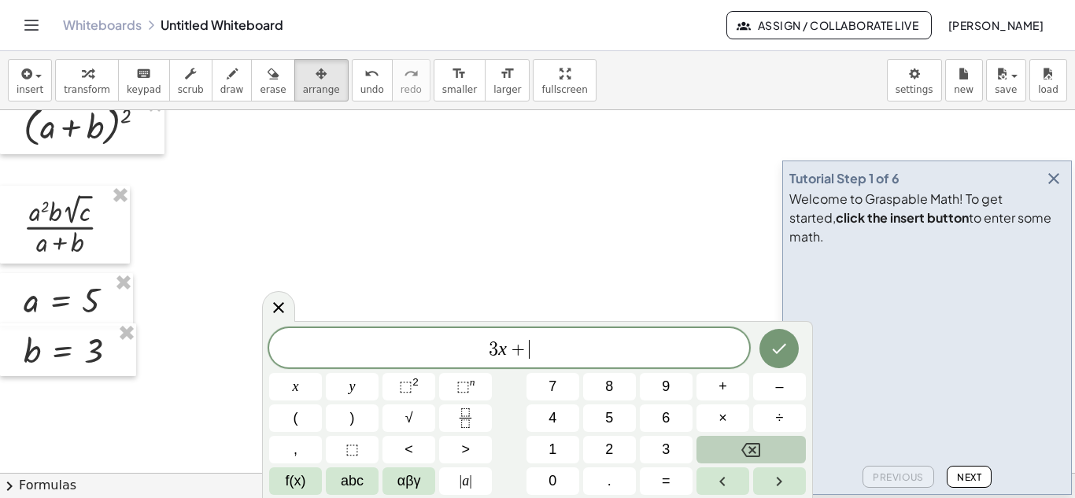
click at [755, 452] on icon "Backspace" at bounding box center [750, 450] width 19 height 14
click at [755, 451] on icon "Backspace" at bounding box center [750, 450] width 19 height 14
click at [348, 480] on span "abc" at bounding box center [352, 481] width 23 height 21
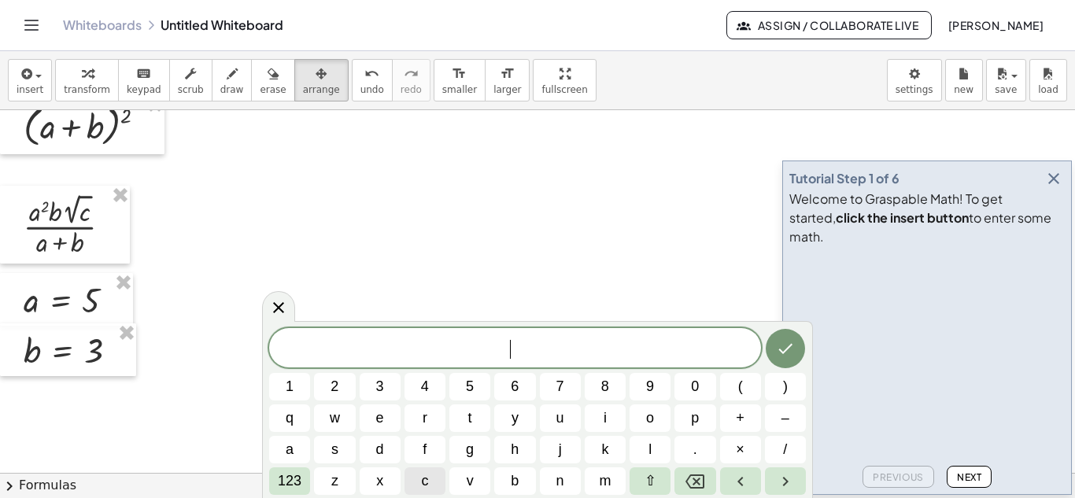
click at [421, 478] on span "c" at bounding box center [424, 481] width 7 height 21
click at [288, 486] on span "123" at bounding box center [290, 481] width 24 height 21
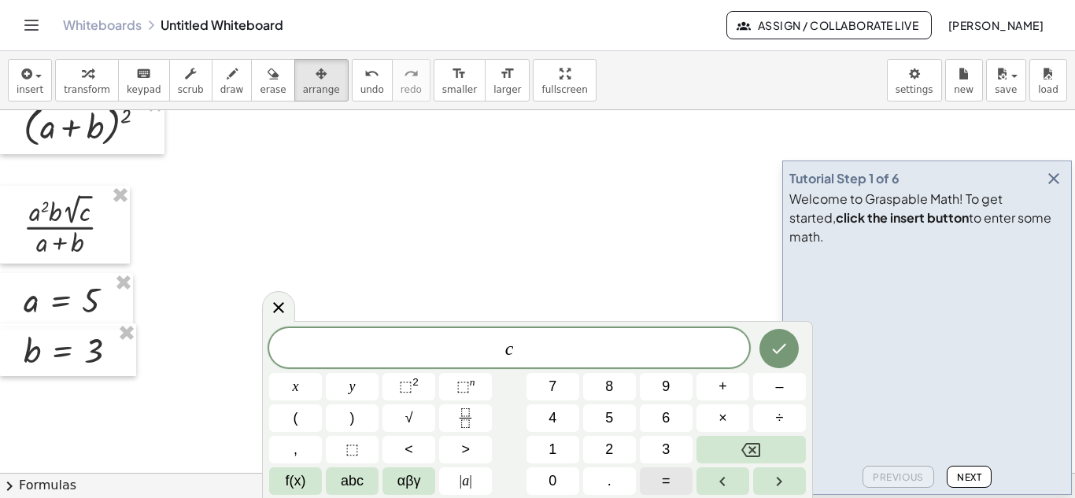
click at [664, 478] on span "=" at bounding box center [666, 481] width 9 height 21
click at [555, 414] on span "4" at bounding box center [552, 418] width 8 height 21
click at [783, 342] on icon "Done" at bounding box center [779, 348] width 19 height 19
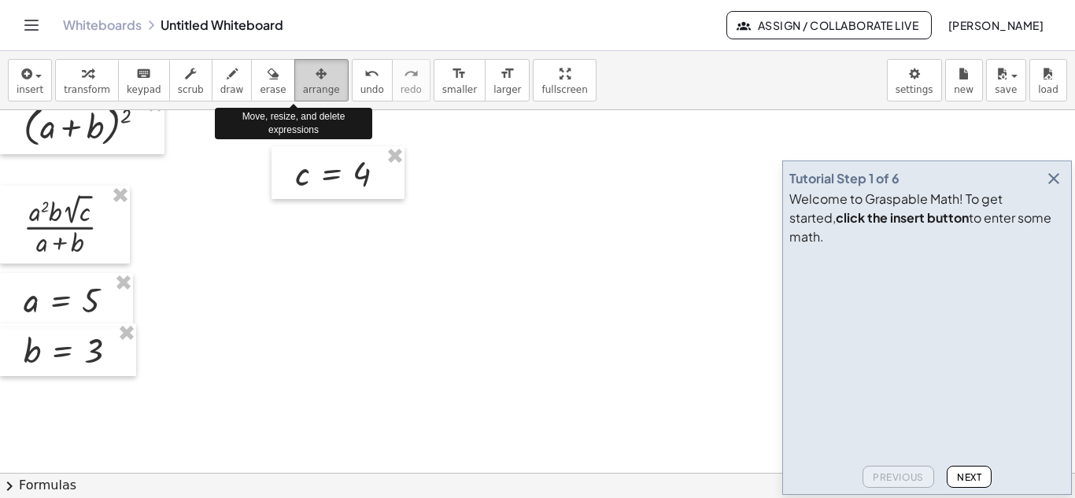
click at [316, 74] on icon "button" at bounding box center [321, 74] width 11 height 19
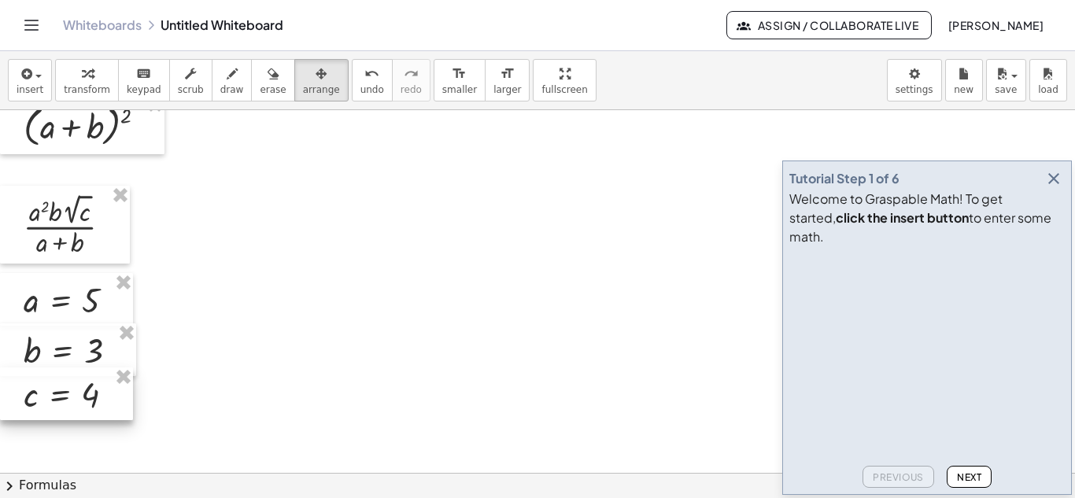
drag, startPoint x: 311, startPoint y: 185, endPoint x: 0, endPoint y: 406, distance: 381.4
click at [0, 406] on div at bounding box center [66, 393] width 133 height 53
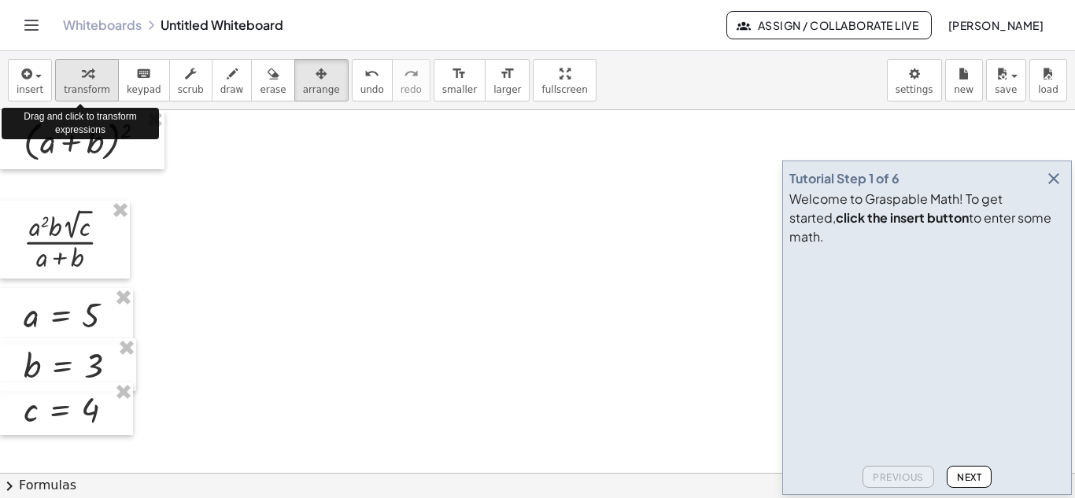
click at [82, 74] on icon "button" at bounding box center [87, 74] width 11 height 19
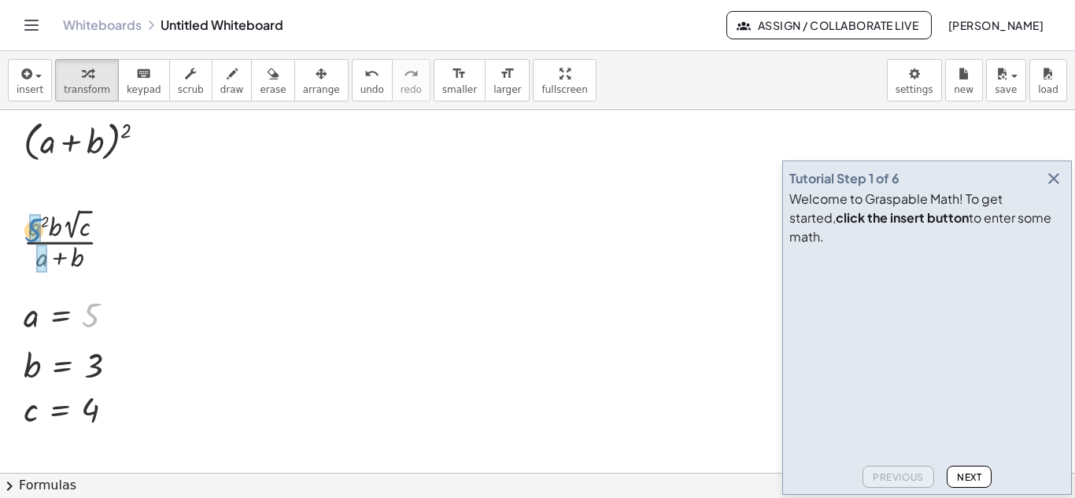
drag, startPoint x: 92, startPoint y: 325, endPoint x: 35, endPoint y: 240, distance: 102.6
click at [35, 240] on div at bounding box center [74, 240] width 117 height 70
drag, startPoint x: 90, startPoint y: 361, endPoint x: 59, endPoint y: 225, distance: 139.5
drag, startPoint x: 87, startPoint y: 408, endPoint x: 99, endPoint y: 226, distance: 182.2
click at [106, 243] on div at bounding box center [82, 240] width 132 height 70
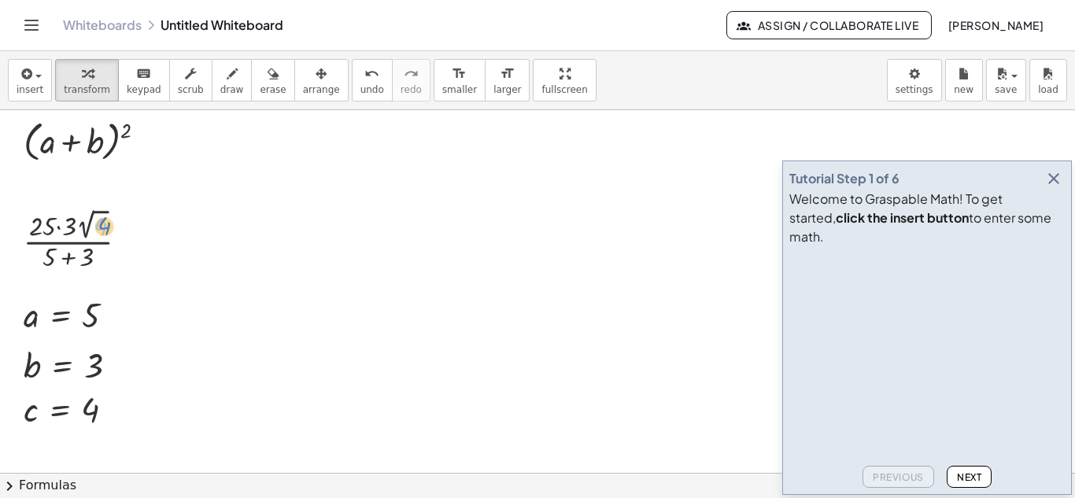
click at [100, 231] on div at bounding box center [82, 240] width 132 height 70
click at [59, 227] on div at bounding box center [82, 240] width 132 height 70
click at [93, 226] on div at bounding box center [82, 240] width 110 height 70
click at [73, 228] on div at bounding box center [82, 240] width 105 height 68
click at [72, 257] on div at bounding box center [82, 240] width 105 height 68
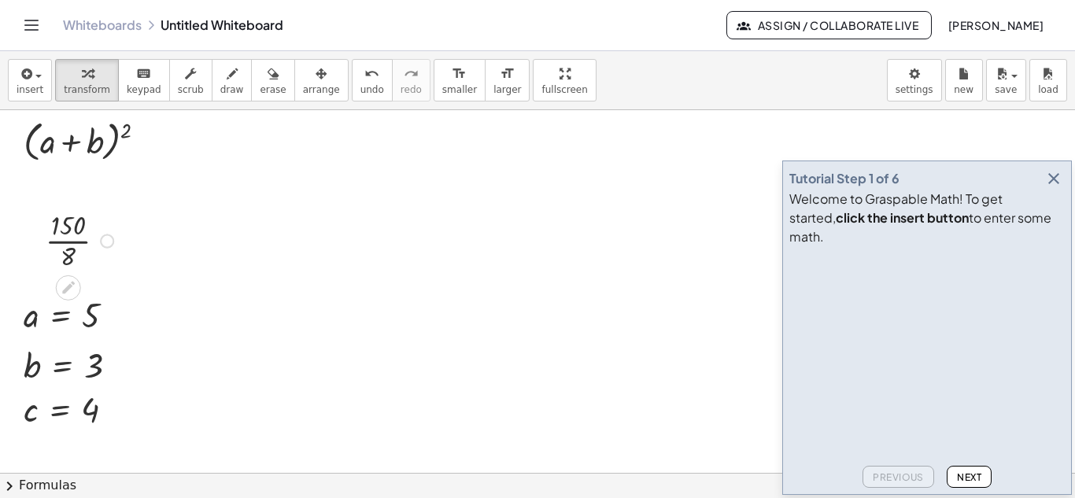
click at [87, 242] on div at bounding box center [82, 240] width 88 height 68
click at [80, 242] on div at bounding box center [81, 240] width 79 height 68
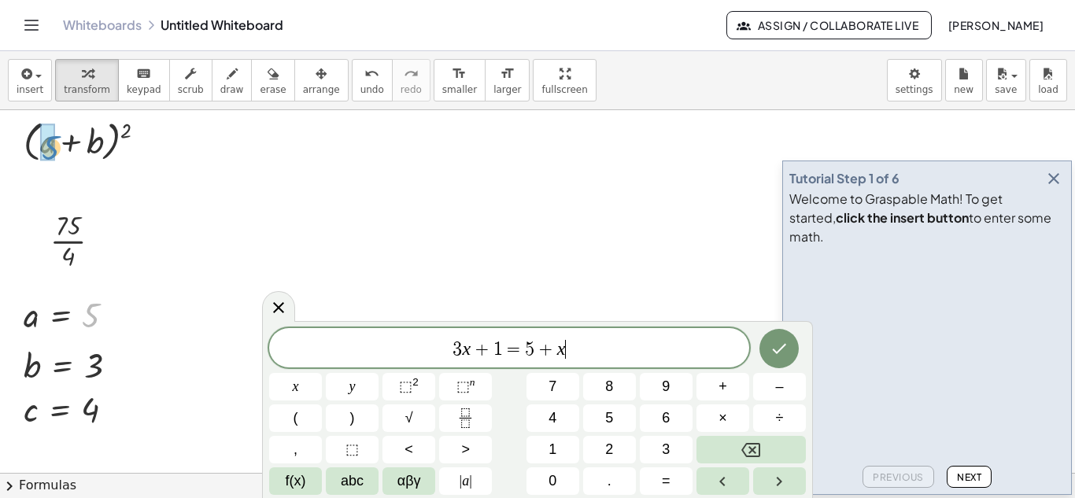
drag, startPoint x: 90, startPoint y: 314, endPoint x: 50, endPoint y: 146, distance: 172.3
drag, startPoint x: 93, startPoint y: 367, endPoint x: 91, endPoint y: 141, distance: 225.8
click at [129, 135] on div at bounding box center [93, 139] width 154 height 51
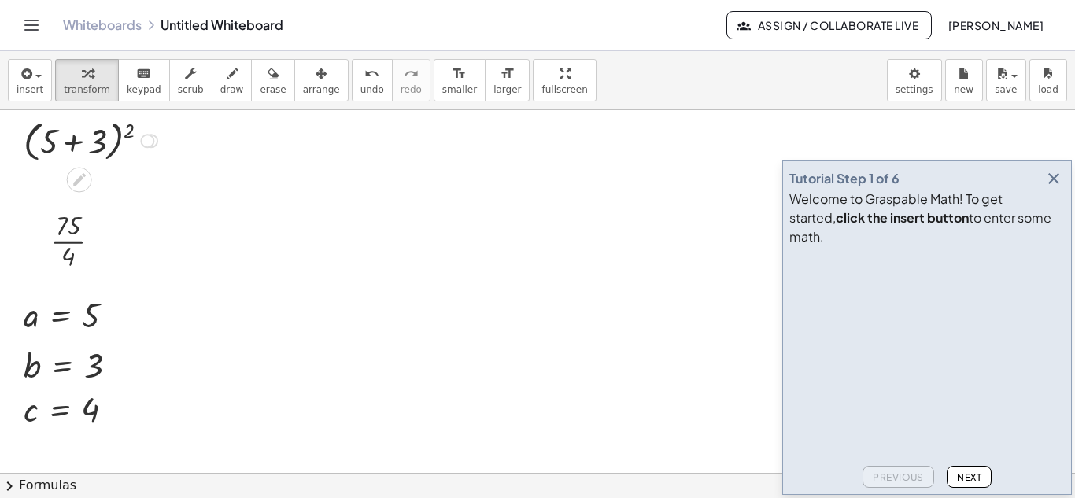
click at [72, 149] on div at bounding box center [93, 139] width 154 height 51
click at [88, 133] on div at bounding box center [93, 139] width 74 height 45
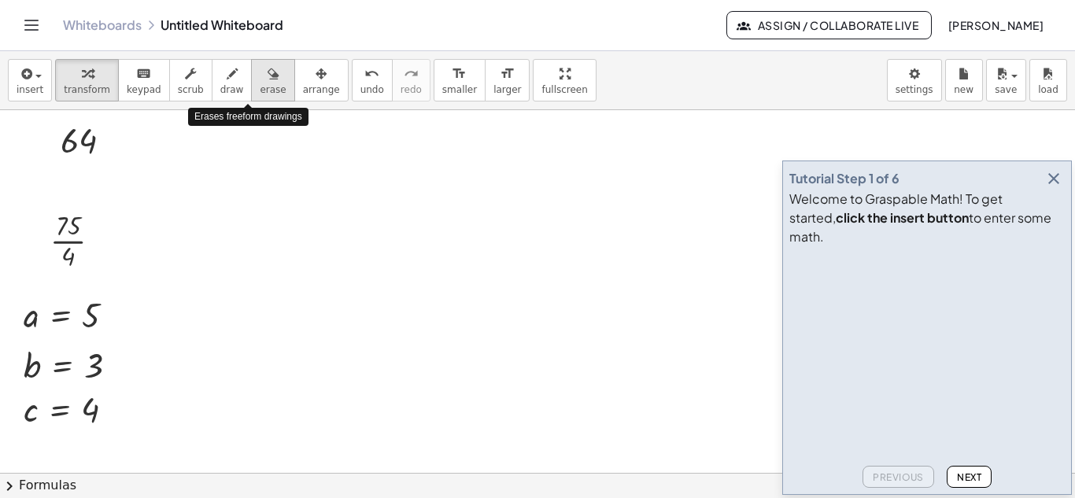
click at [268, 79] on icon "button" at bounding box center [273, 74] width 11 height 19
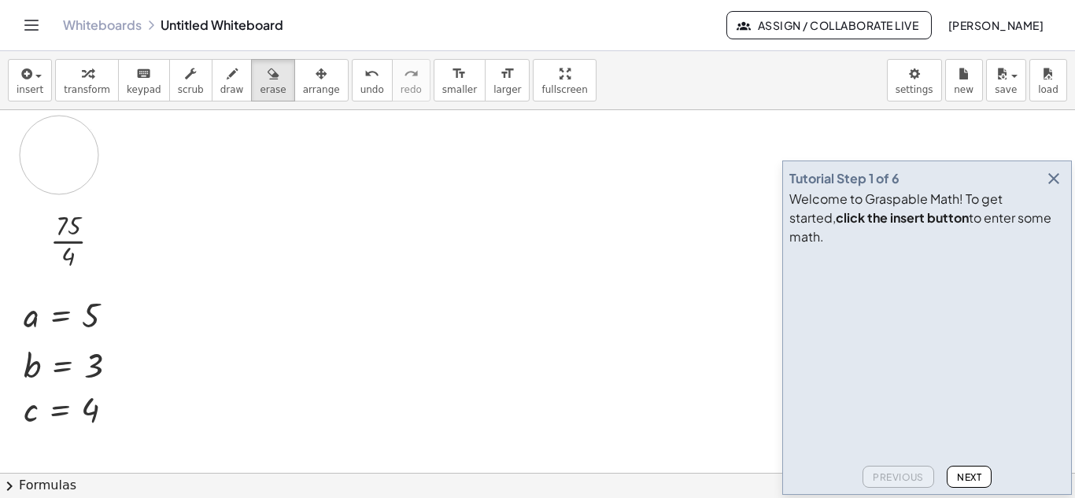
drag, startPoint x: 59, startPoint y: 155, endPoint x: 124, endPoint y: 142, distance: 66.7
drag, startPoint x: 77, startPoint y: 149, endPoint x: 261, endPoint y: 264, distance: 217.5
drag, startPoint x: 72, startPoint y: 244, endPoint x: 400, endPoint y: 249, distance: 327.4
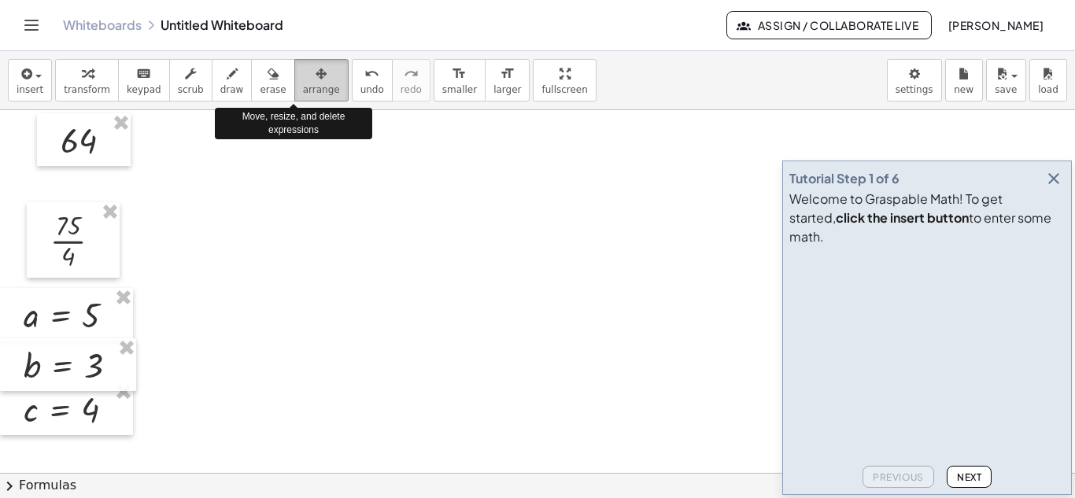
click at [316, 79] on icon "button" at bounding box center [321, 74] width 11 height 19
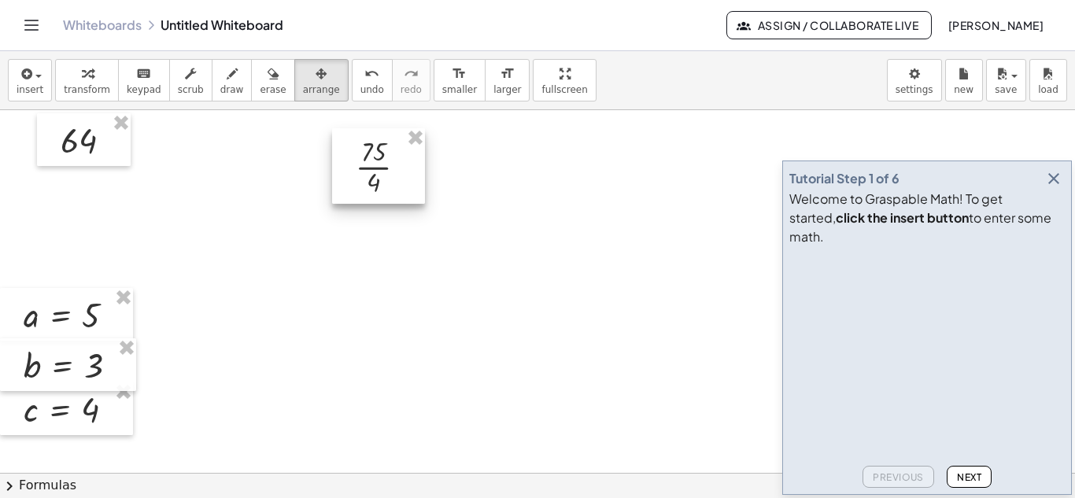
drag, startPoint x: 157, startPoint y: 233, endPoint x: 405, endPoint y: 159, distance: 259.4
click at [405, 159] on div at bounding box center [378, 166] width 93 height 76
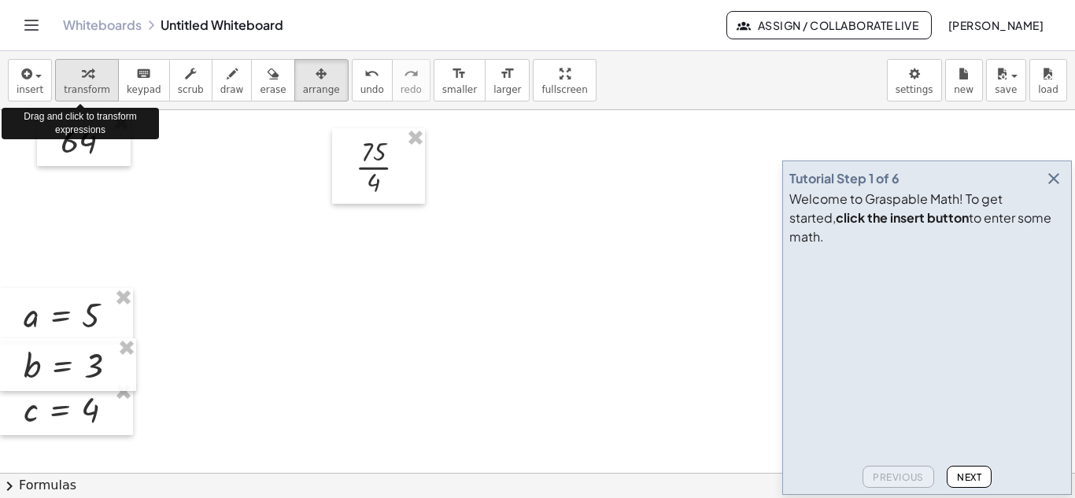
click at [90, 86] on span "transform" at bounding box center [87, 89] width 46 height 11
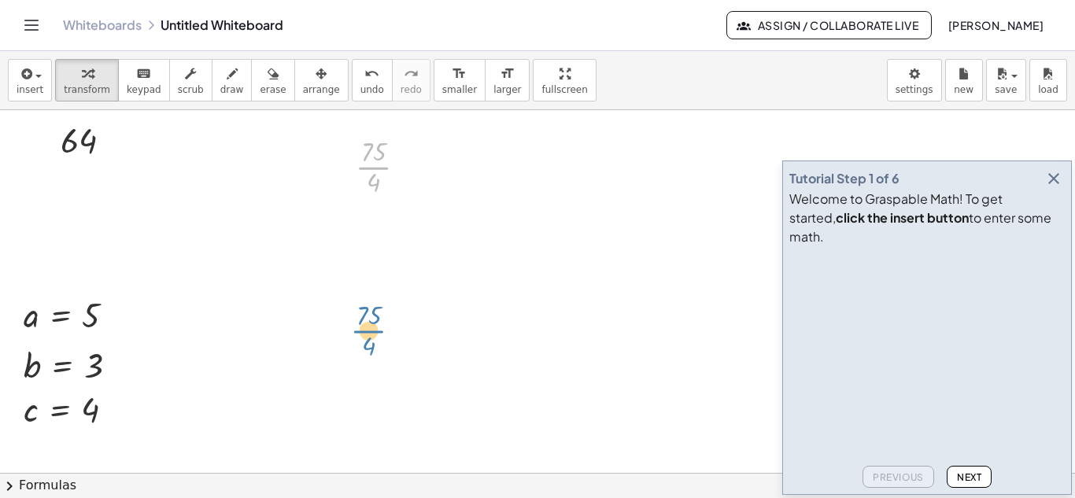
drag, startPoint x: 389, startPoint y: 174, endPoint x: 385, endPoint y: 343, distance: 169.2
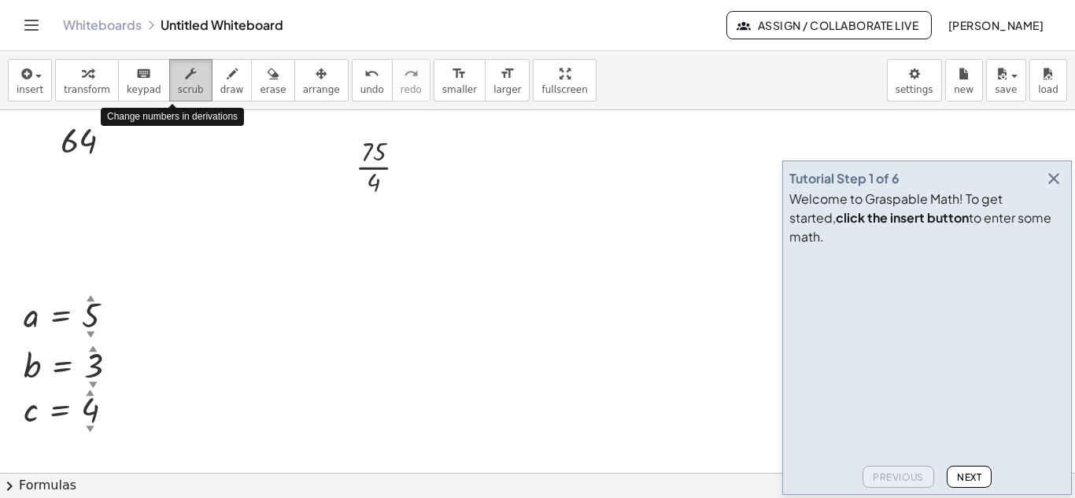
click at [185, 78] on icon "button" at bounding box center [190, 74] width 11 height 19
drag, startPoint x: 385, startPoint y: 166, endPoint x: 365, endPoint y: 271, distance: 106.5
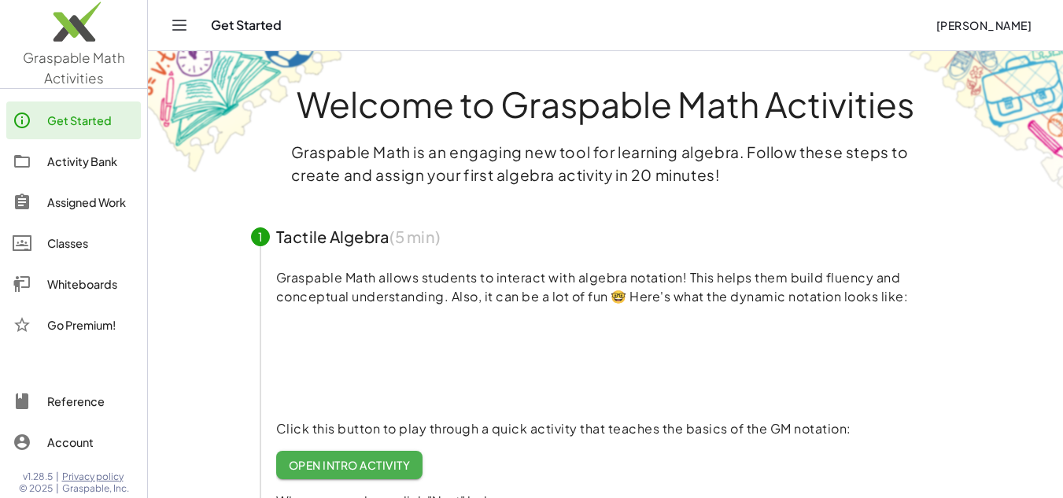
scroll to position [157, 0]
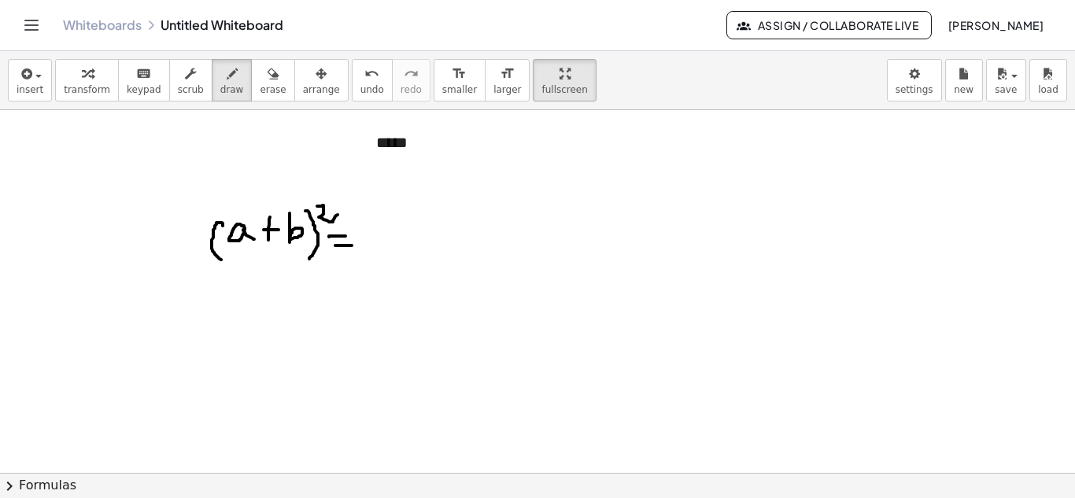
scroll to position [79, 0]
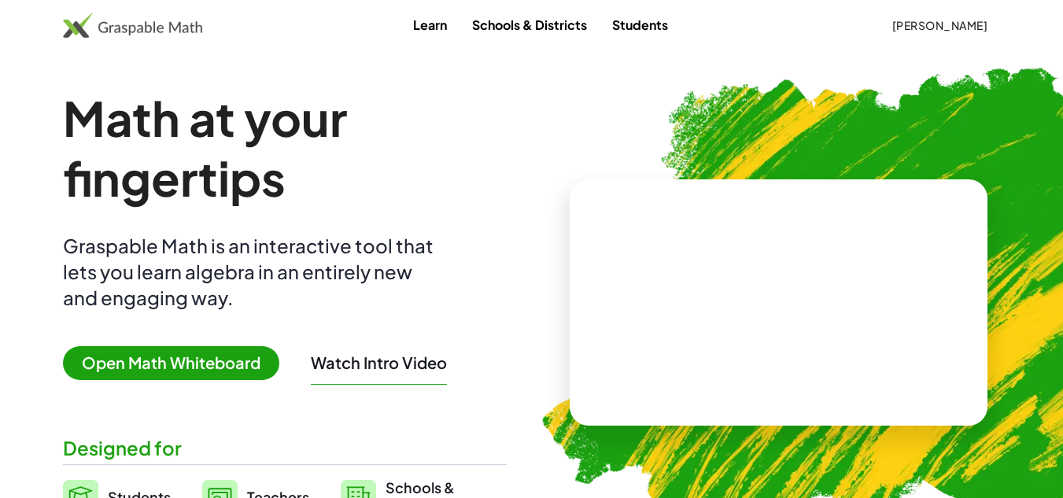
click at [151, 367] on span "Open Math Whiteboard" at bounding box center [171, 363] width 216 height 34
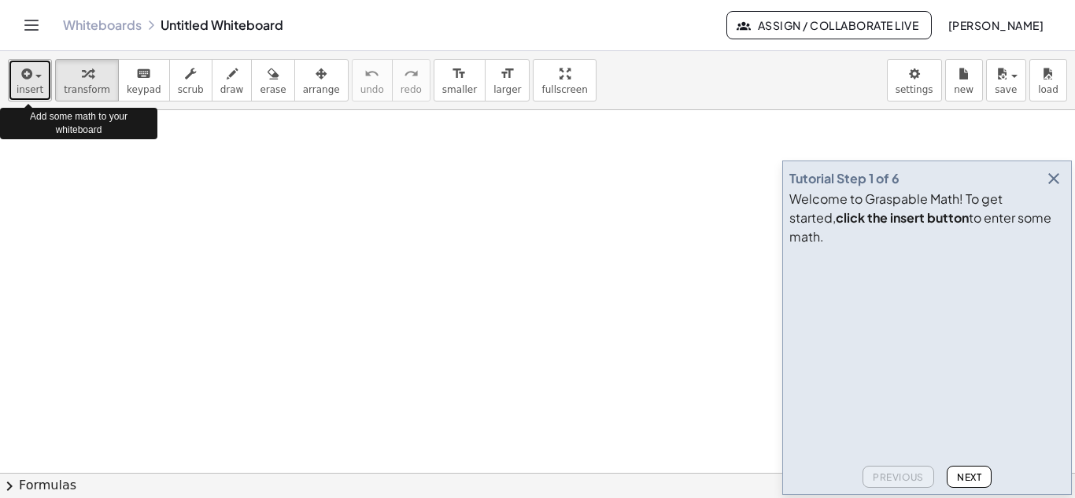
click at [36, 76] on span "button" at bounding box center [38, 76] width 6 height 3
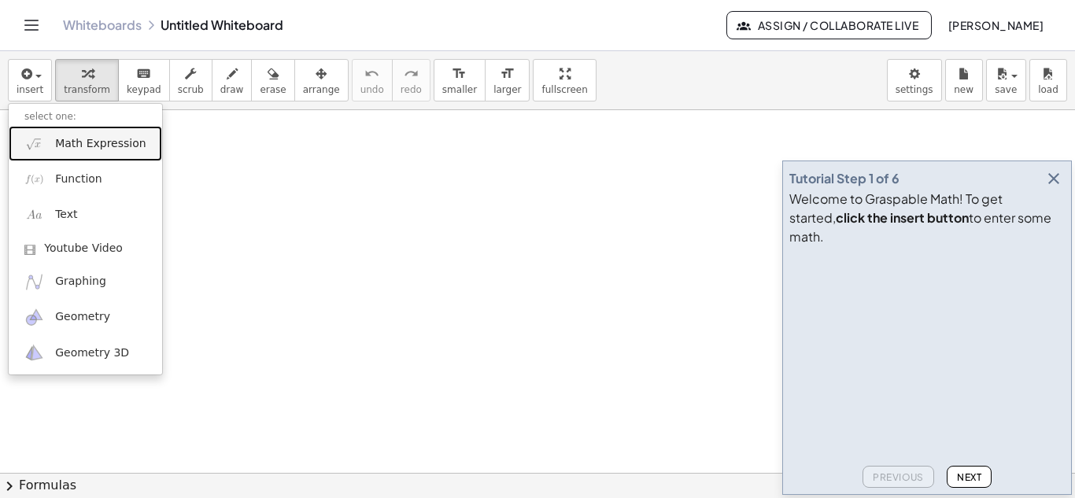
click at [69, 146] on span "Math Expression" at bounding box center [100, 144] width 90 height 16
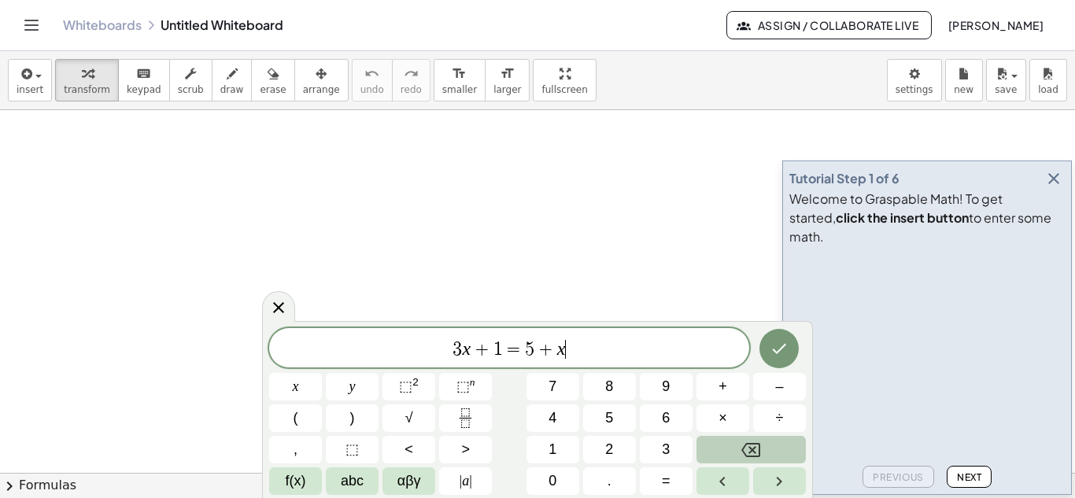
click at [751, 452] on icon "Backspace" at bounding box center [750, 450] width 19 height 14
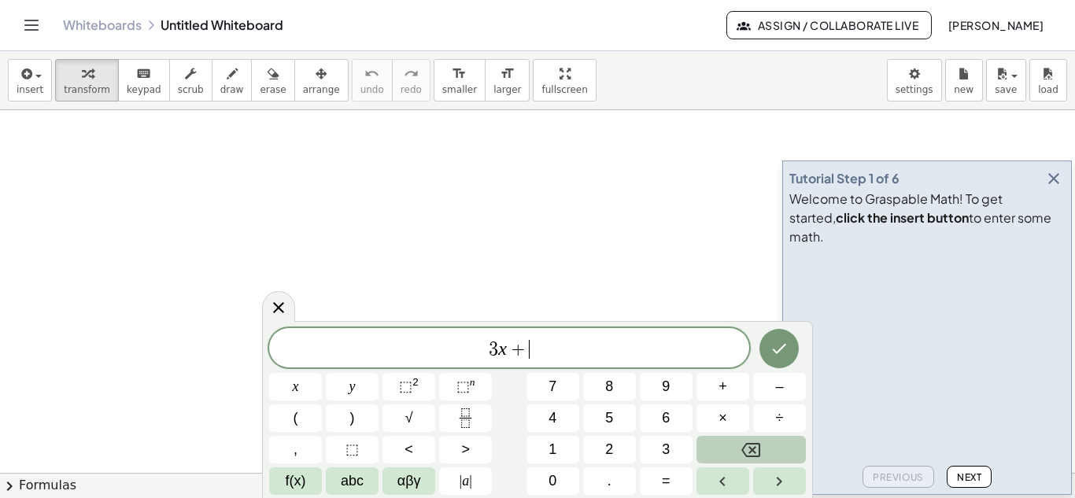
click at [751, 452] on icon "Backspace" at bounding box center [750, 450] width 19 height 14
click at [349, 485] on span "abc" at bounding box center [352, 481] width 23 height 21
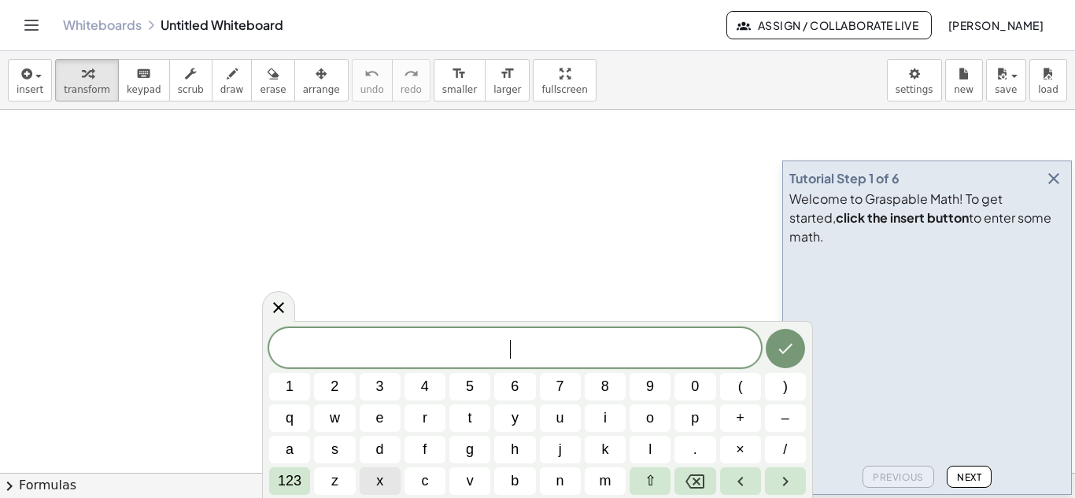
click at [379, 478] on span "x" at bounding box center [379, 481] width 7 height 21
click at [286, 481] on span "123" at bounding box center [290, 481] width 24 height 21
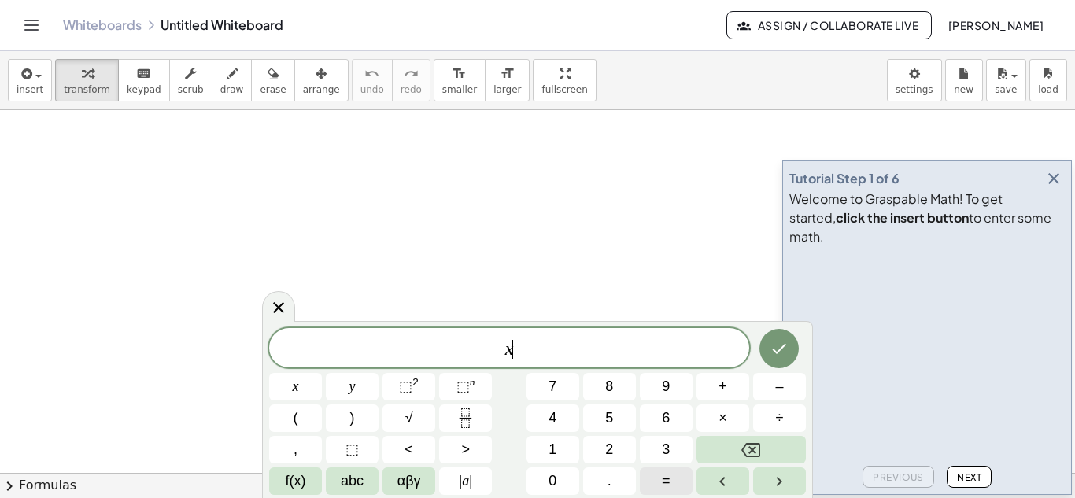
click at [662, 479] on span "=" at bounding box center [666, 481] width 9 height 21
click at [607, 444] on span "2" at bounding box center [609, 449] width 8 height 21
click at [722, 384] on span "+" at bounding box center [722, 386] width 9 height 21
click at [551, 423] on span "4" at bounding box center [552, 418] width 8 height 21
click at [721, 415] on span "×" at bounding box center [722, 418] width 9 height 21
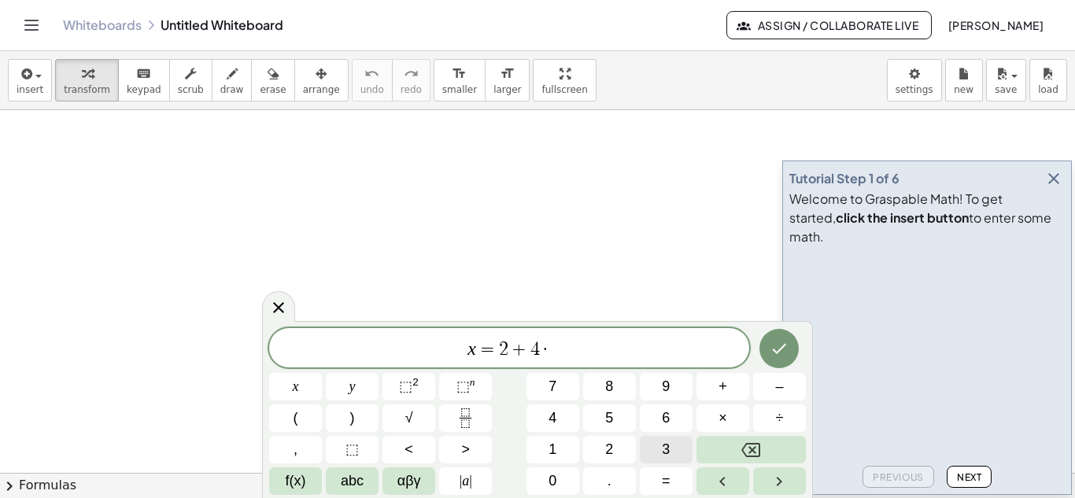
click at [667, 447] on span "3" at bounding box center [666, 449] width 8 height 21
click at [779, 352] on icon "Done" at bounding box center [780, 349] width 14 height 10
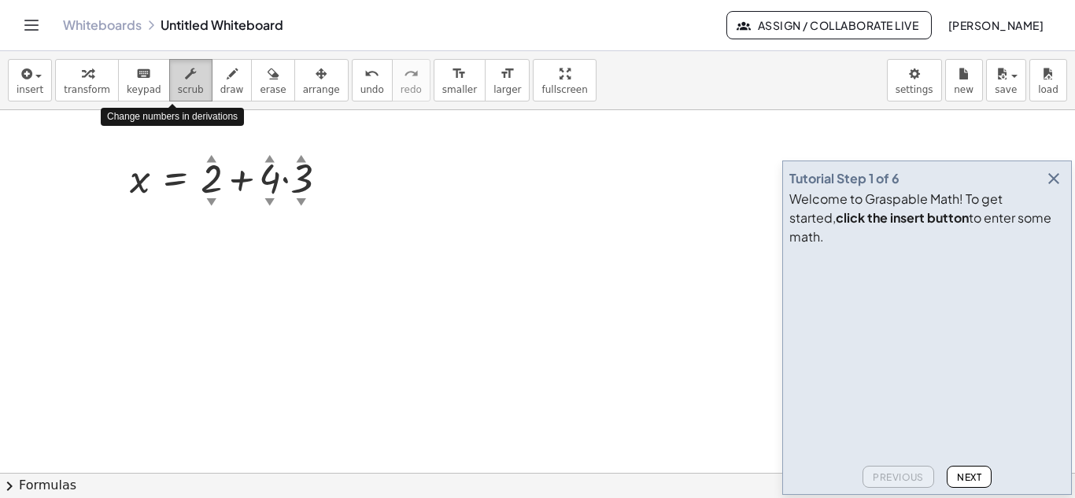
click at [185, 76] on icon "button" at bounding box center [190, 74] width 11 height 19
click at [211, 158] on div "▲" at bounding box center [211, 158] width 10 height 14
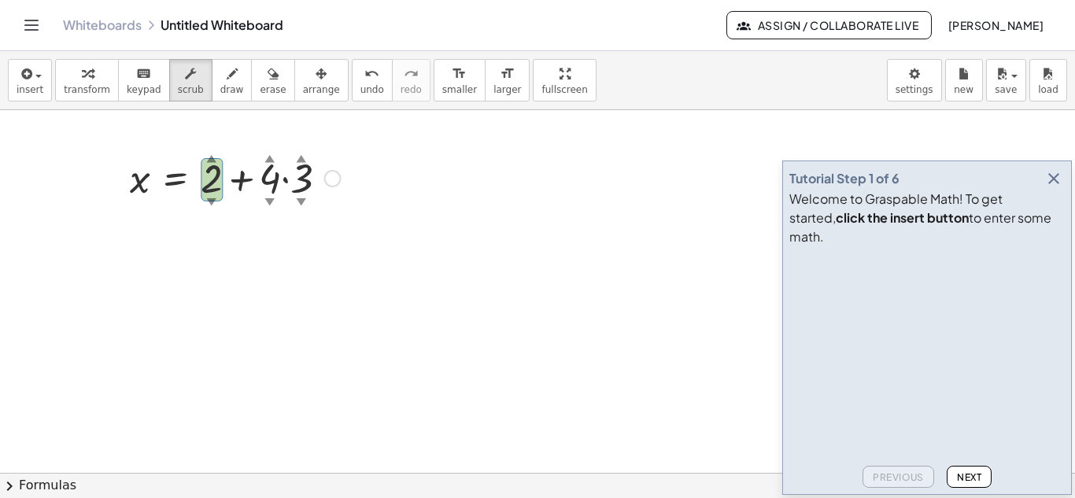
drag, startPoint x: 211, startPoint y: 148, endPoint x: 213, endPoint y: 124, distance: 23.7
drag, startPoint x: 214, startPoint y: 124, endPoint x: 205, endPoint y: 137, distance: 15.9
click at [212, 152] on div "▲" at bounding box center [211, 158] width 10 height 14
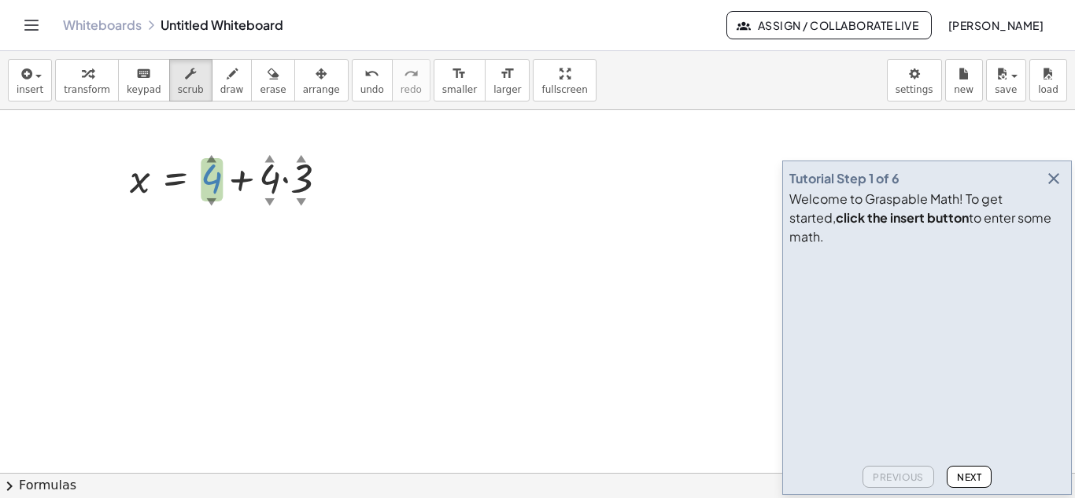
drag, startPoint x: 212, startPoint y: 153, endPoint x: 205, endPoint y: 138, distance: 16.2
click at [211, 200] on div "▼" at bounding box center [211, 201] width 10 height 14
click at [212, 199] on div "▼" at bounding box center [211, 201] width 10 height 14
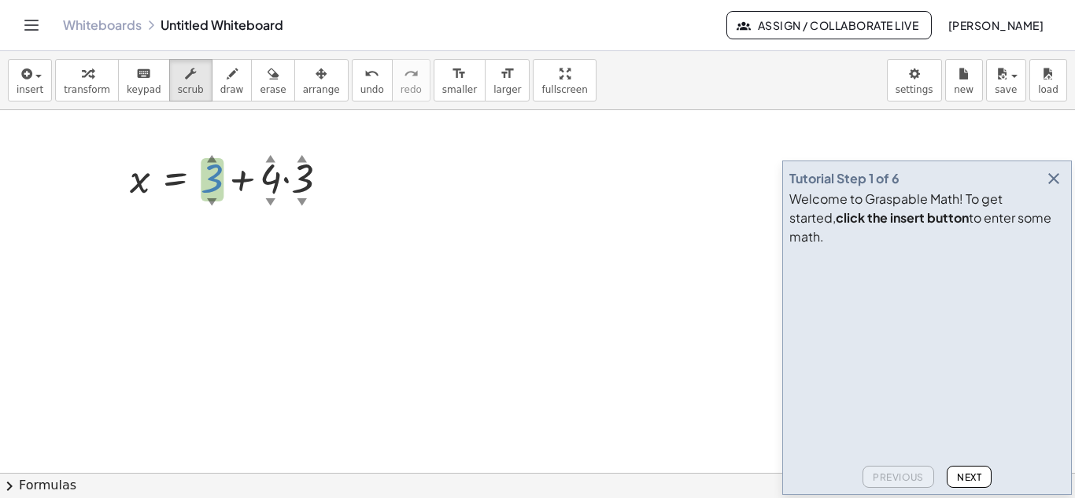
drag, startPoint x: 207, startPoint y: 185, endPoint x: 207, endPoint y: 201, distance: 15.7
click at [175, 179] on div "x = + 3 ▲ ▼ + · 4 ▲ ▼ · 3 ▲ ▼" at bounding box center [175, 179] width 0 height 0
drag, startPoint x: 212, startPoint y: 193, endPoint x: 212, endPoint y: 201, distance: 8.7
click at [175, 179] on div "x = + 3 ▲ ▼ + · 4 ▲ ▼ · 3 ▲ ▼" at bounding box center [175, 179] width 0 height 0
click at [208, 204] on div "▼" at bounding box center [212, 201] width 10 height 14
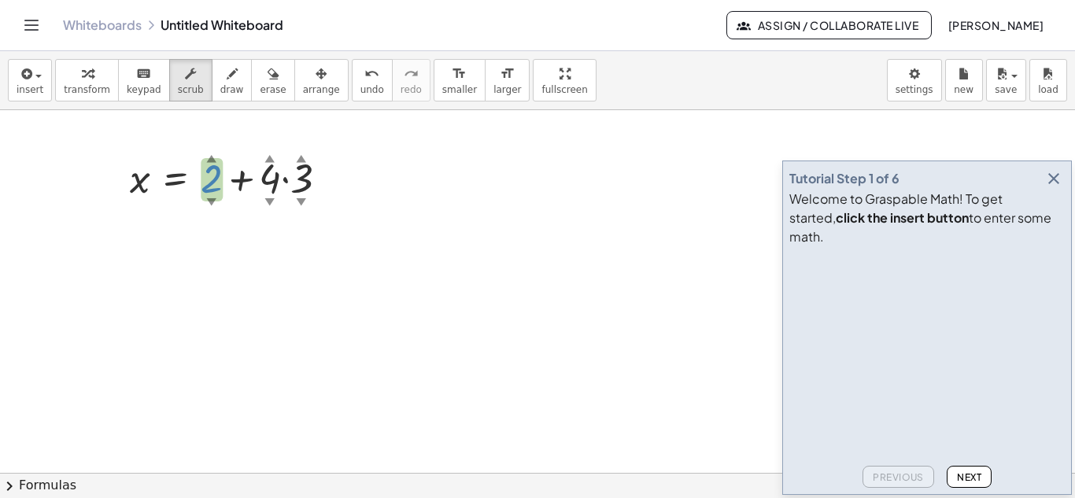
click at [301, 157] on div "▲" at bounding box center [302, 158] width 10 height 14
drag, startPoint x: 301, startPoint y: 151, endPoint x: 304, endPoint y: 142, distance: 10.0
drag, startPoint x: 302, startPoint y: 160, endPoint x: 308, endPoint y: 146, distance: 15.2
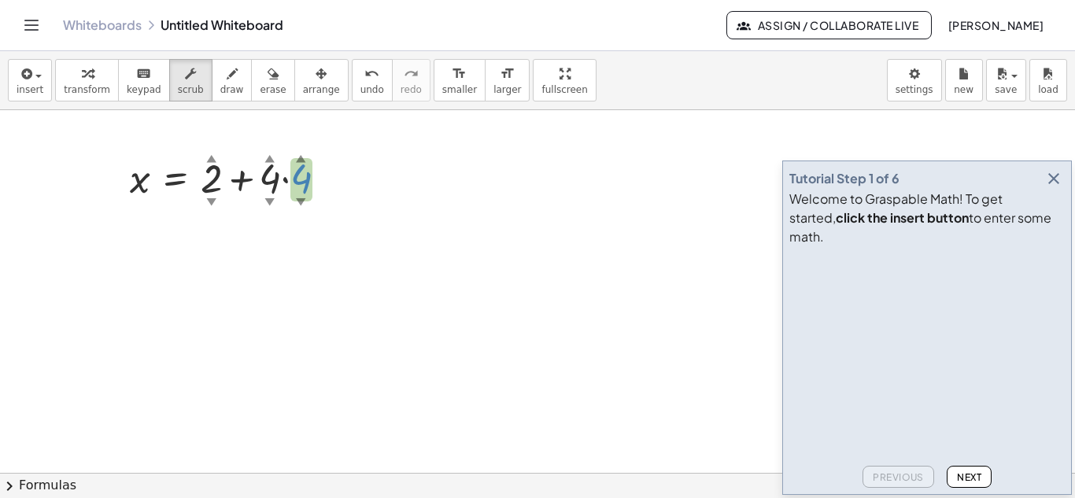
drag, startPoint x: 299, startPoint y: 159, endPoint x: 317, endPoint y: 135, distance: 29.7
click at [305, 194] on div at bounding box center [233, 177] width 222 height 54
drag, startPoint x: 301, startPoint y: 193, endPoint x: 301, endPoint y: 205, distance: 12.6
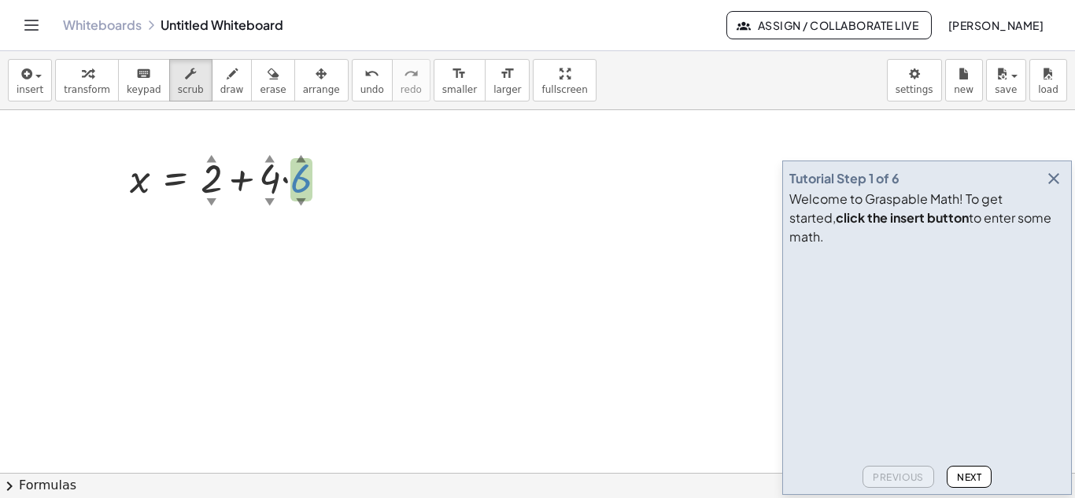
click at [175, 179] on div "x = + 2 ▲ ▼ + · 4 ▲ ▼ · 6 ▲ ▼" at bounding box center [175, 179] width 0 height 0
click at [301, 205] on div "▼" at bounding box center [301, 201] width 10 height 14
click at [301, 204] on div "▼" at bounding box center [301, 201] width 10 height 14
drag, startPoint x: 301, startPoint y: 196, endPoint x: 303, endPoint y: 213, distance: 17.5
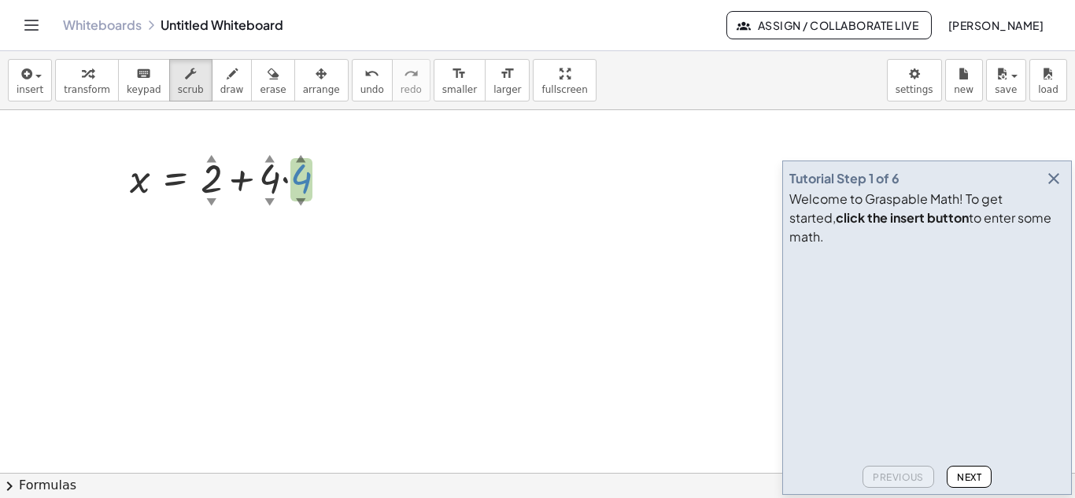
drag, startPoint x: 303, startPoint y: 199, endPoint x: 304, endPoint y: 216, distance: 17.3
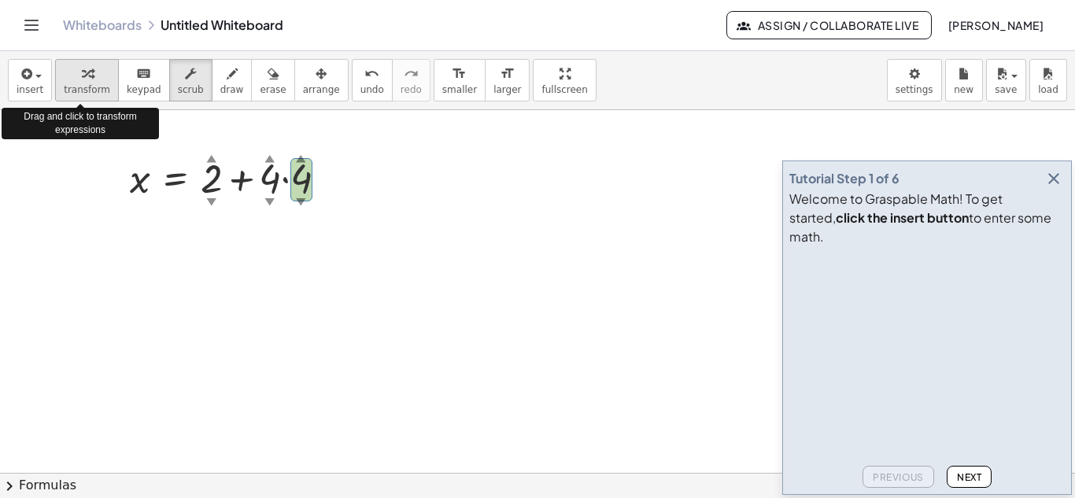
click at [82, 76] on icon "button" at bounding box center [87, 74] width 11 height 19
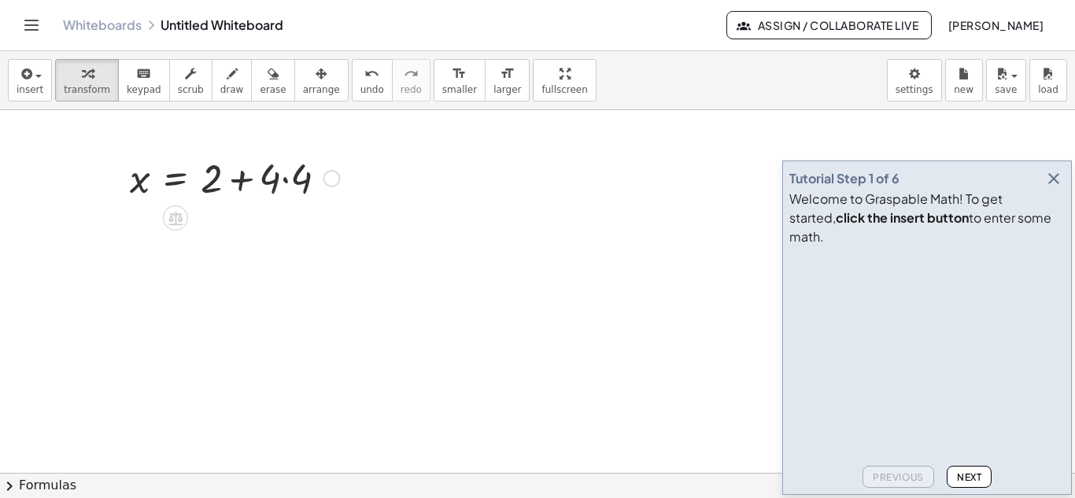
click at [286, 181] on div at bounding box center [235, 177] width 226 height 54
drag, startPoint x: 241, startPoint y: 241, endPoint x: 244, endPoint y: 259, distance: 18.4
click at [243, 256] on div at bounding box center [235, 231] width 226 height 54
drag, startPoint x: 238, startPoint y: 237, endPoint x: 231, endPoint y: 224, distance: 14.1
click at [231, 224] on div at bounding box center [235, 231] width 226 height 54
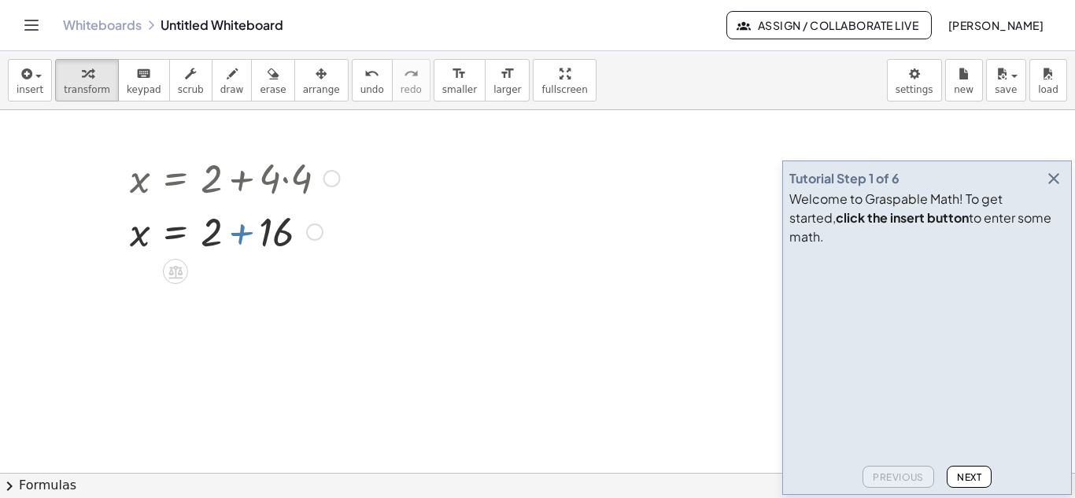
click at [238, 234] on div at bounding box center [235, 231] width 226 height 54
click at [238, 233] on div at bounding box center [235, 231] width 226 height 54
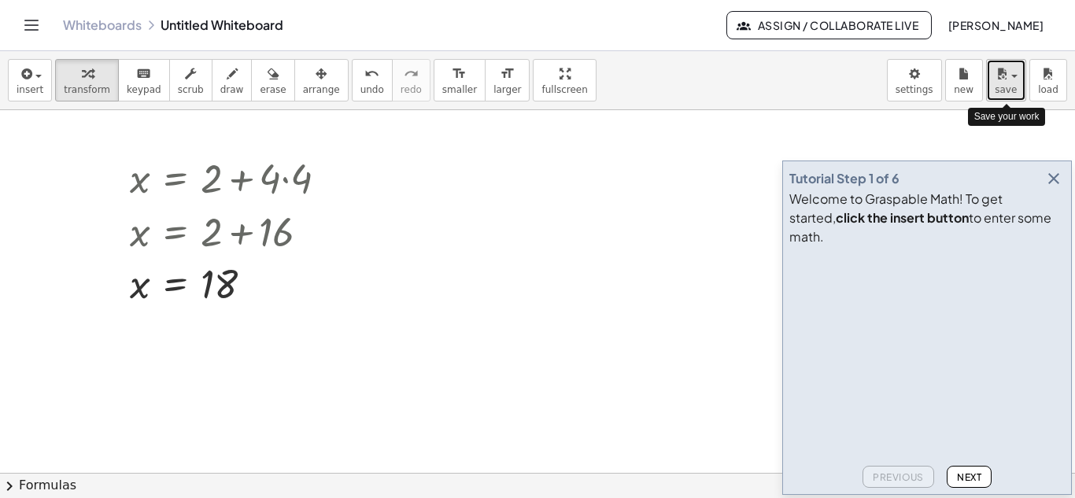
click at [1014, 75] on span "button" at bounding box center [1014, 76] width 6 height 3
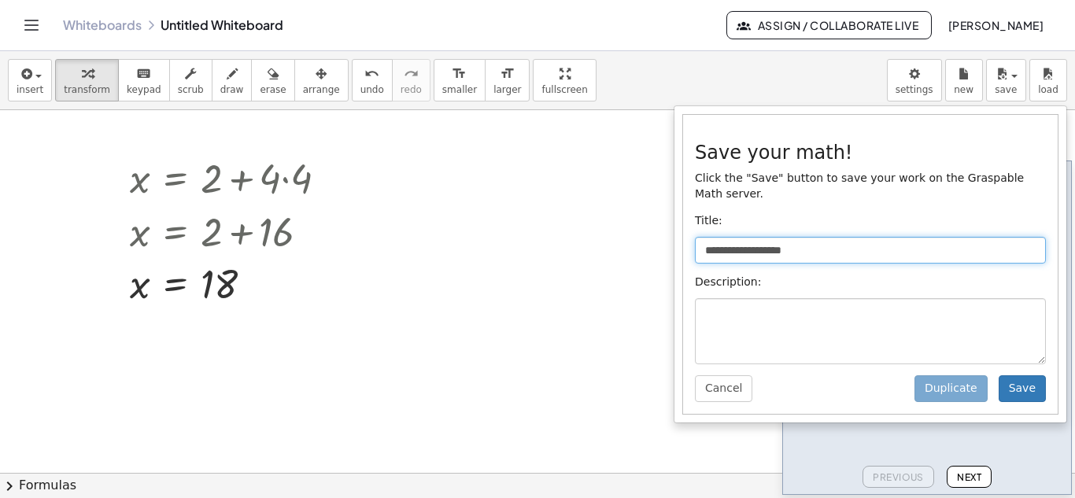
click at [836, 237] on input "**********" at bounding box center [870, 250] width 351 height 27
type input "*"
type input "****"
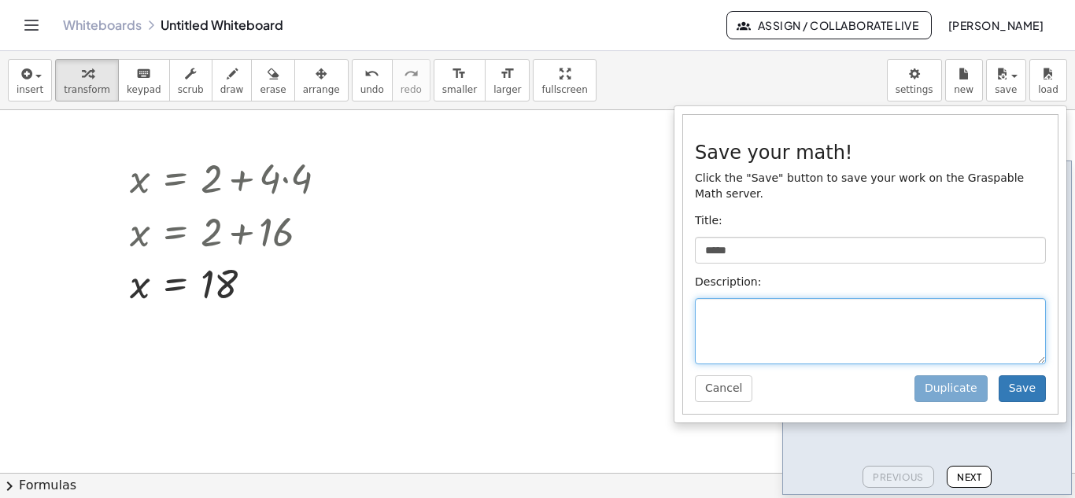
click at [734, 298] on textarea at bounding box center [870, 331] width 351 height 66
click at [804, 298] on textarea "**********" at bounding box center [870, 331] width 351 height 66
click at [838, 298] on textarea "**********" at bounding box center [870, 331] width 351 height 66
type textarea "**********"
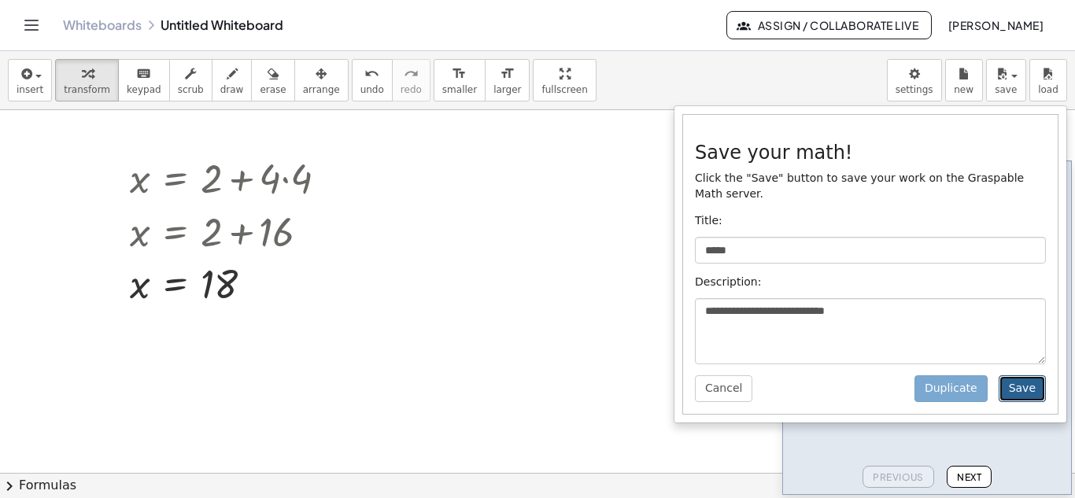
click at [1022, 375] on button "Save" at bounding box center [1022, 388] width 47 height 27
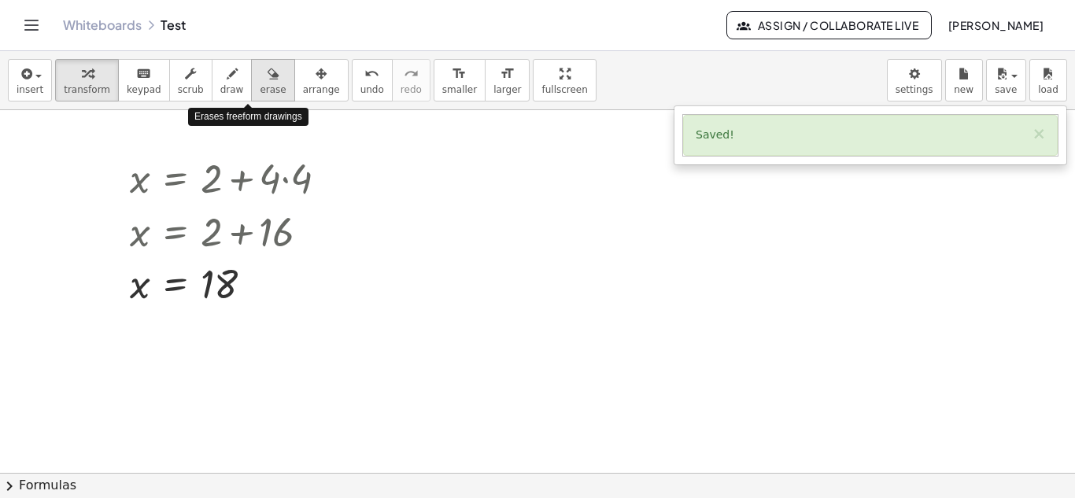
click at [268, 79] on icon "button" at bounding box center [273, 74] width 11 height 19
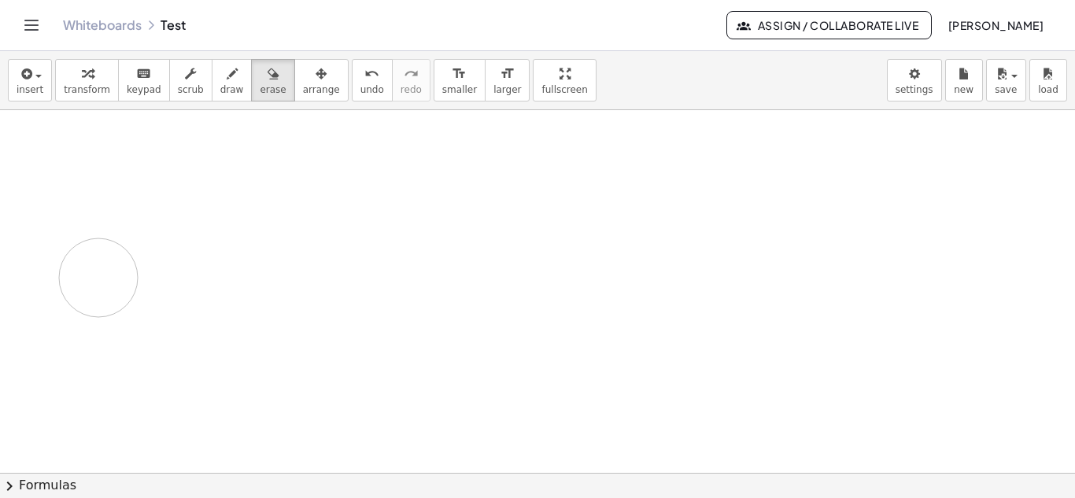
drag, startPoint x: 291, startPoint y: 174, endPoint x: 88, endPoint y: 269, distance: 224.2
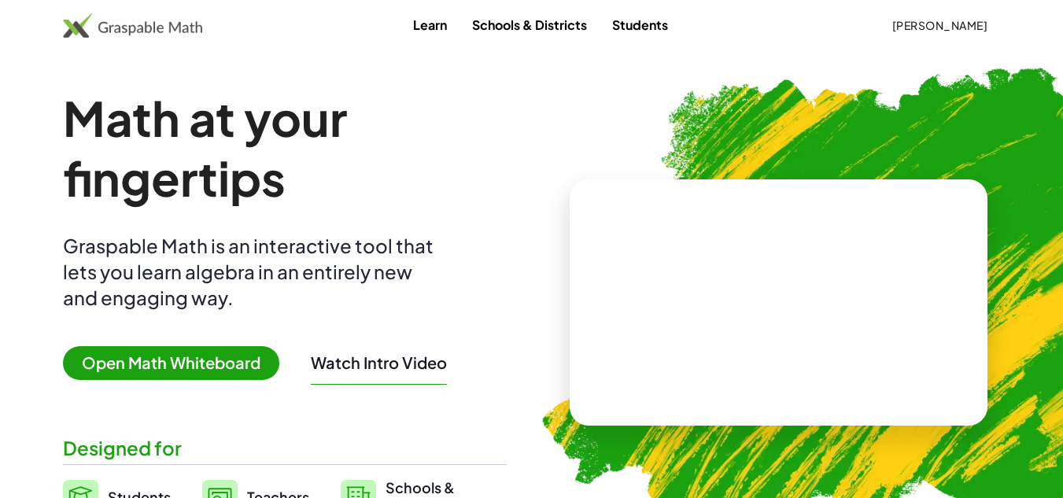
click at [133, 365] on span "Open Math Whiteboard" at bounding box center [171, 363] width 216 height 34
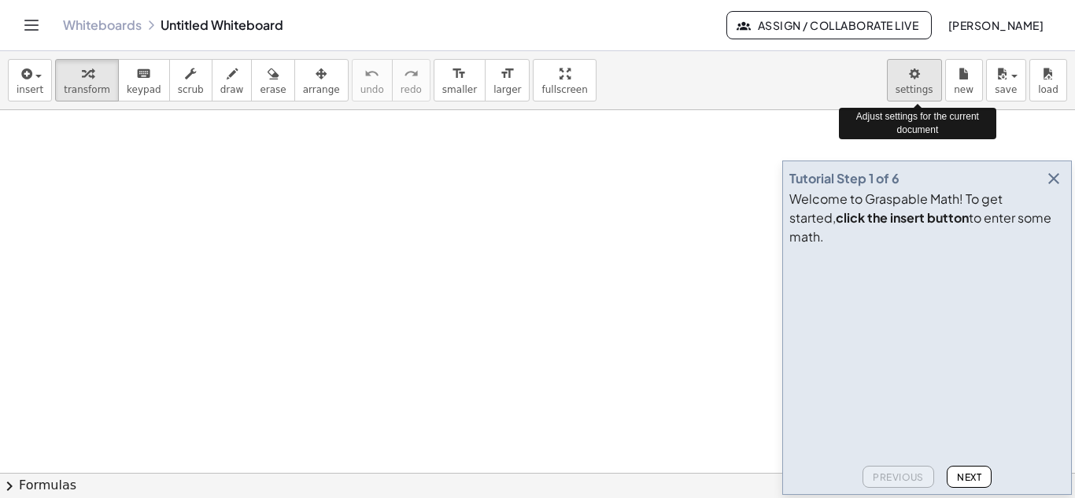
click at [920, 72] on body "Graspable Math Activities Get Started Activity Bank Assigned Work Classes White…" at bounding box center [537, 249] width 1075 height 498
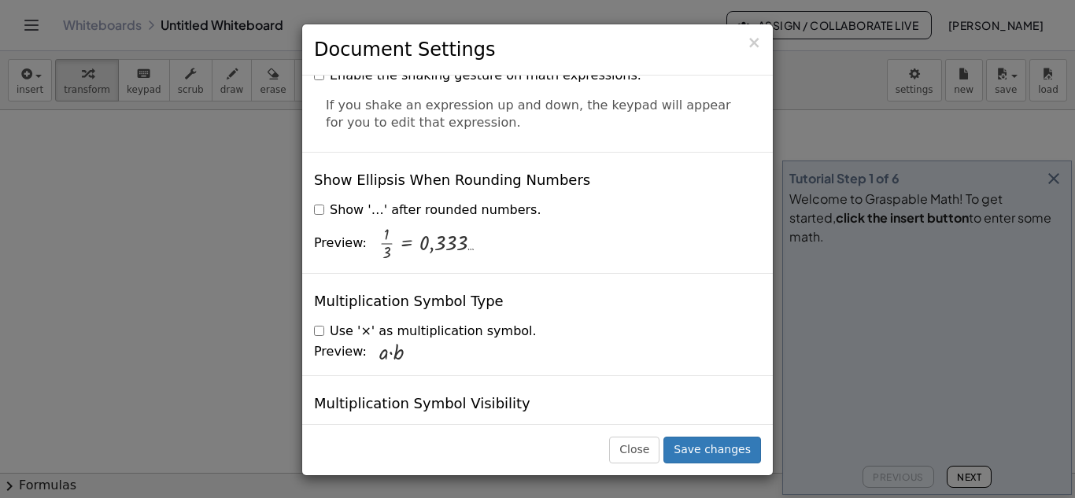
scroll to position [3855, 0]
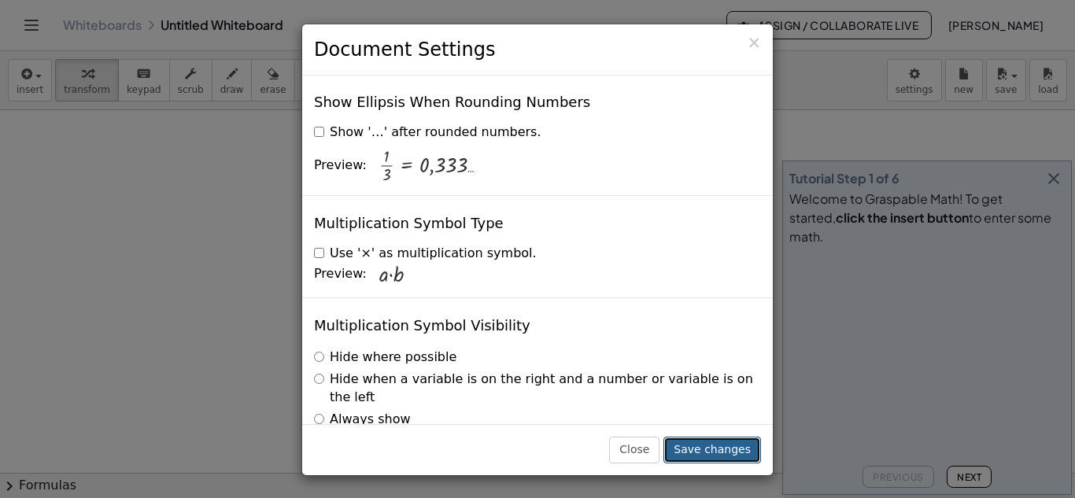
click at [724, 448] on button "Save changes" at bounding box center [712, 450] width 98 height 27
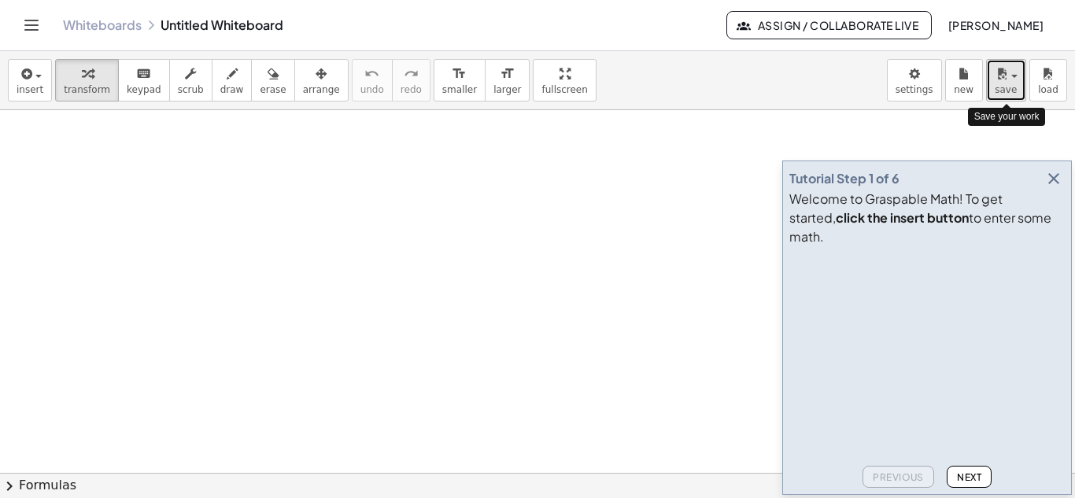
click at [1012, 77] on span "button" at bounding box center [1014, 76] width 6 height 3
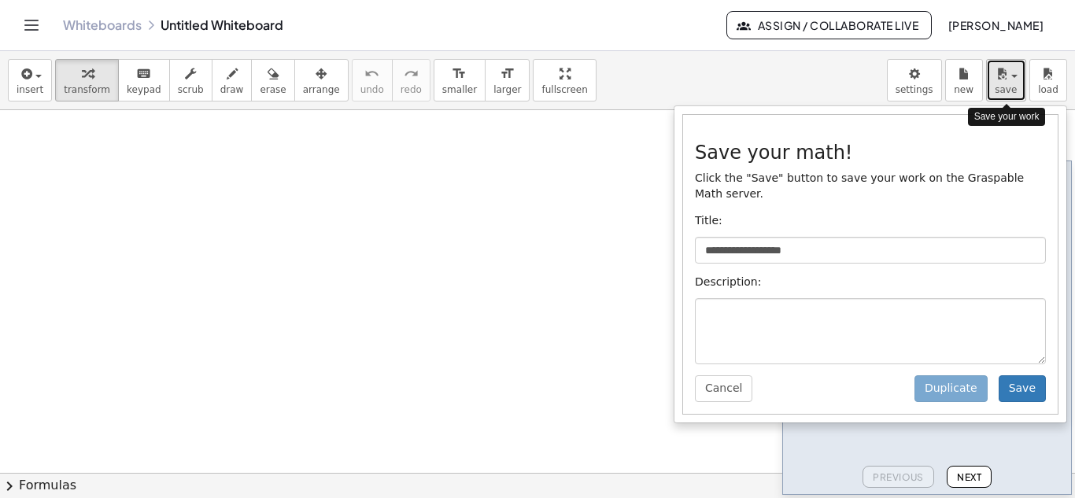
click at [1008, 75] on icon "button" at bounding box center [1002, 74] width 14 height 19
